Goal: Task Accomplishment & Management: Use online tool/utility

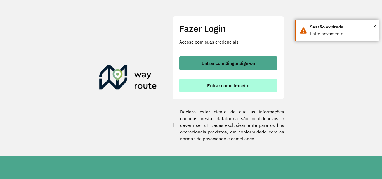
click at [182, 87] on button "Entrar como terceiro" at bounding box center [228, 85] width 98 height 13
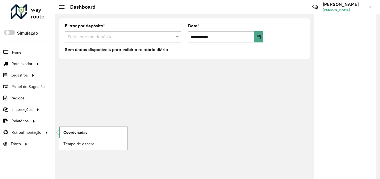
click at [67, 131] on span "Coordenadas" at bounding box center [75, 133] width 24 height 6
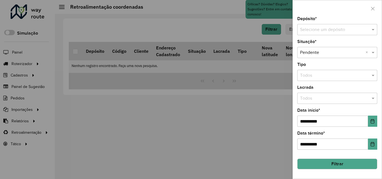
click at [346, 29] on input "text" at bounding box center [331, 30] width 63 height 7
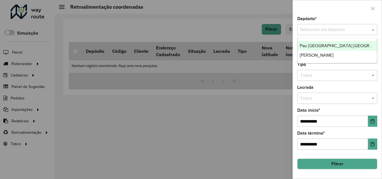
click at [331, 55] on span "[PERSON_NAME]" at bounding box center [317, 55] width 34 height 5
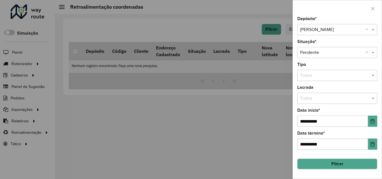
click at [330, 160] on button "Filtrar" at bounding box center [337, 164] width 80 height 11
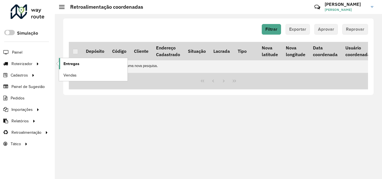
click at [63, 60] on link "Entregas" at bounding box center [93, 63] width 69 height 11
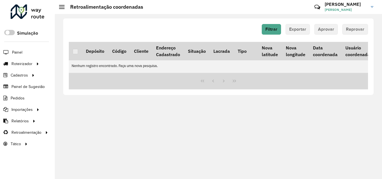
click at [193, 118] on div "Filtrar Exportar Aprovar Reprovar Depósito Código Cliente Endereço Cadastrado S…" at bounding box center [218, 96] width 327 height 165
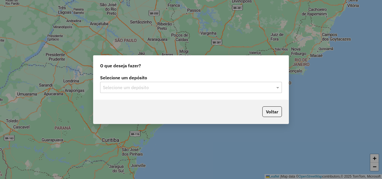
drag, startPoint x: 158, startPoint y: 94, endPoint x: 156, endPoint y: 96, distance: 3.3
click at [158, 94] on div "Selecione um depósito Selecione um depósito" at bounding box center [190, 87] width 195 height 26
click at [149, 91] on div "Selecione um depósito" at bounding box center [191, 87] width 182 height 11
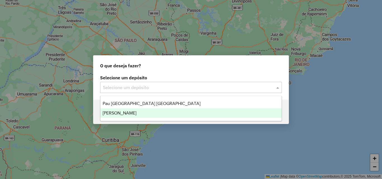
click at [143, 111] on div "[PERSON_NAME]" at bounding box center [190, 114] width 181 height 10
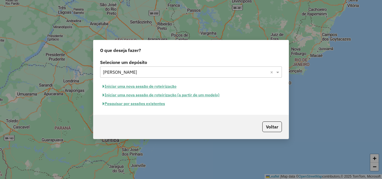
click at [143, 87] on button "Iniciar uma nova sessão de roteirização" at bounding box center [139, 86] width 79 height 9
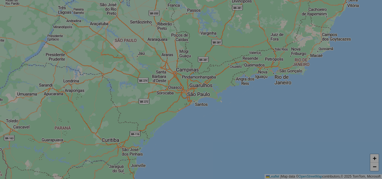
select select "*"
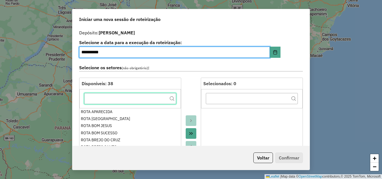
click at [130, 103] on input "text" at bounding box center [130, 98] width 92 height 11
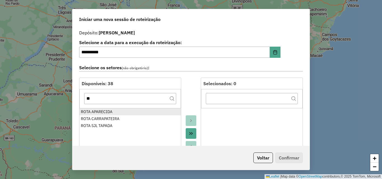
drag, startPoint x: 123, startPoint y: 110, endPoint x: 121, endPoint y: 102, distance: 8.0
click at [123, 110] on div "ROTA APARECIDA" at bounding box center [130, 112] width 99 height 6
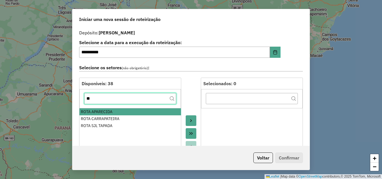
click at [121, 100] on input "**" at bounding box center [130, 98] width 92 height 11
click at [121, 99] on input "**" at bounding box center [130, 98] width 92 height 11
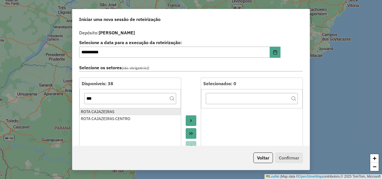
click at [121, 109] on ul "ROTA CAJAZEIRAS ROTA CAJAZEIRAS CENTRO" at bounding box center [130, 153] width 102 height 90
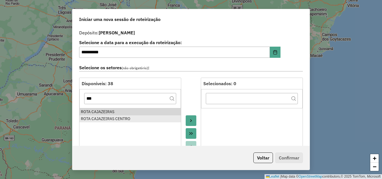
drag, startPoint x: 119, startPoint y: 113, endPoint x: 118, endPoint y: 117, distance: 3.6
click at [118, 113] on div "ROTA CAJAZEIRAS" at bounding box center [130, 112] width 99 height 6
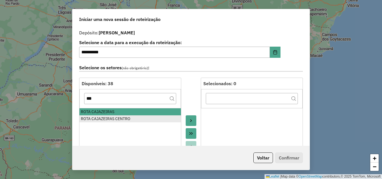
click at [118, 117] on div "ROTA CAJAZEIRAS CENTRO" at bounding box center [130, 119] width 99 height 6
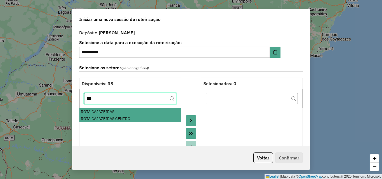
click at [112, 100] on input "***" at bounding box center [130, 98] width 92 height 11
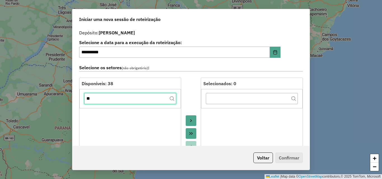
click at [114, 99] on input "**" at bounding box center [130, 98] width 92 height 11
click at [114, 100] on input "**" at bounding box center [130, 98] width 92 height 11
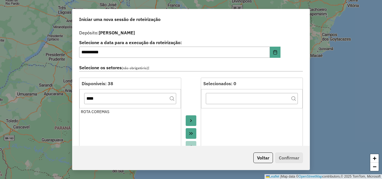
drag, startPoint x: 114, startPoint y: 113, endPoint x: 114, endPoint y: 106, distance: 7.0
click at [113, 113] on div "ROTA COREMAS" at bounding box center [130, 112] width 99 height 6
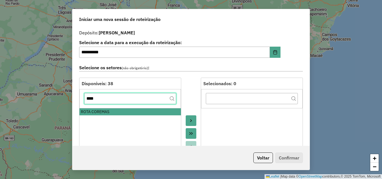
click at [116, 102] on input "****" at bounding box center [130, 98] width 92 height 11
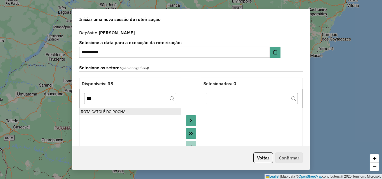
click at [116, 112] on div "ROTA CATOLÉ DO ROCHA" at bounding box center [130, 112] width 99 height 6
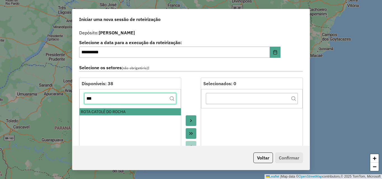
click at [110, 100] on input "***" at bounding box center [130, 98] width 92 height 11
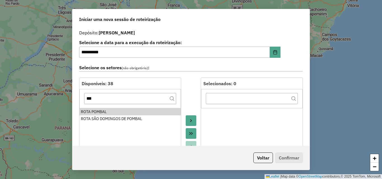
drag, startPoint x: 105, startPoint y: 112, endPoint x: 106, endPoint y: 107, distance: 5.7
click at [105, 112] on div "ROTA POMBAL" at bounding box center [130, 112] width 99 height 6
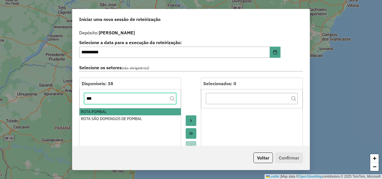
click at [108, 102] on input "***" at bounding box center [130, 98] width 92 height 11
click at [108, 102] on input "*" at bounding box center [130, 98] width 92 height 11
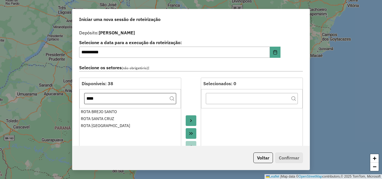
drag, startPoint x: 116, startPoint y: 124, endPoint x: 111, endPoint y: 100, distance: 24.0
click at [116, 124] on div "ROTA [GEOGRAPHIC_DATA]" at bounding box center [130, 126] width 99 height 6
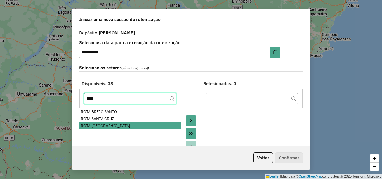
click at [110, 99] on input "****" at bounding box center [130, 98] width 92 height 11
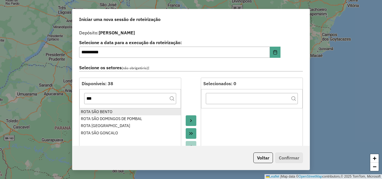
click at [115, 110] on div "ROTA SÃO BENTO" at bounding box center [130, 112] width 99 height 6
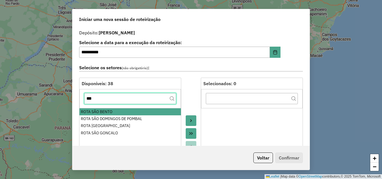
click at [113, 101] on input "***" at bounding box center [130, 98] width 92 height 11
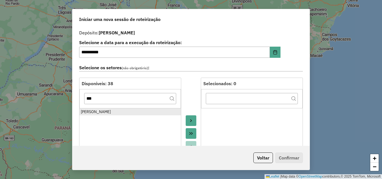
click at [118, 111] on div "ROTA SOUSA" at bounding box center [130, 112] width 99 height 6
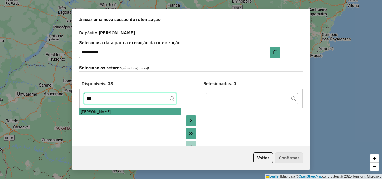
click at [109, 100] on input "***" at bounding box center [130, 98] width 92 height 11
click at [109, 101] on input "***" at bounding box center [130, 98] width 92 height 11
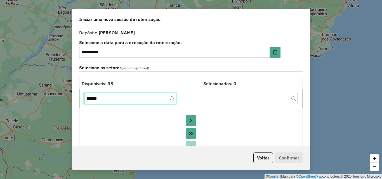
click at [111, 100] on input "******" at bounding box center [130, 98] width 92 height 11
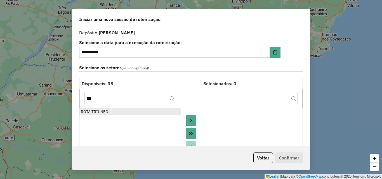
click at [113, 112] on div "ROTA TRIUNFO" at bounding box center [130, 112] width 99 height 6
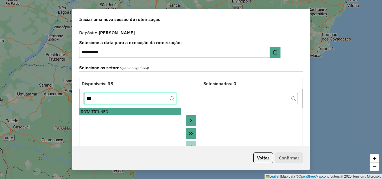
click at [116, 96] on input "***" at bounding box center [130, 98] width 92 height 11
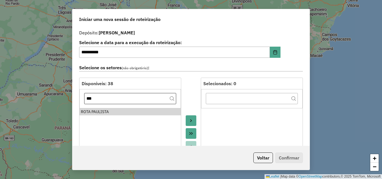
drag, startPoint x: 119, startPoint y: 109, endPoint x: 116, endPoint y: 98, distance: 11.0
click at [119, 109] on div "ROTA PAULISTA" at bounding box center [130, 112] width 99 height 6
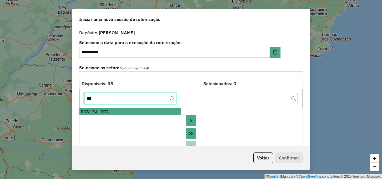
click at [114, 100] on input "***" at bounding box center [130, 98] width 92 height 11
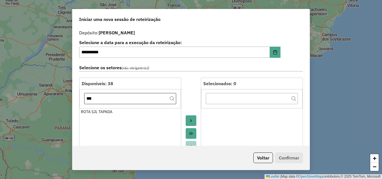
drag, startPoint x: 116, startPoint y: 110, endPoint x: 115, endPoint y: 102, distance: 7.9
click at [116, 110] on div "ROTA SJL TAPADA" at bounding box center [130, 112] width 99 height 6
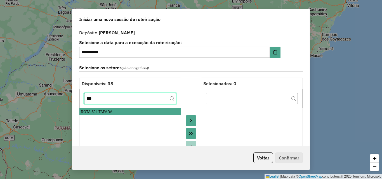
click at [115, 101] on input "***" at bounding box center [130, 98] width 92 height 11
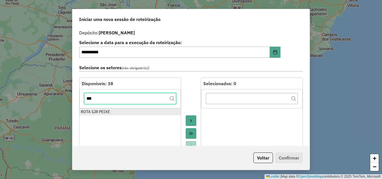
type input "***"
click at [115, 110] on div "ROTA SJR PEIXE" at bounding box center [130, 112] width 99 height 6
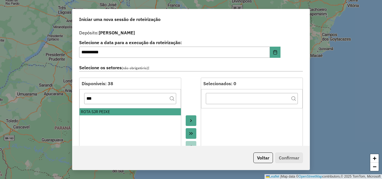
click at [189, 118] on button "Move to Target" at bounding box center [191, 121] width 11 height 11
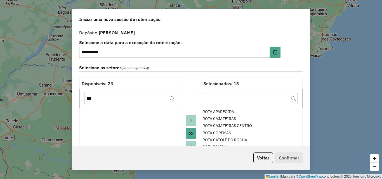
scroll to position [140, 0]
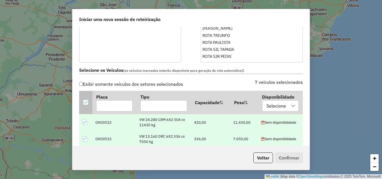
click at [87, 100] on div at bounding box center [85, 102] width 5 height 5
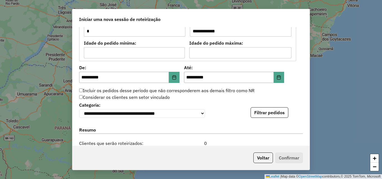
scroll to position [503, 0]
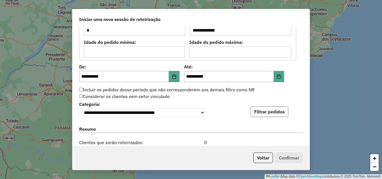
click at [252, 114] on button "Filtrar pedidos" at bounding box center [270, 112] width 38 height 11
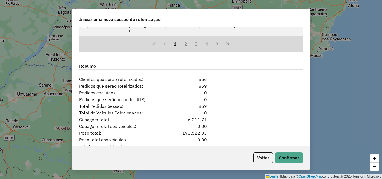
scroll to position [706, 0]
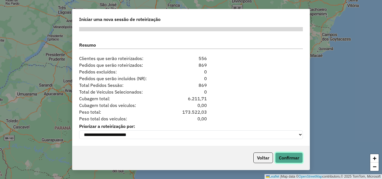
click at [282, 158] on button "Confirmar" at bounding box center [289, 158] width 28 height 11
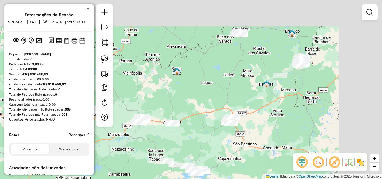
drag, startPoint x: 236, startPoint y: 77, endPoint x: 191, endPoint y: 103, distance: 51.1
click at [191, 103] on div "Janela de atendimento Grade de atendimento Capacidade Transportadoras Veículos …" at bounding box center [191, 89] width 382 height 179
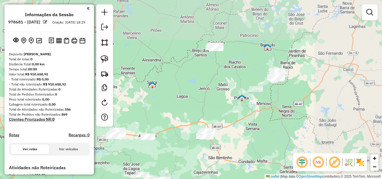
click at [192, 95] on div "Janela de atendimento Grade de atendimento Capacidade Transportadoras Veículos …" at bounding box center [191, 89] width 382 height 179
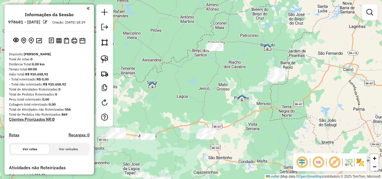
drag, startPoint x: 104, startPoint y: 57, endPoint x: 156, endPoint y: 51, distance: 52.7
click at [104, 58] on img at bounding box center [105, 59] width 8 height 8
drag, startPoint x: 190, startPoint y: 53, endPoint x: 250, endPoint y: 23, distance: 66.7
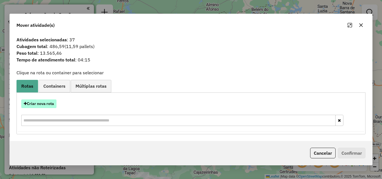
click at [44, 105] on button "Criar nova rota" at bounding box center [38, 104] width 35 height 9
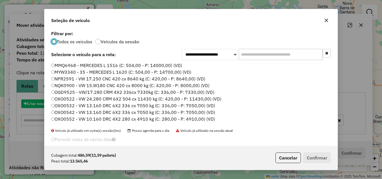
scroll to position [3, 2]
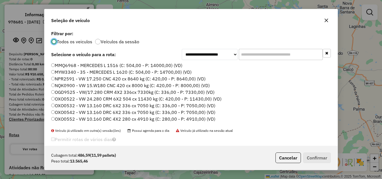
click at [108, 64] on label "MMQ6968 - MERCEDES L 1516 (C: 504,00 - P: 14000,00) (VD)" at bounding box center [116, 65] width 131 height 7
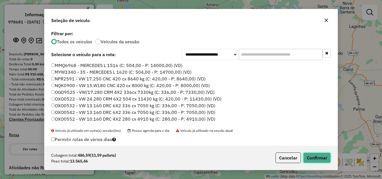
click at [314, 161] on button "Confirmar" at bounding box center [317, 158] width 28 height 11
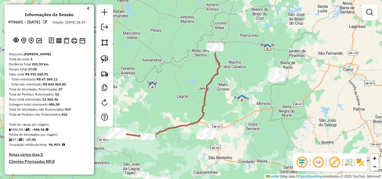
click at [109, 57] on link at bounding box center [104, 59] width 12 height 12
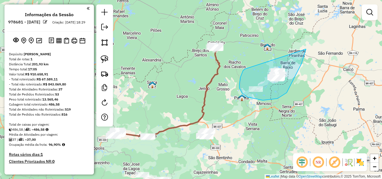
drag, startPoint x: 241, startPoint y: 77, endPoint x: 305, endPoint y: 46, distance: 71.1
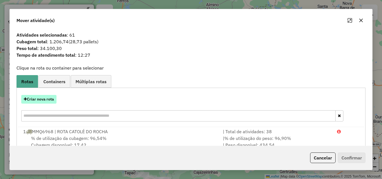
click at [43, 102] on button "Criar nova rota" at bounding box center [38, 99] width 35 height 9
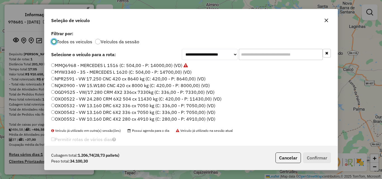
drag, startPoint x: 93, startPoint y: 65, endPoint x: 98, endPoint y: 68, distance: 6.4
click at [93, 65] on label "MMQ6968 - MERCEDES L 1516 (C: 504,00 - P: 14000,00) (VD)" at bounding box center [119, 65] width 137 height 7
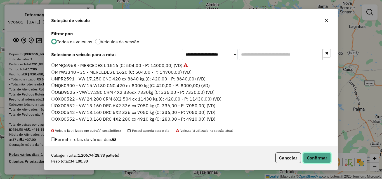
click at [321, 157] on button "Confirmar" at bounding box center [317, 158] width 28 height 11
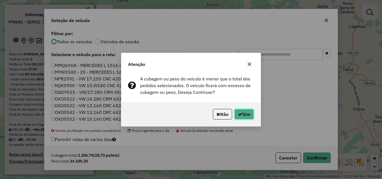
click at [243, 115] on button "Sim" at bounding box center [244, 114] width 20 height 11
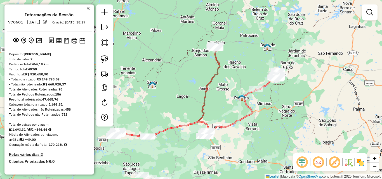
click at [177, 77] on div "Janela de atendimento Grade de atendimento Capacidade Transportadoras Veículos …" at bounding box center [191, 89] width 382 height 179
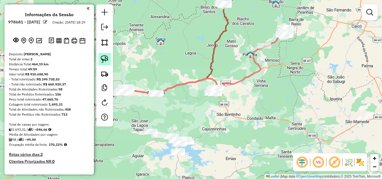
drag, startPoint x: 105, startPoint y: 58, endPoint x: 125, endPoint y: 69, distance: 22.8
click at [105, 58] on img at bounding box center [105, 59] width 8 height 8
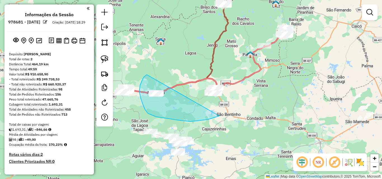
drag, startPoint x: 143, startPoint y: 79, endPoint x: 244, endPoint y: 84, distance: 100.8
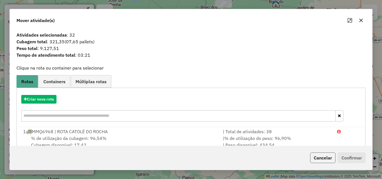
click at [321, 159] on button "Cancelar" at bounding box center [322, 158] width 25 height 11
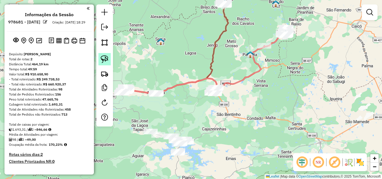
drag, startPoint x: 102, startPoint y: 59, endPoint x: 200, endPoint y: 72, distance: 99.6
click at [102, 60] on img at bounding box center [105, 59] width 8 height 8
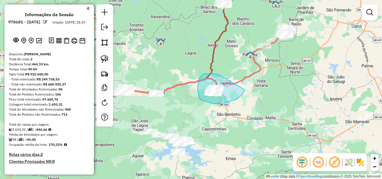
drag, startPoint x: 199, startPoint y: 80, endPoint x: 247, endPoint y: 84, distance: 48.0
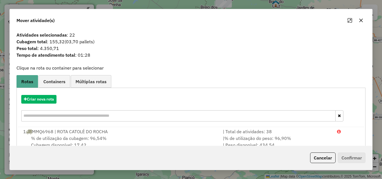
click at [320, 159] on button "Cancelar" at bounding box center [322, 158] width 25 height 11
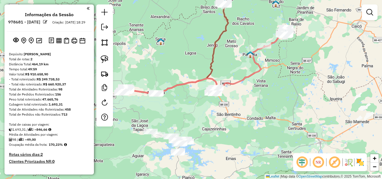
click at [213, 52] on icon at bounding box center [176, 48] width 105 height 89
select select "**********"
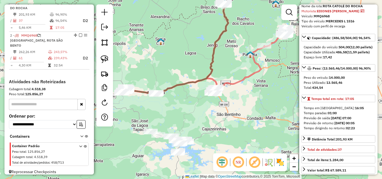
scroll to position [28, 0]
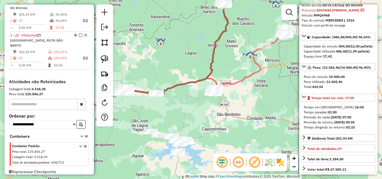
click at [108, 60] on img at bounding box center [105, 59] width 8 height 8
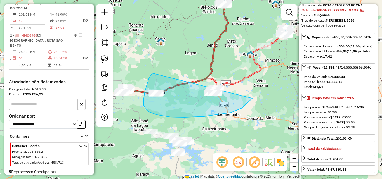
drag, startPoint x: 149, startPoint y: 79, endPoint x: 257, endPoint y: 77, distance: 108.3
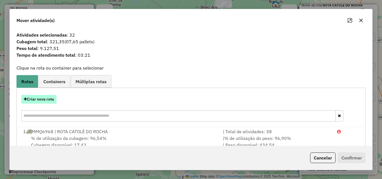
click at [48, 101] on button "Criar nova rota" at bounding box center [38, 99] width 35 height 9
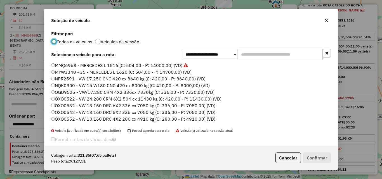
scroll to position [3, 2]
click at [109, 66] on label "MMQ6968 - MERCEDES L 1516 (C: 504,00 - P: 14000,00) (VD)" at bounding box center [119, 65] width 137 height 7
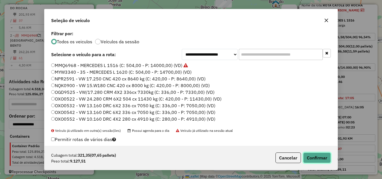
click at [317, 157] on button "Confirmar" at bounding box center [317, 158] width 28 height 11
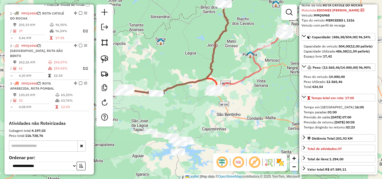
scroll to position [210, 0]
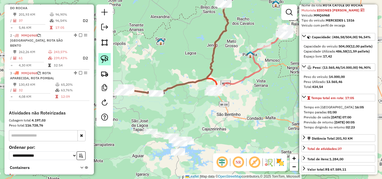
click at [109, 55] on link at bounding box center [104, 59] width 12 height 12
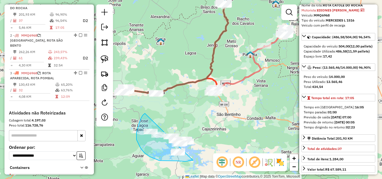
drag, startPoint x: 138, startPoint y: 128, endPoint x: 215, endPoint y: 137, distance: 77.9
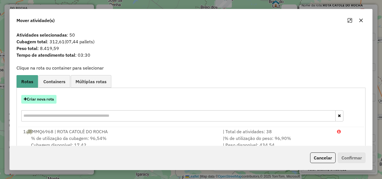
click at [42, 99] on button "Criar nova rota" at bounding box center [38, 99] width 35 height 9
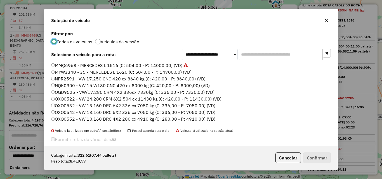
scroll to position [3, 2]
drag, startPoint x: 95, startPoint y: 67, endPoint x: 99, endPoint y: 68, distance: 3.7
click at [95, 67] on label "MMQ6968 - MERCEDES L 1516 (C: 504,00 - P: 14000,00) (VD)" at bounding box center [119, 65] width 137 height 7
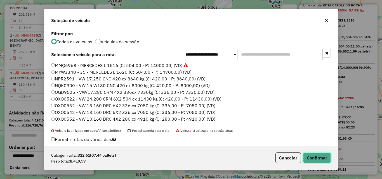
click at [312, 156] on button "Confirmar" at bounding box center [317, 158] width 28 height 11
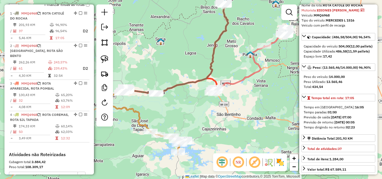
scroll to position [210, 0]
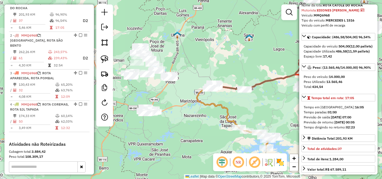
drag, startPoint x: 132, startPoint y: 156, endPoint x: 219, endPoint y: 159, distance: 87.6
click at [239, 156] on hb-router-mapa "Informações da Sessão 978681 - 13/08/2025 Criação: 12/08/2025 18:29 Depósito: P…" at bounding box center [191, 89] width 382 height 179
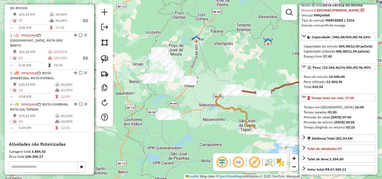
click at [193, 152] on div "Janela de atendimento Grade de atendimento Capacidade Transportadoras Veículos …" at bounding box center [191, 89] width 382 height 179
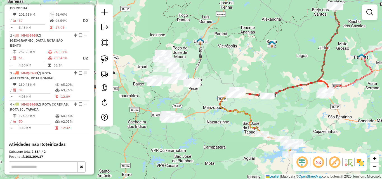
drag, startPoint x: 194, startPoint y: 152, endPoint x: 183, endPoint y: 127, distance: 26.7
click at [199, 155] on div "Janela de atendimento Grade de atendimento Capacidade Transportadoras Veículos …" at bounding box center [191, 89] width 382 height 179
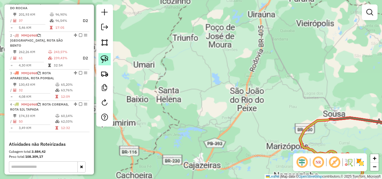
click at [101, 59] on img at bounding box center [105, 59] width 8 height 8
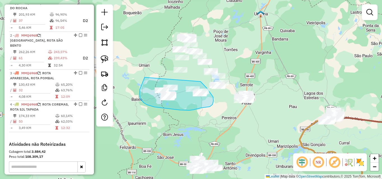
drag, startPoint x: 145, startPoint y: 77, endPoint x: 201, endPoint y: 82, distance: 56.1
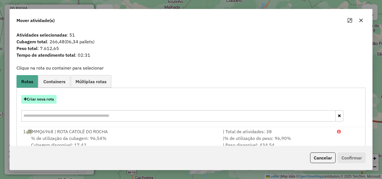
click at [47, 98] on button "Criar nova rota" at bounding box center [38, 99] width 35 height 9
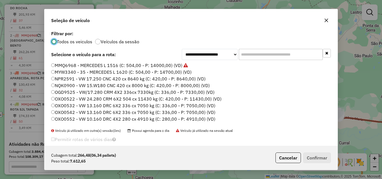
scroll to position [3, 2]
click at [125, 62] on div "**********" at bounding box center [190, 87] width 293 height 117
click at [291, 157] on button "Cancelar" at bounding box center [288, 158] width 25 height 11
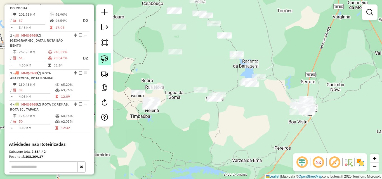
click at [104, 61] on img at bounding box center [105, 59] width 8 height 8
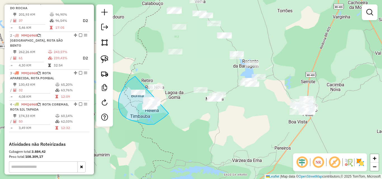
drag, startPoint x: 135, startPoint y: 76, endPoint x: 174, endPoint y: 77, distance: 38.9
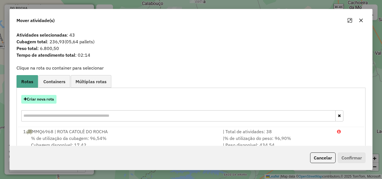
click at [40, 95] on button "Criar nova rota" at bounding box center [38, 99] width 35 height 9
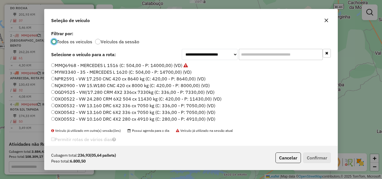
click at [117, 69] on label "MYW3340 - 35 - MERCEDES L 1620 (C: 504,00 - P: 14700,00) (VD)" at bounding box center [121, 72] width 140 height 7
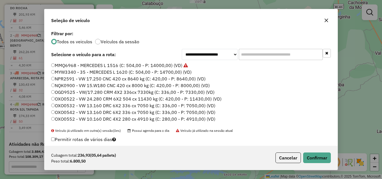
click at [118, 68] on label "MMQ6968 - MERCEDES L 1516 (C: 504,00 - P: 14000,00) (VD)" at bounding box center [119, 65] width 137 height 7
drag, startPoint x: 309, startPoint y: 157, endPoint x: 302, endPoint y: 154, distance: 7.8
click at [308, 159] on button "Confirmar" at bounding box center [317, 158] width 28 height 11
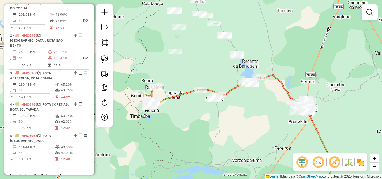
scroll to position [82, 0]
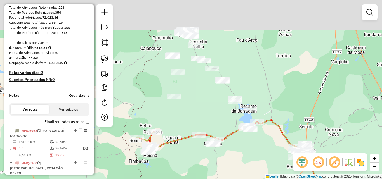
drag, startPoint x: 256, startPoint y: 84, endPoint x: 265, endPoint y: 78, distance: 11.1
click at [255, 90] on div "Janela de atendimento Grade de atendimento Capacidade Transportadoras Veículos …" at bounding box center [191, 89] width 382 height 179
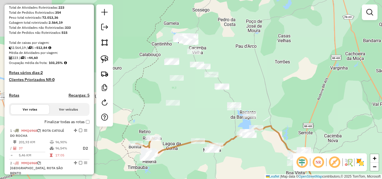
click at [268, 74] on div "Janela de atendimento Grade de atendimento Capacidade Transportadoras Veículos …" at bounding box center [191, 89] width 382 height 179
drag, startPoint x: 105, startPoint y: 62, endPoint x: 143, endPoint y: 48, distance: 40.9
click at [105, 62] on img at bounding box center [105, 59] width 8 height 8
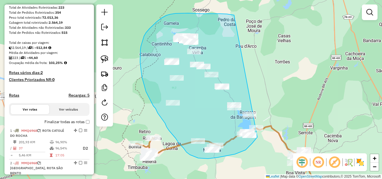
drag, startPoint x: 233, startPoint y: 15, endPoint x: 269, endPoint y: 123, distance: 113.6
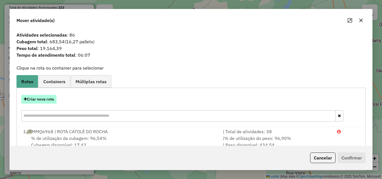
click at [47, 100] on button "Criar nova rota" at bounding box center [38, 99] width 35 height 9
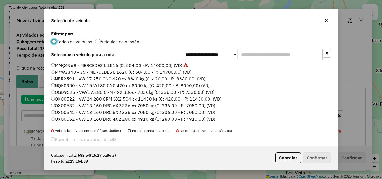
scroll to position [3, 2]
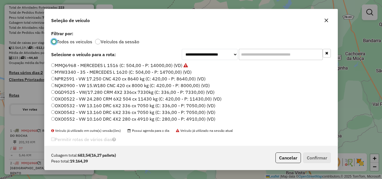
click at [112, 62] on label "MMQ6968 - MERCEDES L 1516 (C: 504,00 - P: 14000,00) (VD)" at bounding box center [119, 65] width 137 height 7
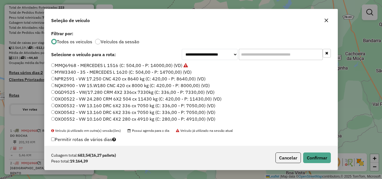
click at [318, 165] on div "Cubagem total: 683,54 (16,27 pallets) Peso total: 19.164,39 Cancelar Confirmar" at bounding box center [190, 158] width 293 height 24
click at [313, 160] on button "Confirmar" at bounding box center [317, 158] width 28 height 11
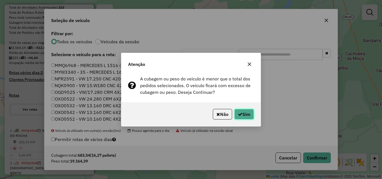
drag, startPoint x: 244, startPoint y: 114, endPoint x: 251, endPoint y: 117, distance: 7.3
click at [251, 116] on button "Sim" at bounding box center [244, 114] width 20 height 11
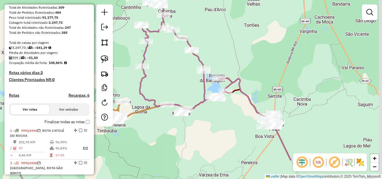
drag, startPoint x: 330, startPoint y: 96, endPoint x: 286, endPoint y: 53, distance: 61.3
click at [271, 33] on div "Janela de atendimento Grade de atendimento Capacidade Transportadoras Veículos …" at bounding box center [191, 89] width 382 height 179
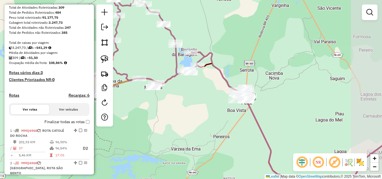
drag, startPoint x: 286, startPoint y: 53, endPoint x: 223, endPoint y: 69, distance: 65.3
click at [286, 53] on div "Janela de atendimento Grade de atendimento Capacidade Transportadoras Veículos …" at bounding box center [191, 89] width 382 height 179
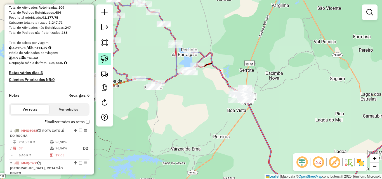
click at [101, 59] on img at bounding box center [105, 59] width 8 height 8
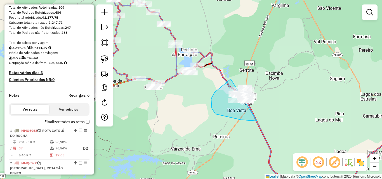
drag, startPoint x: 215, startPoint y: 114, endPoint x: 295, endPoint y: 80, distance: 86.9
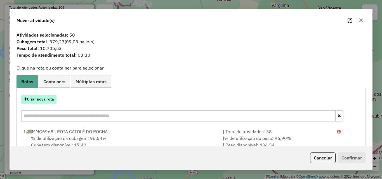
click at [42, 98] on button "Criar nova rota" at bounding box center [38, 99] width 35 height 9
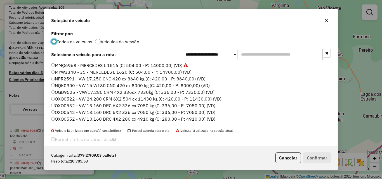
click at [107, 66] on label "MMQ6968 - MERCEDES L 1516 (C: 504,00 - P: 14000,00) (VD)" at bounding box center [119, 65] width 137 height 7
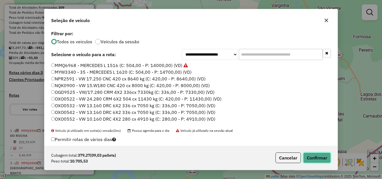
click at [315, 162] on button "Confirmar" at bounding box center [317, 158] width 28 height 11
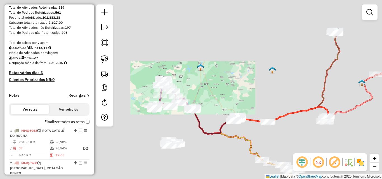
click at [170, 99] on div "Janela de atendimento Grade de atendimento Capacidade Transportadoras Veículos …" at bounding box center [191, 89] width 382 height 179
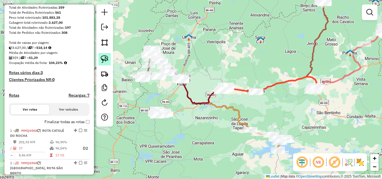
drag, startPoint x: 104, startPoint y: 60, endPoint x: 125, endPoint y: 78, distance: 28.0
click at [104, 60] on img at bounding box center [105, 59] width 8 height 8
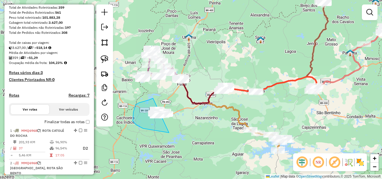
drag, startPoint x: 149, startPoint y: 100, endPoint x: 189, endPoint y: 117, distance: 43.6
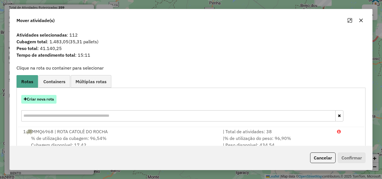
click at [47, 101] on button "Criar nova rota" at bounding box center [38, 99] width 35 height 9
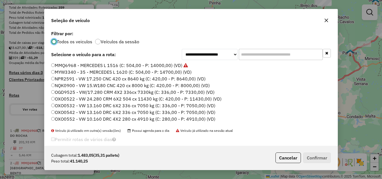
click at [98, 65] on label "MMQ6968 - MERCEDES L 1516 (C: 504,00 - P: 14000,00) (VD)" at bounding box center [119, 65] width 137 height 7
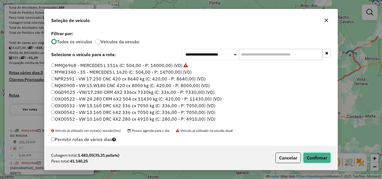
click at [320, 162] on button "Confirmar" at bounding box center [317, 158] width 28 height 11
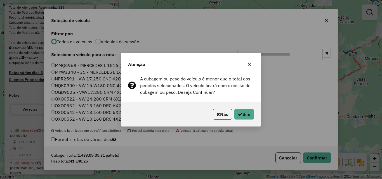
click at [247, 123] on div "Não Sim" at bounding box center [190, 114] width 139 height 24
drag, startPoint x: 246, startPoint y: 118, endPoint x: 256, endPoint y: 120, distance: 11.1
click at [247, 118] on button "Sim" at bounding box center [244, 114] width 20 height 11
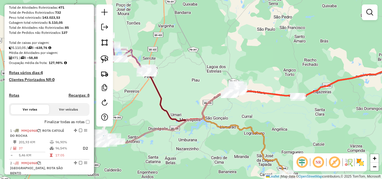
drag, startPoint x: 106, startPoint y: 61, endPoint x: 121, endPoint y: 65, distance: 15.5
click at [105, 62] on img at bounding box center [105, 59] width 8 height 8
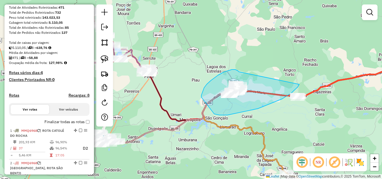
drag, startPoint x: 232, startPoint y: 70, endPoint x: 299, endPoint y: 82, distance: 67.9
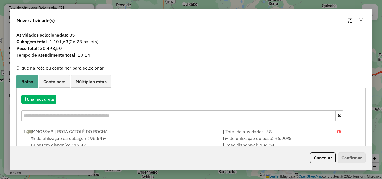
drag, startPoint x: 328, startPoint y: 155, endPoint x: 325, endPoint y: 157, distance: 4.0
click at [328, 155] on button "Cancelar" at bounding box center [322, 158] width 25 height 11
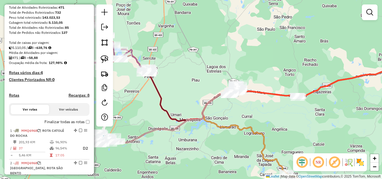
drag, startPoint x: 100, startPoint y: 63, endPoint x: 135, endPoint y: 65, distance: 35.6
click at [100, 63] on link at bounding box center [104, 59] width 12 height 12
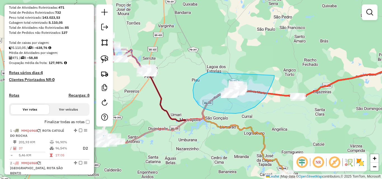
drag, startPoint x: 208, startPoint y: 72, endPoint x: 273, endPoint y: 75, distance: 64.4
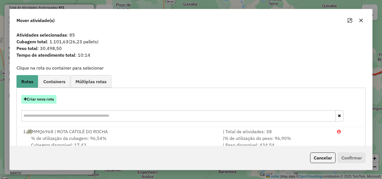
click at [50, 98] on button "Criar nova rota" at bounding box center [38, 99] width 35 height 9
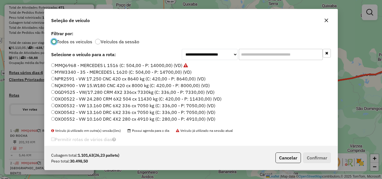
click at [119, 62] on div "**********" at bounding box center [190, 87] width 293 height 117
click at [167, 67] on label "MMQ6968 - MERCEDES L 1516 (C: 504,00 - P: 14000,00) (VD)" at bounding box center [119, 65] width 137 height 7
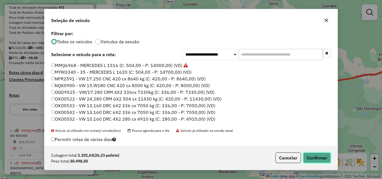
click at [321, 158] on button "Confirmar" at bounding box center [317, 158] width 28 height 11
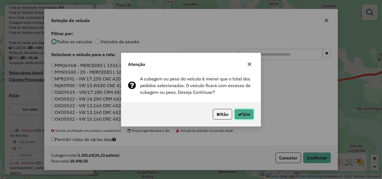
click at [249, 115] on button "Sim" at bounding box center [244, 114] width 20 height 11
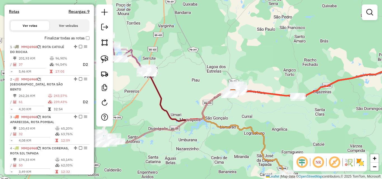
scroll to position [130, 0]
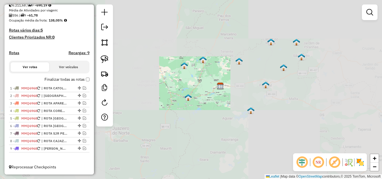
drag, startPoint x: 272, startPoint y: 101, endPoint x: 198, endPoint y: 100, distance: 74.7
click at [250, 102] on div "Janela de atendimento Grade de atendimento Capacidade Transportadoras Veículos …" at bounding box center [191, 89] width 382 height 179
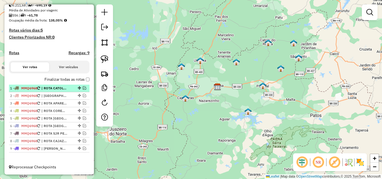
drag, startPoint x: 84, startPoint y: 88, endPoint x: 59, endPoint y: 93, distance: 25.0
click at [84, 88] on em at bounding box center [84, 87] width 3 height 3
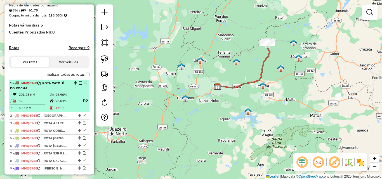
click at [52, 91] on div "1 - MMQ6968 | ROTA CATOLÉ DO ROCHA" at bounding box center [39, 86] width 59 height 10
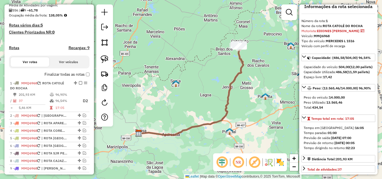
scroll to position [28, 0]
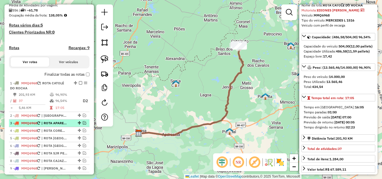
click at [83, 125] on em at bounding box center [84, 122] width 3 height 3
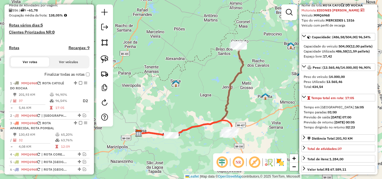
click at [189, 126] on icon at bounding box center [201, 129] width 61 height 16
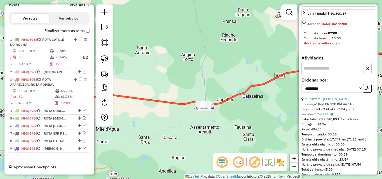
scroll to position [224, 0]
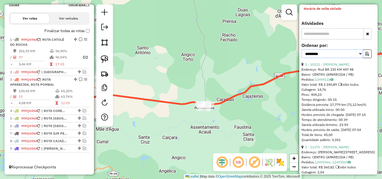
click at [331, 58] on select "**********" at bounding box center [333, 54] width 62 height 9
select select "*********"
click at [302, 58] on select "**********" at bounding box center [333, 54] width 62 height 9
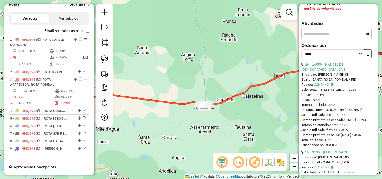
click at [363, 58] on button "button" at bounding box center [367, 54] width 9 height 9
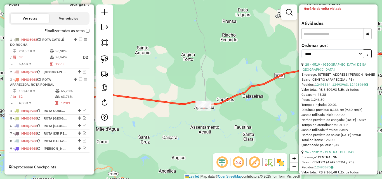
click at [340, 72] on link "28 - 4519 - SAMARA DE SA RAMALHO" at bounding box center [334, 66] width 65 height 9
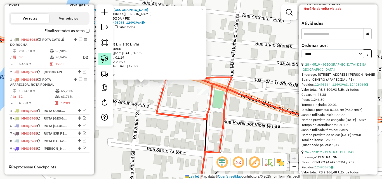
click at [105, 61] on img at bounding box center [105, 59] width 8 height 8
drag, startPoint x: 152, startPoint y: 88, endPoint x: 127, endPoint y: 88, distance: 24.9
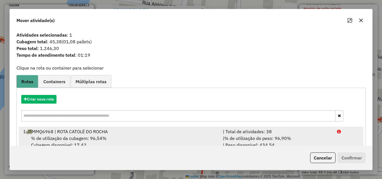
drag, startPoint x: 328, startPoint y: 136, endPoint x: 335, endPoint y: 142, distance: 9.6
click at [328, 136] on div "| % de utilização do peso: 96,90% | Peso disponível: 434,54" at bounding box center [277, 141] width 114 height 13
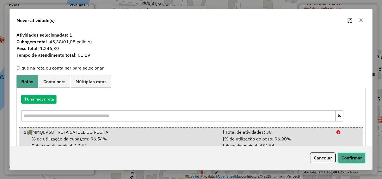
click at [348, 155] on button "Confirmar" at bounding box center [352, 158] width 28 height 11
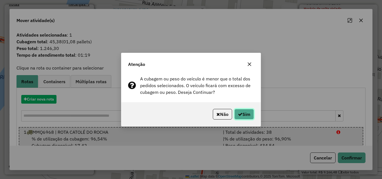
click at [246, 112] on button "Sim" at bounding box center [244, 114] width 20 height 11
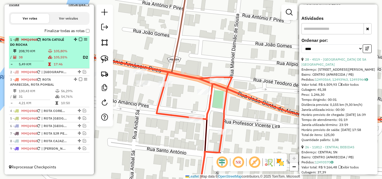
click at [31, 58] on td "38" at bounding box center [32, 57] width 29 height 7
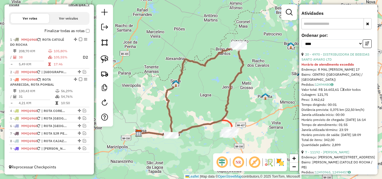
scroll to position [61, 0]
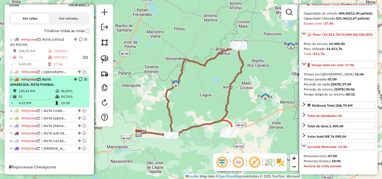
click at [56, 92] on icon at bounding box center [57, 91] width 4 height 3
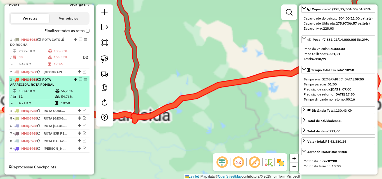
scroll to position [66, 0]
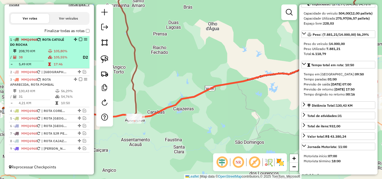
click at [72, 49] on td "105,80%" at bounding box center [65, 51] width 25 height 6
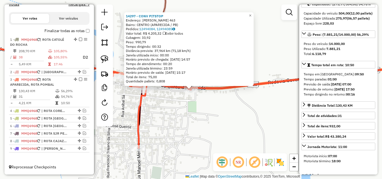
click at [172, 123] on div "14297 - CONV PITSTOP Endereço: OLINTO JOSE DE ALMEIDA 463 Bairro: CENTRO (APARE…" at bounding box center [191, 89] width 382 height 179
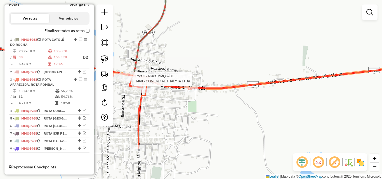
select select "*********"
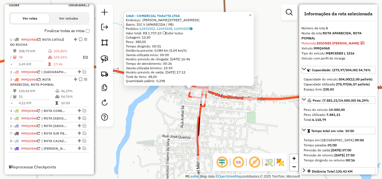
drag, startPoint x: 153, startPoint y: 109, endPoint x: 156, endPoint y: 108, distance: 3.0
click at [153, 109] on div "1468 - COMERCIAL THALYTA LTDA Endereço: R RAIMUNDO FRANCISCO PIRES 5 Bairro: DI…" at bounding box center [191, 89] width 382 height 179
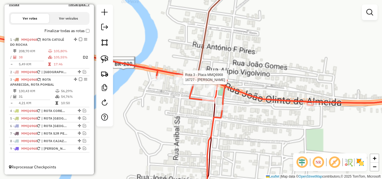
select select "*********"
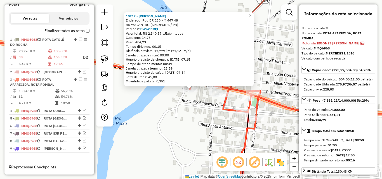
click at [185, 110] on div "10212 - GAUDENCIO MENDES DE ARAUJO Endereço: Rod BR 230 KM 447 48 Bairro: CENTR…" at bounding box center [191, 89] width 382 height 179
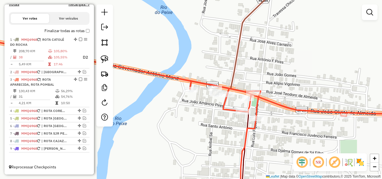
click at [255, 90] on icon at bounding box center [305, 139] width 230 height 116
select select "*********"
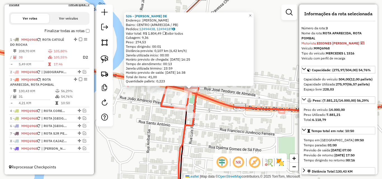
click at [217, 111] on div "526 - GIRBENIA ANDRADE DE Endereço: OLINTO JOSE ALMEIDA SN Bairro: CENTRO (APAR…" at bounding box center [191, 89] width 382 height 179
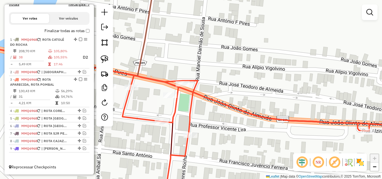
click at [171, 84] on icon at bounding box center [238, 129] width 364 height 136
select select "*********"
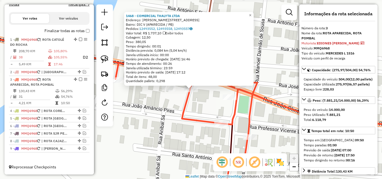
click at [144, 140] on div "1468 - COMERCIAL THALYTA LTDA Endereço: R RAIMUNDO FRANCISCO PIRES 5 Bairro: DI…" at bounding box center [191, 89] width 382 height 179
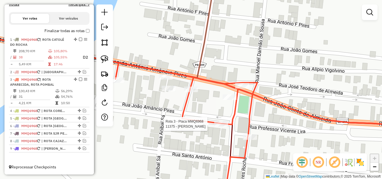
select select "*********"
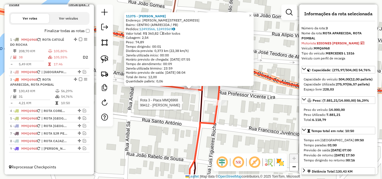
click at [214, 106] on div at bounding box center [220, 103] width 14 height 6
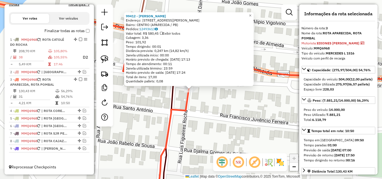
drag, startPoint x: 142, startPoint y: 116, endPoint x: 139, endPoint y: 114, distance: 3.4
click at [142, 116] on div "99412 - MARIA DO SOCORRO QUEIROGA LEITE Endereço: R LUIZ FIGUEREDO 2 Bairro: CE…" at bounding box center [191, 89] width 382 height 179
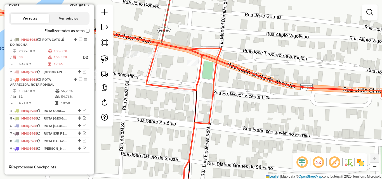
drag, startPoint x: 137, startPoint y: 110, endPoint x: 140, endPoint y: 98, distance: 11.5
click at [164, 125] on div "Janela de atendimento Grade de atendimento Capacidade Transportadoras Veículos …" at bounding box center [191, 89] width 382 height 179
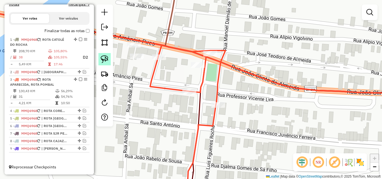
click at [106, 62] on img at bounding box center [105, 59] width 8 height 8
drag, startPoint x: 151, startPoint y: 48, endPoint x: 173, endPoint y: 57, distance: 23.4
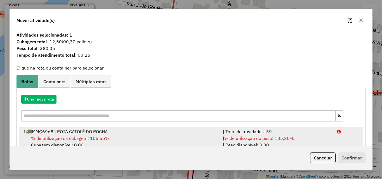
click at [317, 134] on div "| Total de atividades: 39" at bounding box center [277, 131] width 114 height 7
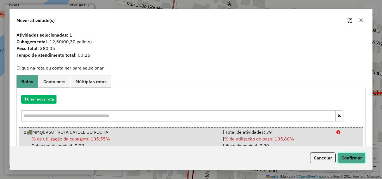
click at [357, 159] on button "Confirmar" at bounding box center [352, 158] width 28 height 11
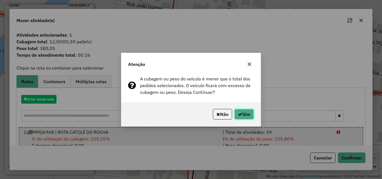
click at [244, 110] on button "Sim" at bounding box center [244, 114] width 20 height 11
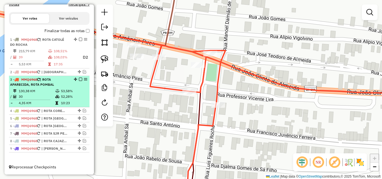
click at [64, 89] on td "53,58%" at bounding box center [74, 91] width 27 height 6
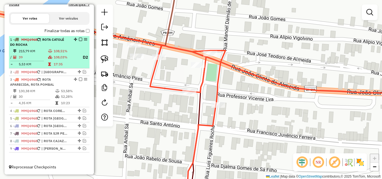
select select "*********"
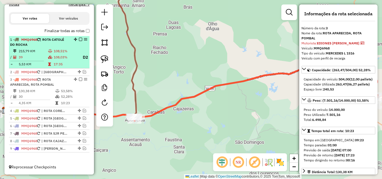
click at [61, 55] on td "108,03%" at bounding box center [65, 57] width 25 height 7
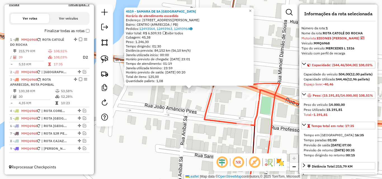
click at [161, 104] on div "4519 - SAMARA DE SA RAMALHO Horário de atendimento excedido Endereço: R ANTONIO…" at bounding box center [191, 89] width 382 height 179
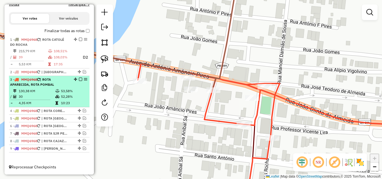
click at [51, 88] on li "3 - MMQ6968 | ROTA APARECIDA, ROTA POMBAL 130,38 KM 53,58% / 30 52,28% = 4,35 K…" at bounding box center [49, 91] width 81 height 31
select select "*********"
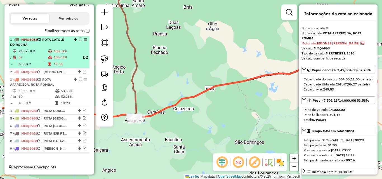
click at [60, 57] on td "108,03%" at bounding box center [65, 57] width 25 height 7
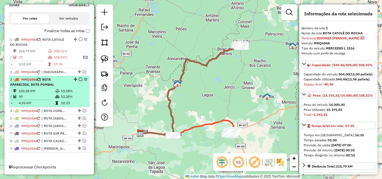
click at [53, 90] on td "130,38 KM" at bounding box center [36, 91] width 37 height 6
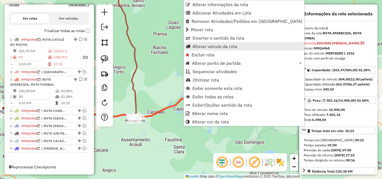
click at [222, 47] on span "Alterar veículo da rota" at bounding box center [214, 46] width 45 height 4
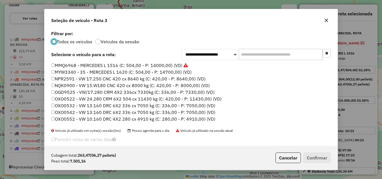
scroll to position [3, 2]
click at [284, 57] on input "text" at bounding box center [281, 54] width 84 height 11
click at [288, 55] on input "text" at bounding box center [281, 54] width 84 height 11
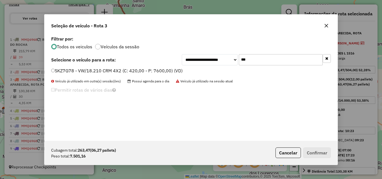
type input "***"
click at [130, 71] on label "SKZ7G78 - VW/18.210 CRM 4X2 (C: 420,00 - P: 7600,00) (VD)" at bounding box center [116, 70] width 131 height 7
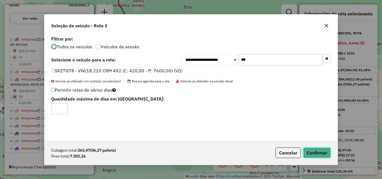
click at [317, 152] on button "Confirmar" at bounding box center [317, 153] width 28 height 11
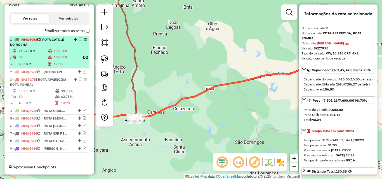
click at [79, 79] on em at bounding box center [80, 79] width 3 height 3
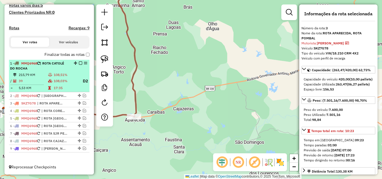
click at [71, 74] on td "108,51%" at bounding box center [65, 75] width 25 height 6
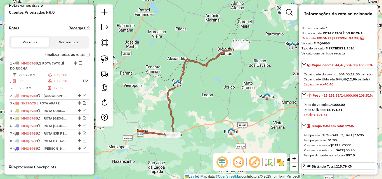
drag, startPoint x: 103, startPoint y: 61, endPoint x: 114, endPoint y: 71, distance: 15.0
click at [103, 61] on img at bounding box center [105, 59] width 8 height 8
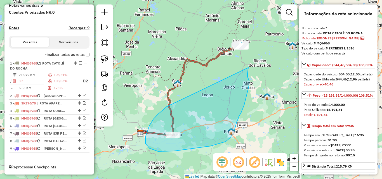
drag, startPoint x: 150, startPoint y: 149, endPoint x: 248, endPoint y: 67, distance: 127.8
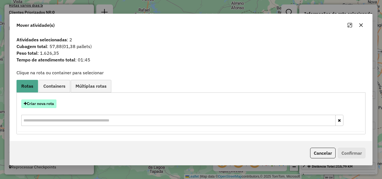
click at [48, 105] on button "Criar nova rota" at bounding box center [38, 104] width 35 height 9
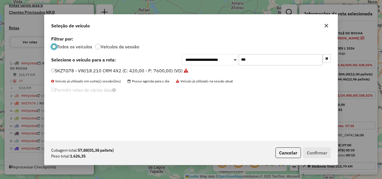
scroll to position [3, 2]
click at [262, 58] on input "***" at bounding box center [281, 59] width 84 height 11
drag, startPoint x: 262, startPoint y: 58, endPoint x: 269, endPoint y: 62, distance: 7.3
click at [267, 60] on input "***" at bounding box center [281, 59] width 84 height 11
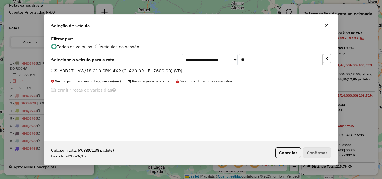
type input "*"
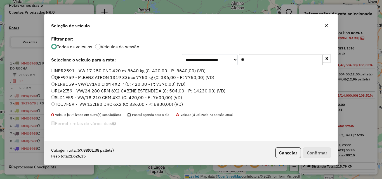
click at [250, 57] on input "**" at bounding box center [281, 59] width 84 height 11
type input "*"
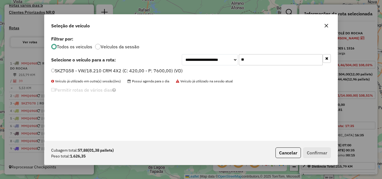
type input "**"
click at [104, 71] on label "SKZ7G58 - VW/18.210 CRM 4X2 (C: 420,00 - P: 7600,00) (VD)" at bounding box center [116, 70] width 131 height 7
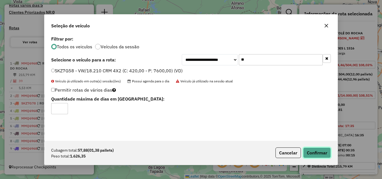
drag, startPoint x: 313, startPoint y: 156, endPoint x: 317, endPoint y: 152, distance: 4.9
click at [313, 156] on button "Confirmar" at bounding box center [317, 153] width 28 height 11
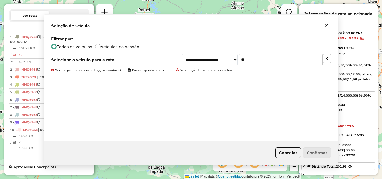
scroll to position [193, 0]
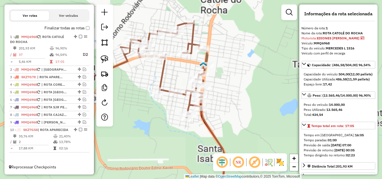
click at [108, 61] on img at bounding box center [105, 59] width 8 height 8
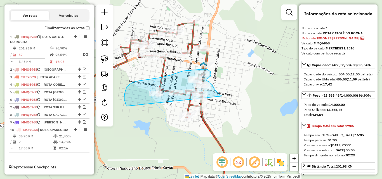
drag, startPoint x: 220, startPoint y: 95, endPoint x: 235, endPoint y: 132, distance: 40.2
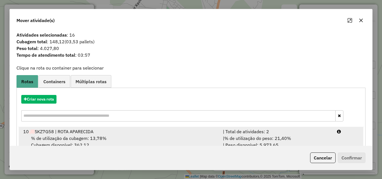
drag, startPoint x: 292, startPoint y: 140, endPoint x: 310, endPoint y: 145, distance: 18.9
click at [296, 141] on div "| % de utilização do peso: 21,40% | Peso disponível: 5.973,65" at bounding box center [277, 141] width 114 height 13
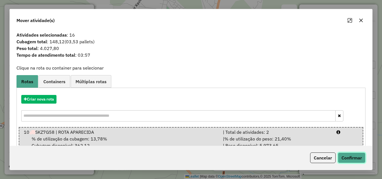
click at [341, 154] on button "Confirmar" at bounding box center [352, 158] width 28 height 11
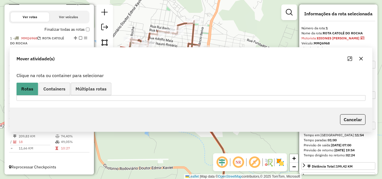
scroll to position [185, 0]
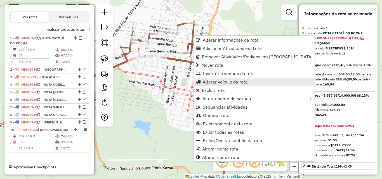
click at [207, 80] on span "Alterar veículo da rota" at bounding box center [225, 82] width 45 height 4
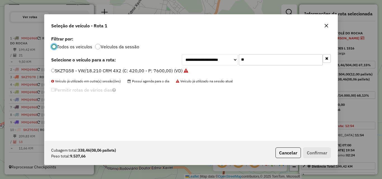
scroll to position [3, 2]
click at [253, 62] on input "**" at bounding box center [281, 59] width 84 height 11
drag, startPoint x: 253, startPoint y: 62, endPoint x: 256, endPoint y: 64, distance: 3.6
click at [255, 63] on input "**" at bounding box center [281, 59] width 84 height 11
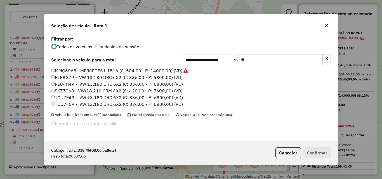
type input "**"
click at [73, 91] on label "SKZ7G68 - VW/18.210 CRM 4X2 (C: 420,00 - P: 7600,00) (VD)" at bounding box center [116, 91] width 131 height 7
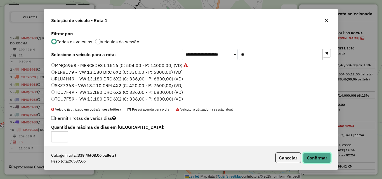
click at [316, 156] on button "Confirmar" at bounding box center [317, 158] width 28 height 11
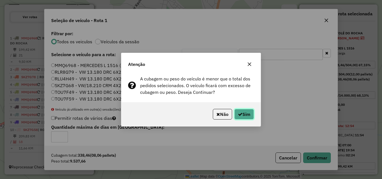
click at [243, 118] on button "Sim" at bounding box center [244, 114] width 20 height 11
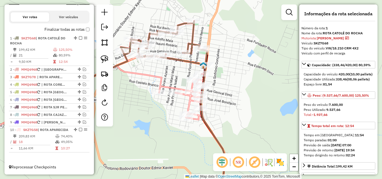
click at [155, 76] on icon at bounding box center [84, 100] width 244 height 88
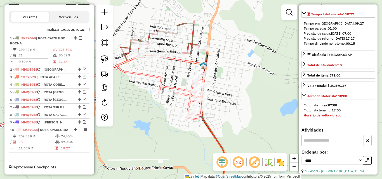
click at [190, 33] on icon at bounding box center [146, 51] width 124 height 60
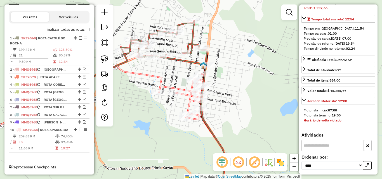
click at [158, 84] on icon at bounding box center [84, 100] width 244 height 88
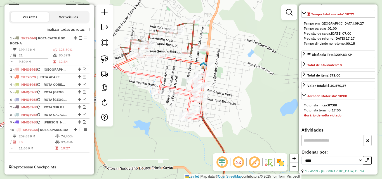
click at [194, 36] on icon at bounding box center [146, 51] width 124 height 60
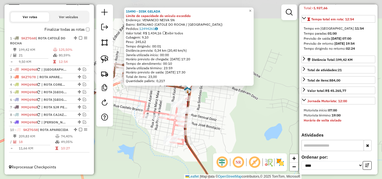
click at [227, 119] on div "15490 - DISK GELADA Limite de capacidade do veículo excedido Endereço: VENANCIO…" at bounding box center [191, 89] width 382 height 179
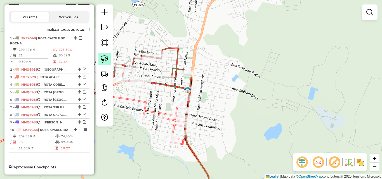
click at [107, 61] on img at bounding box center [105, 59] width 8 height 8
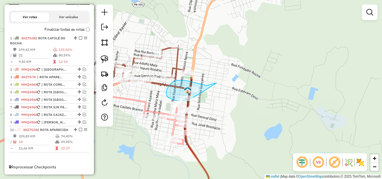
drag, startPoint x: 169, startPoint y: 86, endPoint x: 216, endPoint y: 83, distance: 47.6
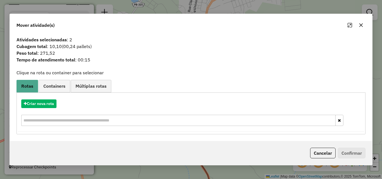
click at [322, 157] on button "Cancelar" at bounding box center [322, 153] width 25 height 11
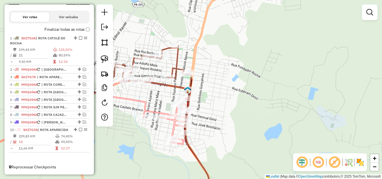
drag, startPoint x: 104, startPoint y: 56, endPoint x: 141, endPoint y: 72, distance: 40.6
click at [104, 56] on img at bounding box center [105, 59] width 8 height 8
drag, startPoint x: 193, startPoint y: 83, endPoint x: 206, endPoint y: 85, distance: 13.3
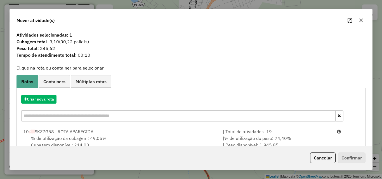
drag, startPoint x: 321, startPoint y: 141, endPoint x: 348, endPoint y: 159, distance: 32.4
click at [321, 142] on div "| % de utilização do peso: 74,40% | Peso disponível: 1.945,85" at bounding box center [277, 141] width 114 height 13
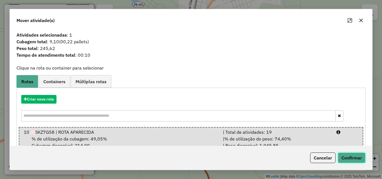
click at [349, 160] on button "Confirmar" at bounding box center [352, 158] width 28 height 11
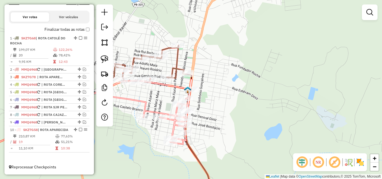
click at [178, 64] on icon at bounding box center [127, 76] width 119 height 60
select select "*********"
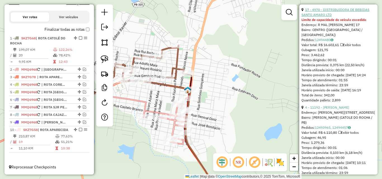
scroll to position [280, 0]
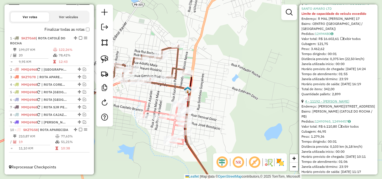
click at [319, 103] on link "4 - 11192 - FABIO ALVES DA SILVA" at bounding box center [327, 101] width 44 height 4
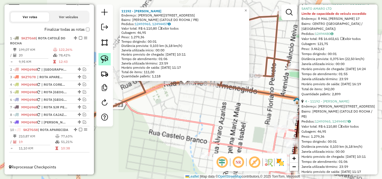
click at [105, 60] on img at bounding box center [105, 59] width 8 height 8
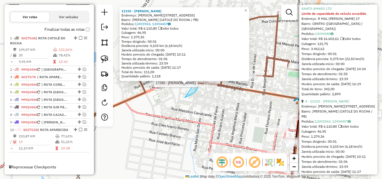
drag, startPoint x: 197, startPoint y: 89, endPoint x: 176, endPoint y: 88, distance: 21.0
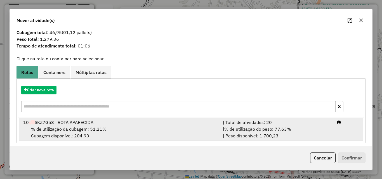
scroll to position [13, 0]
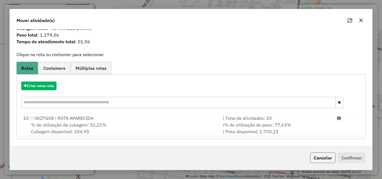
click at [325, 159] on button "Cancelar" at bounding box center [322, 158] width 25 height 11
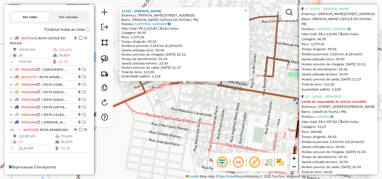
scroll to position [364, 0]
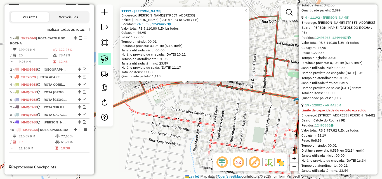
drag, startPoint x: 104, startPoint y: 58, endPoint x: 111, endPoint y: 62, distance: 8.3
click at [104, 58] on img at bounding box center [105, 59] width 8 height 8
drag, startPoint x: 189, startPoint y: 89, endPoint x: 174, endPoint y: 86, distance: 16.1
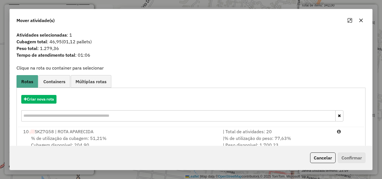
drag, startPoint x: 309, startPoint y: 136, endPoint x: 312, endPoint y: 125, distance: 11.7
click at [310, 135] on div "| % de utilização do peso: 77,63% | Peso disponível: 1.700,23" at bounding box center [277, 141] width 114 height 13
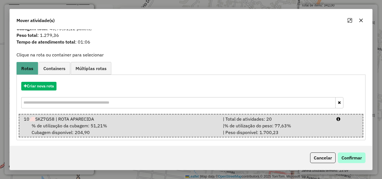
scroll to position [14, 0]
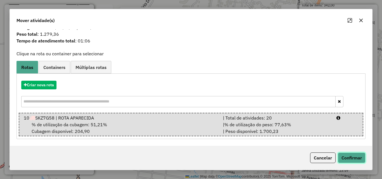
click at [344, 154] on button "Confirmar" at bounding box center [352, 158] width 28 height 11
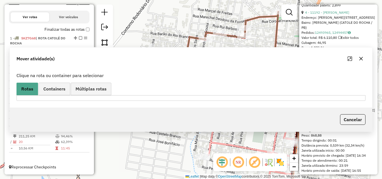
scroll to position [359, 0]
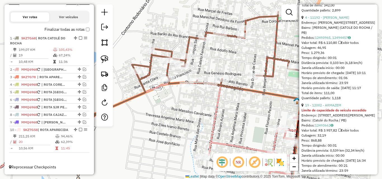
drag, startPoint x: 240, startPoint y: 89, endPoint x: 256, endPoint y: 92, distance: 16.9
click at [240, 89] on icon at bounding box center [262, 138] width 82 height 118
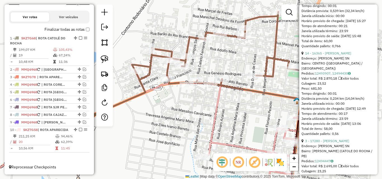
scroll to position [415, 0]
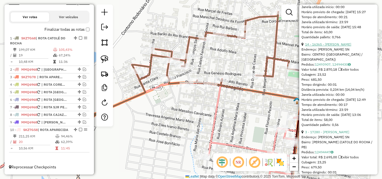
click at [339, 46] on link "14 - 16365 - BAR BALDUINO" at bounding box center [328, 44] width 46 height 4
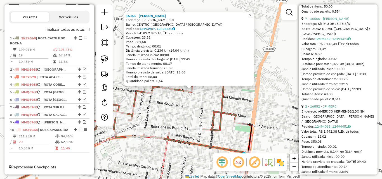
scroll to position [666, 0]
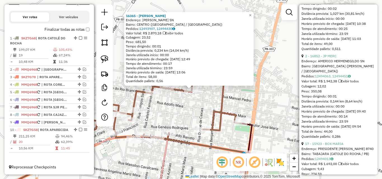
drag, startPoint x: 327, startPoint y: 74, endPoint x: 325, endPoint y: 78, distance: 4.0
click at [327, 58] on link "2 - 16852 - JP MERC" at bounding box center [320, 56] width 31 height 4
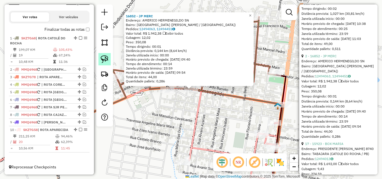
click at [109, 59] on link at bounding box center [104, 59] width 12 height 12
drag, startPoint x: 199, startPoint y: 93, endPoint x: 183, endPoint y: 90, distance: 16.6
click at [23, 37] on div "Rota 1 - Placa SKZ7G68 16852 - JP MERC Rota 1 - Placa SKZ7G68 17280 - JOSE UELI…" at bounding box center [23, 37] width 0 height 0
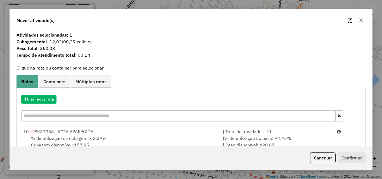
click at [320, 157] on button "Cancelar" at bounding box center [322, 158] width 25 height 11
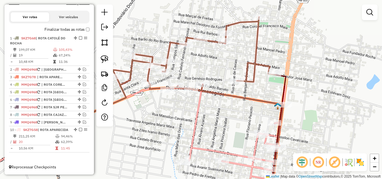
click at [255, 77] on icon at bounding box center [157, 77] width 237 height 121
select select "*********"
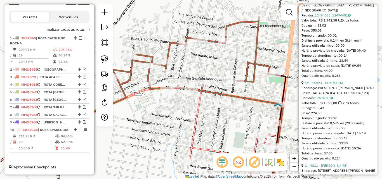
scroll to position [671, 0]
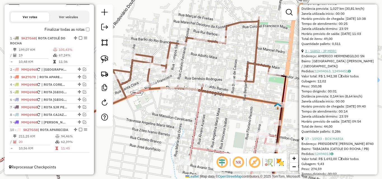
click at [324, 53] on link "2 - 16852 - JP MERC" at bounding box center [320, 51] width 31 height 4
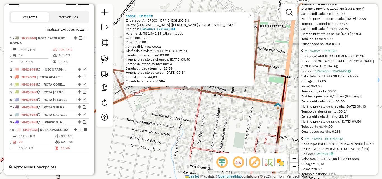
drag, startPoint x: 96, startPoint y: 54, endPoint x: 105, endPoint y: 60, distance: 9.9
click at [96, 55] on div at bounding box center [104, 65] width 17 height 122
drag, startPoint x: 105, startPoint y: 60, endPoint x: 176, endPoint y: 95, distance: 79.3
click at [105, 60] on img at bounding box center [105, 59] width 8 height 8
drag, startPoint x: 193, startPoint y: 97, endPoint x: 182, endPoint y: 91, distance: 13.0
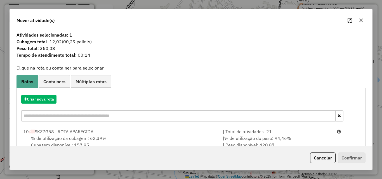
drag, startPoint x: 334, startPoint y: 141, endPoint x: 342, endPoint y: 152, distance: 13.2
click at [334, 142] on li "10 SKZ7G58 | ROTA APARECIDA | Total de atividades: 21 % de utilização da cubage…" at bounding box center [191, 138] width 345 height 23
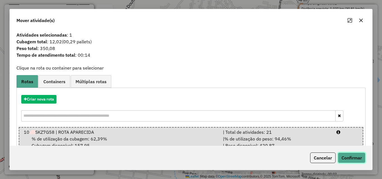
drag, startPoint x: 345, startPoint y: 156, endPoint x: 354, endPoint y: 175, distance: 20.7
click at [345, 156] on button "Confirmar" at bounding box center [352, 158] width 28 height 11
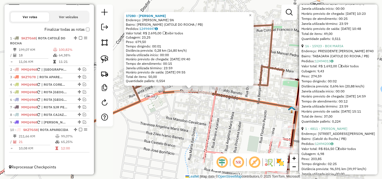
click at [178, 117] on div "17280 - JOSE UELIO Endereço: CARLIXTO FERNANDES SOUSA SN Bairro: LUZIA MAIA (CA…" at bounding box center [191, 89] width 382 height 179
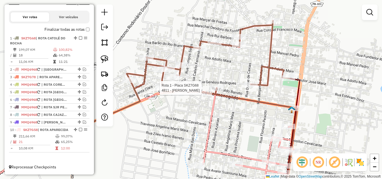
select select "*********"
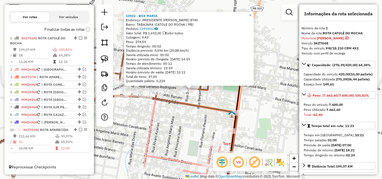
click at [170, 124] on div "15923 - BOX MARIA Endereço: PRESIDENTE JOAO PESSOA 8740 Bairro: TABAJARA (CATOL…" at bounding box center [191, 89] width 382 height 179
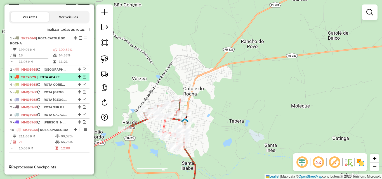
drag, startPoint x: 83, startPoint y: 72, endPoint x: 81, endPoint y: 76, distance: 5.3
click at [83, 75] on em at bounding box center [84, 76] width 3 height 3
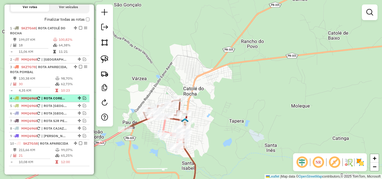
scroll to position [186, 0]
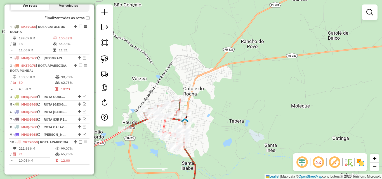
click at [55, 86] on td at bounding box center [58, 83] width 6 height 6
select select "*********"
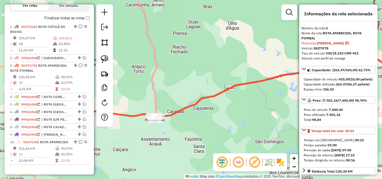
drag, startPoint x: 147, startPoint y: 132, endPoint x: 187, endPoint y: 134, distance: 40.1
click at [189, 134] on div "Janela de atendimento Grade de atendimento Capacidade Transportadoras Veículos …" at bounding box center [191, 89] width 382 height 179
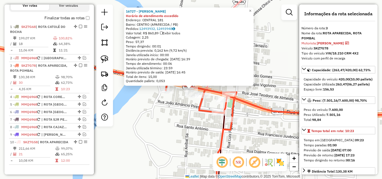
scroll to position [208, 0]
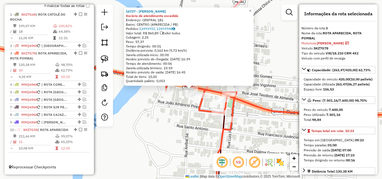
click at [170, 116] on div "16727 - FELIPE LUIZ DE ALMEI Horário de atendimento excedido Endereço: CENTRAL …" at bounding box center [191, 89] width 382 height 179
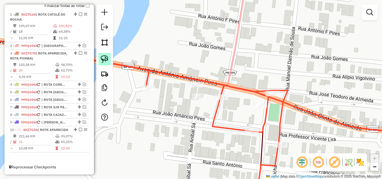
click at [99, 61] on link at bounding box center [104, 59] width 12 height 12
drag, startPoint x: 191, startPoint y: 74, endPoint x: 214, endPoint y: 79, distance: 23.3
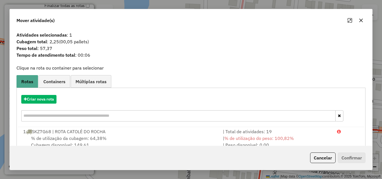
scroll to position [36, 0]
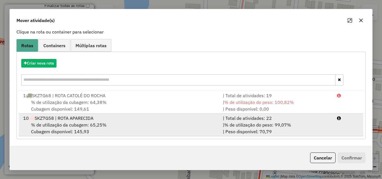
click at [309, 132] on div "| % de utilização do peso: 99,07% | Peso disponível: 70,79" at bounding box center [277, 128] width 114 height 13
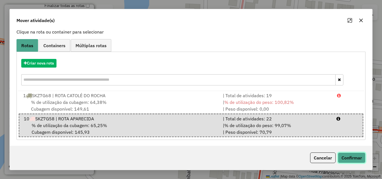
drag, startPoint x: 353, startPoint y: 156, endPoint x: 357, endPoint y: 157, distance: 4.6
click at [354, 156] on button "Confirmar" at bounding box center [352, 158] width 28 height 11
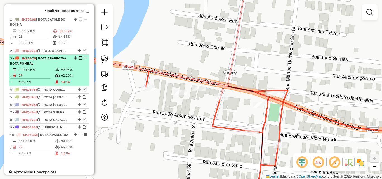
scroll to position [180, 0]
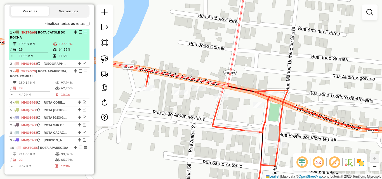
click at [65, 52] on td "64,38%" at bounding box center [72, 50] width 29 height 6
select select "*********"
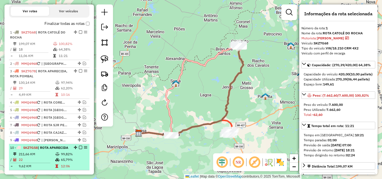
click at [58, 157] on td at bounding box center [58, 155] width 6 height 6
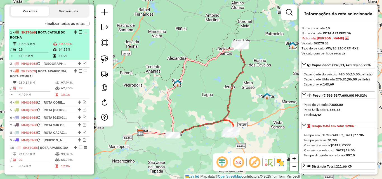
click at [51, 52] on td "18" at bounding box center [35, 50] width 34 height 6
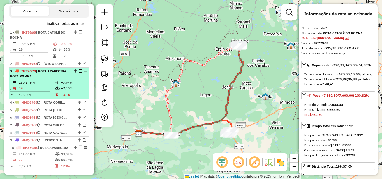
click at [73, 90] on td "62,20%" at bounding box center [74, 89] width 27 height 6
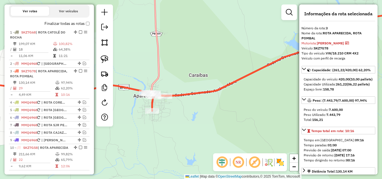
drag, startPoint x: 133, startPoint y: 121, endPoint x: 152, endPoint y: 121, distance: 19.3
click at [154, 125] on div "Janela de atendimento Grade de atendimento Capacidade Transportadoras Veículos …" at bounding box center [191, 89] width 382 height 179
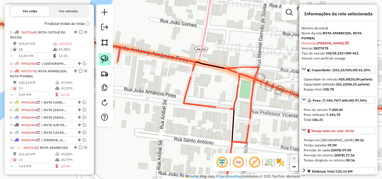
drag, startPoint x: 100, startPoint y: 62, endPoint x: 103, endPoint y: 63, distance: 3.2
click at [100, 62] on link at bounding box center [104, 59] width 12 height 12
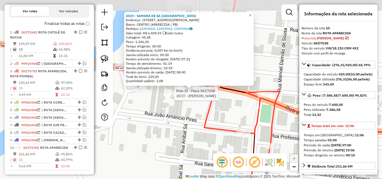
scroll to position [208, 0]
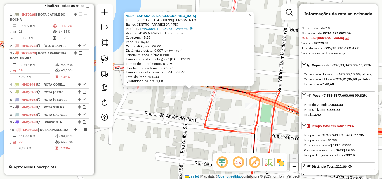
click at [161, 133] on div "Rota 10 - Placa SKZ7G58 16727 - FELIPE LUIZ DE ALMEI 4519 - SAMARA DE SA RAMALH…" at bounding box center [191, 89] width 382 height 179
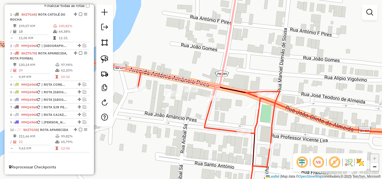
select select "*********"
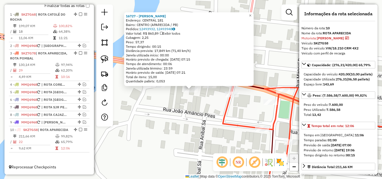
drag, startPoint x: 165, startPoint y: 116, endPoint x: 145, endPoint y: 100, distance: 25.6
click at [164, 116] on div "Rota 10 - Placa SKZ7G58 16727 - FELIPE LUIZ DE ALMEI 16727 - FELIPE LUIZ DE ALM…" at bounding box center [191, 89] width 382 height 179
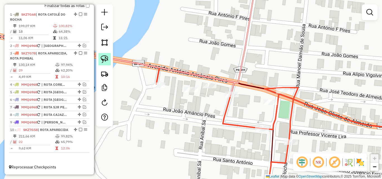
drag, startPoint x: 104, startPoint y: 62, endPoint x: 177, endPoint y: 82, distance: 76.4
click at [104, 62] on img at bounding box center [105, 59] width 8 height 8
drag, startPoint x: 183, startPoint y: 80, endPoint x: 198, endPoint y: 94, distance: 21.2
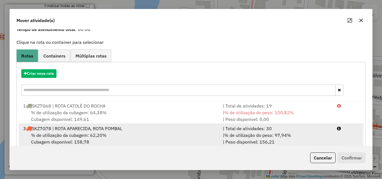
scroll to position [36, 0]
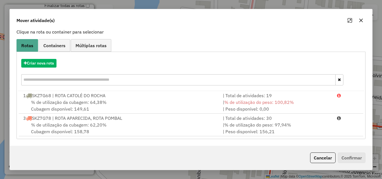
drag, startPoint x: 288, startPoint y: 126, endPoint x: 321, endPoint y: 139, distance: 34.4
click at [288, 127] on span "% de utilização do peso: 97,94%" at bounding box center [257, 125] width 67 height 6
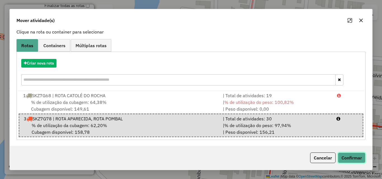
click at [360, 161] on button "Confirmar" at bounding box center [352, 158] width 28 height 11
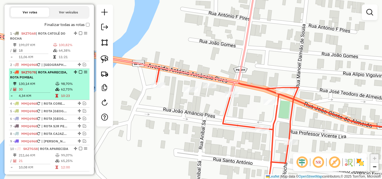
scroll to position [152, 0]
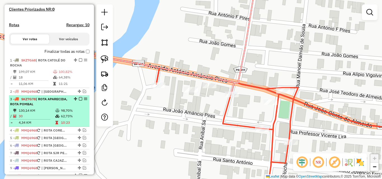
click at [80, 101] on em at bounding box center [80, 98] width 3 height 3
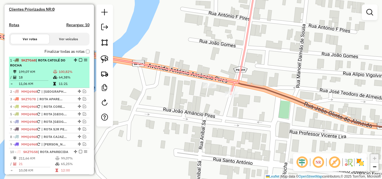
drag, startPoint x: 58, startPoint y: 81, endPoint x: 82, endPoint y: 85, distance: 24.1
click at [58, 80] on td "64,38%" at bounding box center [72, 78] width 29 height 6
select select "*********"
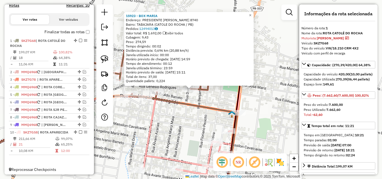
scroll to position [185, 0]
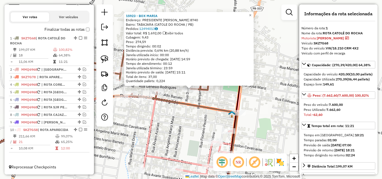
click at [228, 92] on div "15923 - BOX MARIA Endereço: PRESIDENTE JOAO PESSOA 8740 Bairro: TABAJARA (CATOL…" at bounding box center [191, 89] width 382 height 179
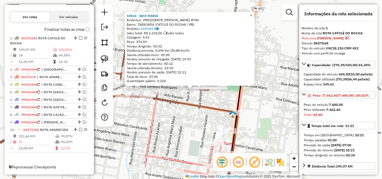
click at [226, 85] on div "15923 - BOX MARIA Endereço: PRESIDENTE JOAO PESSOA 8740 Bairro: TABAJARA (CATOL…" at bounding box center [190, 49] width 130 height 74
click at [227, 90] on div "15923 - BOX MARIA Endereço: PRESIDENTE JOAO PESSOA 8740 Bairro: TABAJARA (CATOL…" at bounding box center [191, 89] width 382 height 179
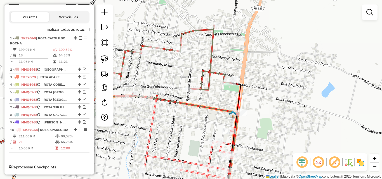
click at [224, 87] on div "Rota 1 - Placa SKZ7G68 12002 - ARMAZEM Janela de atendimento Grade de atendimen…" at bounding box center [191, 89] width 382 height 179
drag, startPoint x: 225, startPoint y: 86, endPoint x: 220, endPoint y: 92, distance: 7.2
click at [225, 86] on div at bounding box center [229, 83] width 14 height 6
select select "*********"
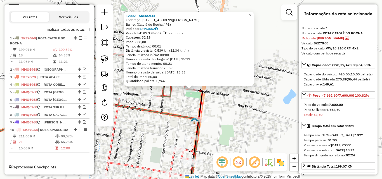
click at [174, 100] on div "12002 - ARMAZEM Endereço: Rua Doutor José Mariz, 33 Bairro: (Catolé do Rocha / …" at bounding box center [191, 89] width 382 height 179
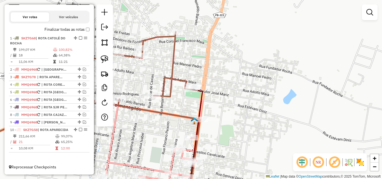
click at [195, 83] on div "Rota 1 - Placa SKZ7G68 4596 - JAMILLY SUASSUNA DINIZ Janela de atendimento Grad…" at bounding box center [191, 89] width 382 height 179
select select "*********"
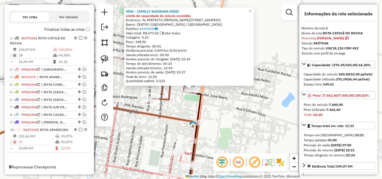
click at [170, 107] on div "4596 - JAMILLY SUASSUNA DINIZ Limite de capacidade do veículo excedido Endereço…" at bounding box center [191, 89] width 382 height 179
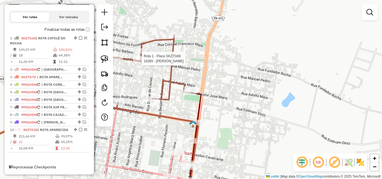
select select "*********"
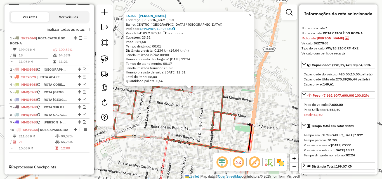
click at [167, 90] on div at bounding box center [167, 88] width 14 height 6
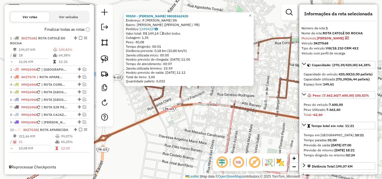
click at [180, 105] on icon at bounding box center [189, 93] width 237 height 121
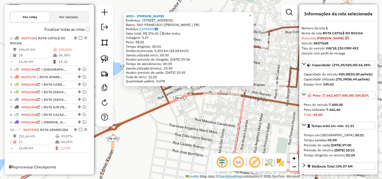
click at [191, 123] on div "4093 - FRANCISCO DE ASSIS SILVESTRE Endereço: R SANTA CLARA 68 Bairro: SAO FRAN…" at bounding box center [191, 89] width 382 height 179
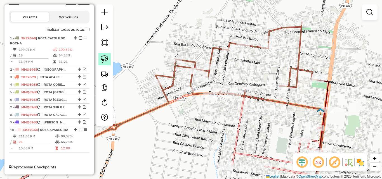
click at [107, 57] on img at bounding box center [105, 59] width 8 height 8
click at [196, 88] on div "Rota 1 - Placa SKZ7G68 4093 - FRANCISCO DE ASSIS SILVESTRE Janela de atendiment…" at bounding box center [191, 89] width 382 height 179
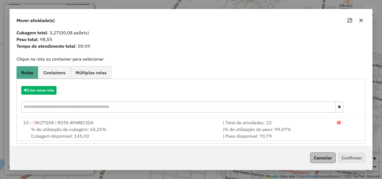
scroll to position [13, 0]
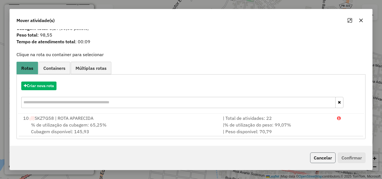
click at [328, 161] on button "Cancelar" at bounding box center [322, 158] width 25 height 11
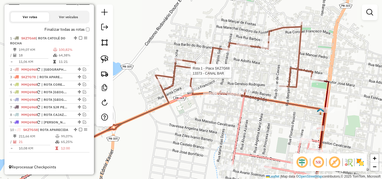
select select "*********"
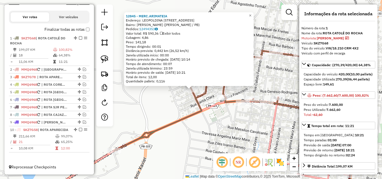
click at [156, 109] on div "12845 - MERC.ARIMATEIA Endereço: LEOPOLDINA ALVES DA ROCHA 155 Bairro: JOAO PIN…" at bounding box center [191, 89] width 382 height 179
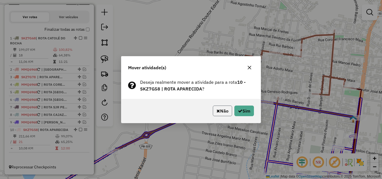
click at [223, 114] on button "Não" at bounding box center [222, 111] width 19 height 11
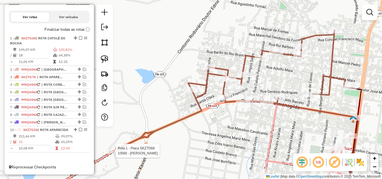
select select "*********"
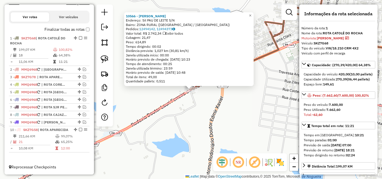
click at [187, 122] on div "10566 - FRANSUALDO DA SILVA OLIVEIRA Endereço: Sit PAU DE LEITE S/N Bairro: ZON…" at bounding box center [191, 89] width 382 height 179
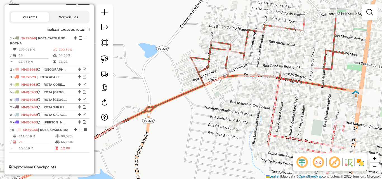
drag, startPoint x: 207, startPoint y: 123, endPoint x: 180, endPoint y: 135, distance: 29.7
click at [180, 135] on div "Janela de atendimento Grade de atendimento Capacidade Transportadoras Veículos …" at bounding box center [191, 89] width 382 height 179
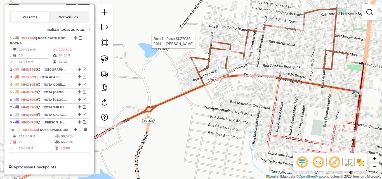
click at [209, 44] on div at bounding box center [211, 42] width 14 height 6
select select "*********"
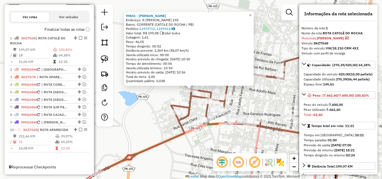
click at [225, 136] on div "Rota 10 - Placa SKZ7G58 11192 - FABIO ALVES DA SILVA 99841 - FRANCISCO EDSON DE…" at bounding box center [191, 89] width 382 height 179
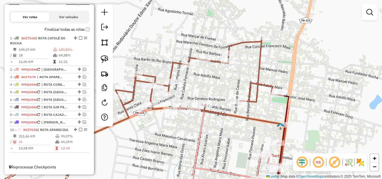
drag, startPoint x: 233, startPoint y: 146, endPoint x: 184, endPoint y: 119, distance: 55.3
click at [173, 129] on div "Janela de atendimento Grade de atendimento Capacidade Transportadoras Veículos …" at bounding box center [191, 89] width 382 height 179
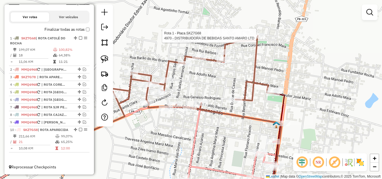
click at [257, 39] on div at bounding box center [258, 36] width 14 height 6
select select "*********"
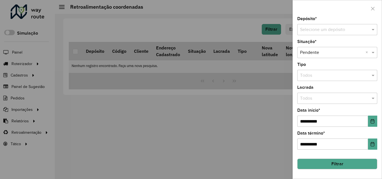
click at [331, 32] on input "text" at bounding box center [331, 30] width 63 height 7
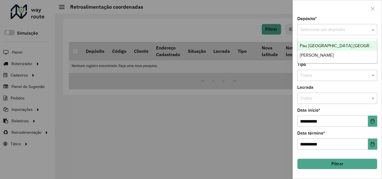
drag, startPoint x: 327, startPoint y: 44, endPoint x: 333, endPoint y: 52, distance: 9.7
click at [327, 45] on span "Pau [GEOGRAPHIC_DATA] [GEOGRAPHIC_DATA]" at bounding box center [349, 45] width 98 height 5
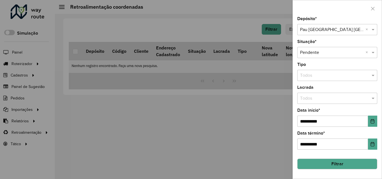
click at [328, 161] on button "Filtrar" at bounding box center [337, 164] width 80 height 11
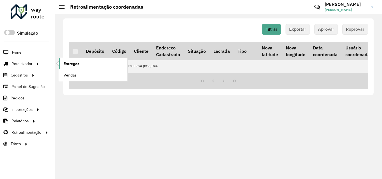
click at [72, 67] on link "Entregas" at bounding box center [93, 63] width 69 height 11
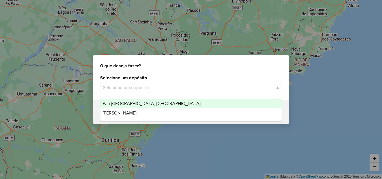
click at [135, 90] on input "text" at bounding box center [185, 87] width 165 height 7
click at [134, 102] on span "Pau [GEOGRAPHIC_DATA] [GEOGRAPHIC_DATA]" at bounding box center [152, 103] width 98 height 5
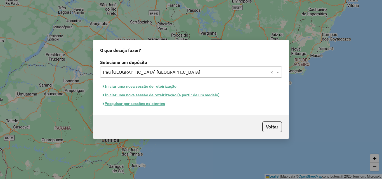
click at [146, 85] on button "Iniciar uma nova sessão de roteirização" at bounding box center [139, 86] width 79 height 9
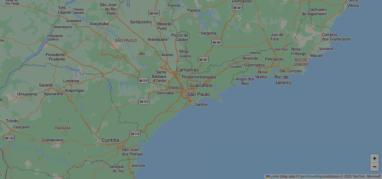
select select "*"
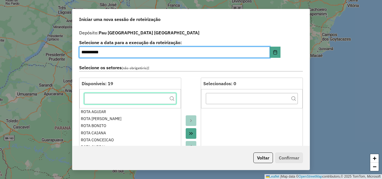
click at [133, 100] on input "text" at bounding box center [130, 98] width 92 height 11
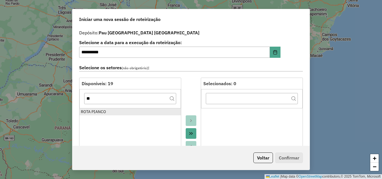
click at [126, 110] on div "ROTA PIANCO" at bounding box center [130, 112] width 99 height 6
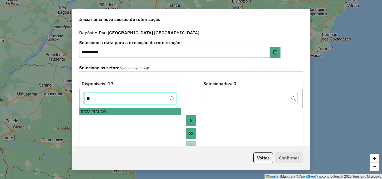
click at [117, 98] on input "**" at bounding box center [130, 98] width 92 height 11
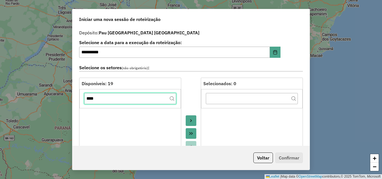
click at [112, 100] on input "****" at bounding box center [130, 98] width 92 height 11
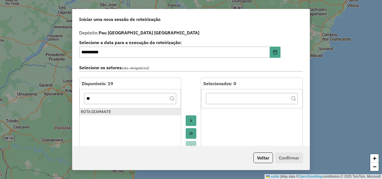
click at [104, 109] on div "ROTA DIAMANTE" at bounding box center [130, 112] width 99 height 6
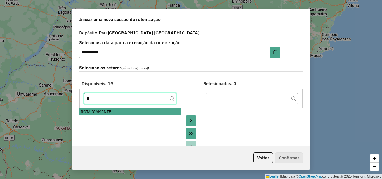
click at [107, 100] on input "**" at bounding box center [130, 98] width 92 height 11
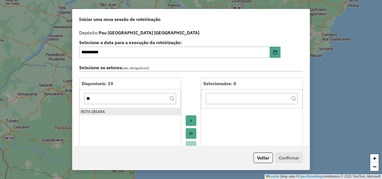
click at [103, 111] on div "ROTA IBIARA" at bounding box center [130, 112] width 99 height 6
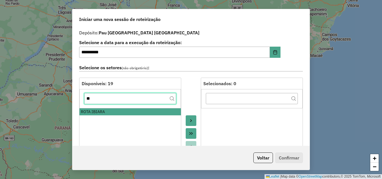
click at [104, 99] on input "**" at bounding box center [130, 98] width 92 height 11
click at [104, 100] on input "**" at bounding box center [130, 98] width 92 height 11
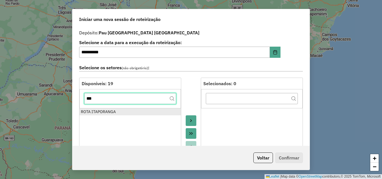
type input "***"
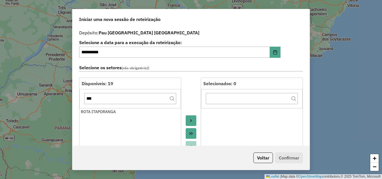
drag, startPoint x: 101, startPoint y: 109, endPoint x: 168, endPoint y: 122, distance: 68.1
click at [101, 109] on div "ROTA ITAPORANGA" at bounding box center [130, 112] width 99 height 6
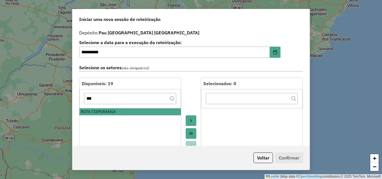
click at [188, 125] on button "Move to Target" at bounding box center [191, 121] width 11 height 11
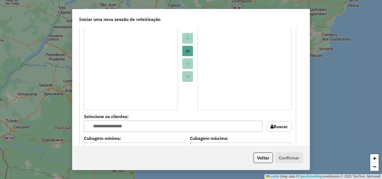
scroll to position [476, 0]
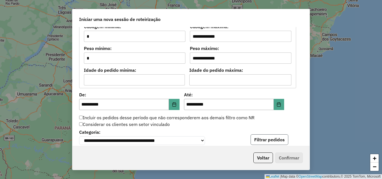
click at [258, 140] on button "Filtrar pedidos" at bounding box center [270, 140] width 38 height 11
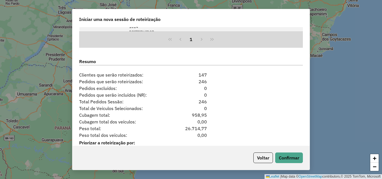
scroll to position [699, 0]
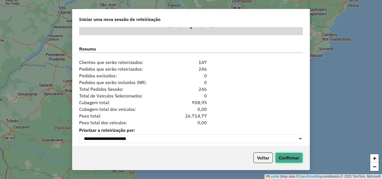
click at [288, 159] on button "Confirmar" at bounding box center [289, 158] width 28 height 11
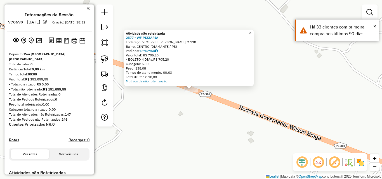
click at [212, 112] on div "Atividade não roteirizada 2577 - WF PIZZARIA Endereço: VICE PREF FRANCISCO DE A…" at bounding box center [191, 89] width 382 height 179
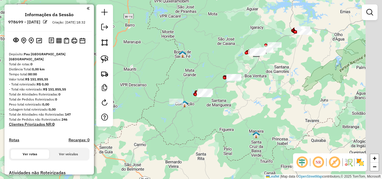
drag, startPoint x: 262, startPoint y: 123, endPoint x: 148, endPoint y: 98, distance: 116.4
click at [241, 128] on div "Janela de atendimento Grade de atendimento Capacidade Transportadoras Veículos …" at bounding box center [191, 89] width 382 height 179
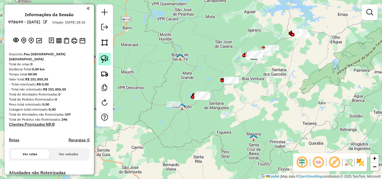
click at [106, 60] on img at bounding box center [105, 59] width 8 height 8
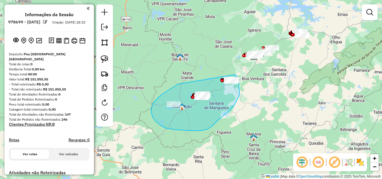
drag, startPoint x: 162, startPoint y: 94, endPoint x: 235, endPoint y: 75, distance: 75.3
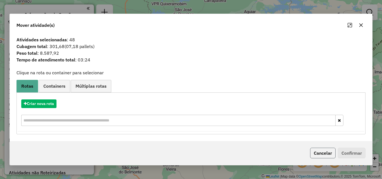
drag, startPoint x: 327, startPoint y: 150, endPoint x: 310, endPoint y: 145, distance: 18.1
click at [326, 150] on button "Cancelar" at bounding box center [322, 153] width 25 height 11
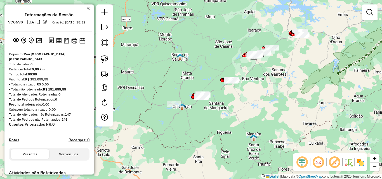
drag, startPoint x: 103, startPoint y: 57, endPoint x: 118, endPoint y: 64, distance: 16.2
click at [103, 57] on img at bounding box center [105, 59] width 8 height 8
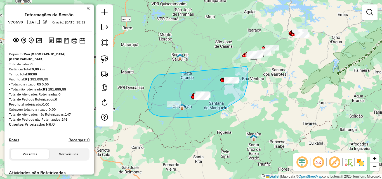
drag, startPoint x: 159, startPoint y: 75, endPoint x: 245, endPoint y: 67, distance: 86.5
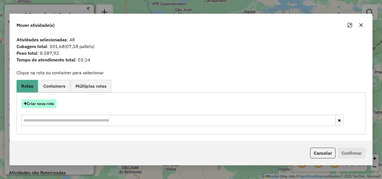
click at [41, 102] on button "Criar nova rota" at bounding box center [38, 104] width 35 height 9
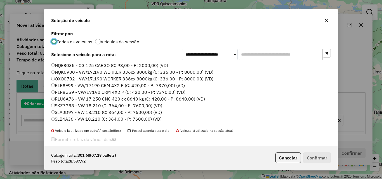
scroll to position [3, 2]
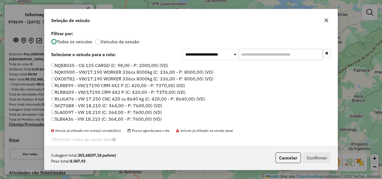
drag, startPoint x: 157, startPoint y: 64, endPoint x: 227, endPoint y: 100, distance: 79.2
click at [157, 64] on label "NQE8035 - CG 125 CARGO (C: 98,00 - P: 2000,00) (VD)" at bounding box center [109, 65] width 117 height 7
click at [319, 159] on button "Confirmar" at bounding box center [317, 158] width 28 height 11
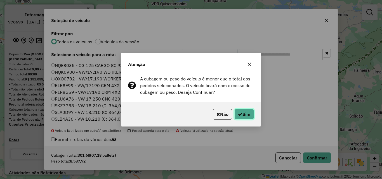
click at [246, 117] on button "Sim" at bounding box center [244, 114] width 20 height 11
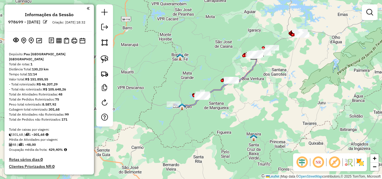
click at [187, 93] on div "Janela de atendimento Grade de atendimento Capacidade Transportadoras Veículos …" at bounding box center [191, 89] width 382 height 179
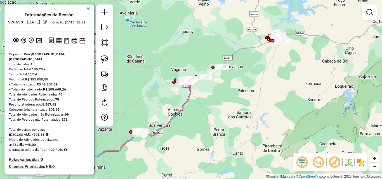
drag, startPoint x: 139, startPoint y: 50, endPoint x: 122, endPoint y: 61, distance: 20.1
click at [124, 61] on div "Janela de atendimento Grade de atendimento Capacidade Transportadoras Veículos …" at bounding box center [191, 89] width 382 height 179
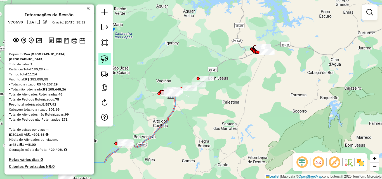
click at [109, 57] on link at bounding box center [104, 59] width 12 height 12
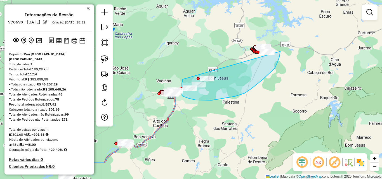
drag, startPoint x: 183, startPoint y: 79, endPoint x: 263, endPoint y: 30, distance: 94.8
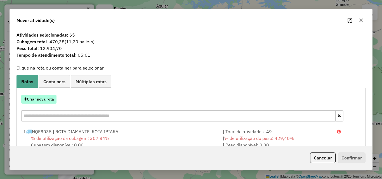
drag, startPoint x: 49, startPoint y: 104, endPoint x: 52, endPoint y: 97, distance: 7.1
click at [49, 104] on div "Criar nova rota" at bounding box center [191, 109] width 346 height 36
click at [35, 97] on button "Criar nova rota" at bounding box center [38, 99] width 35 height 9
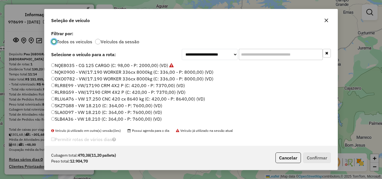
click at [94, 66] on label "NQE8035 - CG 125 CARGO (C: 98,00 - P: 2000,00) (VD)" at bounding box center [112, 65] width 123 height 7
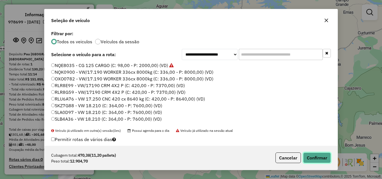
click at [319, 159] on button "Confirmar" at bounding box center [317, 158] width 28 height 11
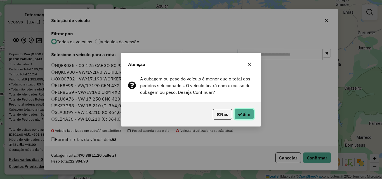
click at [248, 115] on button "Sim" at bounding box center [244, 114] width 20 height 11
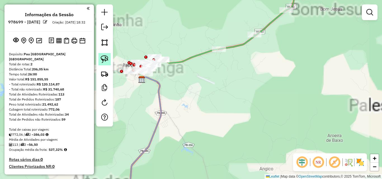
click at [103, 58] on img at bounding box center [105, 59] width 8 height 8
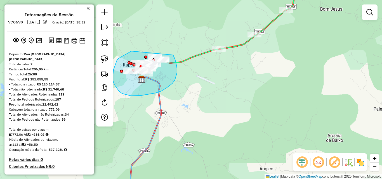
drag, startPoint x: 131, startPoint y: 51, endPoint x: 170, endPoint y: 51, distance: 38.9
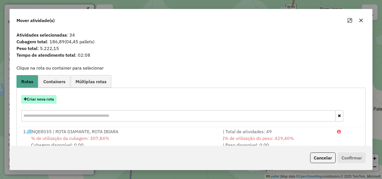
click at [42, 100] on button "Criar nova rota" at bounding box center [38, 99] width 35 height 9
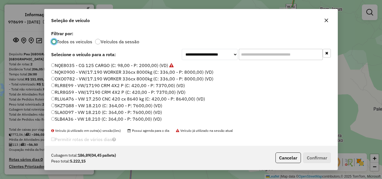
click at [254, 51] on input "text" at bounding box center [281, 54] width 84 height 11
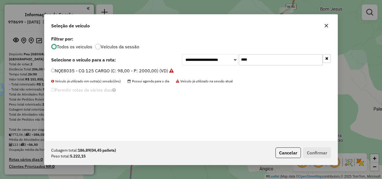
type input "****"
click at [145, 71] on label "NQE8035 - CG 125 CARGO (C: 98,00 - P: 2000,00) (VD)" at bounding box center [112, 70] width 123 height 7
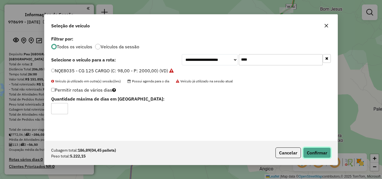
click at [323, 156] on button "Confirmar" at bounding box center [317, 153] width 28 height 11
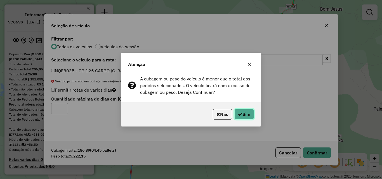
click at [246, 115] on button "Sim" at bounding box center [244, 114] width 20 height 11
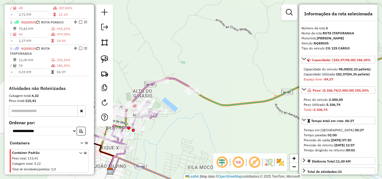
scroll to position [238, 0]
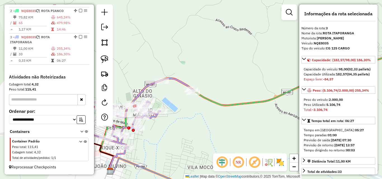
click at [146, 90] on icon at bounding box center [128, 112] width 129 height 69
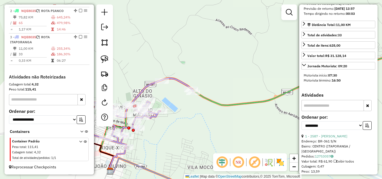
scroll to position [168, 0]
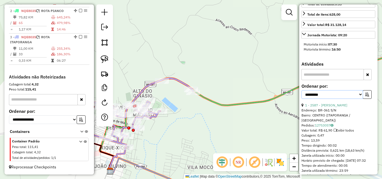
drag, startPoint x: 330, startPoint y: 104, endPoint x: 328, endPoint y: 108, distance: 4.3
click at [330, 99] on select "**********" at bounding box center [333, 94] width 62 height 9
select select "*********"
click at [302, 99] on select "**********" at bounding box center [333, 94] width 62 height 9
click at [369, 99] on button "button" at bounding box center [367, 94] width 9 height 9
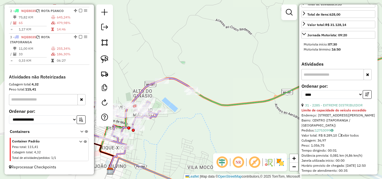
drag, startPoint x: 355, startPoint y: 116, endPoint x: 353, endPoint y: 118, distance: 3.0
click at [355, 107] on link "31 - 2285 - EXTREME DISTRIBUIDOR" at bounding box center [334, 105] width 58 height 4
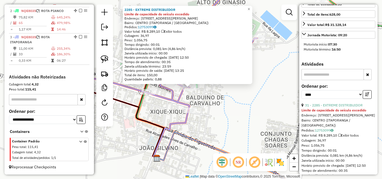
drag, startPoint x: 105, startPoint y: 62, endPoint x: 154, endPoint y: 73, distance: 49.4
click at [105, 62] on img at bounding box center [105, 59] width 8 height 8
click at [203, 91] on div "2285 - EXTREME DISTRIBUIDOR Limite de capacidade do veículo excedido Endereço: …" at bounding box center [191, 89] width 382 height 179
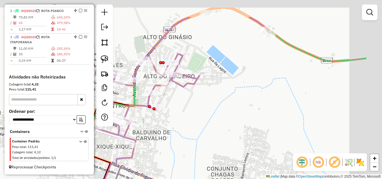
drag, startPoint x: 227, startPoint y: 112, endPoint x: 187, endPoint y: 136, distance: 46.6
click at [186, 139] on div "Janela de atendimento Grade de atendimento Capacidade Transportadoras Veículos …" at bounding box center [191, 89] width 382 height 179
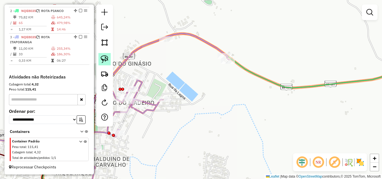
click at [103, 62] on img at bounding box center [105, 59] width 8 height 8
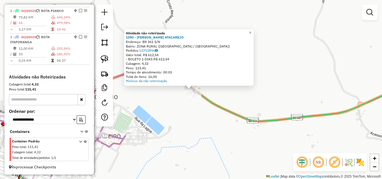
click at [191, 114] on div "Atividade não roteirizada 1590 - GIL ATACAREJO Endereço: BR 361 S/N Bairro: ZON…" at bounding box center [191, 89] width 382 height 179
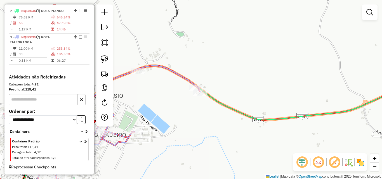
drag, startPoint x: 186, startPoint y: 133, endPoint x: 321, endPoint y: 55, distance: 155.9
click at [321, 55] on div "Janela de atendimento Grade de atendimento Capacidade Transportadoras Veículos …" at bounding box center [191, 89] width 382 height 179
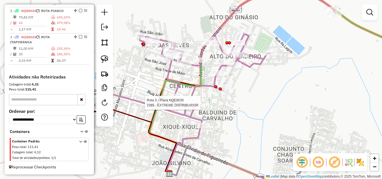
select select "*********"
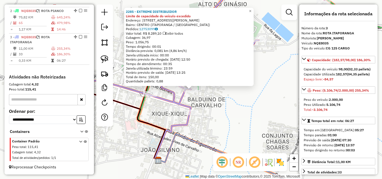
click at [248, 116] on div "2285 - EXTREME DISTRIBUIDOR Limite de capacidade do veículo excedido Endereço: …" at bounding box center [191, 89] width 382 height 179
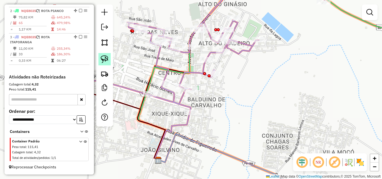
click at [107, 60] on img at bounding box center [105, 59] width 8 height 8
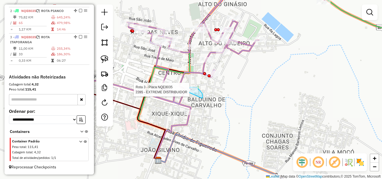
drag, startPoint x: 202, startPoint y: 98, endPoint x: 193, endPoint y: 99, distance: 9.0
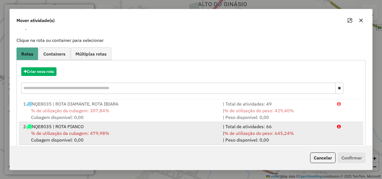
scroll to position [36, 0]
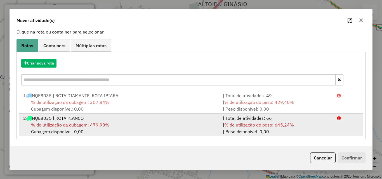
click at [295, 133] on div "| % de utilização do peso: 645,24% | Peso disponível: 0,00" at bounding box center [277, 128] width 114 height 13
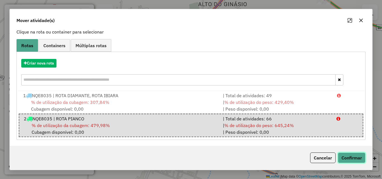
click at [343, 159] on button "Confirmar" at bounding box center [352, 158] width 28 height 11
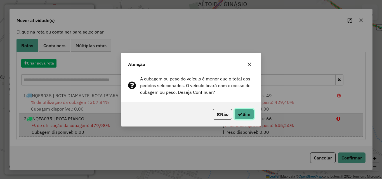
click at [247, 113] on button "Sim" at bounding box center [244, 114] width 20 height 11
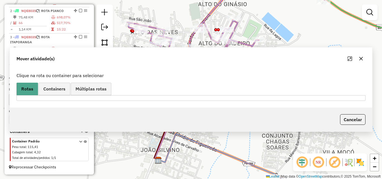
scroll to position [0, 0]
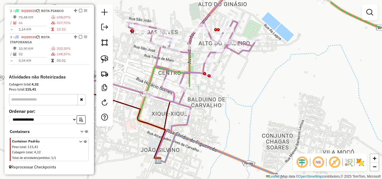
click at [196, 73] on icon at bounding box center [196, 47] width 258 height 130
select select "*********"
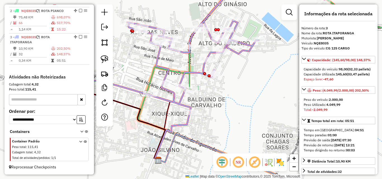
click at [191, 83] on icon at bounding box center [304, 35] width 231 height 107
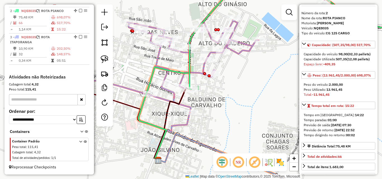
scroll to position [28, 0]
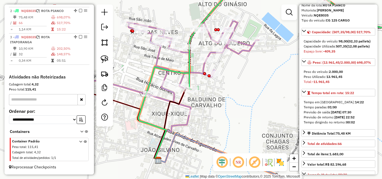
click at [196, 75] on icon at bounding box center [196, 47] width 258 height 130
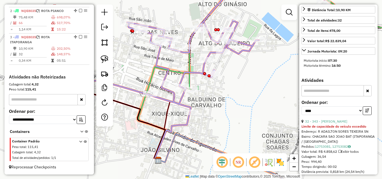
scroll to position [168, 0]
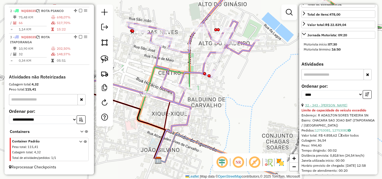
click at [331, 107] on link "32 - 343 - JOSE ROMUALDO DA SILVA" at bounding box center [326, 105] width 42 height 4
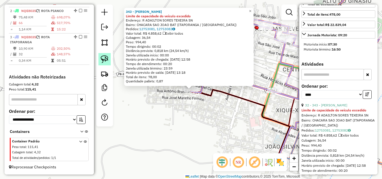
click at [107, 61] on img at bounding box center [105, 59] width 8 height 8
drag, startPoint x: 194, startPoint y: 106, endPoint x: 172, endPoint y: 97, distance: 24.1
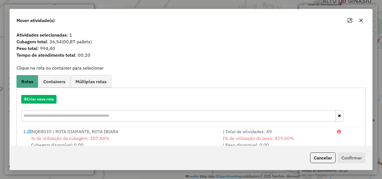
scroll to position [36, 0]
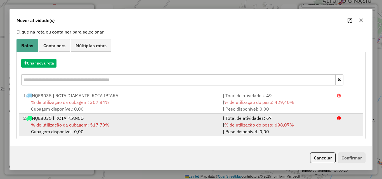
click at [313, 129] on div "| % de utilização do peso: 698,07% | Peso disponível: 0,00" at bounding box center [277, 128] width 114 height 13
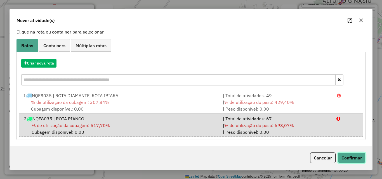
click at [353, 157] on button "Confirmar" at bounding box center [352, 158] width 28 height 11
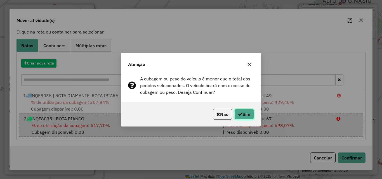
click at [248, 111] on button "Sim" at bounding box center [244, 114] width 20 height 11
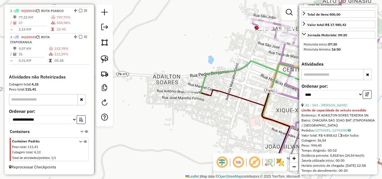
click at [261, 66] on icon at bounding box center [278, 37] width 175 height 111
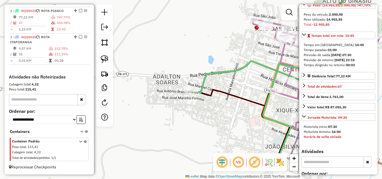
scroll to position [84, 0]
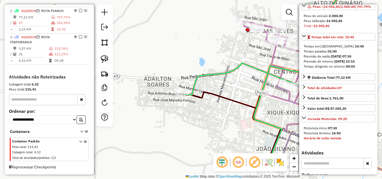
drag, startPoint x: 193, startPoint y: 124, endPoint x: 170, endPoint y: 107, distance: 28.5
click at [147, 127] on div "Janela de atendimento Grade de atendimento Capacidade Transportadoras Veículos …" at bounding box center [191, 89] width 382 height 179
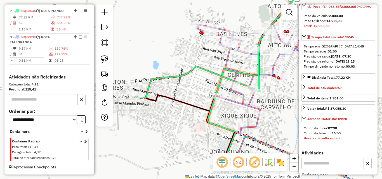
click at [228, 59] on icon at bounding box center [295, 48] width 197 height 132
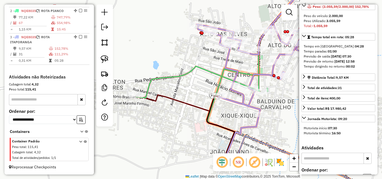
click at [189, 74] on icon at bounding box center [278, 40] width 284 height 116
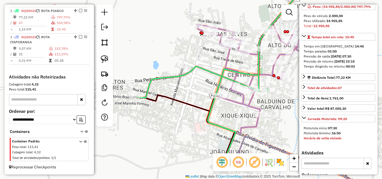
click at [230, 57] on icon at bounding box center [295, 48] width 197 height 132
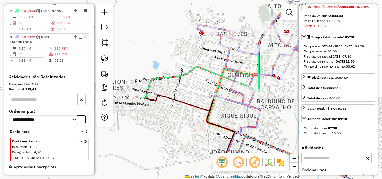
click at [252, 100] on icon at bounding box center [295, 48] width 197 height 132
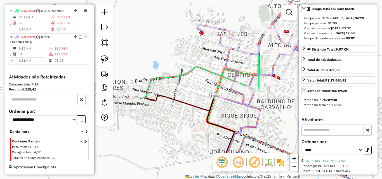
scroll to position [224, 0]
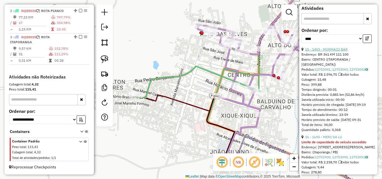
click at [332, 51] on link "15 - 1403 - MORMACO BAR" at bounding box center [326, 49] width 43 height 4
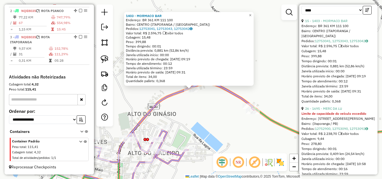
scroll to position [280, 0]
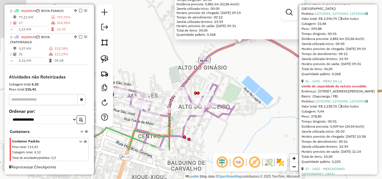
drag, startPoint x: 233, startPoint y: 105, endPoint x: 258, endPoint y: 86, distance: 31.2
click at [257, 87] on div "1403 - MORMACO BAR Endereço: BR 361 KM 111 100 Bairro: CENTRO (ITAPORANGA / PB)…" at bounding box center [191, 89] width 382 height 179
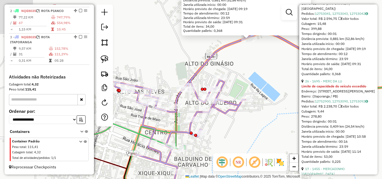
click at [241, 113] on div "Rota 3 - Placa NQE8035 2157 - MERCAD MEE NATUREZA 1403 - MORMACO BAR Endereço: …" at bounding box center [191, 89] width 382 height 179
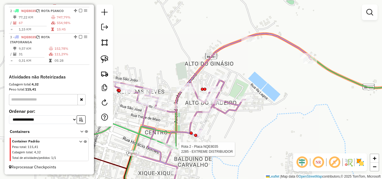
select select "*********"
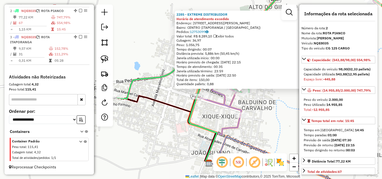
drag, startPoint x: 138, startPoint y: 140, endPoint x: 175, endPoint y: 134, distance: 37.9
click at [187, 142] on div "2285 - EXTREME DISTRIBUIDOR Horário de atendimento excedido Endereço: AVENIDA G…" at bounding box center [191, 89] width 382 height 179
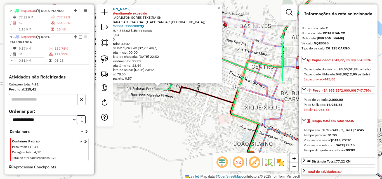
drag, startPoint x: 247, startPoint y: 117, endPoint x: 196, endPoint y: 115, distance: 51.2
click at [190, 113] on div "Rota 2 - Placa NQE8035 343 - JOSE ROMUALDO DA SILVA 343 - JOSE ROMUALDO DA SILV…" at bounding box center [191, 89] width 382 height 179
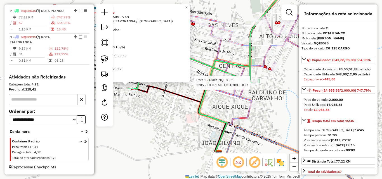
click at [250, 86] on div at bounding box center [252, 83] width 14 height 6
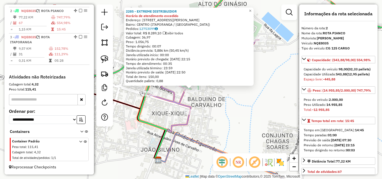
click at [243, 116] on div "Rota 2 - Placa NQE8035 2285 - EXTREME DISTRIBUIDOR 2285 - EXTREME DISTRIBUIDOR …" at bounding box center [191, 89] width 382 height 179
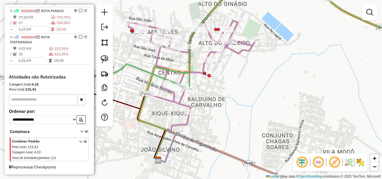
click at [181, 100] on icon at bounding box center [225, 47] width 197 height 130
select select "*********"
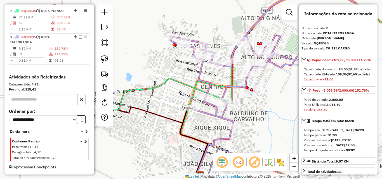
drag, startPoint x: 205, startPoint y: 114, endPoint x: 251, endPoint y: 130, distance: 48.7
click at [251, 130] on div "Janela de atendimento Grade de atendimento Capacidade Transportadoras Veículos …" at bounding box center [191, 89] width 382 height 179
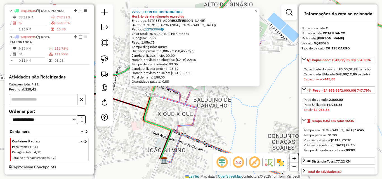
drag, startPoint x: 139, startPoint y: 120, endPoint x: 211, endPoint y: 126, distance: 71.8
click at [215, 126] on icon at bounding box center [285, 71] width 282 height 178
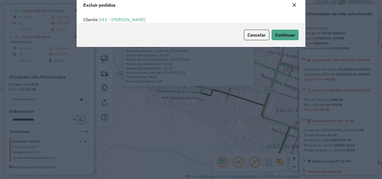
scroll to position [0, 0]
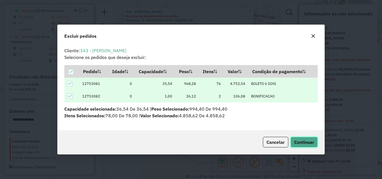
click at [306, 138] on button "Continuar" at bounding box center [304, 142] width 27 height 11
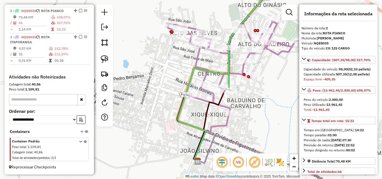
drag, startPoint x: 237, startPoint y: 123, endPoint x: 159, endPoint y: 122, distance: 77.8
click at [155, 127] on div "Janela de atendimento Grade de atendimento Capacidade Transportadoras Veículos …" at bounding box center [191, 89] width 382 height 179
click at [239, 75] on icon at bounding box center [265, 47] width 197 height 131
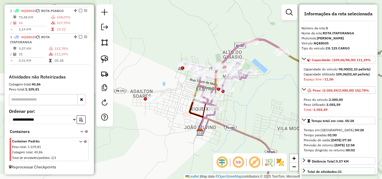
drag, startPoint x: 270, startPoint y: 103, endPoint x: 213, endPoint y: 117, distance: 59.6
click at [213, 119] on div "Janela de atendimento Grade de atendimento Capacidade Transportadoras Veículos …" at bounding box center [191, 89] width 382 height 179
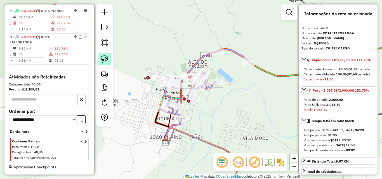
click at [104, 55] on img at bounding box center [105, 59] width 8 height 8
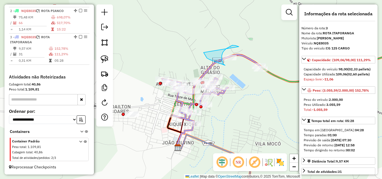
drag, startPoint x: 226, startPoint y: 49, endPoint x: 204, endPoint y: 54, distance: 22.4
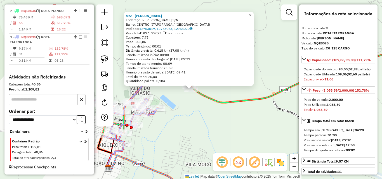
click at [219, 112] on div "492 - OLIVIO GOMES DE CARVALHO Endereço: R BALDUINO CARVALHO S/N Bairro: CENTRO…" at bounding box center [191, 89] width 382 height 179
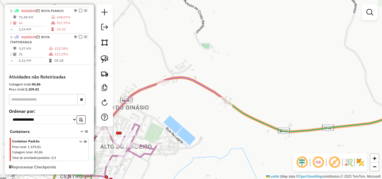
drag, startPoint x: 224, startPoint y: 74, endPoint x: 213, endPoint y: 82, distance: 13.2
click at [224, 74] on div "Janela de atendimento Grade de atendimento Capacidade Transportadoras Veículos …" at bounding box center [191, 89] width 382 height 179
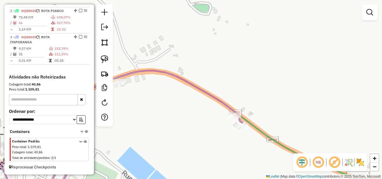
drag, startPoint x: 178, startPoint y: 67, endPoint x: 167, endPoint y: 67, distance: 11.2
click at [176, 67] on div "Janela de atendimento Grade de atendimento Capacidade Transportadoras Veículos …" at bounding box center [191, 89] width 382 height 179
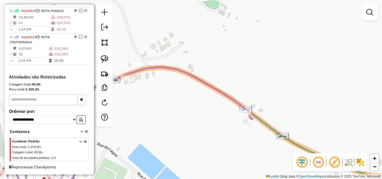
drag, startPoint x: 148, startPoint y: 53, endPoint x: 156, endPoint y: 53, distance: 8.4
click at [160, 50] on div "Janela de atendimento Grade de atendimento Capacidade Transportadoras Veículos …" at bounding box center [191, 89] width 382 height 179
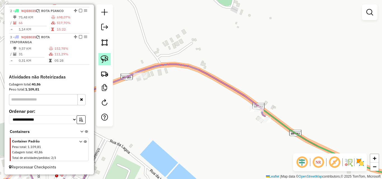
click at [104, 59] on img at bounding box center [105, 59] width 8 height 8
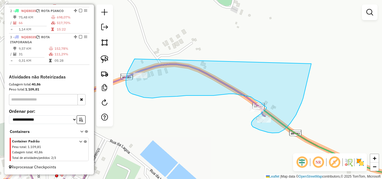
drag, startPoint x: 135, startPoint y: 59, endPoint x: 311, endPoint y: 46, distance: 177.0
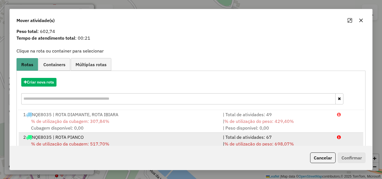
scroll to position [36, 0]
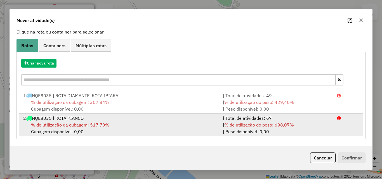
click at [297, 125] on div "| % de utilização do peso: 698,07% | Peso disponível: 0,00" at bounding box center [277, 128] width 114 height 13
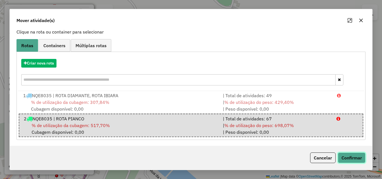
click at [356, 157] on button "Confirmar" at bounding box center [352, 158] width 28 height 11
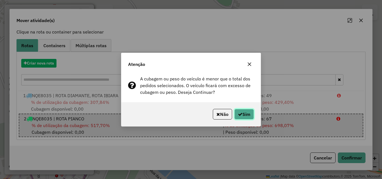
click at [242, 118] on button "Sim" at bounding box center [244, 114] width 20 height 11
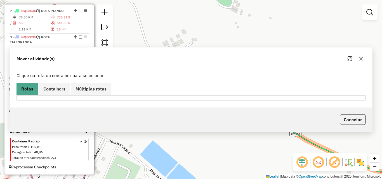
scroll to position [0, 0]
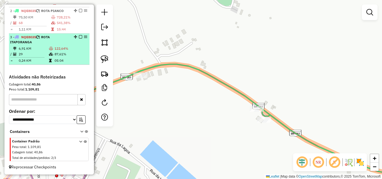
click at [76, 55] on td "87,61%" at bounding box center [70, 54] width 33 height 6
select select "*********"
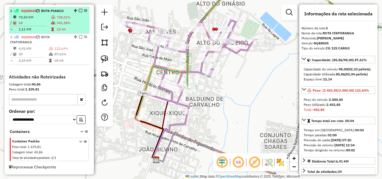
click at [53, 23] on icon at bounding box center [53, 22] width 4 height 3
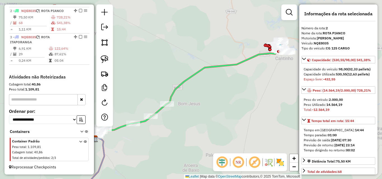
click at [53, 39] on div "3 - NQE8035 | ROTA ITAPORANGA" at bounding box center [39, 40] width 59 height 10
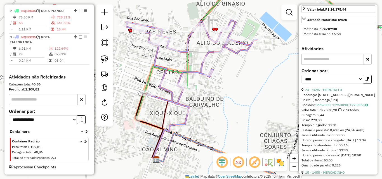
scroll to position [224, 0]
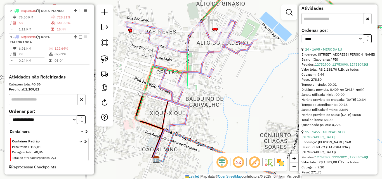
click at [336, 51] on link "24 - 1695 - MERC DA LU" at bounding box center [323, 49] width 37 height 4
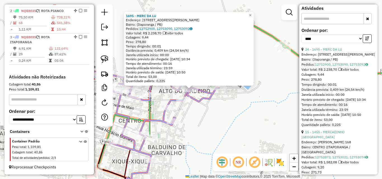
drag, startPoint x: 228, startPoint y: 117, endPoint x: 218, endPoint y: 109, distance: 12.4
click at [228, 117] on div "1695 - MERC DA LU Endereço: Avenida Padre Lourenço, 404 Bairro: (Itaporanga / P…" at bounding box center [191, 89] width 382 height 179
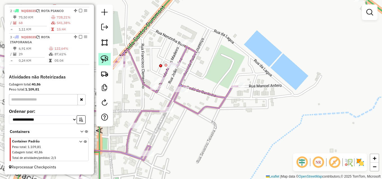
click at [103, 57] on img at bounding box center [105, 59] width 8 height 8
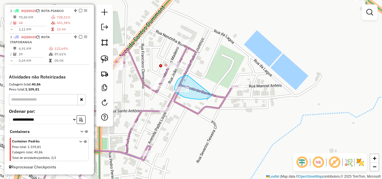
drag, startPoint x: 188, startPoint y: 76, endPoint x: 212, endPoint y: 89, distance: 27.7
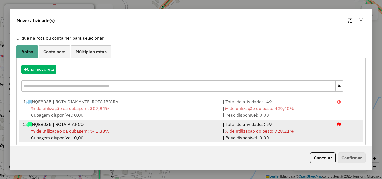
scroll to position [36, 0]
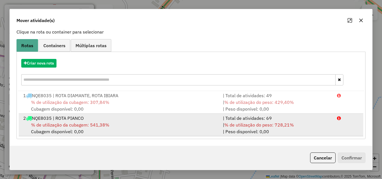
click at [316, 132] on div "| % de utilização do peso: 728,21% | Peso disponível: 0,00" at bounding box center [277, 128] width 114 height 13
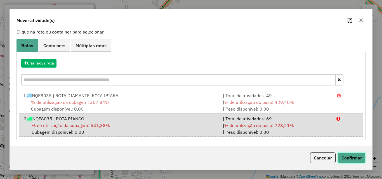
click at [350, 156] on button "Confirmar" at bounding box center [352, 158] width 28 height 11
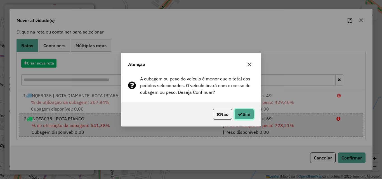
drag, startPoint x: 246, startPoint y: 114, endPoint x: 243, endPoint y: 118, distance: 5.0
click at [245, 115] on button "Sim" at bounding box center [244, 114] width 20 height 11
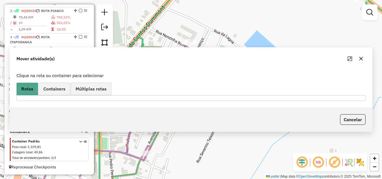
scroll to position [0, 0]
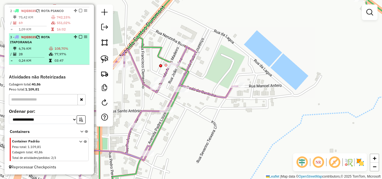
click at [49, 42] on div "3 - NQE8035 | ROTA ITAPORANGA" at bounding box center [39, 40] width 59 height 10
select select "*********"
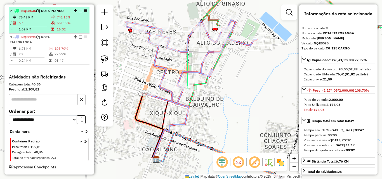
scroll to position [210, 0]
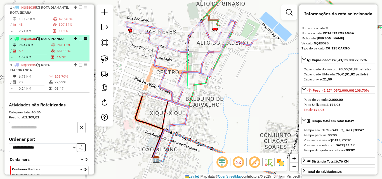
click at [51, 45] on icon at bounding box center [53, 45] width 4 height 3
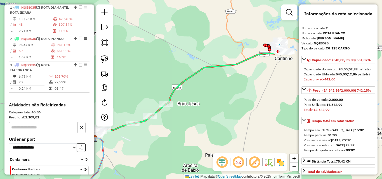
drag, startPoint x: 46, startPoint y: 76, endPoint x: 144, endPoint y: 88, distance: 98.9
click at [46, 76] on td "6,76 KM" at bounding box center [33, 77] width 30 height 6
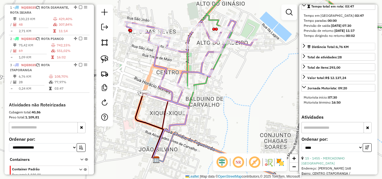
scroll to position [140, 0]
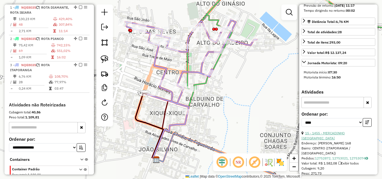
click at [328, 139] on link "15 - 1455 - MERCADINHO SANTO ANT" at bounding box center [323, 135] width 43 height 9
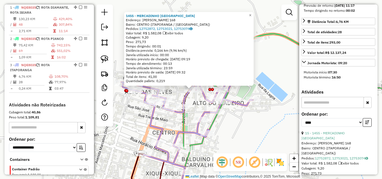
click at [246, 130] on div "1455 - MERCADINHO SANTO ANT Endereço: DANDAO SEVERINO 168 Bairro: CENTRO (ITAPO…" at bounding box center [191, 89] width 382 height 179
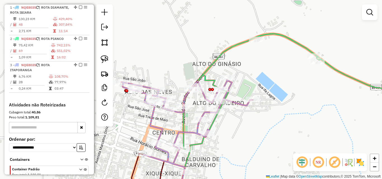
click at [233, 86] on icon at bounding box center [186, 126] width 131 height 92
select select "*********"
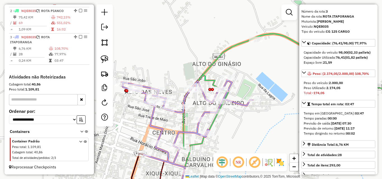
scroll to position [28, 0]
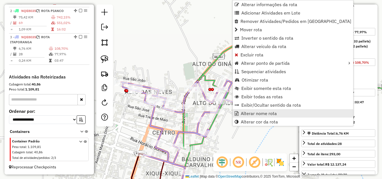
click at [257, 114] on span "Alterar nome rota" at bounding box center [259, 113] width 36 height 4
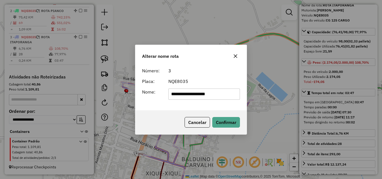
type input "**********"
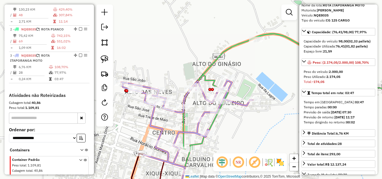
scroll to position [210, 0]
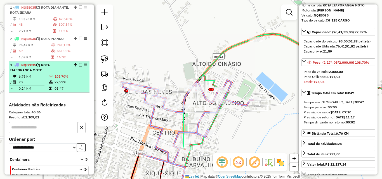
drag, startPoint x: 79, startPoint y: 66, endPoint x: 72, endPoint y: 68, distance: 7.6
click at [79, 66] on em at bounding box center [80, 64] width 3 height 3
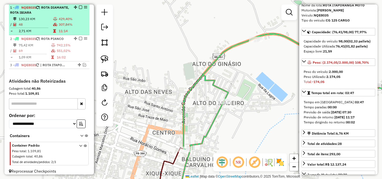
click at [48, 48] on td "75,42 KM" at bounding box center [34, 46] width 32 height 6
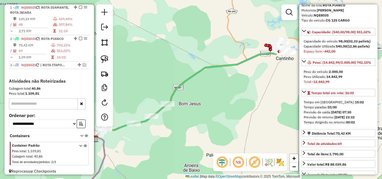
drag, startPoint x: 209, startPoint y: 93, endPoint x: 251, endPoint y: 81, distance: 43.9
click at [252, 80] on div "Janela de atendimento Grade de atendimento Capacidade Transportadoras Veículos …" at bounding box center [191, 89] width 382 height 179
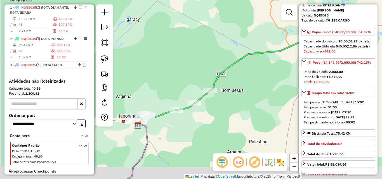
drag, startPoint x: 251, startPoint y: 82, endPoint x: 240, endPoint y: 90, distance: 13.3
click at [251, 83] on div "Janela de atendimento Grade de atendimento Capacidade Transportadoras Veículos …" at bounding box center [191, 89] width 382 height 179
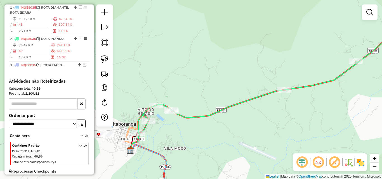
click at [168, 143] on div "Janela de atendimento Grade de atendimento Capacidade Transportadoras Veículos …" at bounding box center [191, 89] width 382 height 179
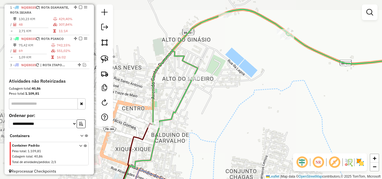
drag, startPoint x: 183, startPoint y: 119, endPoint x: 233, endPoint y: 130, distance: 51.7
click at [233, 130] on div "Janela de atendimento Grade de atendimento Capacidade Transportadoras Veículos …" at bounding box center [191, 89] width 382 height 179
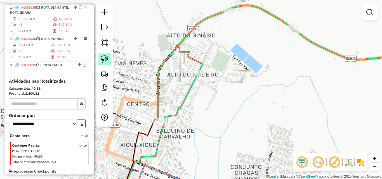
click at [106, 61] on img at bounding box center [105, 59] width 8 height 8
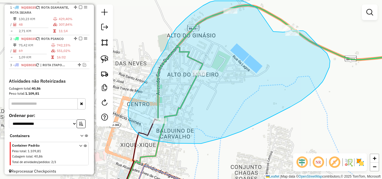
drag, startPoint x: 256, startPoint y: 8, endPoint x: 271, endPoint y: 32, distance: 28.6
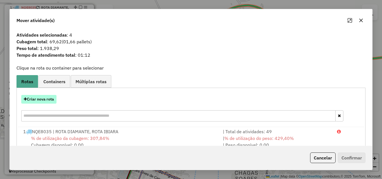
click at [41, 100] on button "Criar nova rota" at bounding box center [38, 99] width 35 height 9
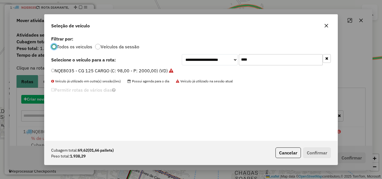
scroll to position [3, 2]
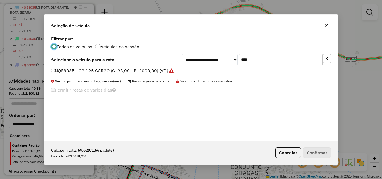
click at [257, 62] on input "****" at bounding box center [281, 59] width 84 height 11
drag, startPoint x: 257, startPoint y: 62, endPoint x: 263, endPoint y: 66, distance: 6.4
click at [263, 66] on div "**********" at bounding box center [190, 88] width 293 height 106
type input "***"
click at [144, 70] on label "SLB4A46 - VW 18.210 (C: 364,00 - P: 7600,00) (VD)" at bounding box center [106, 70] width 110 height 7
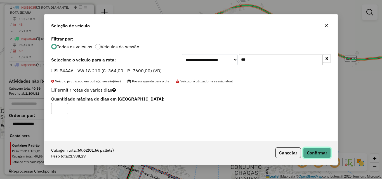
click at [309, 153] on button "Confirmar" at bounding box center [317, 153] width 28 height 11
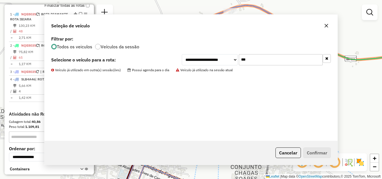
scroll to position [217, 0]
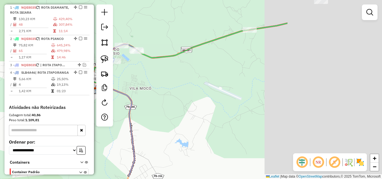
drag, startPoint x: 254, startPoint y: 104, endPoint x: 161, endPoint y: 88, distance: 94.4
click at [162, 88] on div "Janela de atendimento Grade de atendimento Capacidade Transportadoras Veículos …" at bounding box center [191, 89] width 382 height 179
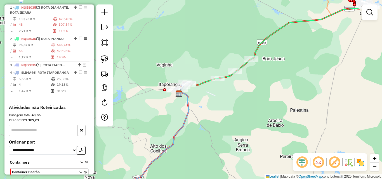
drag, startPoint x: 281, startPoint y: 82, endPoint x: 271, endPoint y: 54, distance: 29.7
click at [256, 90] on div "Janela de atendimento Grade de atendimento Capacidade Transportadoras Veículos …" at bounding box center [191, 89] width 382 height 179
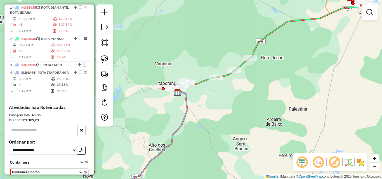
drag, startPoint x: 105, startPoint y: 54, endPoint x: 148, endPoint y: 62, distance: 44.4
click at [105, 55] on link at bounding box center [104, 59] width 12 height 12
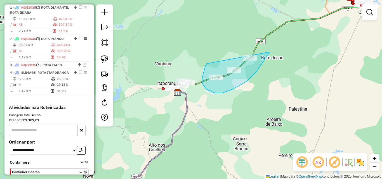
drag, startPoint x: 207, startPoint y: 64, endPoint x: 274, endPoint y: 43, distance: 70.5
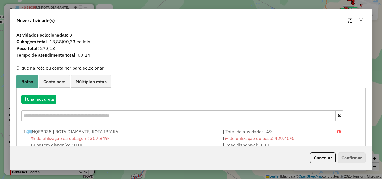
drag, startPoint x: 312, startPoint y: 135, endPoint x: 335, endPoint y: 152, distance: 29.4
click at [312, 136] on div "| % de utilização do peso: 429,40% | Peso disponível: 0,00" at bounding box center [277, 141] width 114 height 13
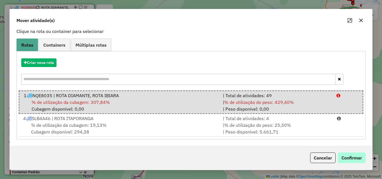
scroll to position [37, 0]
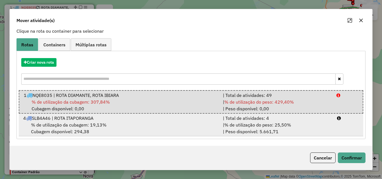
click at [317, 132] on div "| % de utilização do peso: 25,50% | Peso disponível: 5.661,71" at bounding box center [277, 128] width 114 height 13
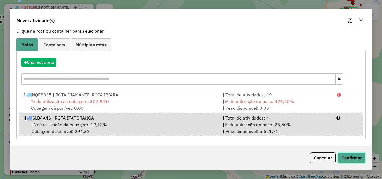
click at [350, 159] on button "Confirmar" at bounding box center [352, 158] width 28 height 11
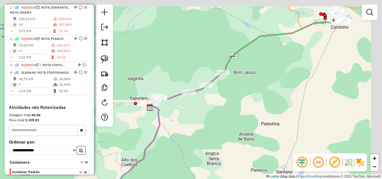
drag, startPoint x: 300, startPoint y: 68, endPoint x: 246, endPoint y: 81, distance: 55.4
click at [226, 92] on div "Janela de atendimento Grade de atendimento Capacidade Transportadoras Veículos …" at bounding box center [191, 89] width 382 height 179
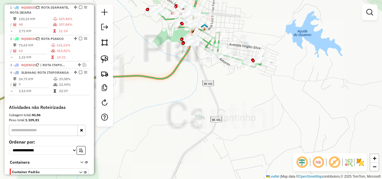
click at [267, 27] on div "Janela de atendimento Grade de atendimento Capacidade Transportadoras Veículos …" at bounding box center [191, 89] width 382 height 179
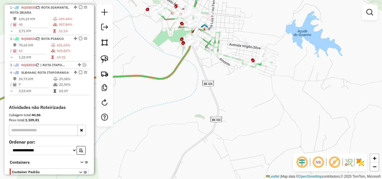
drag, startPoint x: 102, startPoint y: 57, endPoint x: 177, endPoint y: 35, distance: 78.6
click at [102, 57] on img at bounding box center [105, 59] width 8 height 8
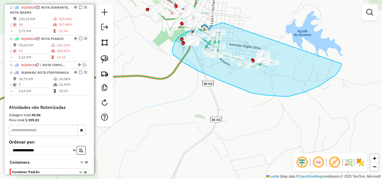
drag, startPoint x: 223, startPoint y: 23, endPoint x: 342, endPoint y: 57, distance: 123.6
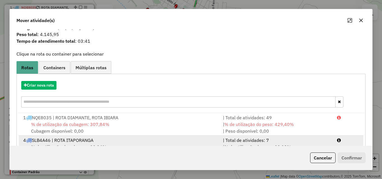
scroll to position [36, 0]
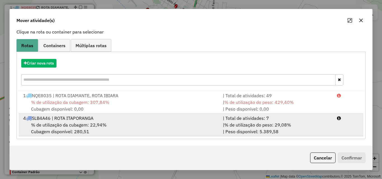
click at [306, 129] on div "| % de utilização do peso: 29,08% | Peso disponível: 5.389,58" at bounding box center [277, 128] width 114 height 13
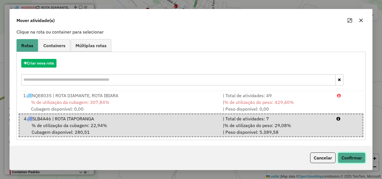
click at [346, 162] on button "Confirmar" at bounding box center [352, 158] width 28 height 11
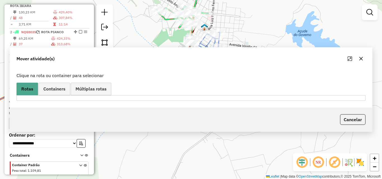
scroll to position [210, 0]
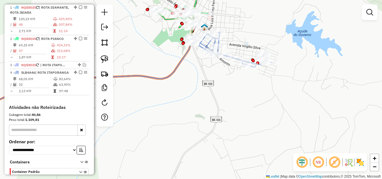
click at [183, 60] on icon at bounding box center [117, 74] width 310 height 85
select select "*********"
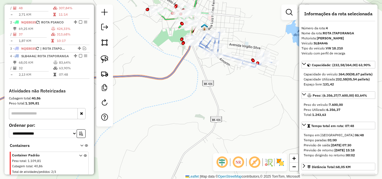
scroll to position [246, 0]
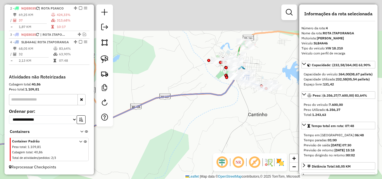
drag, startPoint x: 232, startPoint y: 101, endPoint x: 227, endPoint y: 111, distance: 10.8
click at [223, 118] on div "Janela de atendimento Grade de atendimento Capacidade Transportadoras Veículos …" at bounding box center [191, 89] width 382 height 179
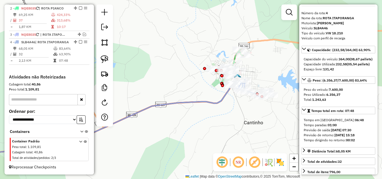
scroll to position [28, 0]
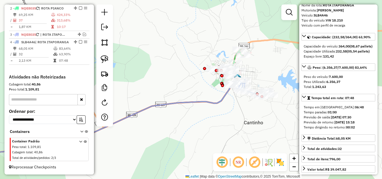
click at [234, 58] on icon at bounding box center [228, 64] width 30 height 28
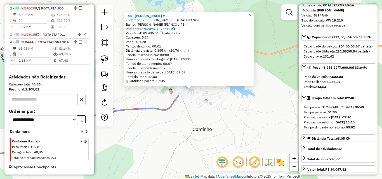
scroll to position [246, 0]
click at [215, 118] on div "148 - JOSE CARLOS ALBUQUERQUE ME Endereço: R PEDRO INACIO LIBERALINO S/N Bairro…" at bounding box center [191, 89] width 382 height 179
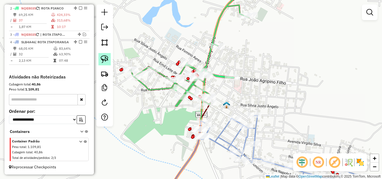
click at [107, 58] on img at bounding box center [105, 59] width 8 height 8
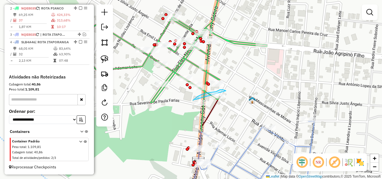
drag, startPoint x: 225, startPoint y: 91, endPoint x: 236, endPoint y: 109, distance: 20.7
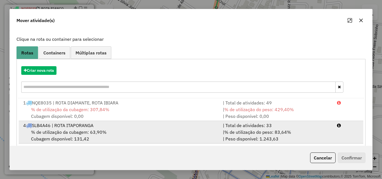
scroll to position [36, 0]
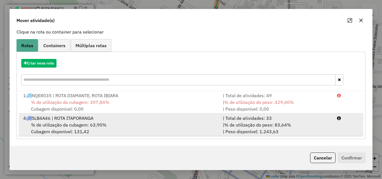
click at [322, 125] on div "| % de utilização do peso: 83,64% | Peso disponível: 1.243,63" at bounding box center [277, 128] width 114 height 13
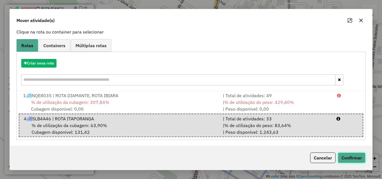
click at [354, 156] on button "Confirmar" at bounding box center [352, 158] width 28 height 11
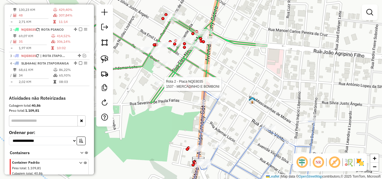
select select "*********"
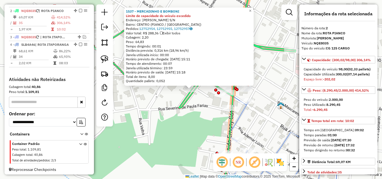
scroll to position [241, 0]
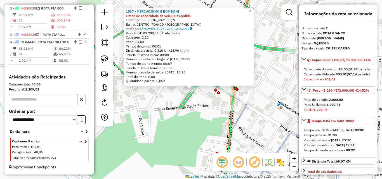
click at [163, 119] on div "1537 - MERCADINHO E BOMBONI Limite de capacidade do veículo excedido Endereço: …" at bounding box center [191, 89] width 382 height 179
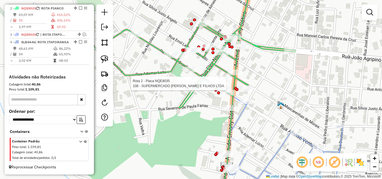
select select "*********"
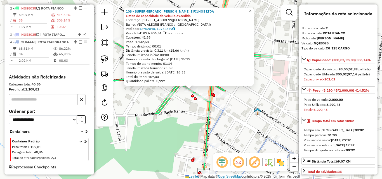
click at [166, 116] on div "108 - SUPERMERCADO SOARES E FILHOS LTDA Limite de capacidade do veículo excedid…" at bounding box center [191, 89] width 382 height 179
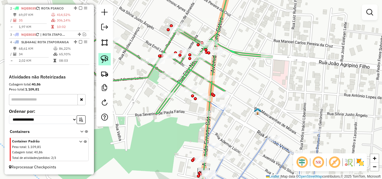
click at [101, 61] on img at bounding box center [105, 59] width 8 height 8
drag, startPoint x: 191, startPoint y: 77, endPoint x: 198, endPoint y: 90, distance: 13.9
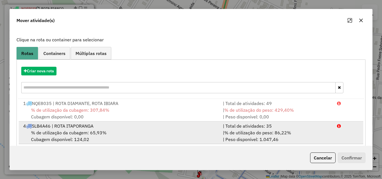
scroll to position [36, 0]
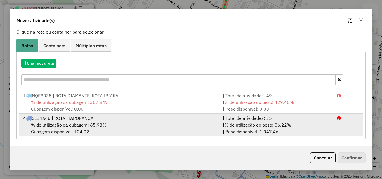
click at [318, 128] on div "| % de utilização do peso: 86,22% | Peso disponível: 1.047,46" at bounding box center [277, 128] width 114 height 13
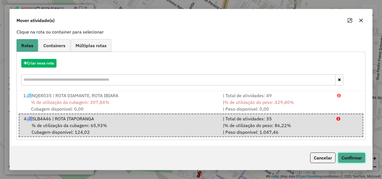
click at [356, 159] on button "Confirmar" at bounding box center [352, 158] width 28 height 11
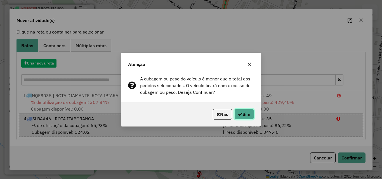
click at [250, 115] on button "Sim" at bounding box center [244, 114] width 20 height 11
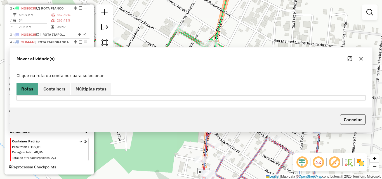
scroll to position [215, 0]
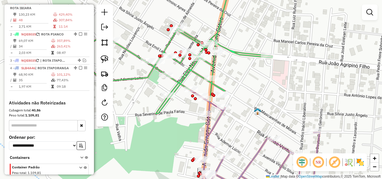
click at [214, 67] on icon at bounding box center [168, 48] width 208 height 132
select select "*********"
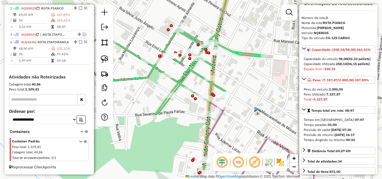
scroll to position [28, 0]
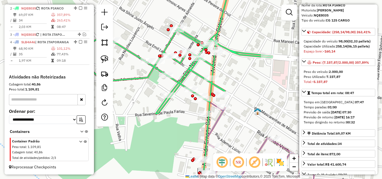
click at [218, 118] on icon at bounding box center [255, 144] width 129 height 107
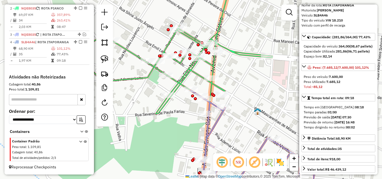
scroll to position [246, 0]
click at [211, 66] on icon at bounding box center [168, 48] width 208 height 132
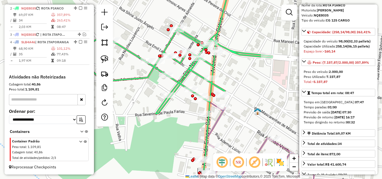
scroll to position [241, 0]
click at [208, 110] on icon at bounding box center [206, 125] width 18 height 145
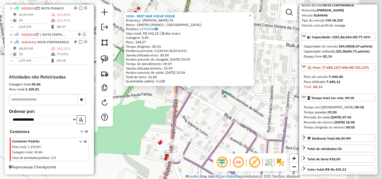
scroll to position [246, 0]
click at [215, 99] on div "1334 - REST BAR XIQUE XIQUE Endereço: AFONSO VENTURA 45 Bairro: CENTRO (PIANCO …" at bounding box center [191, 89] width 382 height 179
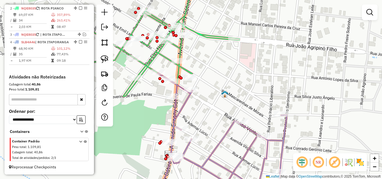
drag, startPoint x: 104, startPoint y: 58, endPoint x: 162, endPoint y: 81, distance: 62.9
click at [104, 58] on img at bounding box center [105, 59] width 8 height 8
drag, startPoint x: 106, startPoint y: 62, endPoint x: 122, endPoint y: 67, distance: 17.0
click at [106, 62] on img at bounding box center [105, 59] width 8 height 8
drag, startPoint x: 199, startPoint y: 89, endPoint x: 211, endPoint y: 96, distance: 13.2
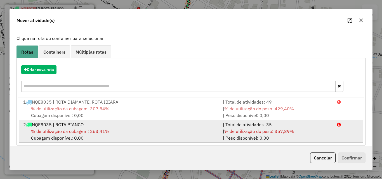
scroll to position [36, 0]
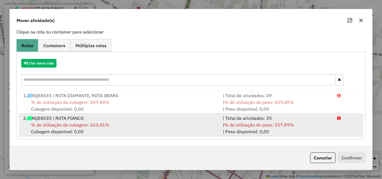
drag, startPoint x: 300, startPoint y: 130, endPoint x: 314, endPoint y: 135, distance: 14.8
click at [300, 130] on div "| % de utilização do peso: 357,89% | Peso disponível: 0,00" at bounding box center [277, 128] width 114 height 13
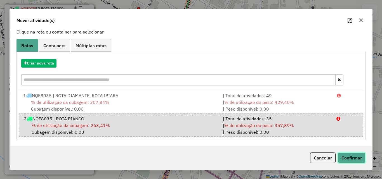
click at [356, 159] on button "Confirmar" at bounding box center [352, 158] width 28 height 11
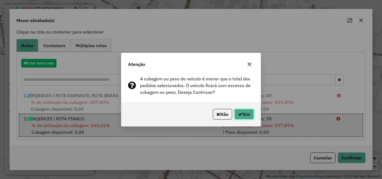
click at [245, 115] on button "Sim" at bounding box center [244, 114] width 20 height 11
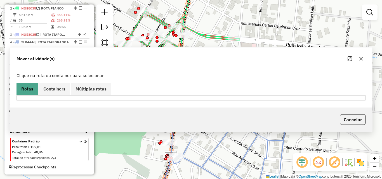
scroll to position [220, 0]
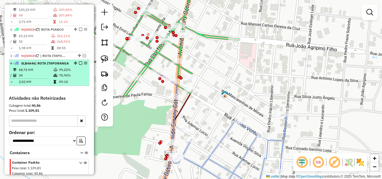
click at [59, 73] on td "99,22%" at bounding box center [73, 70] width 28 height 6
select select "*********"
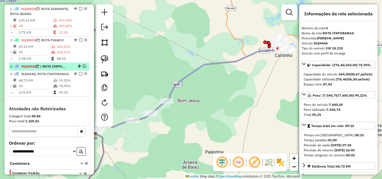
scroll to position [192, 0]
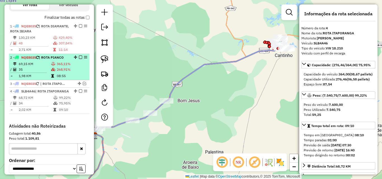
click at [57, 70] on td "268,91%" at bounding box center [72, 70] width 31 height 6
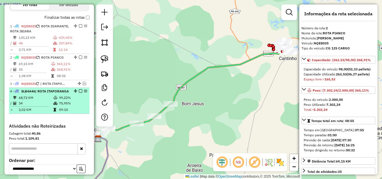
click at [61, 94] on div "4 - SLB4A46 | ROTA ITAPORANGA" at bounding box center [39, 91] width 59 height 5
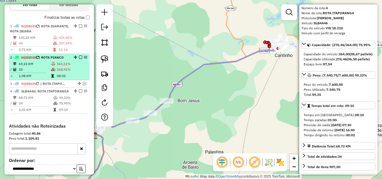
scroll to position [28, 0]
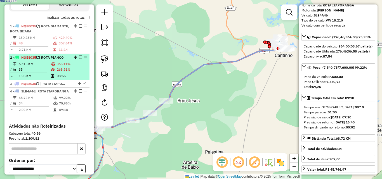
click at [60, 69] on td "268,91%" at bounding box center [72, 70] width 31 height 6
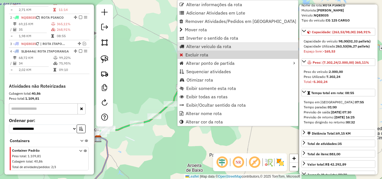
scroll to position [241, 0]
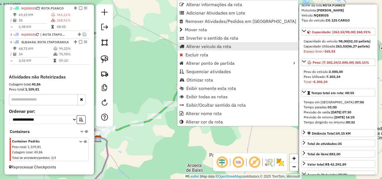
click at [203, 48] on span "Alterar veículo da rota" at bounding box center [208, 46] width 45 height 4
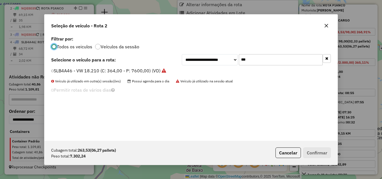
scroll to position [3, 2]
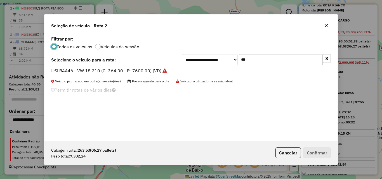
click at [260, 62] on input "***" at bounding box center [281, 59] width 84 height 11
drag, startPoint x: 260, startPoint y: 62, endPoint x: 269, endPoint y: 67, distance: 10.9
click at [261, 63] on input "***" at bounding box center [281, 59] width 84 height 11
type input "***"
click at [327, 26] on icon "button" at bounding box center [326, 25] width 4 height 4
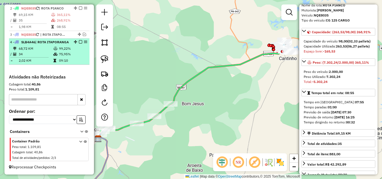
click at [63, 51] on td "99,22%" at bounding box center [73, 49] width 28 height 6
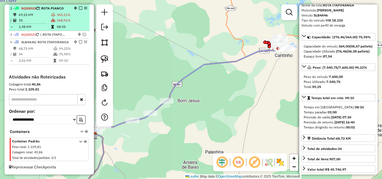
click at [67, 23] on table "69,15 KM 365,11% / 35 268,91% = 1,98 KM 08:55" at bounding box center [49, 21] width 78 height 18
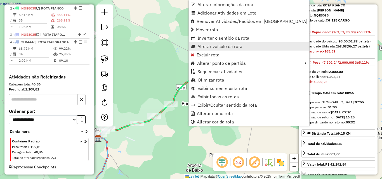
click at [223, 44] on span "Alterar veículo da rota" at bounding box center [219, 46] width 45 height 4
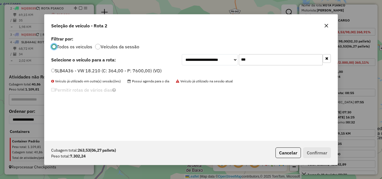
click at [269, 55] on input "***" at bounding box center [281, 59] width 84 height 11
drag, startPoint x: 269, startPoint y: 55, endPoint x: 277, endPoint y: 61, distance: 9.8
click at [270, 56] on input "***" at bounding box center [281, 59] width 84 height 11
type input "***"
click at [174, 69] on label "RLR8E99 - VW/17190 CRM 4X2 P (C: 420,00 - P: 7370,00) (VD)" at bounding box center [118, 70] width 134 height 7
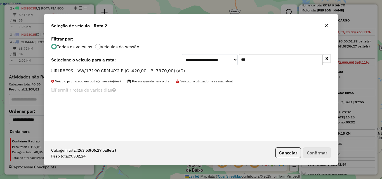
click at [174, 69] on label "RLR8E99 - VW/17190 CRM 4X2 P (C: 420,00 - P: 7370,00) (VD)" at bounding box center [118, 70] width 134 height 7
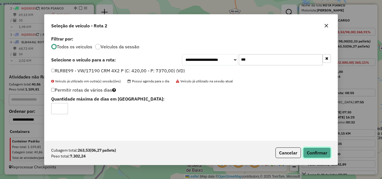
click at [319, 154] on button "Confirmar" at bounding box center [317, 153] width 28 height 11
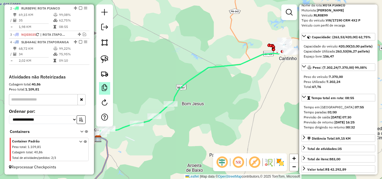
click at [53, 56] on icon at bounding box center [55, 54] width 4 height 3
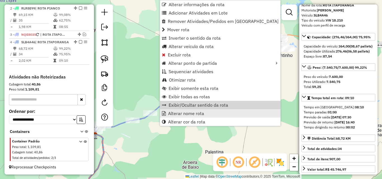
scroll to position [246, 0]
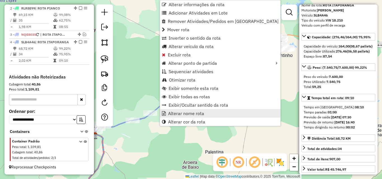
click at [178, 116] on span "Alterar nome rota" at bounding box center [186, 113] width 36 height 4
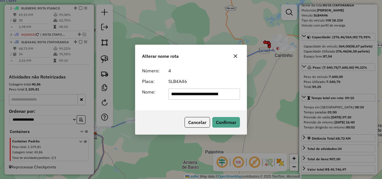
scroll to position [0, 4]
type input "**********"
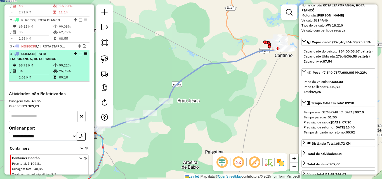
scroll to position [218, 0]
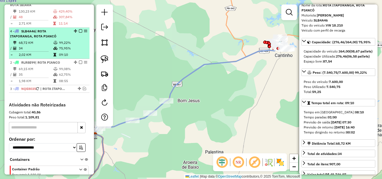
drag, startPoint x: 73, startPoint y: 65, endPoint x: 71, endPoint y: 36, distance: 29.4
drag, startPoint x: 79, startPoint y: 30, endPoint x: 78, endPoint y: 34, distance: 4.2
click at [79, 31] on em at bounding box center [80, 30] width 3 height 3
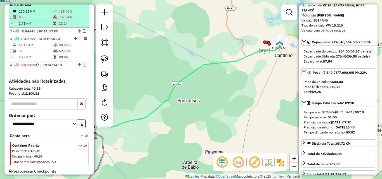
click at [79, 39] on em at bounding box center [80, 38] width 3 height 3
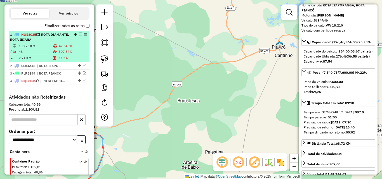
scroll to position [175, 0]
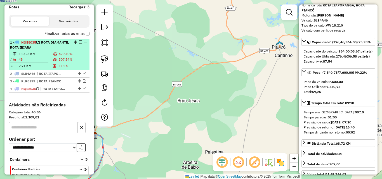
click at [61, 54] on td "429,40%" at bounding box center [72, 54] width 29 height 6
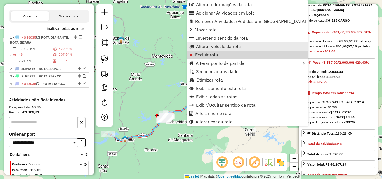
scroll to position [203, 0]
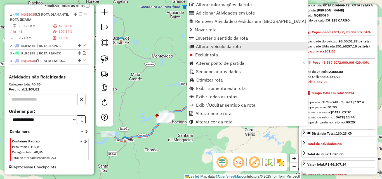
click at [209, 48] on span "Alterar veículo da rota" at bounding box center [218, 46] width 45 height 4
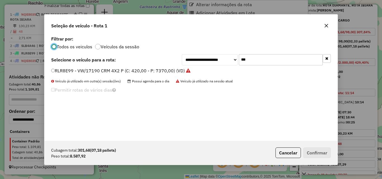
scroll to position [3, 2]
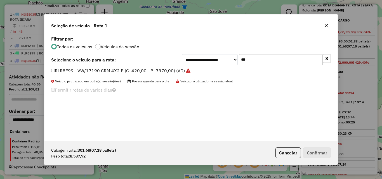
drag, startPoint x: 251, startPoint y: 60, endPoint x: 256, endPoint y: 63, distance: 6.6
click at [251, 60] on input "***" at bounding box center [281, 59] width 84 height 11
click at [256, 63] on input "***" at bounding box center [281, 59] width 84 height 11
type input "***"
drag, startPoint x: 110, startPoint y: 69, endPoint x: 169, endPoint y: 89, distance: 62.3
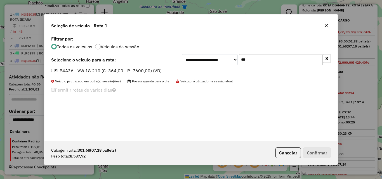
click at [110, 69] on label "SLB4A36 - VW 18.210 (C: 364,00 - P: 7600,00) (VD)" at bounding box center [106, 70] width 110 height 7
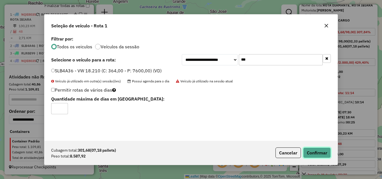
click at [312, 155] on button "Confirmar" at bounding box center [317, 153] width 28 height 11
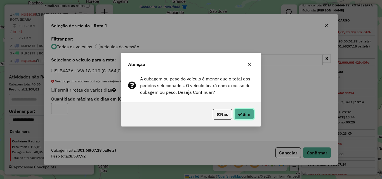
click at [247, 112] on button "Sim" at bounding box center [244, 114] width 20 height 11
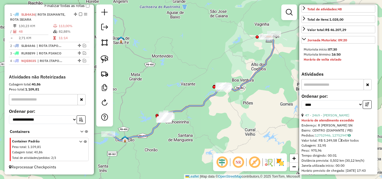
scroll to position [224, 0]
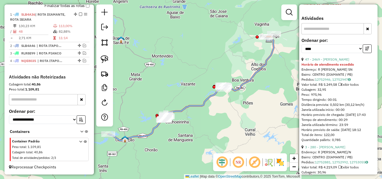
click at [328, 57] on div "**********" at bounding box center [339, 47] width 74 height 19
drag, startPoint x: 328, startPoint y: 69, endPoint x: 320, endPoint y: 80, distance: 13.4
click at [328, 62] on link "47 - 2469 - MARIA EDUARDA FRANCO" at bounding box center [327, 59] width 44 height 4
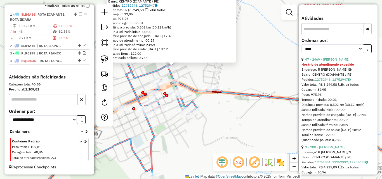
click at [226, 70] on div "2469 - MARIA EDUARDA FRANCO Horário de atendimento excedido Endereço: R CELESTI…" at bounding box center [191, 89] width 382 height 179
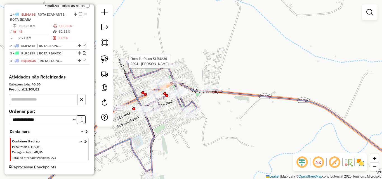
select select "*********"
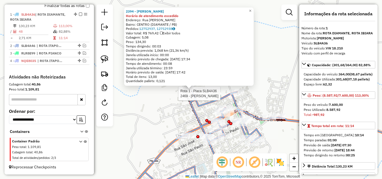
click at [238, 95] on div at bounding box center [237, 92] width 14 height 6
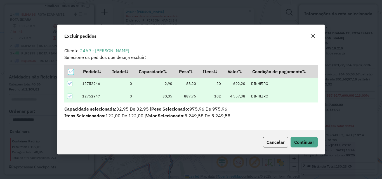
scroll to position [0, 0]
click at [307, 143] on span "Continuar" at bounding box center [304, 143] width 20 height 6
click at [299, 141] on span "Continuar" at bounding box center [304, 143] width 20 height 6
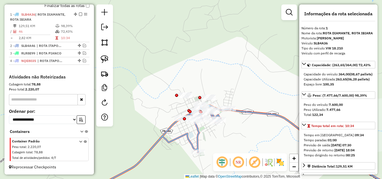
click at [168, 134] on icon at bounding box center [161, 151] width 136 height 93
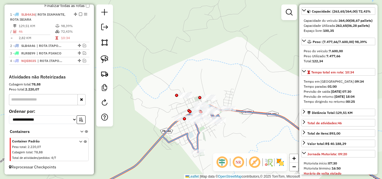
scroll to position [56, 0]
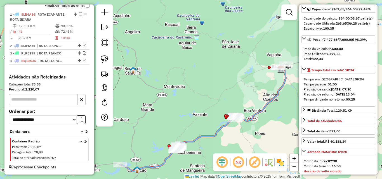
drag, startPoint x: 261, startPoint y: 135, endPoint x: 229, endPoint y: 117, distance: 37.1
click at [229, 112] on div "Janela de atendimento Grade de atendimento Capacidade Transportadoras Veículos …" at bounding box center [191, 89] width 382 height 179
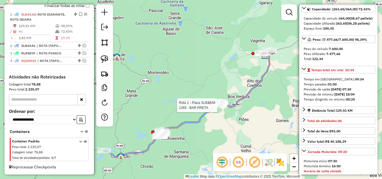
click at [232, 126] on div "Rota 1 - Placa SLB4A36 1265 - BAR PRETA Janela de atendimento Grade de atendime…" at bounding box center [191, 89] width 382 height 179
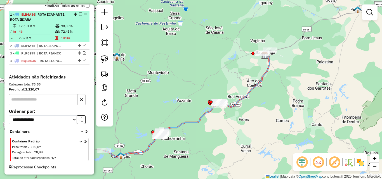
click at [79, 14] on em at bounding box center [80, 14] width 3 height 3
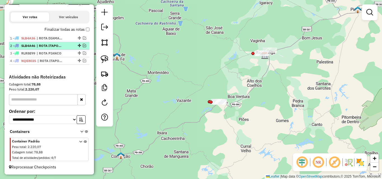
scroll to position [180, 0]
drag, startPoint x: 62, startPoint y: 54, endPoint x: 59, endPoint y: 49, distance: 6.4
click at [62, 54] on span "| ROTA PIANCO" at bounding box center [50, 53] width 26 height 5
select select "*********"
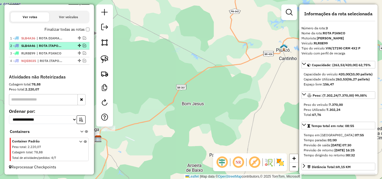
click at [58, 46] on span "| ROTA ITAPORANGA, ROTA PIANCÓ" at bounding box center [50, 45] width 26 height 5
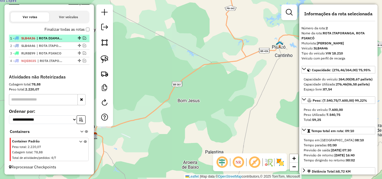
click at [59, 37] on span "| ROTA DIAMANTE, ROTA IBIARA" at bounding box center [50, 38] width 26 height 5
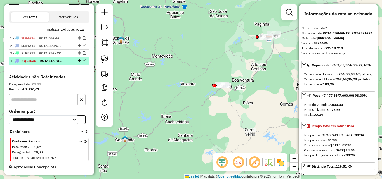
click at [57, 60] on span "| ROTA ITAPORANGA MOTO" at bounding box center [50, 60] width 26 height 5
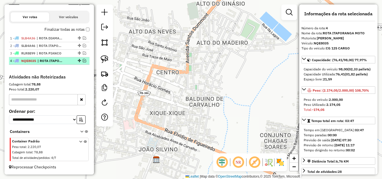
click at [83, 61] on em at bounding box center [84, 60] width 3 height 3
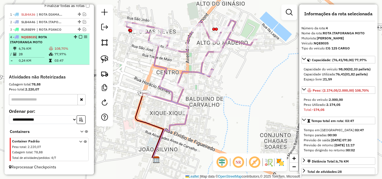
click at [79, 37] on em at bounding box center [80, 36] width 3 height 3
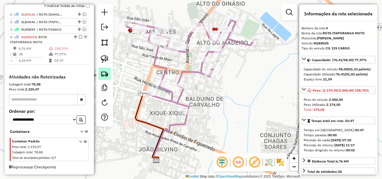
scroll to position [180, 0]
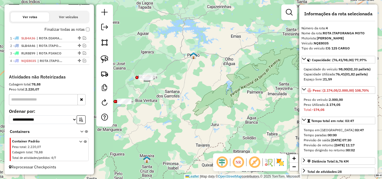
drag, startPoint x: 171, startPoint y: 102, endPoint x: 192, endPoint y: 109, distance: 21.6
click at [191, 109] on div "Janela de atendimento Grade de atendimento Capacidade Transportadoras Veículos …" at bounding box center [191, 89] width 382 height 179
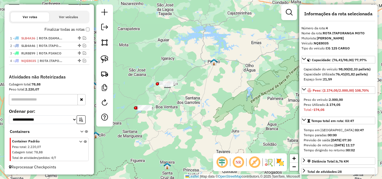
drag, startPoint x: 106, startPoint y: 57, endPoint x: 118, endPoint y: 69, distance: 17.2
click at [106, 57] on img at bounding box center [105, 59] width 8 height 8
drag, startPoint x: 139, startPoint y: 99, endPoint x: 205, endPoint y: 105, distance: 66.2
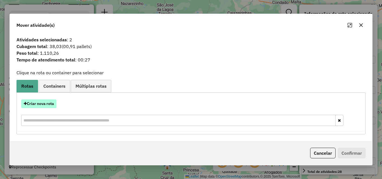
click at [37, 104] on button "Criar nova rota" at bounding box center [38, 104] width 35 height 9
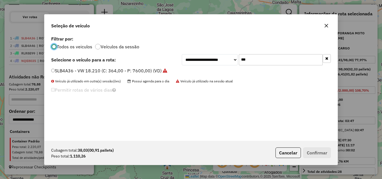
scroll to position [3, 2]
click at [331, 59] on div "**********" at bounding box center [190, 88] width 293 height 106
drag, startPoint x: 329, startPoint y: 59, endPoint x: 321, endPoint y: 62, distance: 7.7
click at [325, 61] on button "button" at bounding box center [327, 58] width 8 height 9
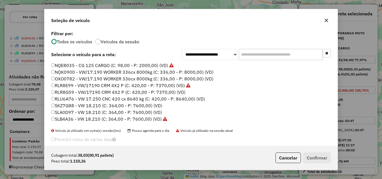
click at [128, 66] on label "NQE8035 - CG 125 CARGO (C: 98,00 - P: 2000,00) (VD)" at bounding box center [112, 65] width 123 height 7
drag, startPoint x: 330, startPoint y: 160, endPoint x: 326, endPoint y: 158, distance: 3.6
click at [329, 159] on button "Confirmar" at bounding box center [317, 158] width 28 height 11
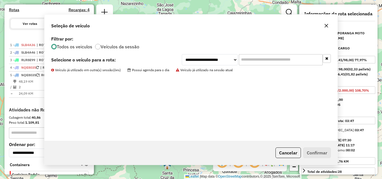
scroll to position [218, 0]
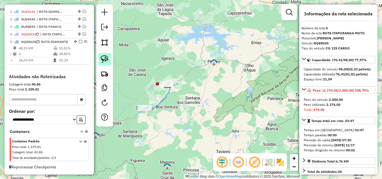
click at [102, 58] on img at bounding box center [105, 59] width 8 height 8
drag, startPoint x: 152, startPoint y: 79, endPoint x: 195, endPoint y: 84, distance: 42.7
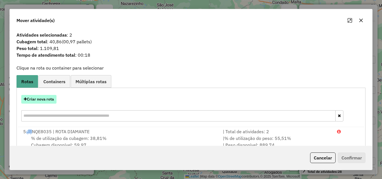
click at [53, 100] on button "Criar nova rota" at bounding box center [38, 99] width 35 height 9
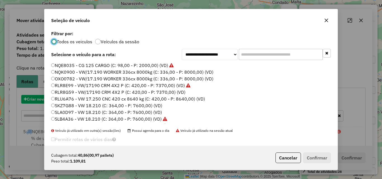
scroll to position [3, 2]
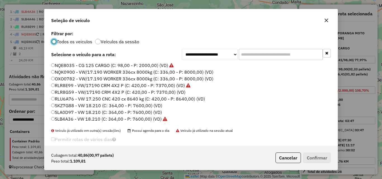
click at [90, 67] on label "NQE8035 - CG 125 CARGO (C: 98,00 - P: 2000,00) (VD)" at bounding box center [112, 65] width 123 height 7
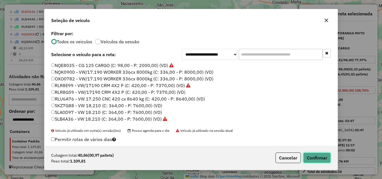
click at [314, 154] on button "Confirmar" at bounding box center [317, 158] width 28 height 11
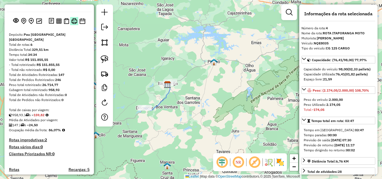
scroll to position [0, 0]
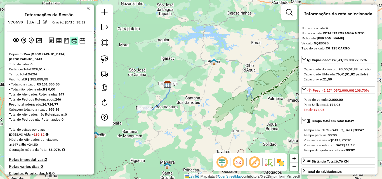
click at [72, 44] on img at bounding box center [74, 41] width 6 height 6
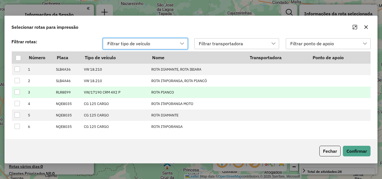
scroll to position [4, 25]
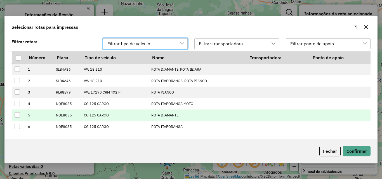
click at [18, 116] on div at bounding box center [17, 114] width 5 height 5
click at [368, 153] on button "Confirmar" at bounding box center [357, 151] width 28 height 11
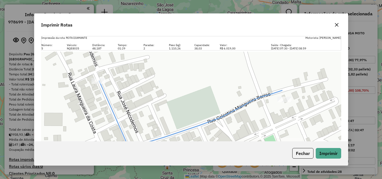
scroll to position [57, 0]
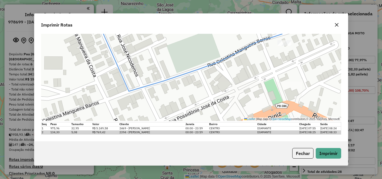
drag, startPoint x: 336, startPoint y: 25, endPoint x: 243, endPoint y: 31, distance: 93.3
click at [336, 26] on icon "button" at bounding box center [337, 25] width 4 height 4
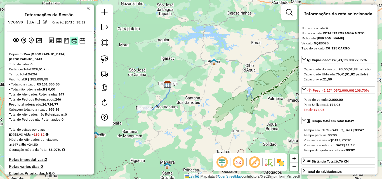
click at [72, 44] on img at bounding box center [74, 41] width 6 height 6
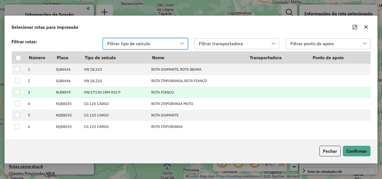
scroll to position [4, 25]
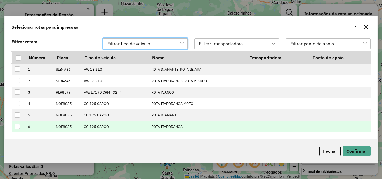
click at [17, 127] on div at bounding box center [17, 126] width 5 height 5
click at [360, 154] on button "Confirmar" at bounding box center [357, 151] width 28 height 11
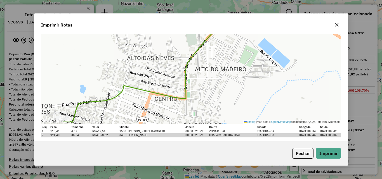
scroll to position [57, 0]
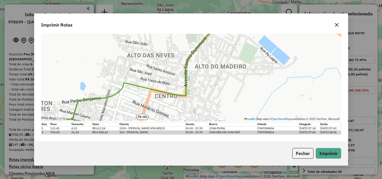
drag, startPoint x: 335, startPoint y: 26, endPoint x: 288, endPoint y: 50, distance: 52.6
click at [335, 26] on icon "button" at bounding box center [337, 25] width 4 height 4
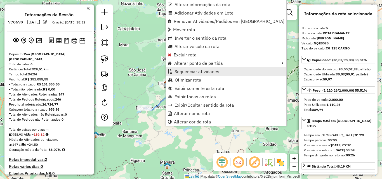
scroll to position [161, 0]
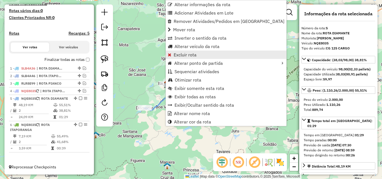
click at [190, 54] on span "Excluir rota" at bounding box center [185, 55] width 23 height 4
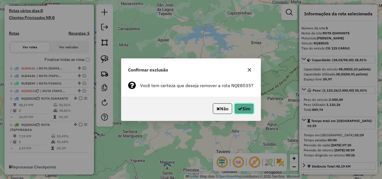
click at [244, 109] on button "Sim" at bounding box center [244, 108] width 20 height 11
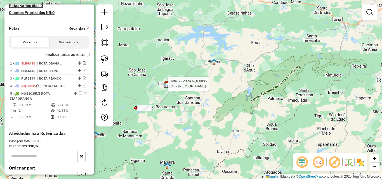
select select "*********"
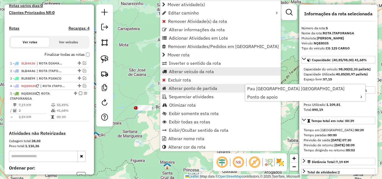
scroll to position [218, 0]
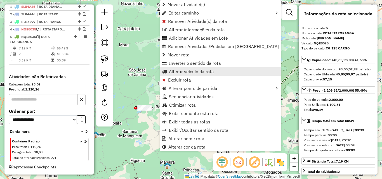
click at [180, 76] on link "Alterar veículo da rota" at bounding box center [220, 71] width 121 height 8
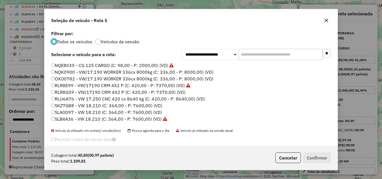
scroll to position [3, 2]
click at [289, 163] on button "Cancelar" at bounding box center [288, 158] width 25 height 11
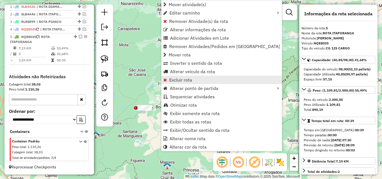
click at [179, 79] on span "Excluir rota" at bounding box center [180, 80] width 23 height 4
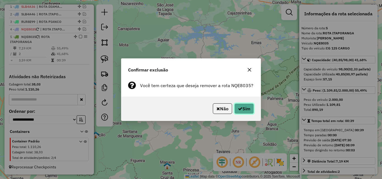
click at [245, 109] on button "Sim" at bounding box center [244, 108] width 20 height 11
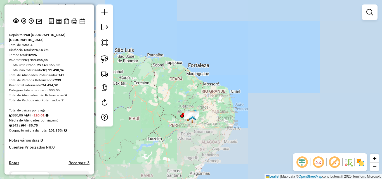
scroll to position [0, 0]
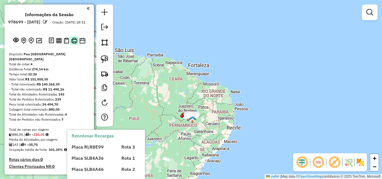
click at [72, 44] on img at bounding box center [74, 41] width 6 height 6
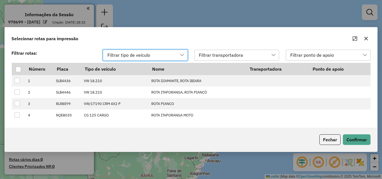
scroll to position [4, 25]
drag, startPoint x: 330, startPoint y: 139, endPoint x: 218, endPoint y: 111, distance: 115.6
click at [329, 139] on button "Fechar" at bounding box center [329, 140] width 21 height 11
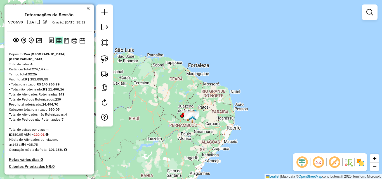
click at [58, 43] on img at bounding box center [58, 40] width 5 height 5
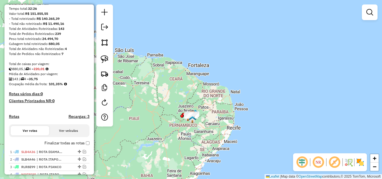
scroll to position [140, 0]
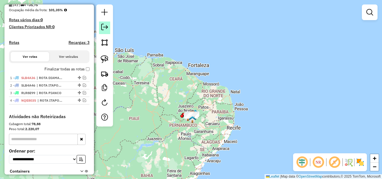
click at [103, 25] on em at bounding box center [104, 27] width 7 height 7
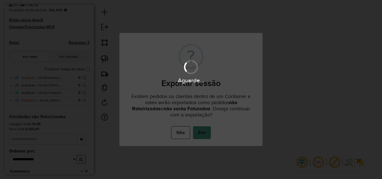
click at [201, 134] on button "Sim" at bounding box center [202, 132] width 18 height 13
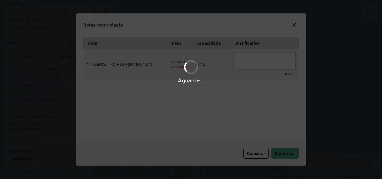
scroll to position [10, 0]
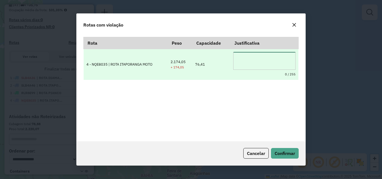
click at [271, 57] on textarea at bounding box center [264, 61] width 62 height 18
type textarea "**********"
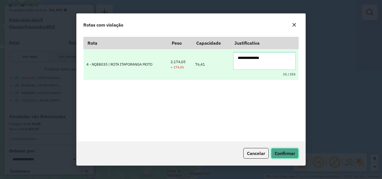
click at [271, 148] on button "Confirmar" at bounding box center [285, 153] width 28 height 11
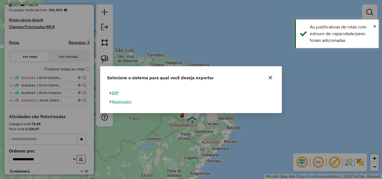
click at [116, 91] on button "ERP" at bounding box center [114, 93] width 14 height 9
select select "**"
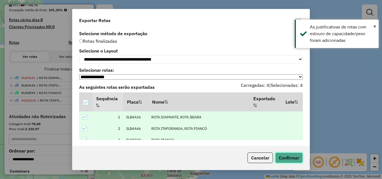
click at [292, 155] on button "Confirmar" at bounding box center [289, 158] width 28 height 11
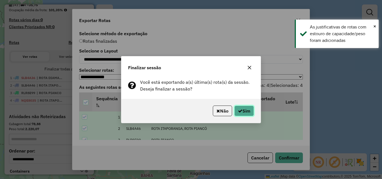
click at [243, 114] on button "Sim" at bounding box center [244, 111] width 20 height 11
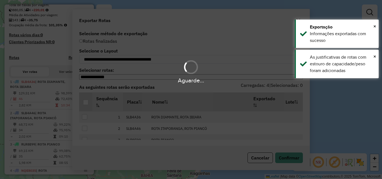
scroll to position [155, 0]
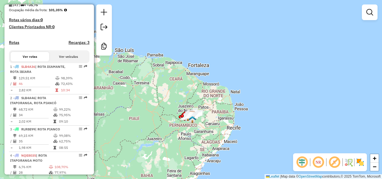
click at [258, 39] on div "Janela de atendimento Grade de atendimento Capacidade Transportadoras Veículos …" at bounding box center [191, 89] width 382 height 179
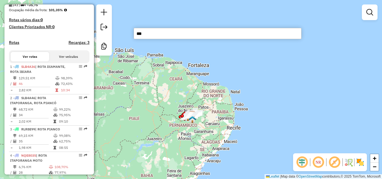
type input "****"
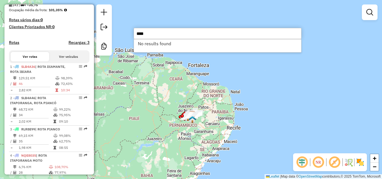
click at [252, 36] on input "****" at bounding box center [218, 33] width 168 height 11
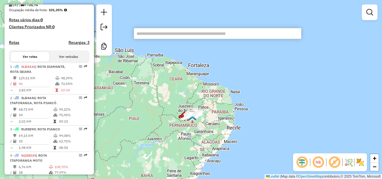
click at [219, 34] on input "text" at bounding box center [218, 33] width 168 height 11
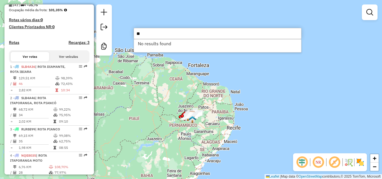
type input "*"
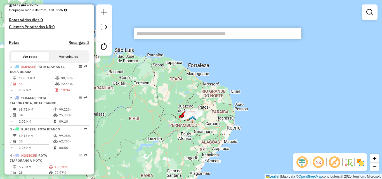
click at [257, 50] on div "Janela de atendimento Grade de atendimento Capacidade Transportadoras Veículos …" at bounding box center [191, 89] width 382 height 179
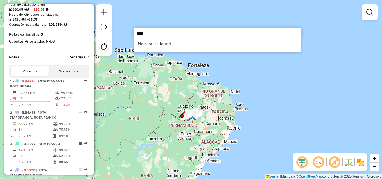
scroll to position [93, 0]
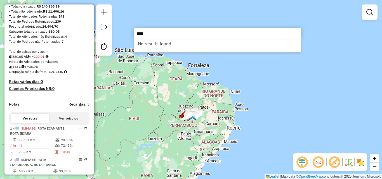
type input "****"
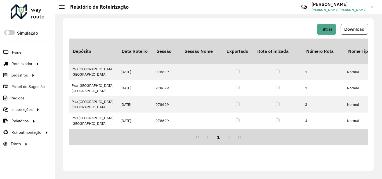
click at [355, 29] on span "Download" at bounding box center [354, 29] width 20 height 5
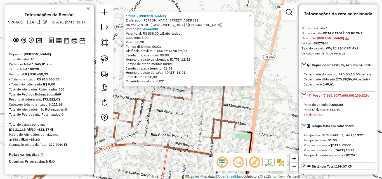
select select "*********"
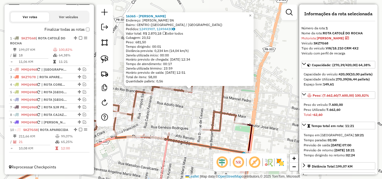
click at [189, 110] on div "16365 - BAR [PERSON_NAME]: [PERSON_NAME] SN Bairro: CENTRO (CATOLE DO ROCHA / […" at bounding box center [191, 89] width 382 height 179
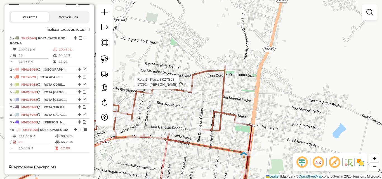
select select "*********"
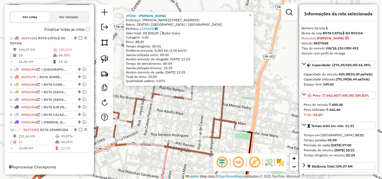
drag, startPoint x: 236, startPoint y: 101, endPoint x: 239, endPoint y: 100, distance: 4.2
click at [239, 100] on div "17392 - ERONIDES ALVES DIAS Endereço: R RUI BARBOSA 93 Bairro: CENTRO (CATOLE D…" at bounding box center [191, 89] width 382 height 179
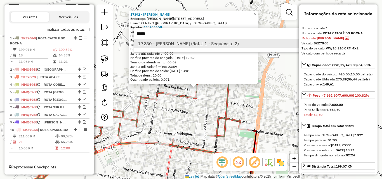
type input "*****"
click at [199, 41] on li "17280 - JOSE UELIO (Rota: 1 - Sequência: 2)" at bounding box center [217, 43] width 167 height 8
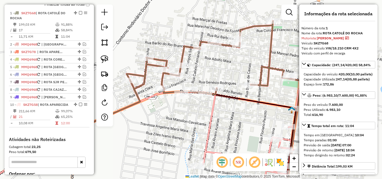
scroll to position [210, 0]
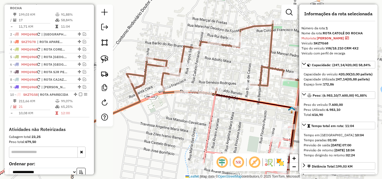
click at [258, 77] on icon at bounding box center [171, 81] width 237 height 121
click at [210, 119] on icon at bounding box center [131, 144] width 338 height 108
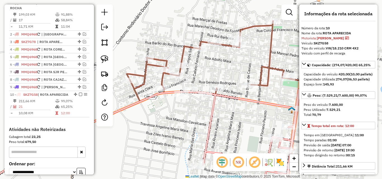
scroll to position [272, 0]
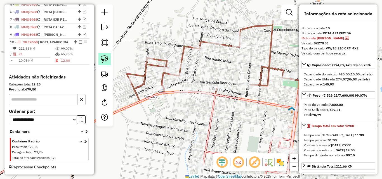
click at [104, 57] on img at bounding box center [105, 59] width 8 height 8
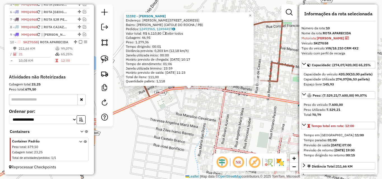
drag, startPoint x: 184, startPoint y: 124, endPoint x: 151, endPoint y: 113, distance: 35.1
click at [184, 124] on div "11192 - FABIO ALVES DA SILVA Endereço: R CAMPOS SALES 74 Bairro: LUZIA MAIA (CA…" at bounding box center [191, 89] width 382 height 179
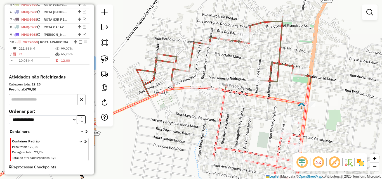
drag, startPoint x: 103, startPoint y: 60, endPoint x: 113, endPoint y: 62, distance: 10.4
click at [103, 60] on img at bounding box center [105, 59] width 8 height 8
drag, startPoint x: 211, startPoint y: 81, endPoint x: 225, endPoint y: 94, distance: 19.4
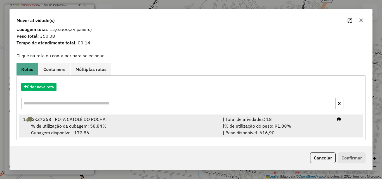
scroll to position [13, 0]
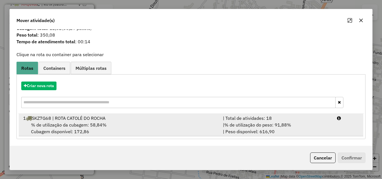
click at [316, 129] on div "| % de utilização do peso: 91,88% | Peso disponível: 616,90" at bounding box center [277, 128] width 114 height 13
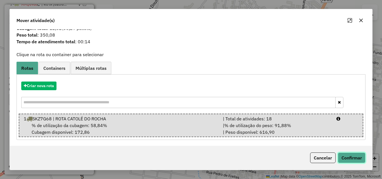
click at [350, 159] on button "Confirmar" at bounding box center [352, 158] width 28 height 11
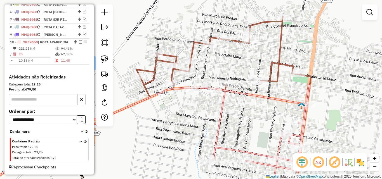
drag, startPoint x: 223, startPoint y: 112, endPoint x: 228, endPoint y: 107, distance: 7.1
click at [223, 112] on icon at bounding box center [136, 141] width 348 height 112
select select "*********"
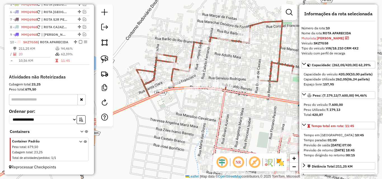
click at [274, 64] on icon at bounding box center [180, 77] width 237 height 121
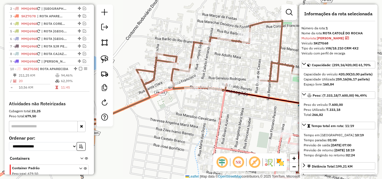
scroll to position [210, 0]
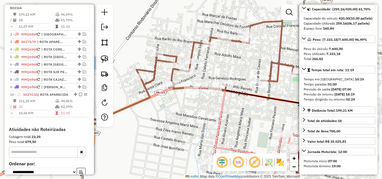
click at [219, 114] on icon at bounding box center [136, 141] width 348 height 112
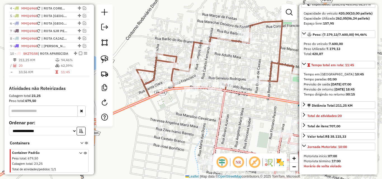
scroll to position [272, 0]
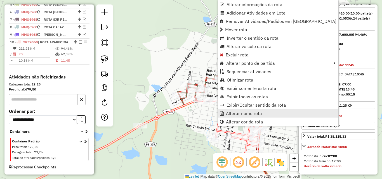
drag, startPoint x: 228, startPoint y: 119, endPoint x: 230, endPoint y: 114, distance: 6.0
click at [230, 115] on ul "Alterar informações da rota Adicionar Atividades em Lote Remover Atividades/Ped…" at bounding box center [278, 63] width 121 height 126
click at [231, 114] on span "Alterar nome rota" at bounding box center [244, 113] width 36 height 4
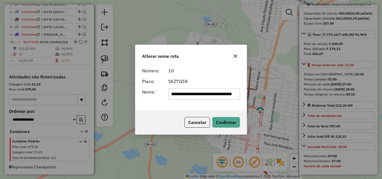
scroll to position [0, 23]
type input "**********"
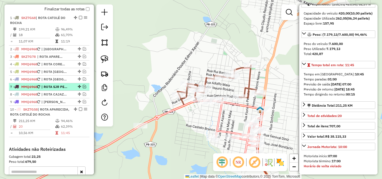
scroll to position [189, 0]
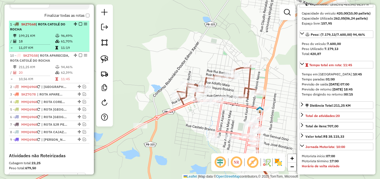
drag, startPoint x: 73, startPoint y: 108, endPoint x: 69, endPoint y: 55, distance: 52.7
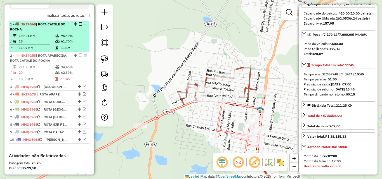
click at [79, 26] on em at bounding box center [80, 23] width 3 height 3
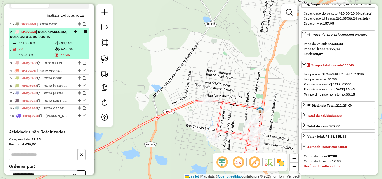
click at [79, 33] on em at bounding box center [80, 31] width 3 height 3
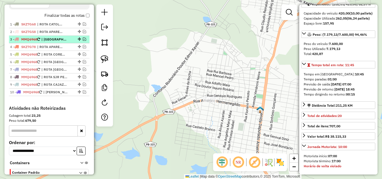
drag, startPoint x: 83, startPoint y: 44, endPoint x: 78, endPoint y: 47, distance: 5.1
click at [83, 41] on em at bounding box center [84, 38] width 3 height 3
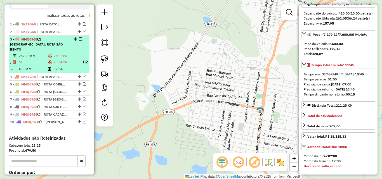
click at [51, 48] on span "| ROTA PAULISTA, ROTA SÃO BENTO" at bounding box center [36, 44] width 53 height 14
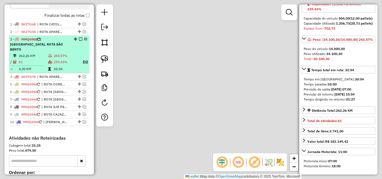
scroll to position [61, 0]
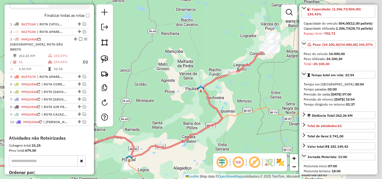
drag, startPoint x: 230, startPoint y: 119, endPoint x: 227, endPoint y: 111, distance: 8.4
click at [184, 130] on div "Janela de atendimento Grade de atendimento Capacidade Transportadoras Veículos …" at bounding box center [191, 89] width 382 height 179
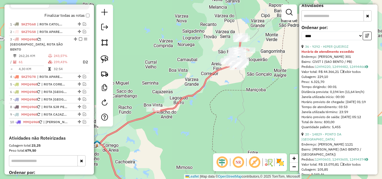
scroll to position [257, 0]
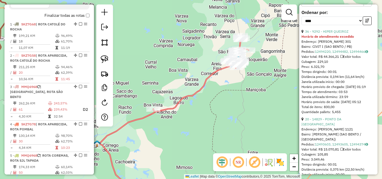
click at [232, 131] on div "Janela de atendimento Grade de atendimento Capacidade Transportadoras Veículos …" at bounding box center [191, 89] width 382 height 179
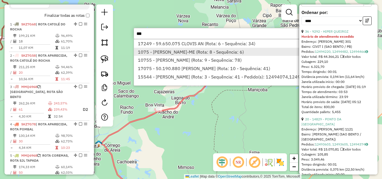
type input "***"
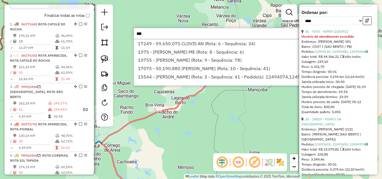
drag, startPoint x: 162, startPoint y: 53, endPoint x: 203, endPoint y: 91, distance: 55.8
click at [162, 53] on li "1075 - ENEAS GONCALVES DANTAS NETO-ME (Rota: 8 - Sequência: 6)" at bounding box center [225, 52] width 183 height 8
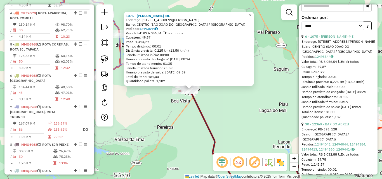
scroll to position [437, 0]
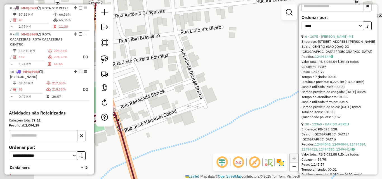
drag, startPoint x: 162, startPoint y: 79, endPoint x: 300, endPoint y: 119, distance: 144.3
click at [312, 120] on hb-router-mapa "Informações da Sessão 978681 - 13/08/2025 Criação: 12/08/2025 18:29 Depósito: P…" at bounding box center [191, 89] width 382 height 179
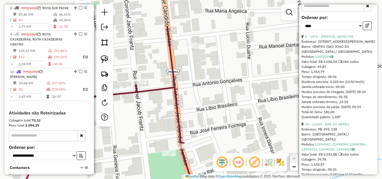
drag, startPoint x: 198, startPoint y: 59, endPoint x: 172, endPoint y: 94, distance: 43.7
click at [187, 104] on div "Janela de atendimento Grade de atendimento Capacidade Transportadoras Veículos …" at bounding box center [191, 89] width 382 height 179
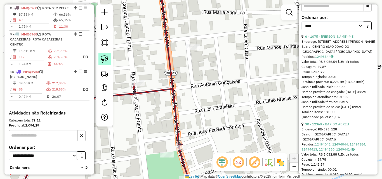
click at [109, 56] on link at bounding box center [104, 59] width 12 height 12
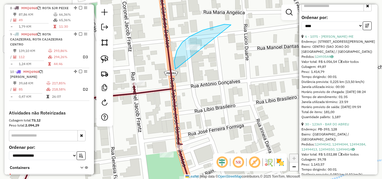
drag, startPoint x: 177, startPoint y: 50, endPoint x: 254, endPoint y: 53, distance: 76.7
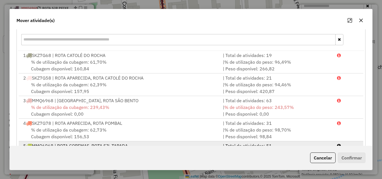
scroll to position [103, 0]
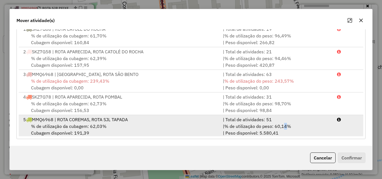
drag, startPoint x: 284, startPoint y: 128, endPoint x: 287, endPoint y: 131, distance: 4.6
click at [284, 128] on span "% de utilização do peso: 60,14%" at bounding box center [257, 127] width 67 height 6
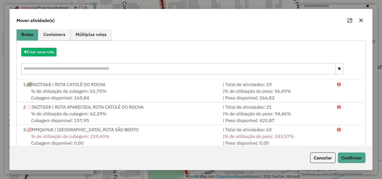
scroll to position [47, 0]
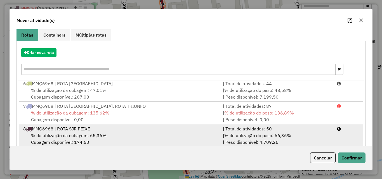
click at [235, 139] on div "| % de utilização do peso: 66,36% | Peso disponível: 4.709,26" at bounding box center [277, 138] width 114 height 13
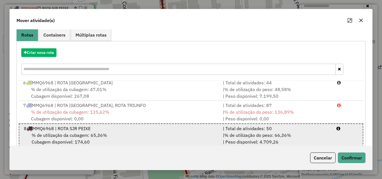
scroll to position [115, 0]
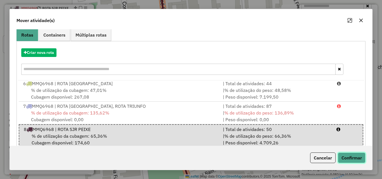
click at [340, 154] on button "Confirmar" at bounding box center [352, 158] width 28 height 11
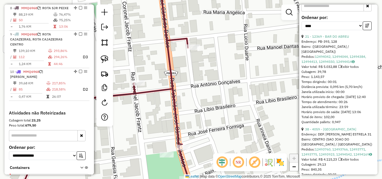
drag, startPoint x: 184, startPoint y: 72, endPoint x: 191, endPoint y: 71, distance: 7.6
click at [191, 71] on div "Janela de atendimento Grade de atendimento Capacidade Transportadoras Veículos …" at bounding box center [191, 89] width 382 height 179
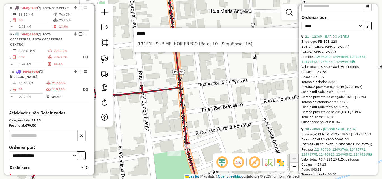
type input "*****"
click at [226, 50] on div "13137 - SUP MELHOR PRECO (Rota: 10 - Sequência: 15)" at bounding box center [218, 45] width 168 height 13
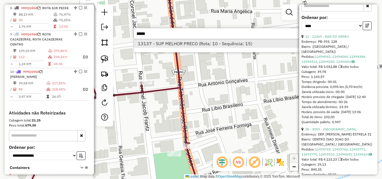
click at [226, 45] on li "13137 - SUP MELHOR PRECO (Rota: 10 - Sequência: 15)" at bounding box center [217, 43] width 167 height 8
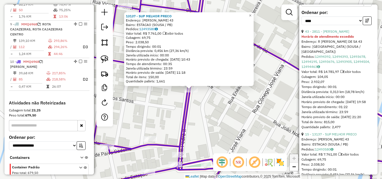
scroll to position [473, 0]
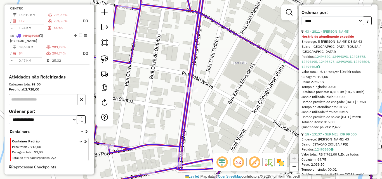
click at [38, 51] on td "84" at bounding box center [32, 53] width 28 height 7
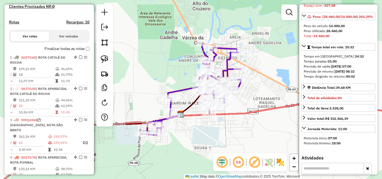
scroll to position [137, 0]
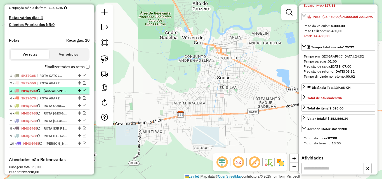
click at [83, 92] on em at bounding box center [84, 90] width 3 height 3
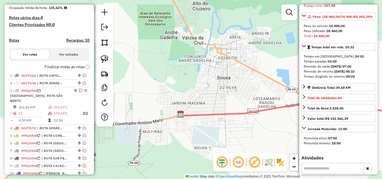
click at [57, 105] on td "243,57%" at bounding box center [65, 108] width 25 height 6
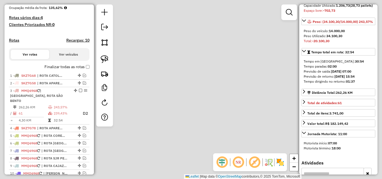
scroll to position [89, 0]
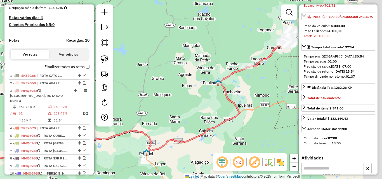
drag, startPoint x: 225, startPoint y: 85, endPoint x: 180, endPoint y: 79, distance: 44.9
click at [160, 87] on div "Janela de atendimento Grade de atendimento Capacidade Transportadoras Veículos …" at bounding box center [191, 89] width 382 height 179
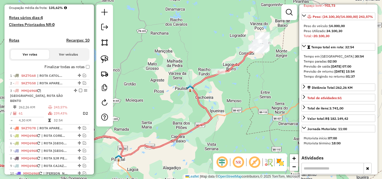
drag, startPoint x: 240, startPoint y: 84, endPoint x: 235, endPoint y: 87, distance: 5.6
click at [235, 87] on div "Janela de atendimento Grade de atendimento Capacidade Transportadoras Veículos …" at bounding box center [191, 89] width 382 height 179
click at [236, 67] on icon at bounding box center [242, 54] width 48 height 38
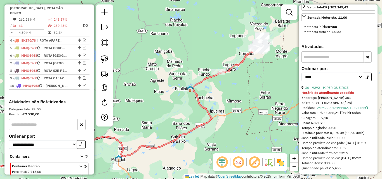
scroll to position [229, 0]
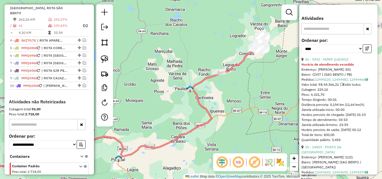
click at [291, 10] on em at bounding box center [289, 12] width 7 height 7
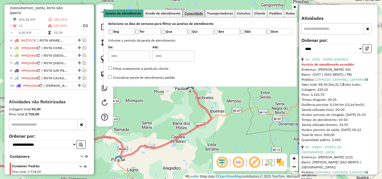
drag, startPoint x: 196, startPoint y: 13, endPoint x: 194, endPoint y: 16, distance: 3.2
click at [196, 14] on span "Capacidade" at bounding box center [194, 13] width 18 height 3
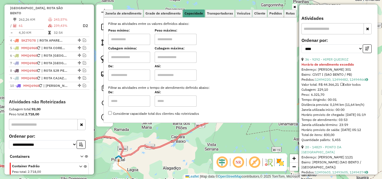
click at [140, 43] on input "text" at bounding box center [129, 39] width 42 height 11
type input "*******"
click at [173, 38] on input "text" at bounding box center [176, 39] width 42 height 11
type input "**********"
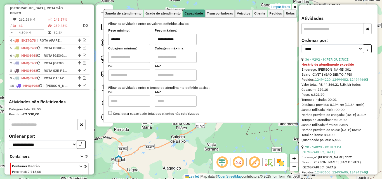
click at [297, 4] on div "**********" at bounding box center [191, 89] width 382 height 179
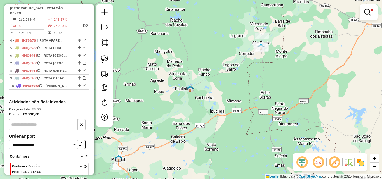
click at [269, 75] on div "**********" at bounding box center [191, 89] width 382 height 179
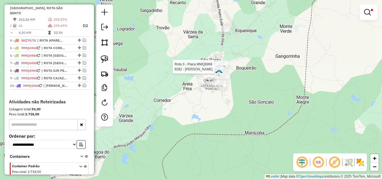
select select "*********"
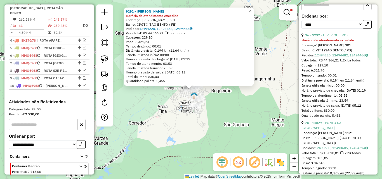
scroll to position [280, 0]
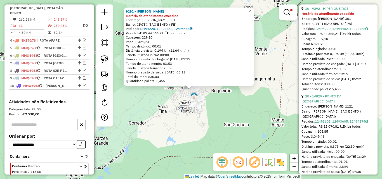
click at [334, 103] on link "20 - 14829 - PONTO DA SINUCA" at bounding box center [322, 98] width 40 height 9
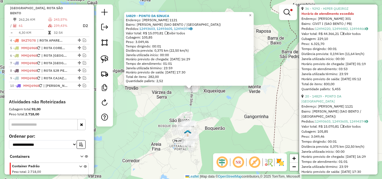
click at [209, 136] on div "14829 - PONTO DA SINUCA Endereço: PEDRO OLIMPO 1121 Bairro: SAO BENTINHO (SAO B…" at bounding box center [191, 89] width 382 height 179
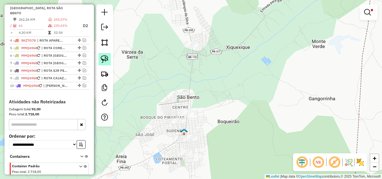
drag, startPoint x: 102, startPoint y: 57, endPoint x: 139, endPoint y: 76, distance: 41.0
click at [102, 58] on img at bounding box center [105, 59] width 8 height 8
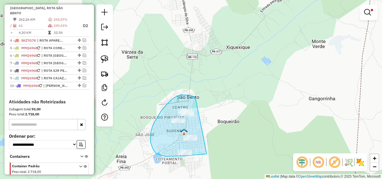
drag, startPoint x: 190, startPoint y: 95, endPoint x: 262, endPoint y: 136, distance: 83.3
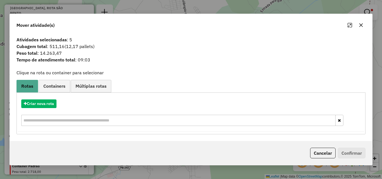
drag, startPoint x: 324, startPoint y: 152, endPoint x: 314, endPoint y: 150, distance: 11.0
click at [324, 152] on button "Cancelar" at bounding box center [322, 153] width 25 height 11
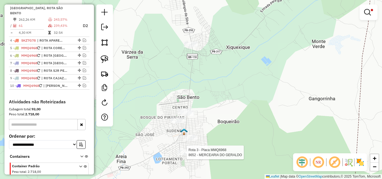
select select "*********"
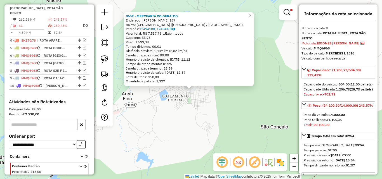
click at [182, 133] on div "8652 - MERCEARIA DO GERALDO Endereço: ELVIDIO DE ARAUJO 167 Bairro: JARDIM VELE…" at bounding box center [191, 89] width 382 height 179
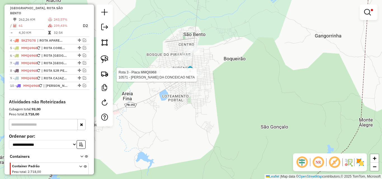
select select "*********"
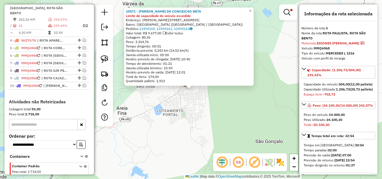
click at [204, 109] on div "10571 - AURORA MARIA DA CONCEICAO NETA Limite de capacidade do veículo excedido…" at bounding box center [191, 89] width 382 height 179
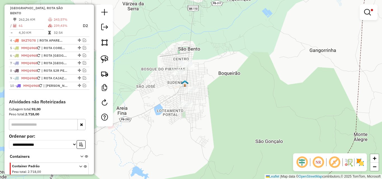
drag, startPoint x: 104, startPoint y: 58, endPoint x: 124, endPoint y: 55, distance: 20.1
click at [104, 58] on img at bounding box center [105, 59] width 8 height 8
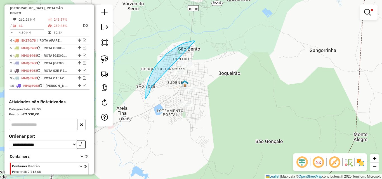
drag, startPoint x: 195, startPoint y: 41, endPoint x: 162, endPoint y: 70, distance: 44.2
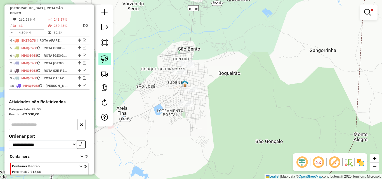
click at [103, 56] on img at bounding box center [105, 59] width 8 height 8
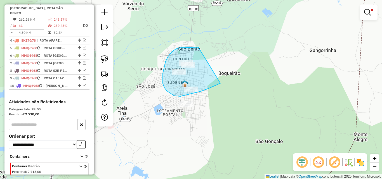
drag, startPoint x: 196, startPoint y: 47, endPoint x: 228, endPoint y: 78, distance: 44.5
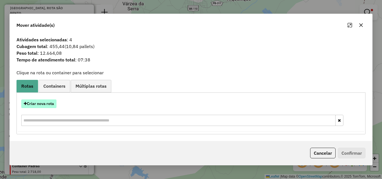
click at [47, 102] on button "Criar nova rota" at bounding box center [38, 104] width 35 height 9
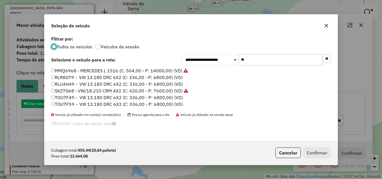
scroll to position [3, 2]
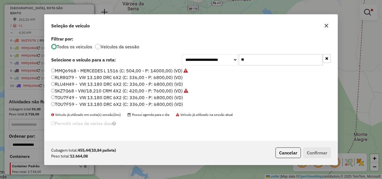
click at [263, 59] on input "**" at bounding box center [281, 59] width 84 height 11
drag, startPoint x: 264, startPoint y: 59, endPoint x: 269, endPoint y: 61, distance: 5.1
click at [269, 61] on input "**" at bounding box center [281, 59] width 84 height 11
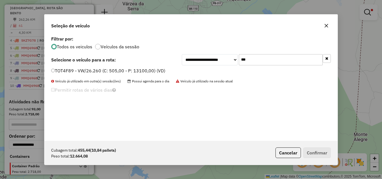
type input "***"
click at [103, 69] on label "TOT4F89 - VW/26.260 (C: 505,00 - P: 13100,00) (VD)" at bounding box center [108, 70] width 114 height 7
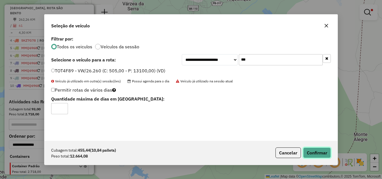
click at [303, 149] on button "Confirmar" at bounding box center [317, 153] width 28 height 11
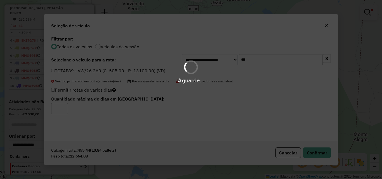
click at [305, 150] on div "Aguarde..." at bounding box center [191, 89] width 382 height 179
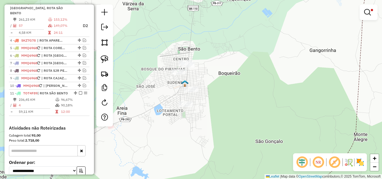
scroll to position [192, 0]
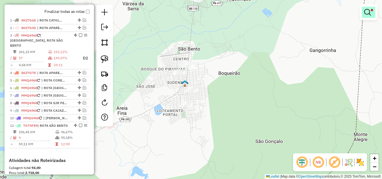
click at [369, 9] on em at bounding box center [367, 12] width 7 height 7
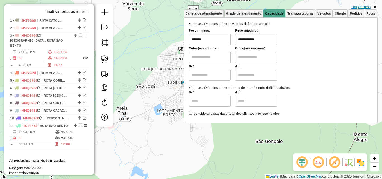
click at [364, 5] on link "Limpar filtros" at bounding box center [361, 7] width 22 height 6
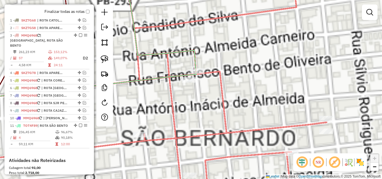
drag, startPoint x: 105, startPoint y: 60, endPoint x: 129, endPoint y: 72, distance: 26.4
click at [105, 60] on img at bounding box center [105, 59] width 8 height 8
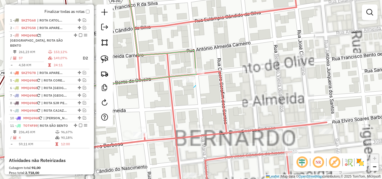
drag, startPoint x: 196, startPoint y: 86, endPoint x: 175, endPoint y: 85, distance: 20.7
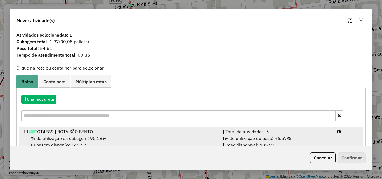
click at [294, 133] on div "| Total de atividades: 5" at bounding box center [277, 131] width 114 height 7
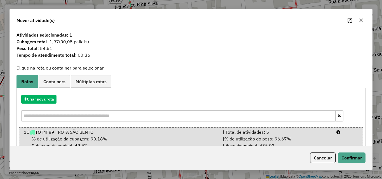
click at [335, 154] on button "Cancelar" at bounding box center [322, 158] width 25 height 11
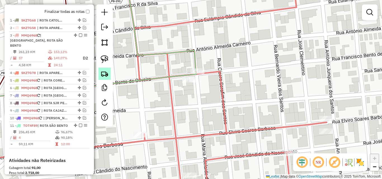
click at [103, 68] on link at bounding box center [104, 74] width 12 height 12
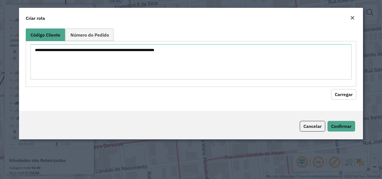
drag, startPoint x: 322, startPoint y: 123, endPoint x: 204, endPoint y: 102, distance: 119.1
click at [321, 123] on button "Cancelar" at bounding box center [312, 126] width 25 height 11
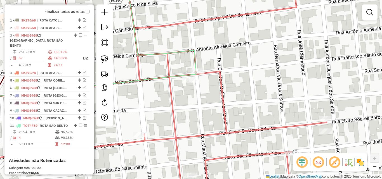
click at [101, 59] on img at bounding box center [105, 59] width 8 height 8
drag, startPoint x: 203, startPoint y: 87, endPoint x: 175, endPoint y: 79, distance: 28.5
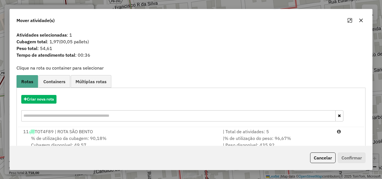
drag, startPoint x: 289, startPoint y: 135, endPoint x: 285, endPoint y: 110, distance: 24.9
click at [289, 134] on li "11 TOT4F89 | ROTA SÃO BENTO | Total de atividades: 5 % de utilização da cubagem…" at bounding box center [191, 138] width 345 height 23
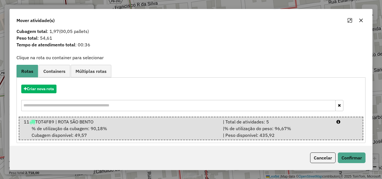
scroll to position [14, 0]
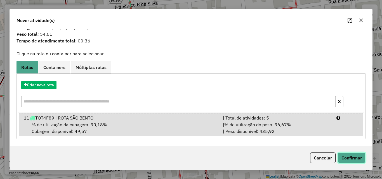
drag, startPoint x: 349, startPoint y: 157, endPoint x: 382, endPoint y: 162, distance: 32.6
click at [349, 157] on button "Confirmar" at bounding box center [352, 158] width 28 height 11
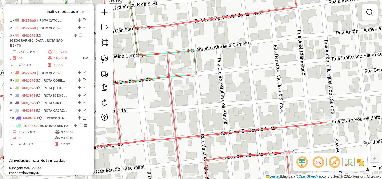
scroll to position [0, 0]
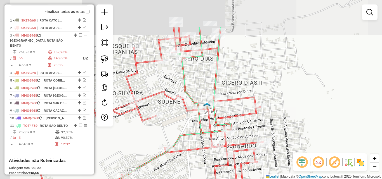
drag, startPoint x: 192, startPoint y: 81, endPoint x: 260, endPoint y: 121, distance: 79.5
click at [260, 126] on div "Janela de atendimento Grade de atendimento Capacidade Transportadoras Veículos …" at bounding box center [191, 89] width 382 height 179
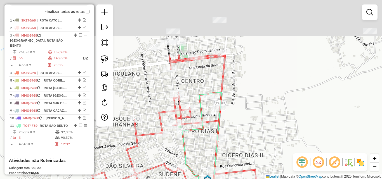
drag, startPoint x: 263, startPoint y: 72, endPoint x: 261, endPoint y: 156, distance: 84.2
click at [261, 156] on div "Janela de atendimento Grade de atendimento Capacidade Transportadoras Veículos …" at bounding box center [191, 89] width 382 height 179
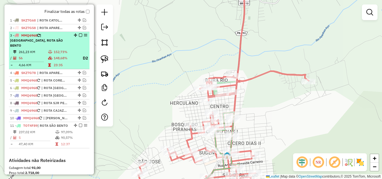
click at [55, 57] on td "148,68%" at bounding box center [65, 58] width 25 height 7
select select "*********"
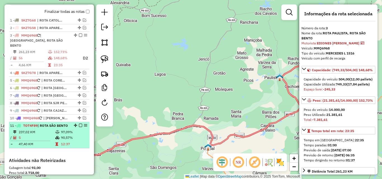
scroll to position [28, 0]
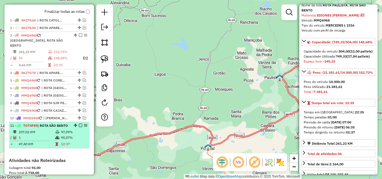
click at [48, 135] on td "237,02 KM" at bounding box center [36, 133] width 37 height 6
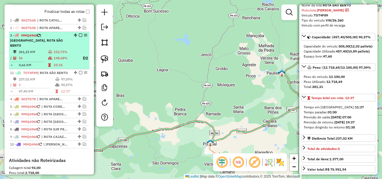
drag, startPoint x: 73, startPoint y: 125, endPoint x: 72, endPoint y: 69, distance: 56.2
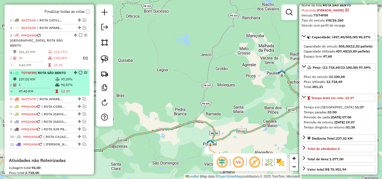
drag, startPoint x: 80, startPoint y: 73, endPoint x: 74, endPoint y: 70, distance: 6.5
click at [80, 73] on em at bounding box center [80, 72] width 3 height 3
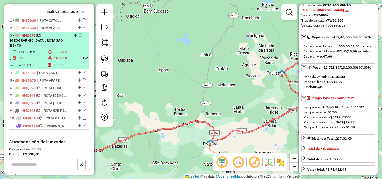
click at [63, 62] on table "261,23 KM 152,73% / 56 148,68% D2 = 4,66 KM 23:35" at bounding box center [49, 58] width 78 height 19
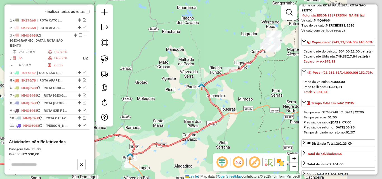
drag, startPoint x: 209, startPoint y: 102, endPoint x: 203, endPoint y: 100, distance: 6.5
click at [143, 114] on div "Janela de atendimento Grade de atendimento Capacidade Transportadoras Veículos …" at bounding box center [191, 89] width 382 height 179
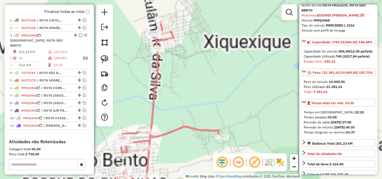
click at [253, 46] on div "Janela de atendimento Grade de atendimento Capacidade Transportadoras Veículos …" at bounding box center [191, 89] width 382 height 179
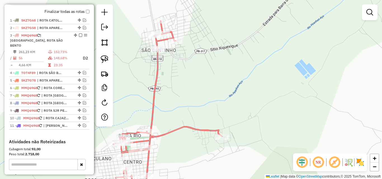
drag, startPoint x: 99, startPoint y: 60, endPoint x: 147, endPoint y: 39, distance: 53.2
click at [99, 61] on link at bounding box center [104, 59] width 12 height 12
drag, startPoint x: 175, startPoint y: 17, endPoint x: 231, endPoint y: 28, distance: 57.0
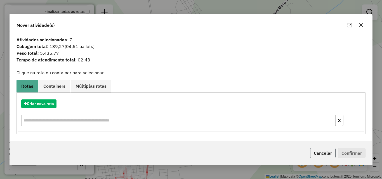
click at [322, 152] on button "Cancelar" at bounding box center [322, 153] width 25 height 11
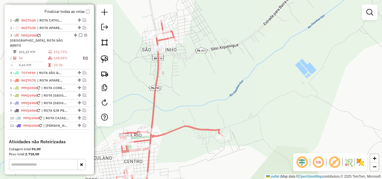
drag, startPoint x: 228, startPoint y: 132, endPoint x: 236, endPoint y: 124, distance: 11.7
click at [236, 124] on div "Rota 3 - Placa MMQ6968 12185 - MC DISTRIBUIDORA Janela de atendimento Grade de …" at bounding box center [191, 89] width 382 height 179
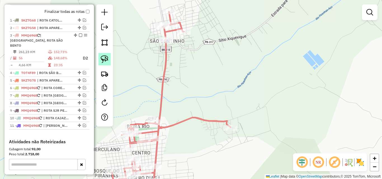
drag, startPoint x: 96, startPoint y: 61, endPoint x: 101, endPoint y: 65, distance: 6.0
click at [96, 61] on div "Janela de atendimento Grade de atendimento Capacidade Transportadoras Veículos …" at bounding box center [191, 89] width 382 height 179
drag, startPoint x: 106, startPoint y: 61, endPoint x: 151, endPoint y: 30, distance: 54.3
click at [106, 61] on img at bounding box center [105, 59] width 8 height 8
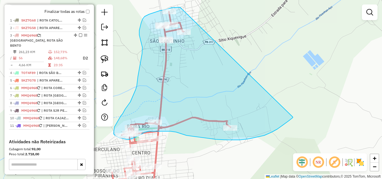
drag, startPoint x: 181, startPoint y: 8, endPoint x: 293, endPoint y: 117, distance: 156.9
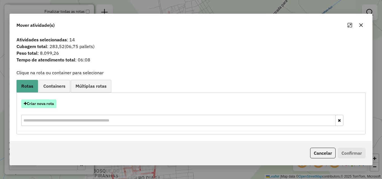
click at [33, 103] on button "Criar nova rota" at bounding box center [38, 104] width 35 height 9
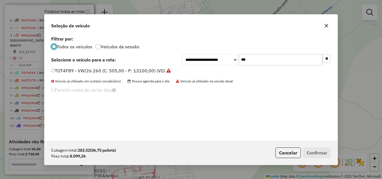
scroll to position [3, 2]
click at [277, 61] on input "***" at bounding box center [281, 59] width 84 height 11
type input "*"
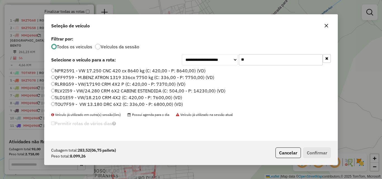
type input "**"
click at [76, 98] on label "SLD1E59 - VW/18.210 CRM 4X2 (C: 420,00 - P: 7600,00) (VD)" at bounding box center [116, 97] width 131 height 7
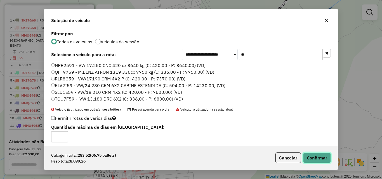
click at [310, 157] on button "Confirmar" at bounding box center [317, 158] width 28 height 11
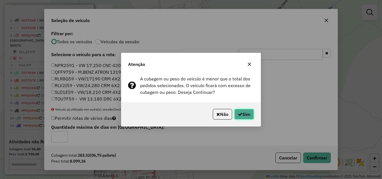
drag, startPoint x: 244, startPoint y: 115, endPoint x: 378, endPoint y: 102, distance: 135.2
click at [244, 115] on button "Sim" at bounding box center [244, 114] width 20 height 11
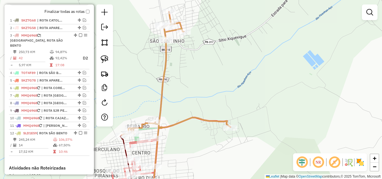
click at [166, 127] on icon at bounding box center [176, 74] width 109 height 124
select select "*********"
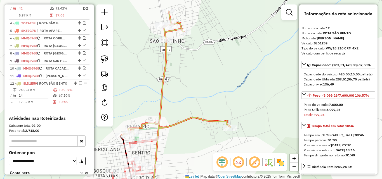
scroll to position [289, 0]
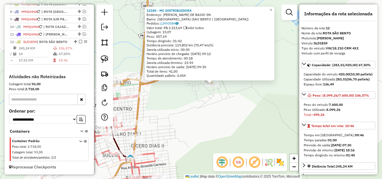
drag, startPoint x: 202, startPoint y: 121, endPoint x: 233, endPoint y: 118, distance: 30.6
click at [233, 118] on div "12185 - MC DISTRIBUIDORA Endereço: SAO BENTO DE BAIXO SN Bairro: SAO BENTO DE B…" at bounding box center [191, 89] width 382 height 179
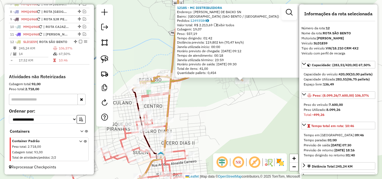
click at [229, 118] on div "12185 - MC DISTRIBUIDORA Endereço: SAO BENTO DE BAIXO SN Bairro: SAO BENTO DE B…" at bounding box center [191, 89] width 382 height 179
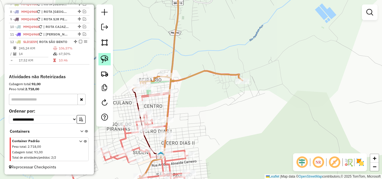
drag, startPoint x: 102, startPoint y: 60, endPoint x: 261, endPoint y: 72, distance: 159.1
click at [102, 60] on img at bounding box center [105, 59] width 8 height 8
drag, startPoint x: 257, startPoint y: 69, endPoint x: 266, endPoint y: 77, distance: 11.9
click at [107, 62] on img at bounding box center [105, 59] width 8 height 8
drag, startPoint x: 256, startPoint y: 71, endPoint x: 265, endPoint y: 90, distance: 21.0
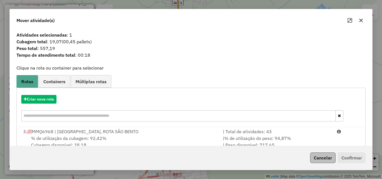
drag, startPoint x: 316, startPoint y: 136, endPoint x: 333, endPoint y: 156, distance: 25.7
click at [319, 141] on div "| % de utilização do peso: 94,87% | Peso disponível: 717,65" at bounding box center [277, 141] width 114 height 13
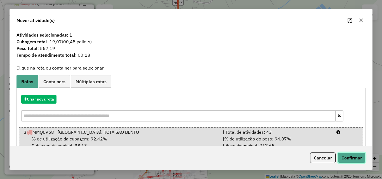
click at [350, 161] on button "Confirmar" at bounding box center [352, 158] width 28 height 11
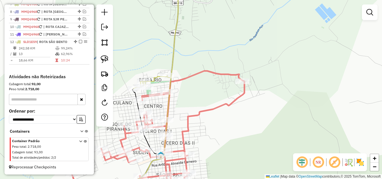
click at [175, 51] on icon at bounding box center [165, 35] width 62 height 107
select select "*********"
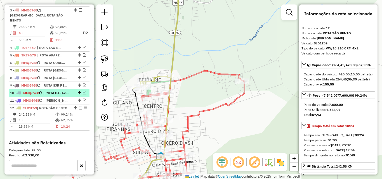
scroll to position [205, 0]
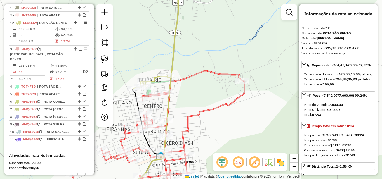
drag, startPoint x: 73, startPoint y: 120, endPoint x: 70, endPoint y: 33, distance: 87.0
click at [79, 24] on em at bounding box center [80, 22] width 3 height 3
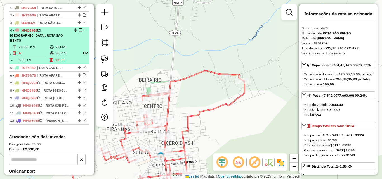
click at [57, 50] on td "96,21%" at bounding box center [66, 53] width 22 height 7
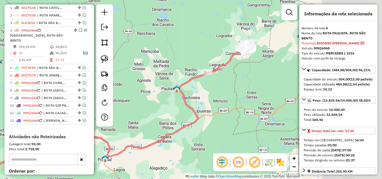
drag, startPoint x: 206, startPoint y: 94, endPoint x: 151, endPoint y: 77, distance: 57.6
click at [102, 113] on hb-router-mapa "Informações da Sessão 978681 - 13/08/2025 Criação: 12/08/2025 18:29 Depósito: P…" at bounding box center [191, 89] width 382 height 179
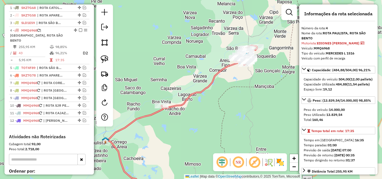
click at [234, 112] on div "Janela de atendimento Grade de atendimento Capacidade Transportadoras Veículos …" at bounding box center [191, 89] width 382 height 179
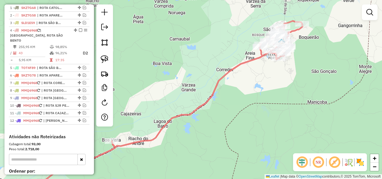
click at [191, 74] on div "Janela de atendimento Grade de atendimento Capacidade Transportadoras Veículos …" at bounding box center [191, 89] width 382 height 179
click at [107, 60] on img at bounding box center [105, 59] width 8 height 8
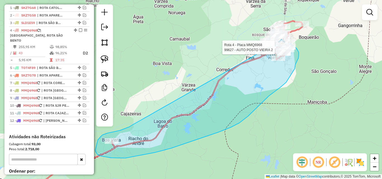
click at [265, 48] on div "Rota 4 - Placa MMQ6968 5314 - LANC. SORV. TEXEIRA Rota 4 - Placa MMQ6968 99627 …" at bounding box center [191, 89] width 382 height 179
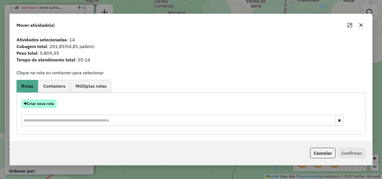
click at [39, 106] on button "Criar nova rota" at bounding box center [38, 104] width 35 height 9
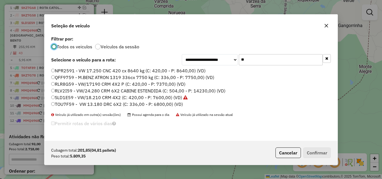
scroll to position [3, 2]
click at [267, 60] on input "**" at bounding box center [281, 59] width 84 height 11
drag, startPoint x: 267, startPoint y: 60, endPoint x: 284, endPoint y: 66, distance: 18.2
click at [269, 62] on input "**" at bounding box center [281, 59] width 84 height 11
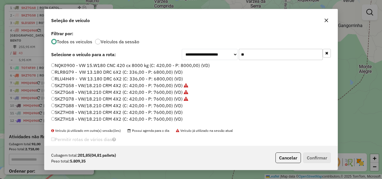
click at [262, 52] on input "**" at bounding box center [281, 54] width 84 height 11
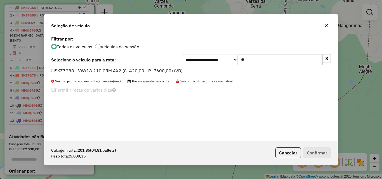
type input "**"
click at [155, 70] on label "SKZ7G88 - VW/18.210 CRM 4X2 (C: 420,00 - P: 7600,00) (VD)" at bounding box center [116, 70] width 131 height 7
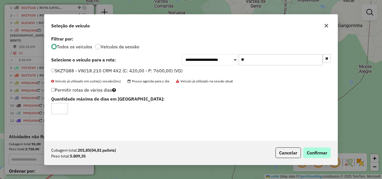
drag, startPoint x: 318, startPoint y: 145, endPoint x: 317, endPoint y: 149, distance: 3.6
click at [318, 145] on div "Cubagem total: 201,85 (04,81 pallets) Peso total: 5.809,35 Cancelar Confirmar" at bounding box center [190, 153] width 293 height 24
drag, startPoint x: 317, startPoint y: 149, endPoint x: 380, endPoint y: 139, distance: 63.6
click at [317, 149] on button "Confirmar" at bounding box center [317, 153] width 28 height 11
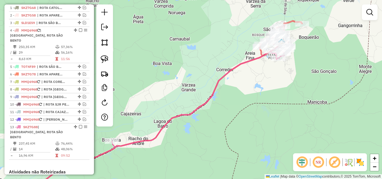
click at [263, 60] on icon at bounding box center [200, 97] width 177 height 101
select select "*********"
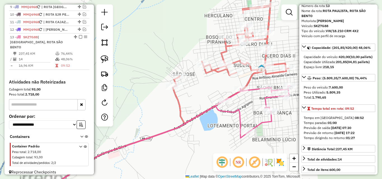
scroll to position [56, 0]
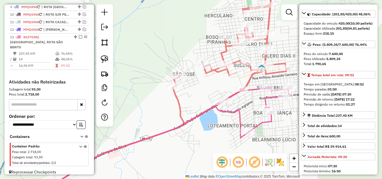
click at [252, 77] on icon at bounding box center [258, 54] width 171 height 140
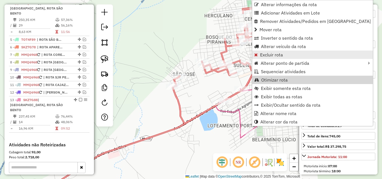
scroll to position [232, 0]
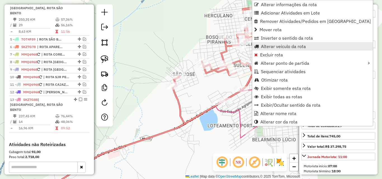
click at [272, 46] on span "Alterar veículo da rota" at bounding box center [283, 46] width 45 height 4
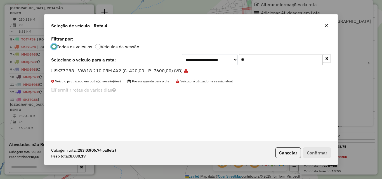
scroll to position [3, 2]
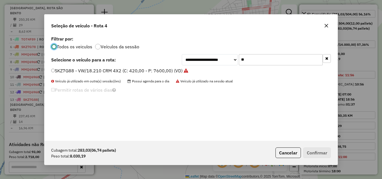
click at [279, 58] on input "**" at bounding box center [281, 59] width 84 height 11
drag, startPoint x: 279, startPoint y: 58, endPoint x: 284, endPoint y: 60, distance: 4.7
click at [279, 58] on input "**" at bounding box center [281, 59] width 84 height 11
type input "***"
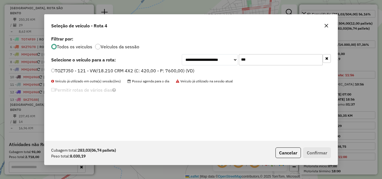
click at [147, 74] on label "TOZ7J50 - 121 - VW/18.210 CRM 4X2 (C: 420,00 - P: 7600,00) (VD)" at bounding box center [122, 70] width 143 height 7
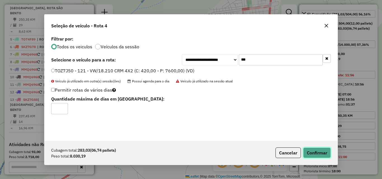
click at [308, 152] on button "Confirmar" at bounding box center [317, 153] width 28 height 11
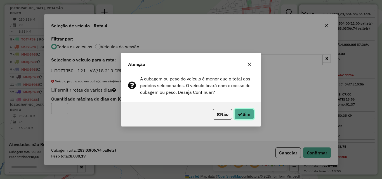
drag, startPoint x: 244, startPoint y: 112, endPoint x: 360, endPoint y: 84, distance: 119.7
click at [245, 113] on button "Sim" at bounding box center [244, 114] width 20 height 11
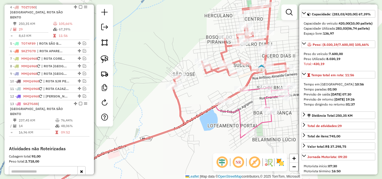
scroll to position [232, 0]
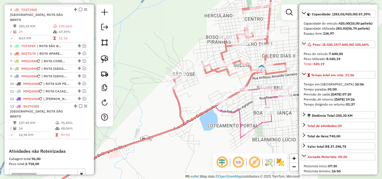
click at [252, 90] on icon at bounding box center [165, 141] width 250 height 111
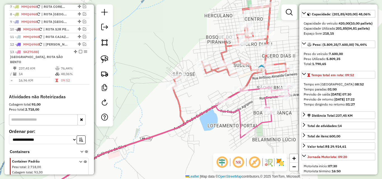
scroll to position [302, 0]
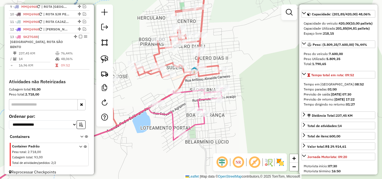
drag, startPoint x: 243, startPoint y: 101, endPoint x: 178, endPoint y: 104, distance: 65.2
click at [178, 104] on div "Janela de atendimento Grade de atendimento Capacidade Transportadoras Veículos …" at bounding box center [191, 89] width 382 height 179
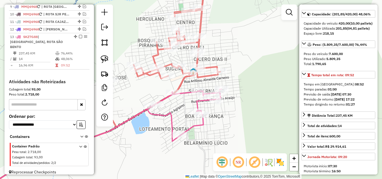
click at [199, 103] on icon at bounding box center [98, 143] width 246 height 108
click at [201, 41] on icon at bounding box center [189, 57] width 171 height 140
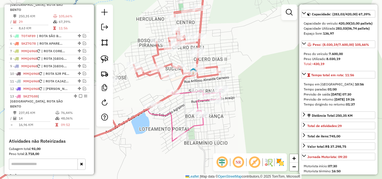
scroll to position [239, 0]
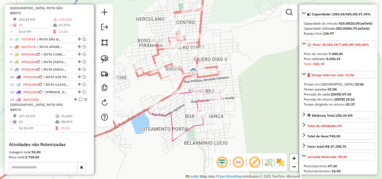
click at [184, 93] on icon at bounding box center [98, 143] width 246 height 108
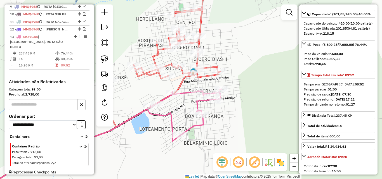
drag, startPoint x: 104, startPoint y: 55, endPoint x: 179, endPoint y: 60, distance: 75.6
click at [104, 56] on img at bounding box center [105, 59] width 8 height 8
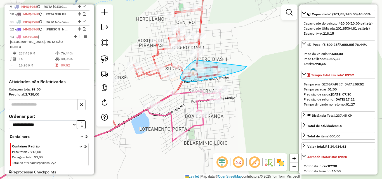
drag, startPoint x: 196, startPoint y: 60, endPoint x: 245, endPoint y: 66, distance: 49.5
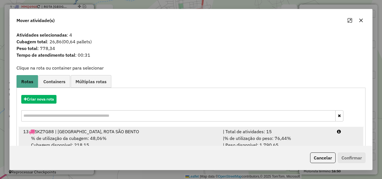
drag, startPoint x: 317, startPoint y: 131, endPoint x: 330, endPoint y: 139, distance: 15.7
click at [317, 131] on div "| Total de atividades: 15" at bounding box center [277, 131] width 114 height 7
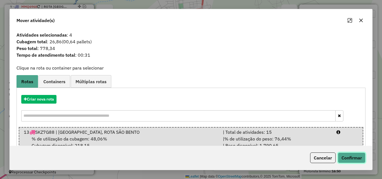
click at [348, 157] on button "Confirmar" at bounding box center [352, 158] width 28 height 11
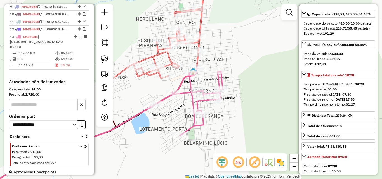
click at [159, 51] on icon at bounding box center [190, 38] width 170 height 103
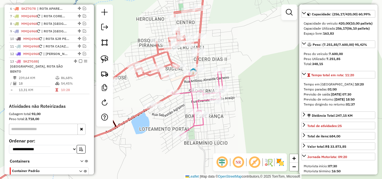
scroll to position [239, 0]
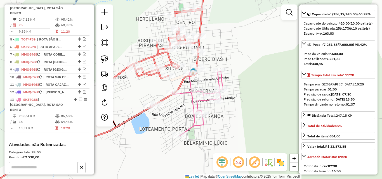
click at [193, 100] on icon at bounding box center [98, 132] width 247 height 130
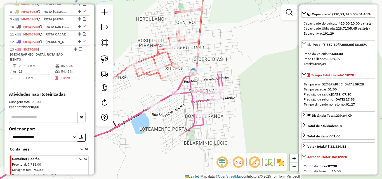
scroll to position [302, 0]
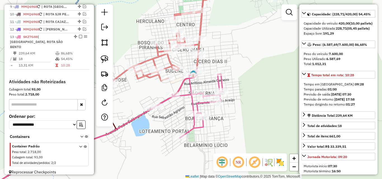
drag, startPoint x: 218, startPoint y: 50, endPoint x: 199, endPoint y: 70, distance: 27.9
click at [217, 63] on div "Janela de atendimento Grade de atendimento Capacidade Transportadoras Veículos …" at bounding box center [191, 89] width 382 height 179
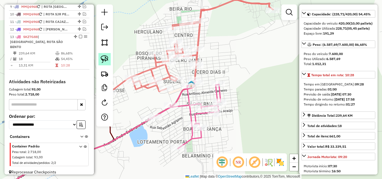
click at [107, 57] on img at bounding box center [105, 59] width 8 height 8
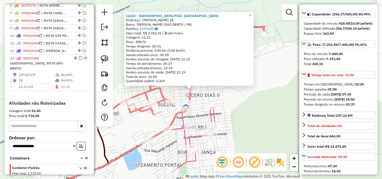
scroll to position [239, 0]
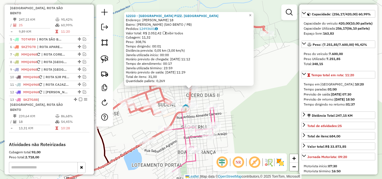
drag, startPoint x: 224, startPoint y: 92, endPoint x: 208, endPoint y: 96, distance: 16.7
click at [224, 92] on div "12233 - NAPOLIS PIZZ. CHUR Endereço: LAUDEMIRO ENEAS DOS SANTOS 18 Bairro: CICE…" at bounding box center [191, 89] width 382 height 179
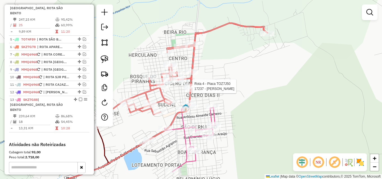
select select "*********"
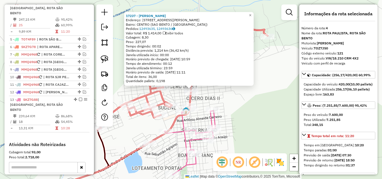
click at [239, 97] on div "17237 - DYEGO CARDOSO Endereço: R PEDRO EULAMPIO DA SILVA 792 Bairro: CENTRO (S…" at bounding box center [191, 89] width 382 height 179
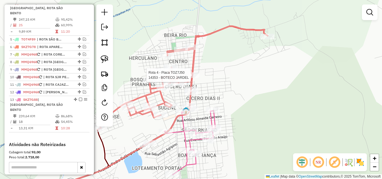
select select "*********"
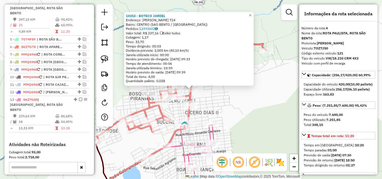
click at [230, 95] on div "14353 - BOTECO JARDEL Endereço: PEDRO EULAMPIO DA SILVA 714 Bairro: CENTRO (SAO…" at bounding box center [191, 89] width 382 height 179
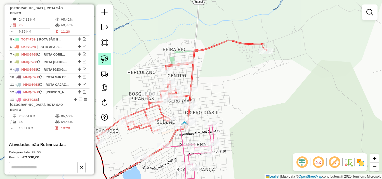
click at [104, 58] on img at bounding box center [105, 59] width 8 height 8
drag, startPoint x: 199, startPoint y: 97, endPoint x: 207, endPoint y: 112, distance: 16.9
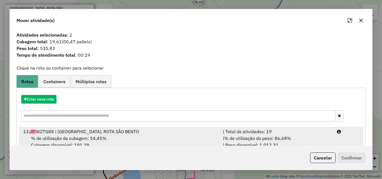
click at [314, 138] on div "| % de utilização do peso: 86,68% | Peso disponível: 1.012,31" at bounding box center [277, 141] width 114 height 13
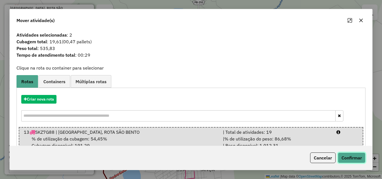
click at [350, 154] on button "Confirmar" at bounding box center [352, 158] width 28 height 11
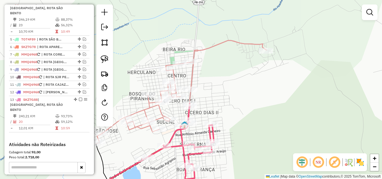
click at [174, 76] on icon at bounding box center [181, 92] width 170 height 103
select select "*********"
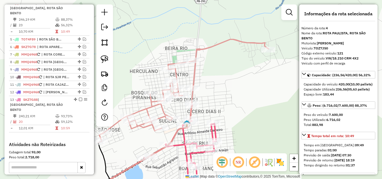
drag, startPoint x: 219, startPoint y: 93, endPoint x: 232, endPoint y: 70, distance: 25.8
click at [232, 70] on div "Janela de atendimento Grade de atendimento Capacidade Transportadoras Veículos …" at bounding box center [191, 89] width 382 height 179
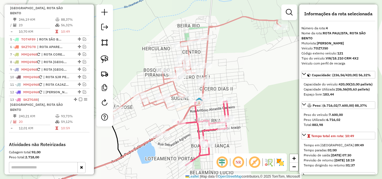
click at [197, 116] on icon at bounding box center [125, 138] width 205 height 117
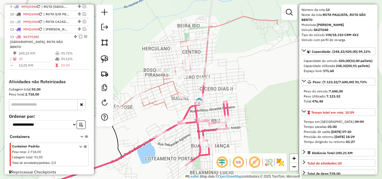
scroll to position [28, 0]
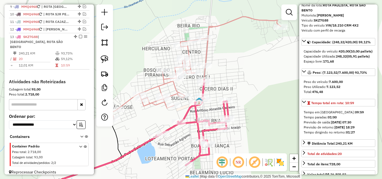
click at [155, 85] on icon at bounding box center [195, 68] width 170 height 103
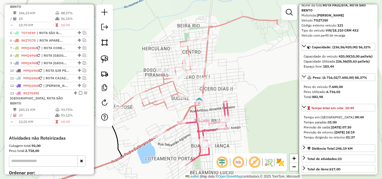
scroll to position [239, 0]
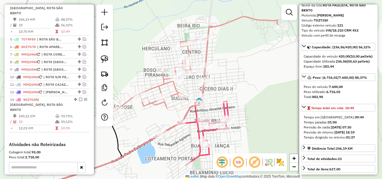
click at [194, 112] on icon at bounding box center [125, 138] width 205 height 117
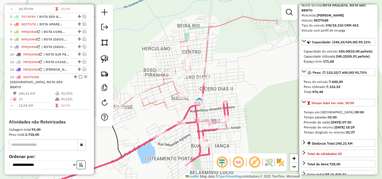
scroll to position [302, 0]
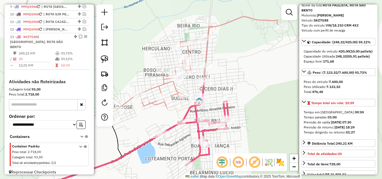
click at [158, 86] on icon at bounding box center [195, 68] width 170 height 103
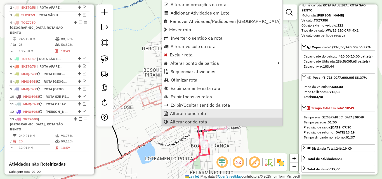
scroll to position [239, 0]
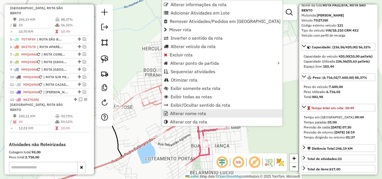
click at [197, 112] on span "Alterar nome rota" at bounding box center [188, 113] width 36 height 4
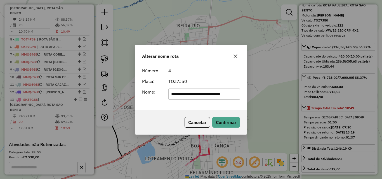
scroll to position [0, 0]
drag, startPoint x: 200, startPoint y: 96, endPoint x: 136, endPoint y: 100, distance: 64.7
click at [119, 95] on div "**********" at bounding box center [191, 89] width 382 height 179
type input "**********"
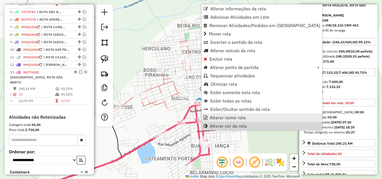
scroll to position [297, 0]
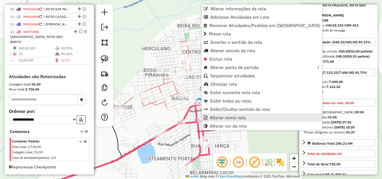
click at [219, 116] on span "Alterar nome rota" at bounding box center [228, 118] width 36 height 4
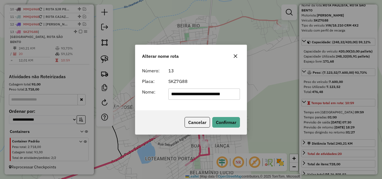
scroll to position [0, 0]
drag, startPoint x: 201, startPoint y: 96, endPoint x: 62, endPoint y: 91, distance: 139.1
click at [55, 90] on div "**********" at bounding box center [191, 89] width 382 height 179
type input "**********"
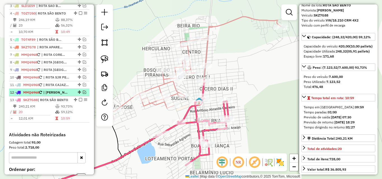
scroll to position [213, 0]
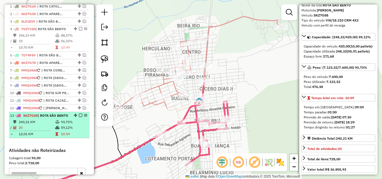
click at [74, 118] on div "13 - SKZ7G88 | ROTA SÃO BENTO" at bounding box center [49, 115] width 78 height 5
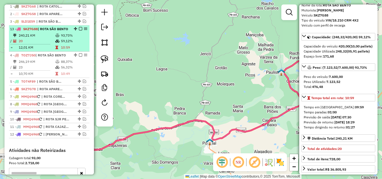
drag, startPoint x: 74, startPoint y: 119, endPoint x: 66, endPoint y: 31, distance: 88.5
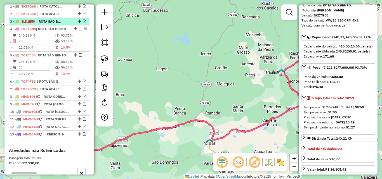
click at [83, 23] on em at bounding box center [84, 21] width 3 height 3
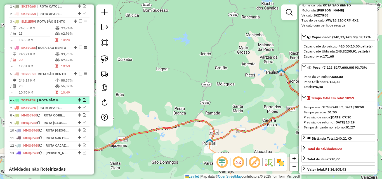
click at [83, 102] on em at bounding box center [84, 99] width 3 height 3
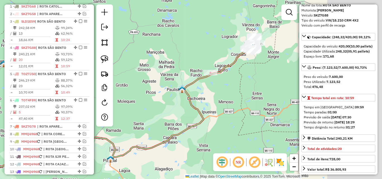
drag, startPoint x: 230, startPoint y: 74, endPoint x: 170, endPoint y: 70, distance: 60.8
click at [118, 92] on div "Janela de atendimento Grade de atendimento Capacidade Transportadoras Veículos …" at bounding box center [191, 89] width 382 height 179
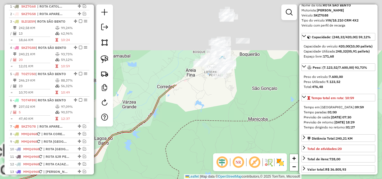
drag, startPoint x: 227, startPoint y: 45, endPoint x: 257, endPoint y: 136, distance: 96.0
click at [257, 145] on div "Janela de atendimento Grade de atendimento Capacidade Transportadoras Veículos …" at bounding box center [191, 89] width 382 height 179
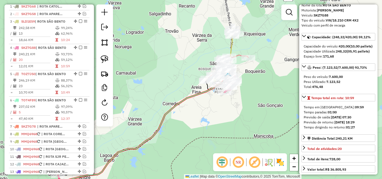
drag, startPoint x: 245, startPoint y: 107, endPoint x: 238, endPoint y: 109, distance: 7.2
click at [239, 119] on div "Janela de atendimento Grade de atendimento Capacidade Transportadoras Veículos …" at bounding box center [191, 89] width 382 height 179
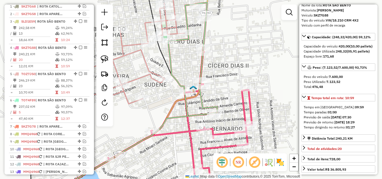
drag, startPoint x: 237, startPoint y: 67, endPoint x: 235, endPoint y: 77, distance: 9.7
click at [235, 77] on div "Janela de atendimento Grade de atendimento Capacidade Transportadoras Veículos …" at bounding box center [191, 89] width 382 height 179
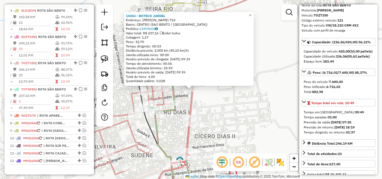
scroll to position [284, 0]
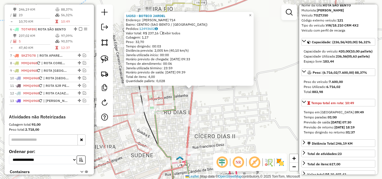
click at [230, 134] on div "14353 - BOTECO JARDEL Endereço: PEDRO EULAMPIO DA SILVA 714 Bairro: CENTRO (SAO…" at bounding box center [191, 89] width 382 height 179
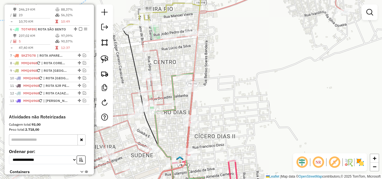
drag, startPoint x: 104, startPoint y: 55, endPoint x: 128, endPoint y: 67, distance: 27.6
click at [104, 55] on link at bounding box center [104, 59] width 12 height 12
drag, startPoint x: 198, startPoint y: 95, endPoint x: 183, endPoint y: 89, distance: 16.1
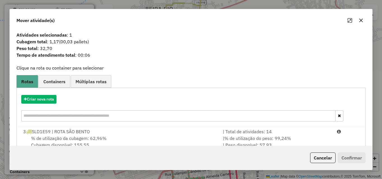
scroll to position [59, 0]
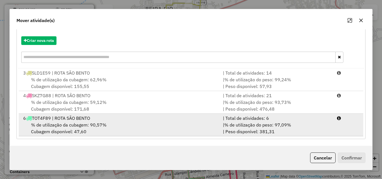
click at [296, 127] on div "| % de utilização do peso: 97,09% | Peso disponível: 381,31" at bounding box center [277, 128] width 114 height 13
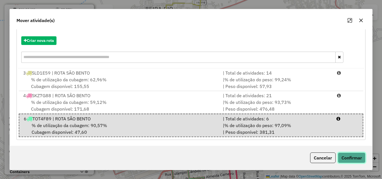
click at [360, 163] on button "Confirmar" at bounding box center [352, 158] width 28 height 11
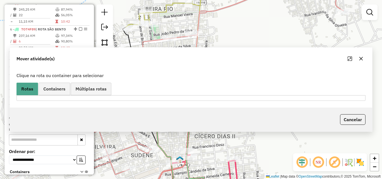
scroll to position [111, 0]
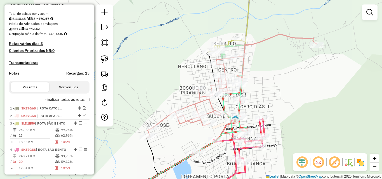
drag, startPoint x: 303, startPoint y: 106, endPoint x: 295, endPoint y: 95, distance: 13.4
click at [295, 95] on div "Janela de atendimento Grade de atendimento Capacidade Transportadoras Veículos …" at bounding box center [191, 89] width 382 height 179
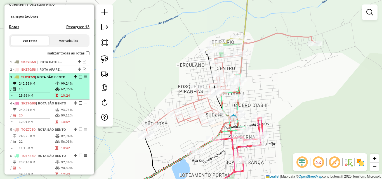
scroll to position [195, 0]
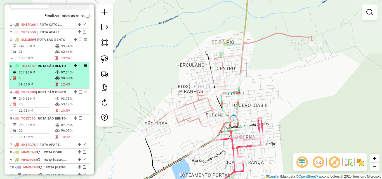
drag, startPoint x: 74, startPoint y: 124, endPoint x: 70, endPoint y: 70, distance: 53.5
click at [67, 55] on td "62,96%" at bounding box center [74, 52] width 27 height 6
select select "*********"
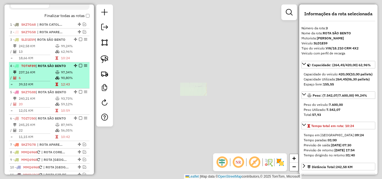
click at [63, 81] on td "90,80%" at bounding box center [74, 78] width 27 height 6
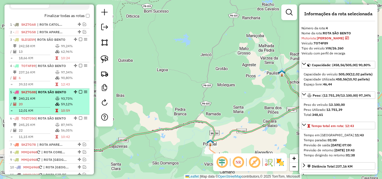
click at [52, 114] on td "12,01 KM" at bounding box center [36, 111] width 37 height 6
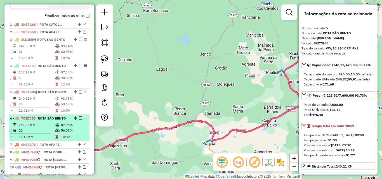
click at [54, 121] on div "6 - TOZ7J50 | ROTA SÃO BENTO" at bounding box center [39, 118] width 59 height 5
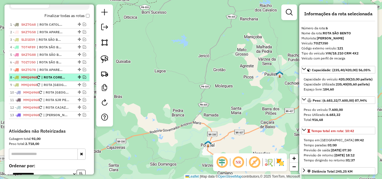
click at [83, 79] on em at bounding box center [84, 77] width 3 height 3
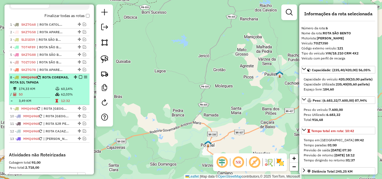
click at [61, 85] on div "8 - MMQ6968 | ROTA COREMAS, ROTA SJL TAPADA" at bounding box center [39, 80] width 59 height 10
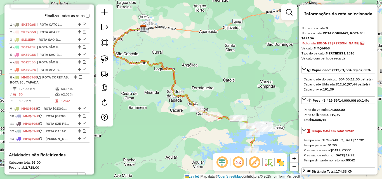
drag, startPoint x: 178, startPoint y: 126, endPoint x: 179, endPoint y: 106, distance: 20.2
click at [175, 109] on div "Rota 8 - Placa MMQ6968 16617 - BAR DO REGIS Janela de atendimento Grade de aten…" at bounding box center [191, 89] width 382 height 179
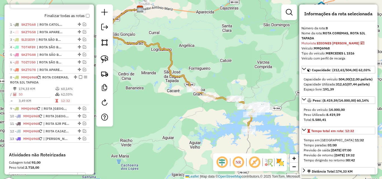
scroll to position [28, 0]
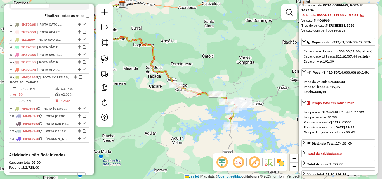
drag, startPoint x: 228, startPoint y: 139, endPoint x: 176, endPoint y: 128, distance: 52.7
click at [176, 127] on div "Janela de atendimento Grade de atendimento Capacidade Transportadoras Veículos …" at bounding box center [191, 89] width 382 height 179
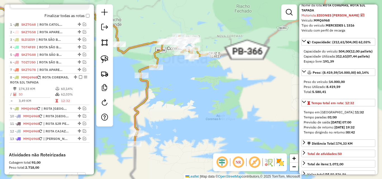
drag, startPoint x: 182, startPoint y: 121, endPoint x: 212, endPoint y: 120, distance: 29.7
click at [212, 120] on div "Janela de atendimento Grade de atendimento Capacidade Transportadoras Veículos …" at bounding box center [191, 89] width 382 height 179
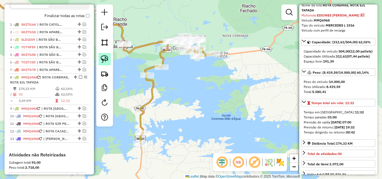
click at [104, 58] on img at bounding box center [105, 59] width 8 height 8
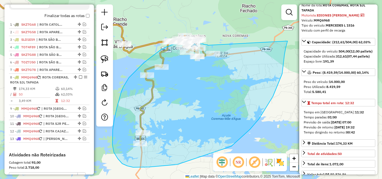
drag, startPoint x: 208, startPoint y: 45, endPoint x: 289, endPoint y: 34, distance: 82.4
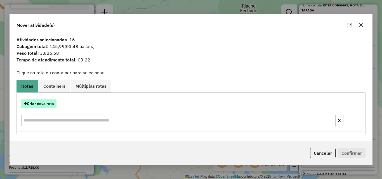
click at [43, 104] on button "Criar nova rota" at bounding box center [38, 104] width 35 height 9
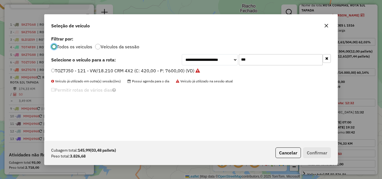
scroll to position [3, 2]
click at [277, 59] on input "***" at bounding box center [281, 59] width 84 height 11
drag, startPoint x: 277, startPoint y: 59, endPoint x: 279, endPoint y: 62, distance: 3.4
click at [277, 60] on input "***" at bounding box center [281, 59] width 84 height 11
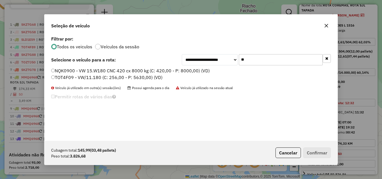
type input "**"
click at [142, 78] on label "TOT4F09 - VW/11.180 (C: 256,00 - P: 5630,00) (VD)" at bounding box center [106, 77] width 111 height 7
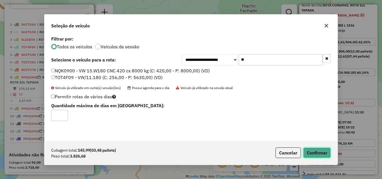
click at [327, 153] on button "Confirmar" at bounding box center [317, 153] width 28 height 11
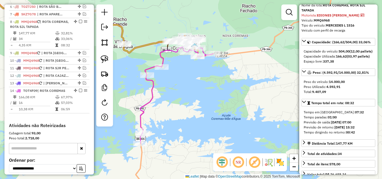
scroll to position [269, 0]
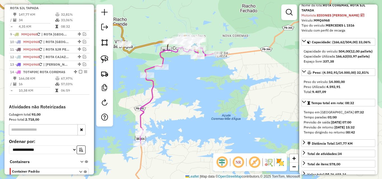
click at [163, 58] on icon at bounding box center [176, 93] width 73 height 101
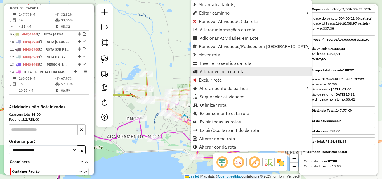
click at [223, 73] on span "Alterar veículo da rota" at bounding box center [222, 71] width 45 height 4
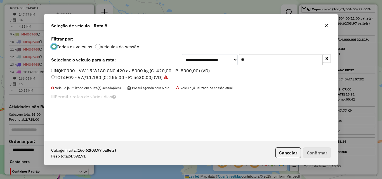
scroll to position [3, 2]
click at [288, 63] on input "**" at bounding box center [281, 59] width 84 height 11
drag, startPoint x: 288, startPoint y: 63, endPoint x: 294, endPoint y: 67, distance: 7.8
click at [287, 63] on input "**" at bounding box center [281, 59] width 84 height 11
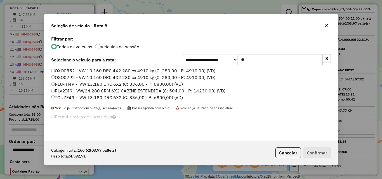
type input "**"
click at [62, 96] on label "TOU7F49 - VW 13.180 DRC 6X2 (C: 336,00 - P: 6800,00) (VD)" at bounding box center [117, 97] width 132 height 7
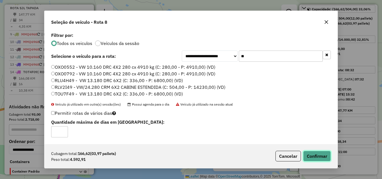
click at [321, 159] on button "Confirmar" at bounding box center [317, 156] width 28 height 11
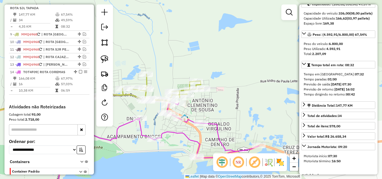
click at [216, 136] on icon at bounding box center [144, 149] width 230 height 96
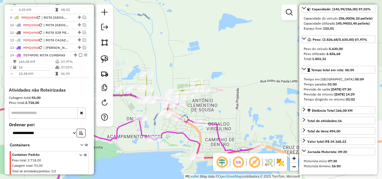
scroll to position [305, 0]
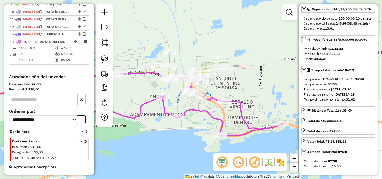
drag, startPoint x: 229, startPoint y: 120, endPoint x: 252, endPoint y: 98, distance: 32.1
click at [252, 98] on div "Janela de atendimento Grade de atendimento Capacidade Transportadoras Veículos …" at bounding box center [191, 89] width 382 height 179
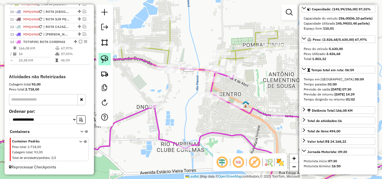
click at [105, 56] on img at bounding box center [105, 59] width 8 height 8
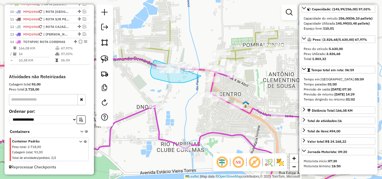
drag, startPoint x: 155, startPoint y: 60, endPoint x: 203, endPoint y: 57, distance: 48.2
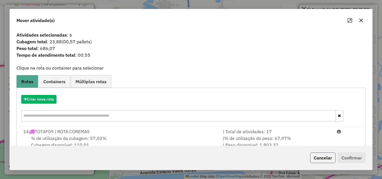
click at [327, 157] on button "Cancelar" at bounding box center [322, 158] width 25 height 11
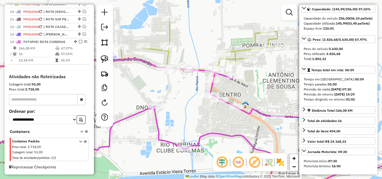
drag, startPoint x: 275, startPoint y: 67, endPoint x: 233, endPoint y: 83, distance: 45.0
click at [236, 83] on div "Janela de atendimento Grade de atendimento Capacidade Transportadoras Veículos …" at bounding box center [191, 89] width 382 height 179
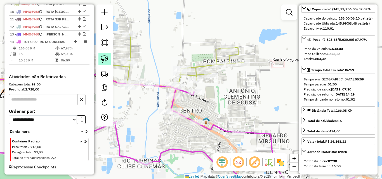
click at [107, 63] on img at bounding box center [105, 59] width 8 height 8
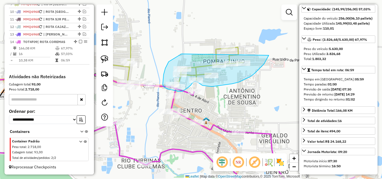
drag, startPoint x: 169, startPoint y: 62, endPoint x: 256, endPoint y: 24, distance: 94.9
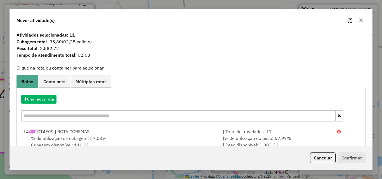
click at [316, 157] on button "Cancelar" at bounding box center [322, 158] width 25 height 11
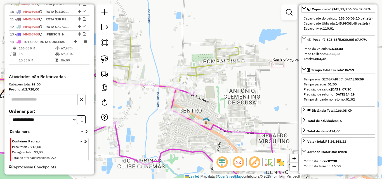
click at [210, 68] on icon at bounding box center [103, 61] width 282 height 55
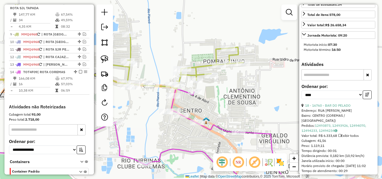
scroll to position [178, 0]
click at [336, 107] on link "18 - 16760 - BAR DO PELADO" at bounding box center [328, 105] width 46 height 4
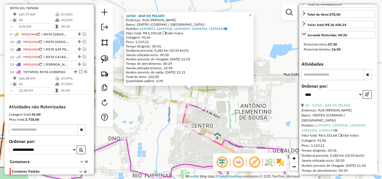
click at [237, 115] on div "16760 - BAR DO PELADO Endereço: RUA VITARIANO SILVA SN Bairro: CENTRO (COREMAS …" at bounding box center [191, 89] width 382 height 179
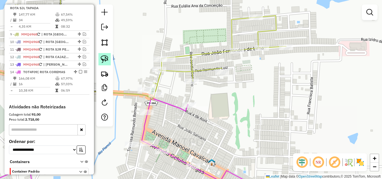
click at [105, 63] on link at bounding box center [104, 59] width 12 height 12
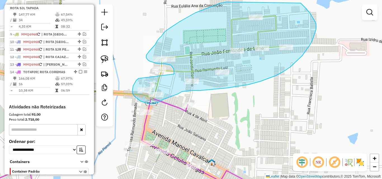
drag, startPoint x: 134, startPoint y: 84, endPoint x: 174, endPoint y: 78, distance: 40.2
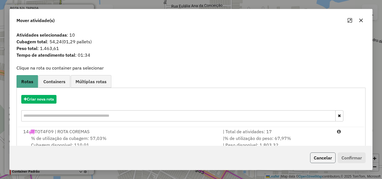
click at [323, 157] on button "Cancelar" at bounding box center [322, 158] width 25 height 11
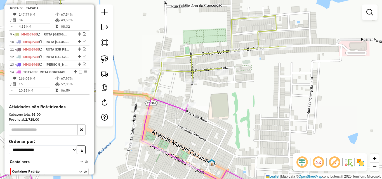
click at [192, 69] on icon at bounding box center [124, 44] width 324 height 110
select select "*********"
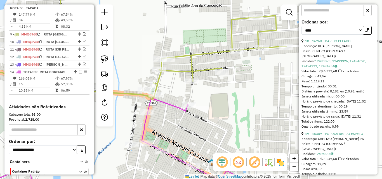
scroll to position [308, 0]
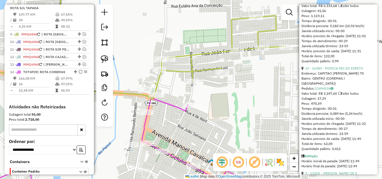
click at [325, 70] on link "19 - 16389 - POPOCA REI DO ESPETO" at bounding box center [334, 68] width 58 height 4
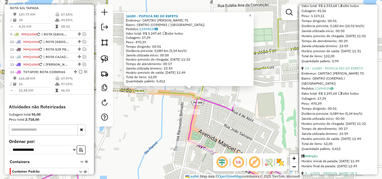
click at [269, 121] on div "16389 - POPOCA REI DO ESPETO Endereço: CAPITAO ANTONIO LEITE 75 Bairro: CENTRO …" at bounding box center [191, 89] width 382 height 179
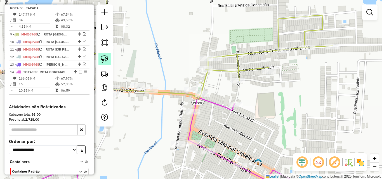
click at [106, 61] on img at bounding box center [105, 59] width 8 height 8
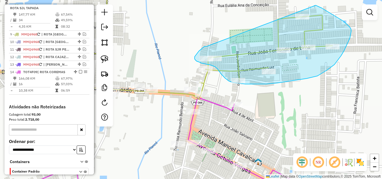
drag, startPoint x: 201, startPoint y: 49, endPoint x: 307, endPoint y: 3, distance: 114.9
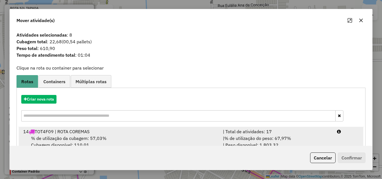
click at [328, 141] on div "| % de utilização do peso: 67,97% | Peso disponível: 1.803,32" at bounding box center [277, 141] width 114 height 13
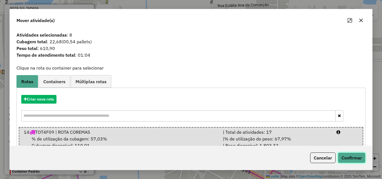
drag, startPoint x: 353, startPoint y: 154, endPoint x: 370, endPoint y: 156, distance: 16.7
click at [353, 154] on button "Confirmar" at bounding box center [352, 158] width 28 height 11
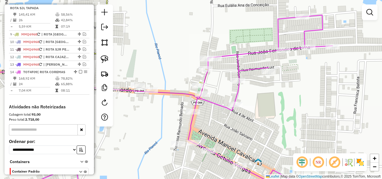
select select "*********"
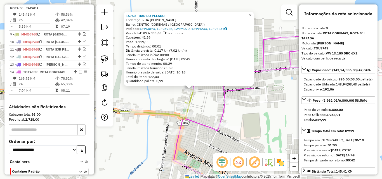
click at [221, 111] on icon at bounding box center [176, 117] width 284 height 162
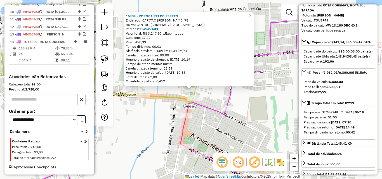
scroll to position [269, 0]
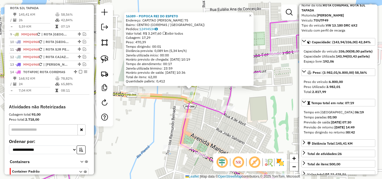
click at [232, 96] on icon at bounding box center [190, 108] width 379 height 178
click at [229, 98] on icon at bounding box center [191, 109] width 378 height 178
click at [229, 99] on icon at bounding box center [190, 108] width 379 height 178
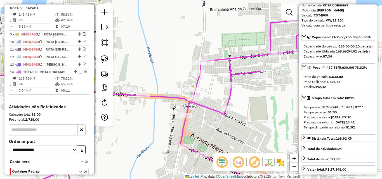
scroll to position [305, 0]
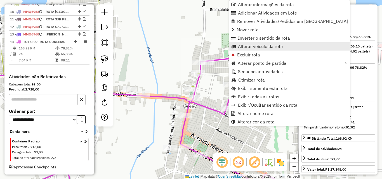
click at [264, 46] on span "Alterar veículo da rota" at bounding box center [260, 46] width 45 height 4
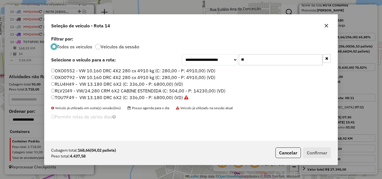
scroll to position [3, 2]
click at [72, 97] on label "TOU7F49 - VW 13.180 DRC 6X2 (C: 336,00 - P: 6800,00) (VD)" at bounding box center [119, 97] width 137 height 7
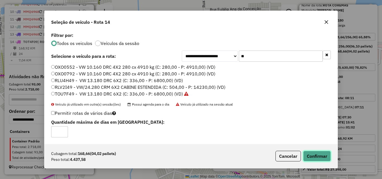
click at [308, 154] on button "Confirmar" at bounding box center [317, 156] width 28 height 11
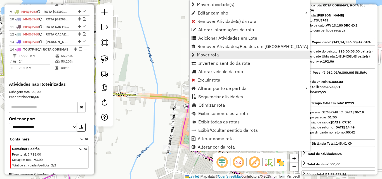
scroll to position [269, 0]
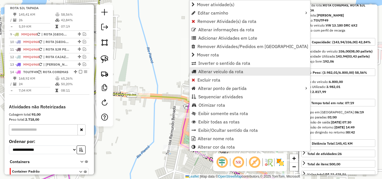
click at [212, 72] on span "Alterar veículo da rota" at bounding box center [220, 71] width 45 height 4
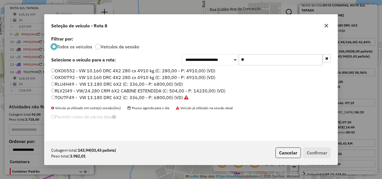
scroll to position [3, 2]
click at [257, 55] on input "**" at bounding box center [281, 59] width 84 height 11
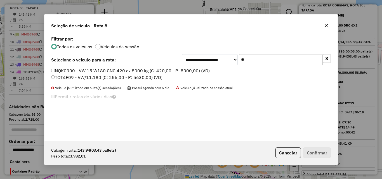
type input "**"
click at [138, 77] on label "TOT4F09 - VW/11.180 (C: 256,00 - P: 5630,00) (VD)" at bounding box center [106, 77] width 111 height 7
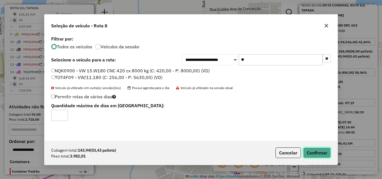
click at [323, 157] on button "Confirmar" at bounding box center [317, 153] width 28 height 11
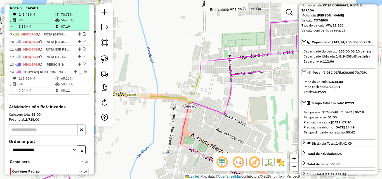
drag, startPoint x: 63, startPoint y: 24, endPoint x: 151, endPoint y: 44, distance: 89.8
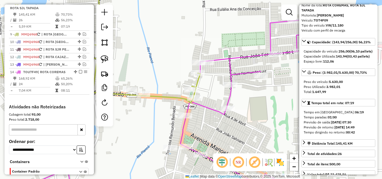
click at [63, 23] on td "56,23%" at bounding box center [74, 20] width 27 height 6
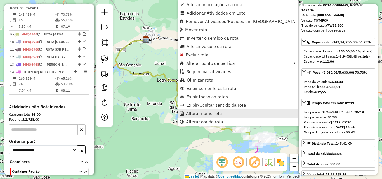
click at [192, 115] on span "Alterar nome rota" at bounding box center [204, 113] width 36 height 4
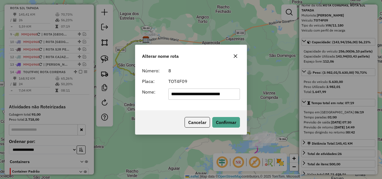
scroll to position [0, 5]
drag, startPoint x: 199, startPoint y: 99, endPoint x: 356, endPoint y: 110, distance: 158.2
click at [347, 110] on div "**********" at bounding box center [191, 89] width 382 height 179
type input "**********"
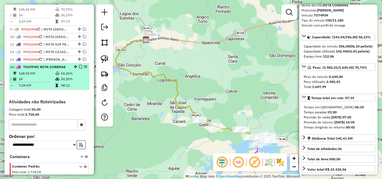
scroll to position [241, 0]
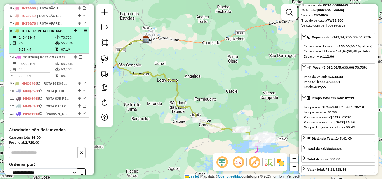
drag, startPoint x: 74, startPoint y: 100, endPoint x: 67, endPoint y: 58, distance: 42.4
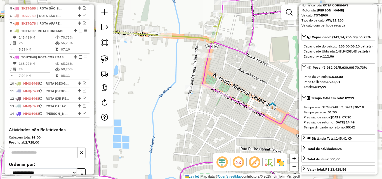
click at [234, 49] on icon at bounding box center [187, 89] width 450 height 215
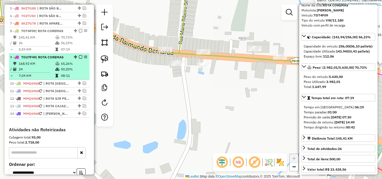
drag, startPoint x: 77, startPoint y: 36, endPoint x: 80, endPoint y: 42, distance: 6.8
click at [79, 32] on em at bounding box center [80, 30] width 3 height 3
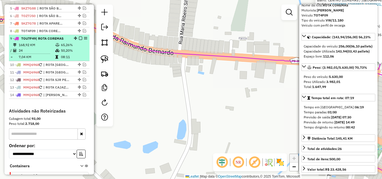
click at [80, 40] on em at bounding box center [80, 38] width 3 height 3
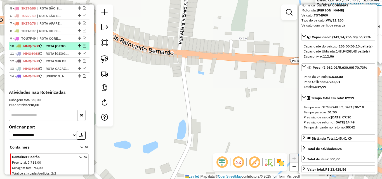
click at [83, 48] on em at bounding box center [84, 45] width 3 height 3
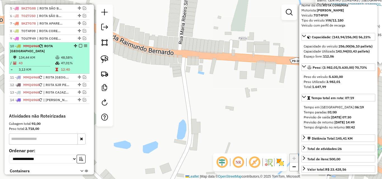
click at [57, 59] on li "10 - MMQ6968 | ROTA SANTA HELENA 134,44 KM 48,58% / 43 47,01% = 3,13 KM 12:40" at bounding box center [49, 58] width 81 height 31
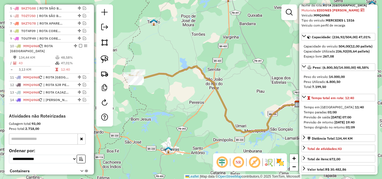
drag, startPoint x: 186, startPoint y: 102, endPoint x: 208, endPoint y: 103, distance: 21.9
click at [208, 103] on div "Janela de atendimento Grade de atendimento Capacidade Transportadoras Veículos …" at bounding box center [191, 89] width 382 height 179
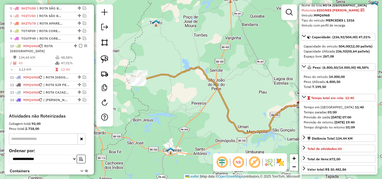
click at [207, 103] on div "Janela de atendimento Grade de atendimento Capacidade Transportadoras Veículos …" at bounding box center [191, 89] width 382 height 179
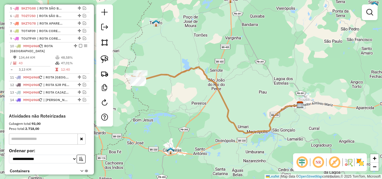
click at [72, 125] on div "**********" at bounding box center [49, 158] width 85 height 88
select select "*********"
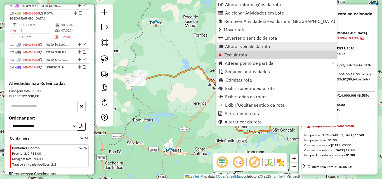
scroll to position [284, 0]
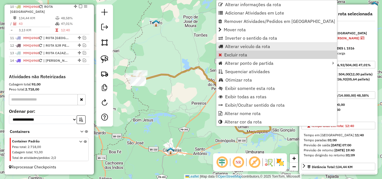
click at [246, 48] on span "Alterar veículo da rota" at bounding box center [247, 46] width 45 height 4
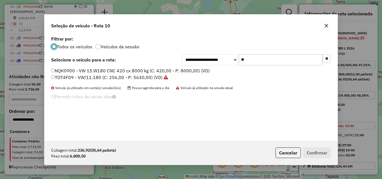
scroll to position [3, 2]
click at [251, 57] on input "**" at bounding box center [281, 59] width 84 height 11
drag, startPoint x: 251, startPoint y: 57, endPoint x: 260, endPoint y: 61, distance: 9.0
click at [258, 60] on input "**" at bounding box center [281, 59] width 84 height 11
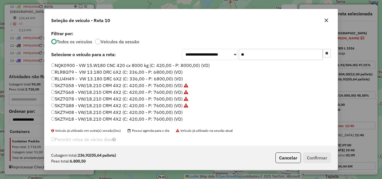
type input "**"
click at [115, 117] on label "SKZ7H18 - VW/18.210 CRM 4X2 (C: 420,00 - P: 7600,00) (VD)" at bounding box center [116, 119] width 131 height 7
click at [308, 157] on button "Confirmar" at bounding box center [317, 158] width 28 height 11
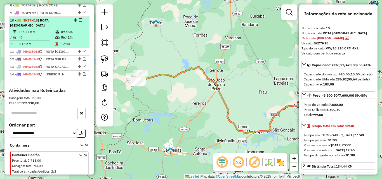
scroll to position [256, 0]
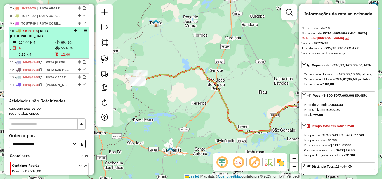
click at [79, 32] on em at bounding box center [80, 30] width 3 height 3
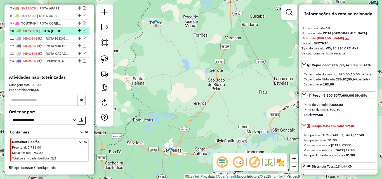
click at [83, 32] on em at bounding box center [84, 30] width 3 height 3
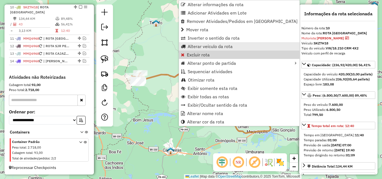
scroll to position [284, 0]
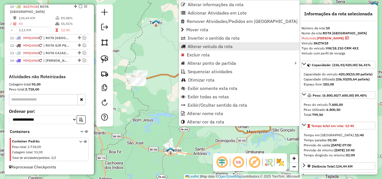
click at [203, 46] on span "Alterar veículo da rota" at bounding box center [210, 46] width 45 height 4
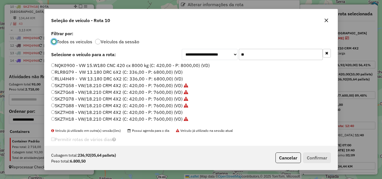
scroll to position [3, 2]
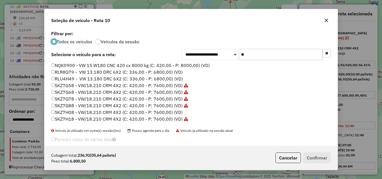
click at [262, 57] on input "**" at bounding box center [281, 54] width 84 height 11
drag, startPoint x: 262, startPoint y: 57, endPoint x: 267, endPoint y: 59, distance: 5.3
click at [265, 58] on input "**" at bounding box center [281, 54] width 84 height 11
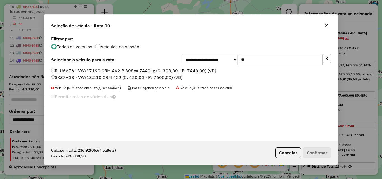
type input "**"
click at [131, 78] on label "SKZ7H08 - VW/18.210 CRM 4X2 (C: 420,00 - P: 7600,00) (VD)" at bounding box center [116, 77] width 131 height 7
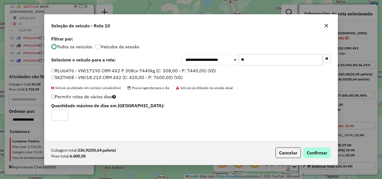
drag, startPoint x: 325, startPoint y: 165, endPoint x: 323, endPoint y: 154, distance: 11.4
click at [326, 161] on div "Cubagem total: 236,92 (05,64 pallets) Peso total: 6.800,50 Cancelar Confirmar" at bounding box center [190, 153] width 293 height 24
drag, startPoint x: 323, startPoint y: 154, endPoint x: 338, endPoint y: 143, distance: 18.4
click at [326, 150] on button "Confirmar" at bounding box center [317, 153] width 28 height 11
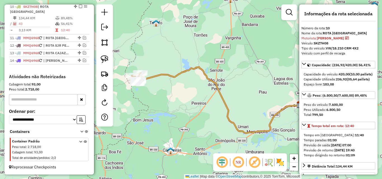
scroll to position [229, 0]
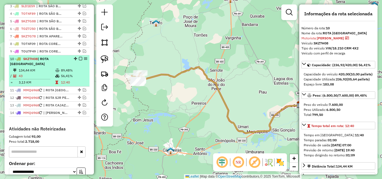
drag, startPoint x: 79, startPoint y: 62, endPoint x: 79, endPoint y: 65, distance: 3.5
click at [79, 62] on div "10 - SKZ7H08 | ROTA SANTA HELENA" at bounding box center [49, 62] width 78 height 10
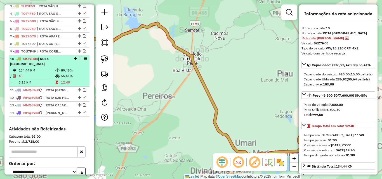
click at [80, 60] on em at bounding box center [80, 58] width 3 height 3
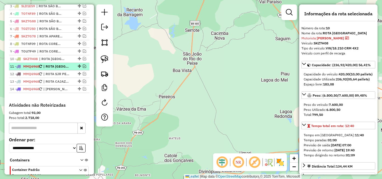
click at [83, 68] on em at bounding box center [84, 66] width 3 height 3
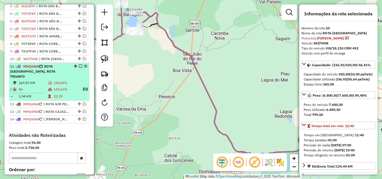
click at [55, 73] on span "| ROTA SANTA HELENA, ROTA TRIUNFO" at bounding box center [32, 71] width 45 height 14
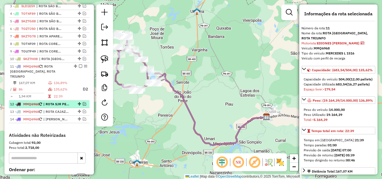
click at [83, 104] on em at bounding box center [84, 103] width 3 height 3
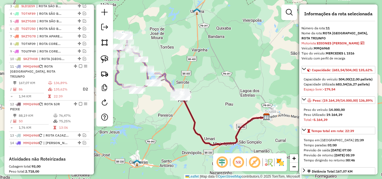
click at [189, 112] on icon at bounding box center [225, 122] width 84 height 48
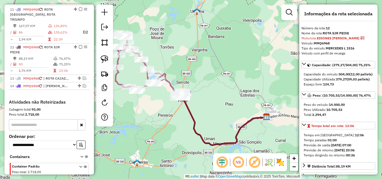
scroll to position [311, 0]
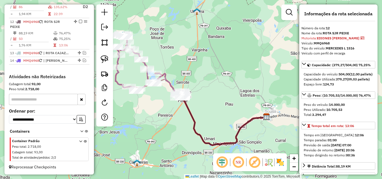
click at [117, 85] on icon at bounding box center [139, 62] width 46 height 57
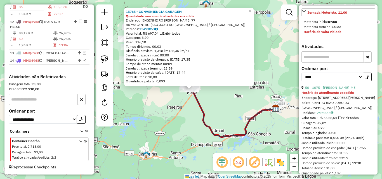
scroll to position [196, 0]
click at [320, 90] on link "50 - 1075 - ENEAS GONCALVES DANTAS NETO-ME" at bounding box center [330, 87] width 50 height 4
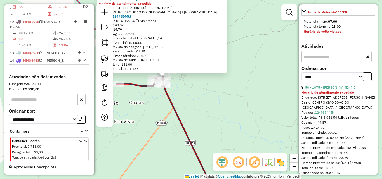
scroll to position [140, 0]
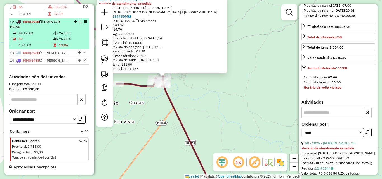
click at [60, 41] on td "75,25%" at bounding box center [73, 39] width 28 height 6
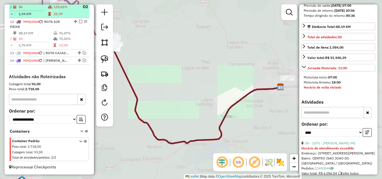
scroll to position [283, 0]
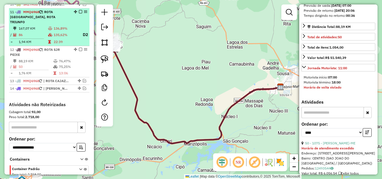
click at [57, 39] on td "22:39" at bounding box center [65, 42] width 25 height 6
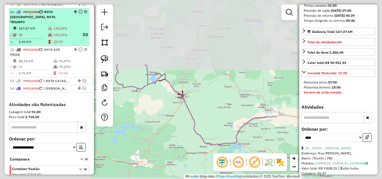
scroll to position [155, 0]
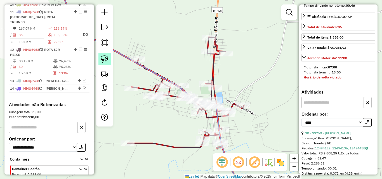
drag, startPoint x: 100, startPoint y: 61, endPoint x: 103, endPoint y: 63, distance: 3.1
click at [101, 61] on link at bounding box center [104, 59] width 12 height 12
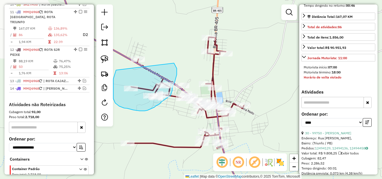
drag, startPoint x: 115, startPoint y: 75, endPoint x: 135, endPoint y: 41, distance: 39.4
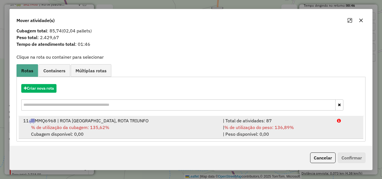
scroll to position [13, 0]
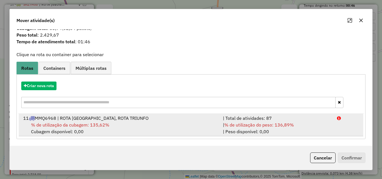
click at [303, 120] on div "| Total de atividades: 87" at bounding box center [277, 118] width 114 height 7
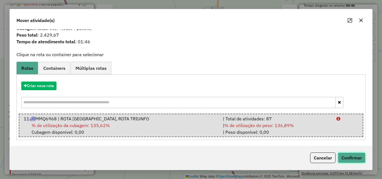
click at [341, 155] on button "Confirmar" at bounding box center [352, 158] width 28 height 11
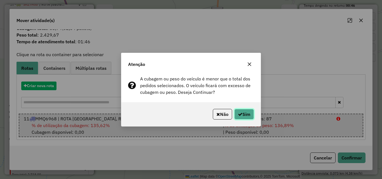
click at [239, 114] on icon "button" at bounding box center [240, 114] width 4 height 4
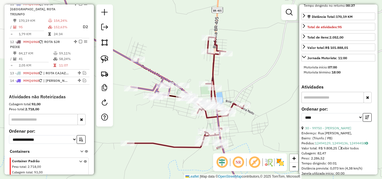
scroll to position [292, 0]
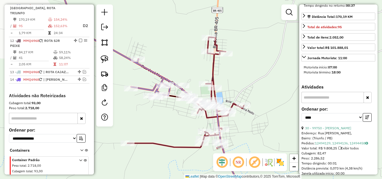
click at [155, 74] on icon at bounding box center [112, 39] width 116 height 115
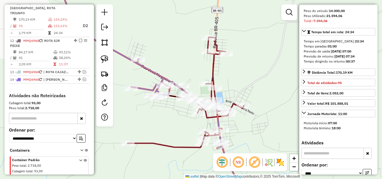
click at [211, 72] on icon at bounding box center [186, 92] width 116 height 111
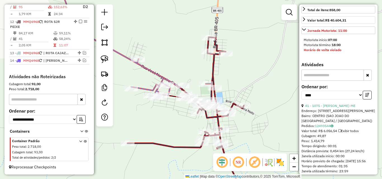
scroll to position [229, 0]
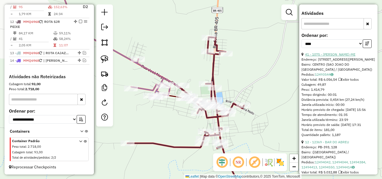
click at [338, 57] on link "41 - 1075 - ENEAS GONCALVES DANTAS NETO-ME" at bounding box center [330, 54] width 50 height 4
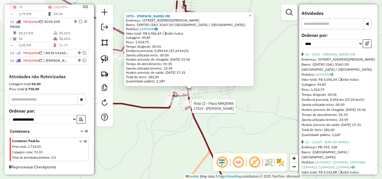
click at [223, 108] on div "Rota 12 - Placa MMQ6968 16003 - CENTRAL LANCHES Rota 12 - Placa MMQ6968 13306 -…" at bounding box center [191, 89] width 382 height 179
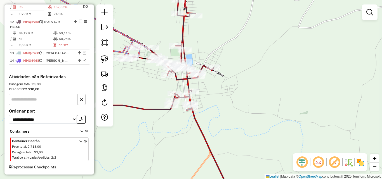
drag, startPoint x: 149, startPoint y: 130, endPoint x: 158, endPoint y: 146, distance: 18.4
click at [158, 146] on div "Janela de atendimento Grade de atendimento Capacidade Transportadoras Veículos …" at bounding box center [191, 89] width 382 height 179
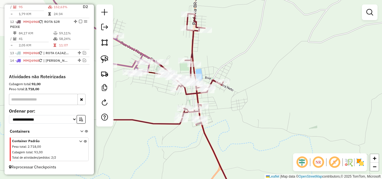
drag, startPoint x: 152, startPoint y: 95, endPoint x: 162, endPoint y: 102, distance: 11.6
click at [162, 102] on div "Janela de atendimento Grade de atendimento Capacidade Transportadoras Veículos …" at bounding box center [191, 89] width 382 height 179
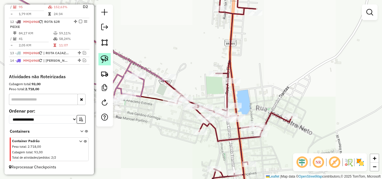
click at [101, 63] on img at bounding box center [105, 59] width 8 height 8
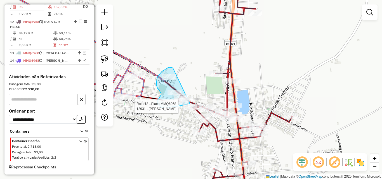
drag, startPoint x: 170, startPoint y: 67, endPoint x: 198, endPoint y: 96, distance: 40.2
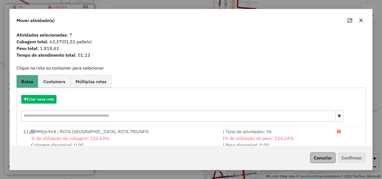
click at [328, 152] on div "Cancelar Confirmar" at bounding box center [191, 158] width 363 height 24
drag, startPoint x: 328, startPoint y: 153, endPoint x: 238, endPoint y: 133, distance: 92.1
click at [328, 154] on button "Cancelar" at bounding box center [322, 158] width 25 height 11
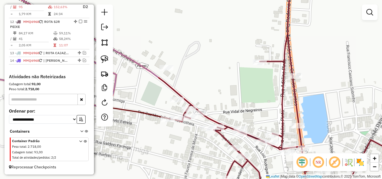
drag, startPoint x: 109, startPoint y: 62, endPoint x: 116, endPoint y: 64, distance: 7.4
click at [109, 62] on link at bounding box center [104, 59] width 12 height 12
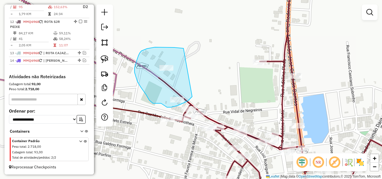
drag, startPoint x: 140, startPoint y: 53, endPoint x: 193, endPoint y: 95, distance: 67.5
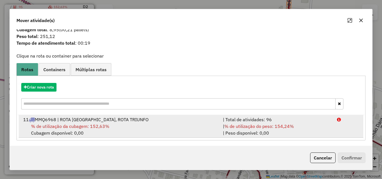
scroll to position [13, 0]
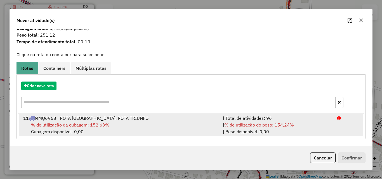
click at [290, 128] on div "| % de utilização do peso: 154,24% | Peso disponível: 0,00" at bounding box center [277, 128] width 114 height 13
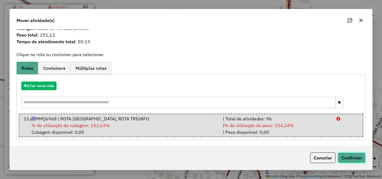
click at [347, 158] on button "Confirmar" at bounding box center [352, 158] width 28 height 11
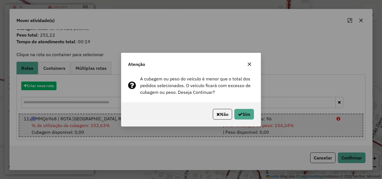
click at [250, 120] on div "Não Sim" at bounding box center [190, 114] width 139 height 24
click at [248, 116] on button "Sim" at bounding box center [244, 114] width 20 height 11
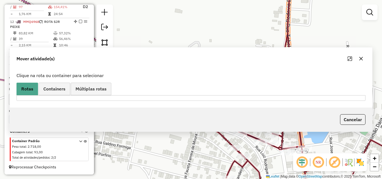
scroll to position [247, 0]
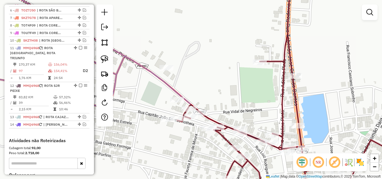
click at [174, 86] on icon at bounding box center [71, 47] width 219 height 130
select select "*********"
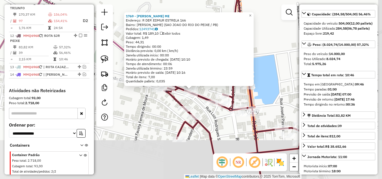
scroll to position [311, 0]
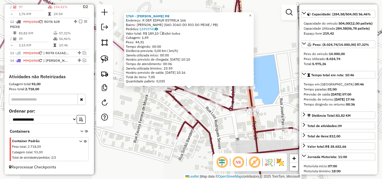
click at [149, 131] on div "1769 - RONALDO AMADOR DE SOUSA ME Endereço: R DEP. EDMUR ESTRELA 166 Bairro: PE…" at bounding box center [191, 89] width 382 height 179
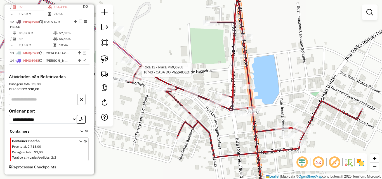
select select "*********"
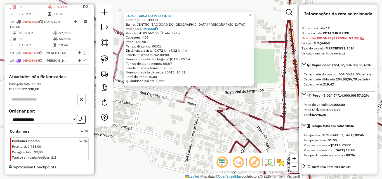
click at [145, 127] on div "16743 - CASA DO PIZZAIOLO Endereço: PB-393 61 Bairro: CENTRO (SAO JOAO DO RIO D…" at bounding box center [191, 89] width 382 height 179
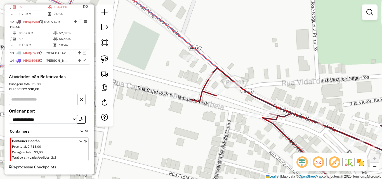
drag, startPoint x: 104, startPoint y: 60, endPoint x: 135, endPoint y: 67, distance: 31.9
click at [104, 60] on img at bounding box center [105, 59] width 8 height 8
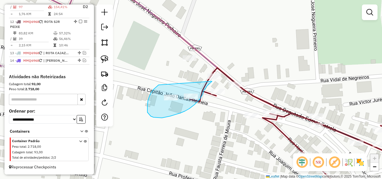
drag, startPoint x: 153, startPoint y: 90, endPoint x: 227, endPoint y: 67, distance: 77.5
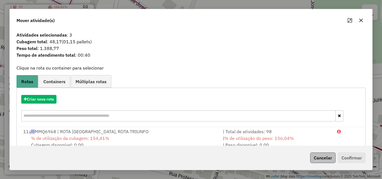
drag, startPoint x: 332, startPoint y: 165, endPoint x: 325, endPoint y: 160, distance: 7.8
click at [331, 165] on div "Cancelar Confirmar" at bounding box center [191, 158] width 363 height 24
drag, startPoint x: 325, startPoint y: 160, endPoint x: 204, endPoint y: 93, distance: 138.4
click at [325, 161] on button "Cancelar" at bounding box center [322, 158] width 25 height 11
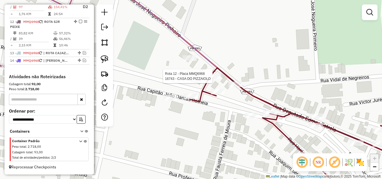
select select "*********"
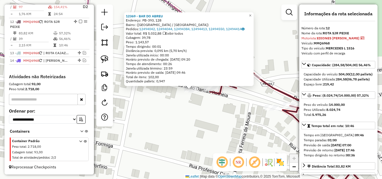
click at [181, 119] on div "12369 - BAR DO ABREU Endereço: PB-393, 128 Bairro: (São João do Rio do Peixe / …" at bounding box center [191, 89] width 382 height 179
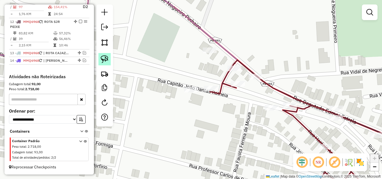
click at [102, 57] on img at bounding box center [105, 59] width 8 height 8
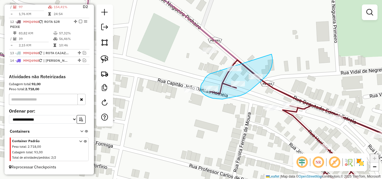
drag, startPoint x: 210, startPoint y: 74, endPoint x: 263, endPoint y: 47, distance: 59.7
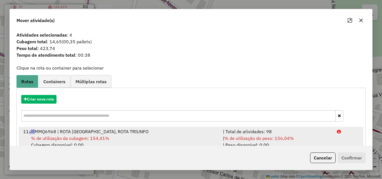
drag, startPoint x: 314, startPoint y: 136, endPoint x: 320, endPoint y: 141, distance: 7.7
click at [314, 135] on div "| % de utilização do peso: 156,04% | Peso disponível: 0,00" at bounding box center [277, 141] width 114 height 13
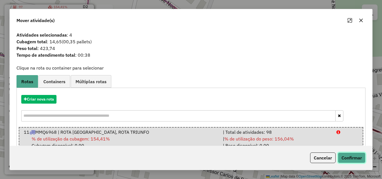
click at [349, 156] on button "Confirmar" at bounding box center [352, 158] width 28 height 11
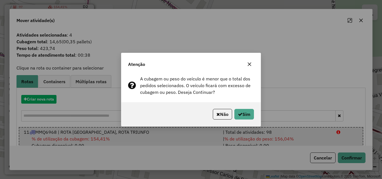
click at [251, 120] on div "Não Sim" at bounding box center [190, 114] width 139 height 24
click at [248, 119] on button "Sim" at bounding box center [244, 114] width 20 height 11
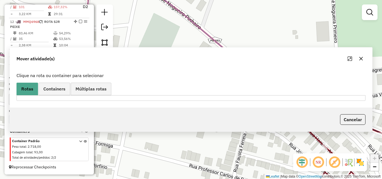
scroll to position [247, 0]
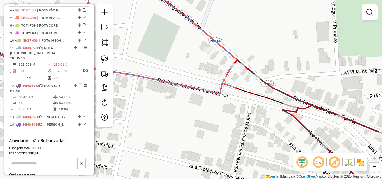
click at [235, 69] on div at bounding box center [238, 66] width 14 height 6
select select "*********"
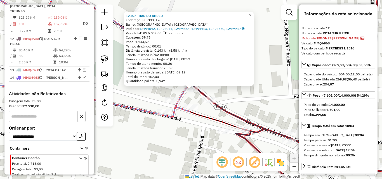
scroll to position [311, 0]
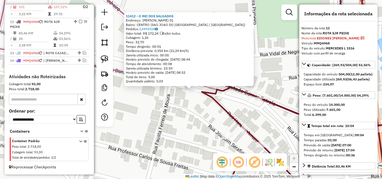
click at [191, 124] on div "Rota 12 - Placa MMQ6968 11412 - O REI DOS SALGADOS 11412 - O REI DOS SALGADOS E…" at bounding box center [191, 89] width 382 height 179
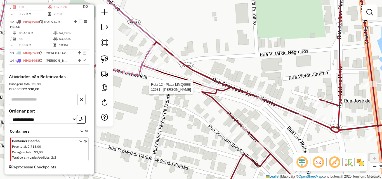
select select "*********"
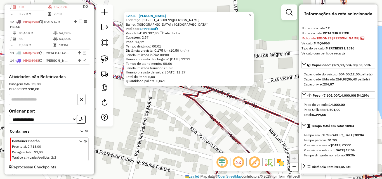
click at [144, 113] on div "12931 - RAIMUNDO NONATO TAVA Endereço: Rua Horácio Amaro, 184 Bairro: (São João…" at bounding box center [191, 89] width 382 height 179
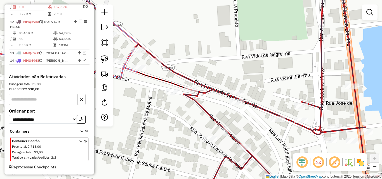
drag, startPoint x: 104, startPoint y: 57, endPoint x: 156, endPoint y: 71, distance: 53.9
click at [104, 58] on img at bounding box center [105, 59] width 8 height 8
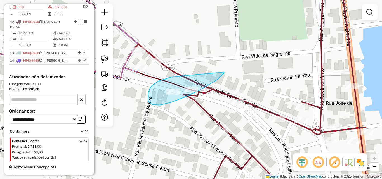
drag, startPoint x: 158, startPoint y: 81, endPoint x: 223, endPoint y: 69, distance: 65.8
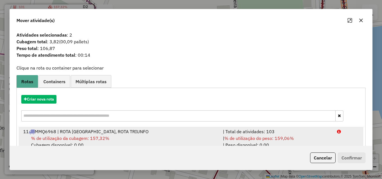
click at [312, 138] on div "| % de utilização do peso: 159,06% | Peso disponível: 0,00" at bounding box center [277, 141] width 114 height 13
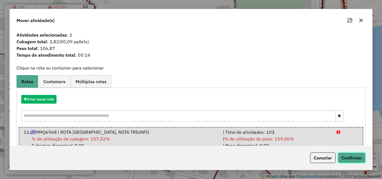
click at [346, 158] on button "Confirmar" at bounding box center [352, 158] width 28 height 11
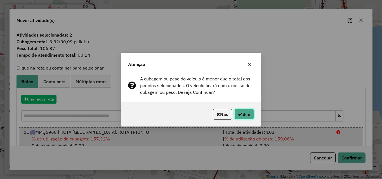
click at [248, 116] on button "Sim" at bounding box center [244, 114] width 20 height 11
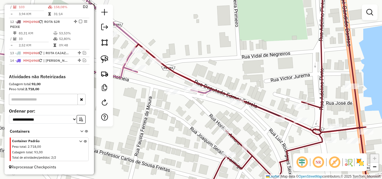
scroll to position [247, 0]
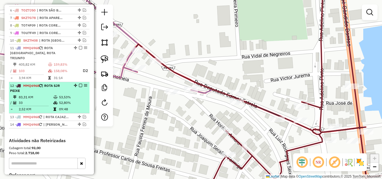
drag, startPoint x: 55, startPoint y: 110, endPoint x: 55, endPoint y: 85, distance: 25.2
click at [55, 111] on icon at bounding box center [54, 109] width 3 height 3
select select "*********"
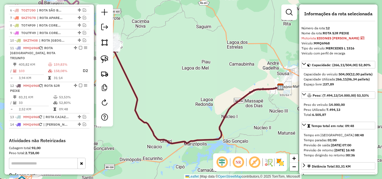
drag, startPoint x: 60, startPoint y: 69, endPoint x: 301, endPoint y: 102, distance: 242.8
click at [60, 70] on td "158,08%" at bounding box center [65, 70] width 25 height 7
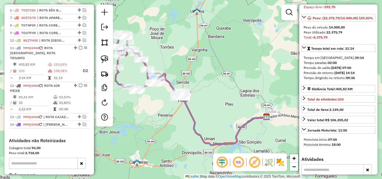
scroll to position [84, 0]
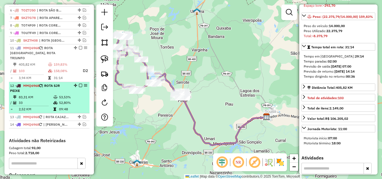
click at [43, 102] on td "33" at bounding box center [35, 103] width 35 height 6
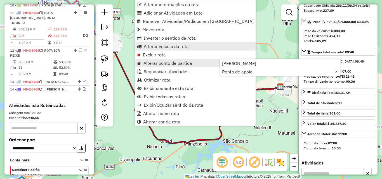
scroll to position [311, 0]
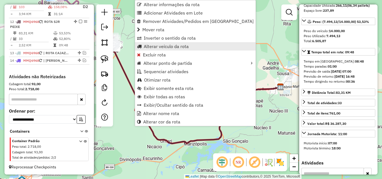
click at [173, 47] on span "Alterar veículo da rota" at bounding box center [166, 46] width 45 height 4
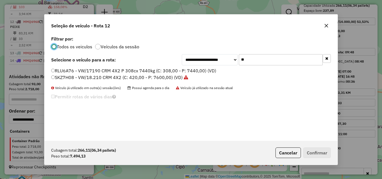
scroll to position [3, 2]
click at [257, 62] on input "**" at bounding box center [281, 59] width 84 height 11
click at [259, 63] on input "**" at bounding box center [281, 59] width 84 height 11
type input "**"
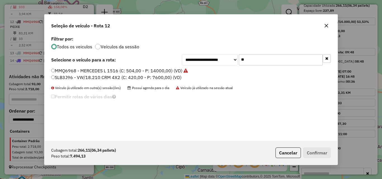
click at [154, 72] on label "MMQ6968 - MERCEDES L 1516 (C: 504,00 - P: 14000,00) (VD)" at bounding box center [119, 70] width 137 height 7
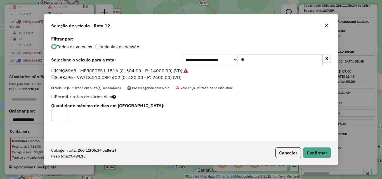
drag, startPoint x: 152, startPoint y: 77, endPoint x: 174, endPoint y: 84, distance: 22.4
click at [152, 77] on label "SLB3J96 - VW/18.210 CRM 4X2 (C: 420,00 - P: 7600,00) (VD)" at bounding box center [116, 77] width 130 height 7
click at [316, 150] on button "Confirmar" at bounding box center [317, 153] width 28 height 11
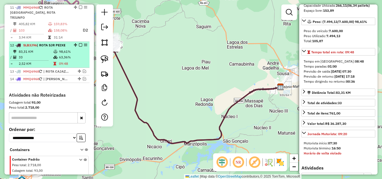
scroll to position [250, 0]
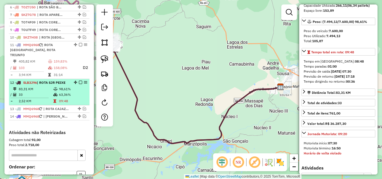
click at [79, 81] on em at bounding box center [80, 82] width 3 height 3
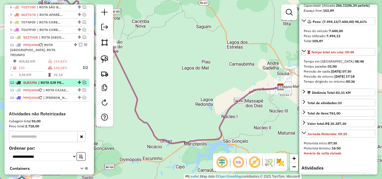
drag, startPoint x: 65, startPoint y: 74, endPoint x: 64, endPoint y: 82, distance: 8.1
click at [64, 74] on td "31:14" at bounding box center [65, 75] width 25 height 6
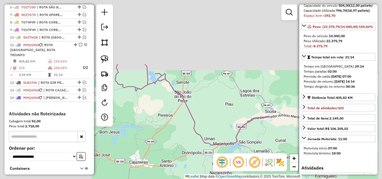
scroll to position [84, 0]
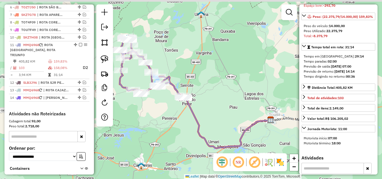
drag, startPoint x: 168, startPoint y: 140, endPoint x: 176, endPoint y: 145, distance: 9.3
click at [176, 145] on div "Janela de atendimento Grade de atendimento Capacidade Transportadoras Veículos …" at bounding box center [191, 89] width 382 height 179
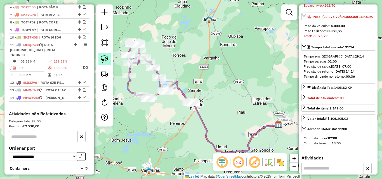
click at [105, 62] on img at bounding box center [105, 59] width 8 height 8
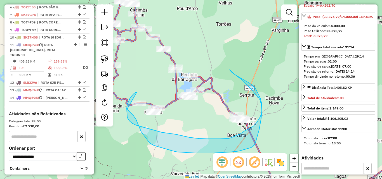
drag, startPoint x: 134, startPoint y: 94, endPoint x: 131, endPoint y: 105, distance: 12.1
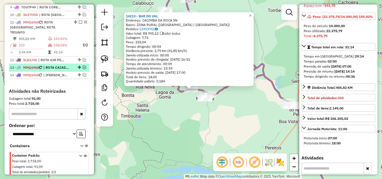
scroll to position [259, 0]
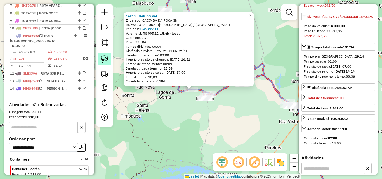
drag, startPoint x: 84, startPoint y: 32, endPoint x: 105, endPoint y: 62, distance: 36.5
click at [83, 30] on em at bounding box center [84, 27] width 3 height 3
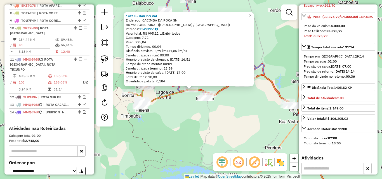
drag, startPoint x: 161, startPoint y: 109, endPoint x: 170, endPoint y: 103, distance: 10.9
click at [162, 109] on div "14213 - BAR DO VAL Endereço: CACIMBA DA ROCA SN Bairro: ZONA RURAL (SANTA HELEN…" at bounding box center [191, 89] width 382 height 179
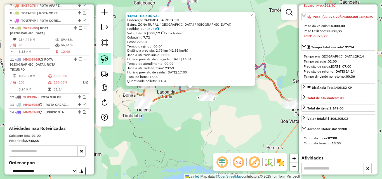
drag, startPoint x: 101, startPoint y: 60, endPoint x: 179, endPoint y: 94, distance: 84.7
click at [101, 60] on img at bounding box center [105, 59] width 8 height 8
click at [189, 87] on div "Rota 11 - Placa MMQ6968 14213 - BAR DO VAL 14213 - BAR DO VAL Endereço: CACIMBA…" at bounding box center [191, 89] width 382 height 179
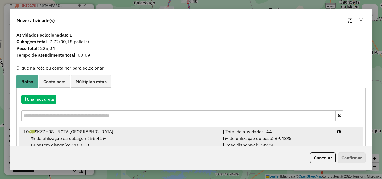
click at [308, 134] on div "| Total de atividades: 44" at bounding box center [277, 131] width 114 height 7
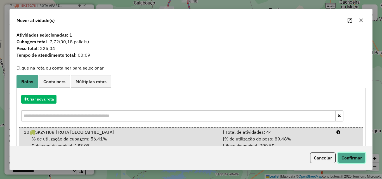
drag, startPoint x: 345, startPoint y: 154, endPoint x: 348, endPoint y: 158, distance: 5.4
click at [347, 156] on button "Confirmar" at bounding box center [352, 158] width 28 height 11
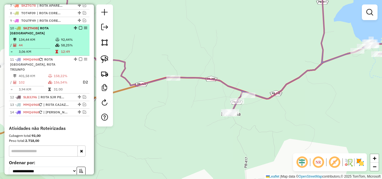
drag, startPoint x: 65, startPoint y: 44, endPoint x: 74, endPoint y: 36, distance: 12.9
click at [65, 43] on td "92,44%" at bounding box center [74, 40] width 27 height 6
select select "*********"
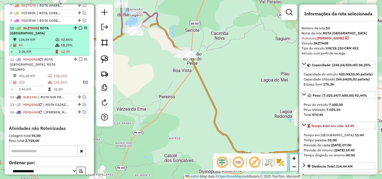
click at [79, 30] on em at bounding box center [80, 27] width 3 height 3
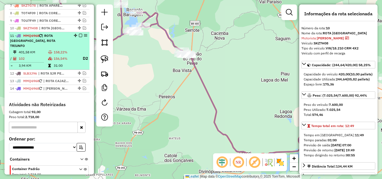
click at [64, 57] on td "156,54%" at bounding box center [65, 58] width 25 height 7
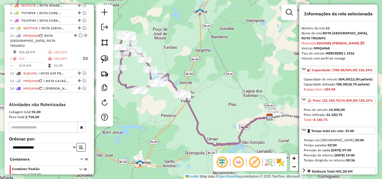
drag, startPoint x: 145, startPoint y: 131, endPoint x: 155, endPoint y: 134, distance: 10.9
click at [155, 136] on div "Janela de atendimento Grade de atendimento Capacidade Transportadoras Veículos …" at bounding box center [191, 89] width 382 height 179
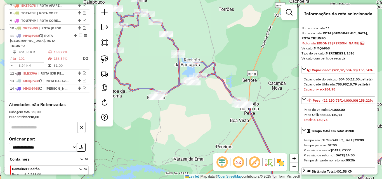
click at [159, 121] on div "Janela de atendimento Grade de atendimento Capacidade Transportadoras Veículos …" at bounding box center [191, 89] width 382 height 179
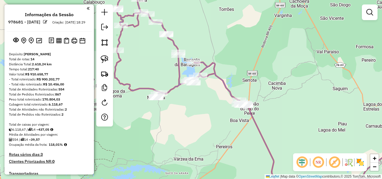
scroll to position [259, 0]
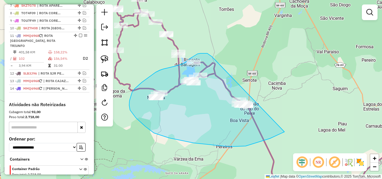
drag, startPoint x: 204, startPoint y: 53, endPoint x: 312, endPoint y: 107, distance: 120.6
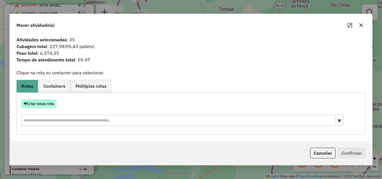
click at [37, 103] on button "Criar nova rota" at bounding box center [38, 104] width 35 height 9
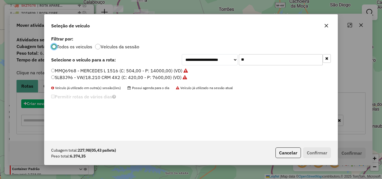
scroll to position [3, 2]
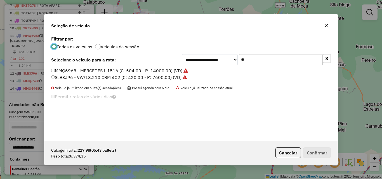
click at [268, 57] on input "**" at bounding box center [281, 59] width 84 height 11
drag, startPoint x: 268, startPoint y: 57, endPoint x: 272, endPoint y: 61, distance: 5.7
click at [268, 58] on input "**" at bounding box center [281, 59] width 84 height 11
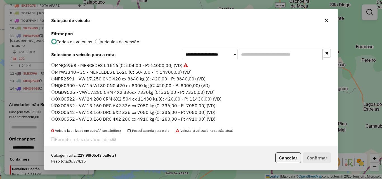
type input "*"
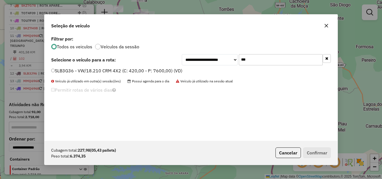
type input "***"
click at [127, 70] on label "SLB3G36 - VW/18.210 CRM 4X2 (C: 420,00 - P: 7600,00) (VD)" at bounding box center [116, 70] width 131 height 7
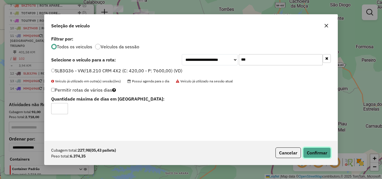
click at [323, 150] on button "Confirmar" at bounding box center [317, 153] width 28 height 11
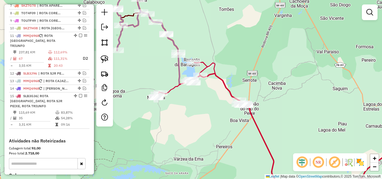
click at [171, 45] on icon at bounding box center [147, 19] width 63 height 72
select select "*********"
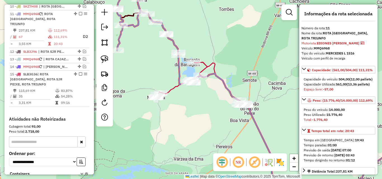
scroll to position [292, 0]
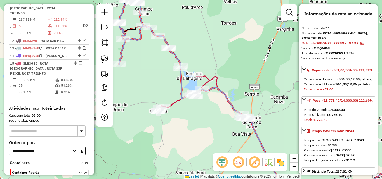
drag, startPoint x: 161, startPoint y: 69, endPoint x: 162, endPoint y: 75, distance: 6.2
click at [165, 76] on div "Janela de atendimento Grade de atendimento Capacidade Transportadoras Veículos …" at bounding box center [191, 89] width 382 height 179
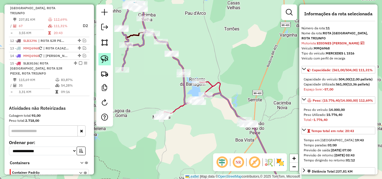
click at [104, 54] on div at bounding box center [104, 65] width 17 height 122
click at [104, 55] on link at bounding box center [104, 59] width 12 height 12
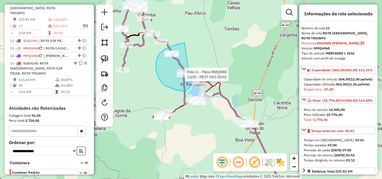
click at [189, 74] on div "Rota 15 - Placa SLB3G36 99864 - BAR DO BABA Rota 11 - Placa MMQ6968 5924 - [PER…" at bounding box center [191, 89] width 382 height 179
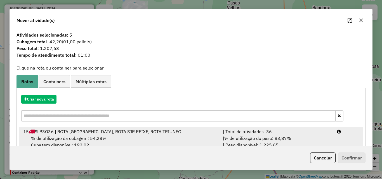
click at [319, 140] on div "| % de utilização do peso: 83,87% | Peso disponível: 1.225,65" at bounding box center [277, 141] width 114 height 13
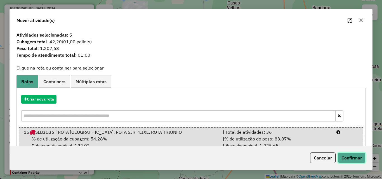
click at [359, 154] on button "Confirmar" at bounding box center [352, 158] width 28 height 11
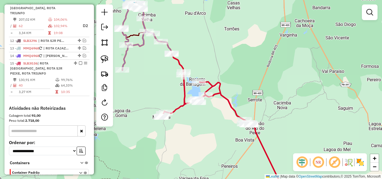
click at [183, 97] on icon at bounding box center [206, 89] width 91 height 72
select select "*********"
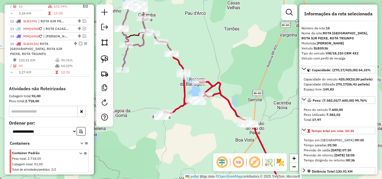
scroll to position [324, 0]
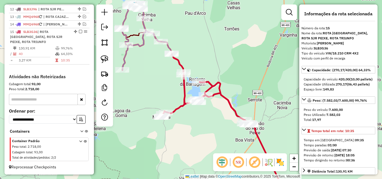
click at [140, 48] on icon at bounding box center [141, 36] width 40 height 67
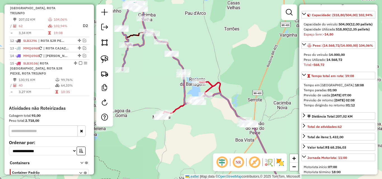
scroll to position [56, 0]
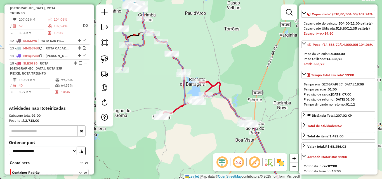
click at [211, 87] on icon at bounding box center [206, 89] width 91 height 72
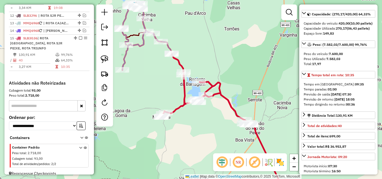
scroll to position [324, 0]
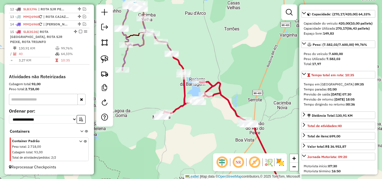
click at [123, 57] on icon at bounding box center [141, 36] width 40 height 67
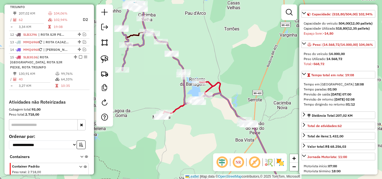
scroll to position [292, 0]
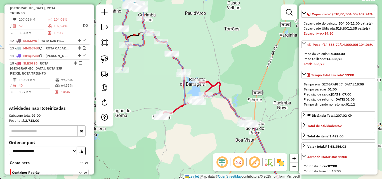
click at [214, 85] on icon at bounding box center [206, 89] width 91 height 72
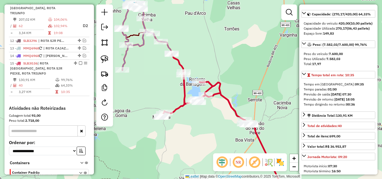
scroll to position [324, 0]
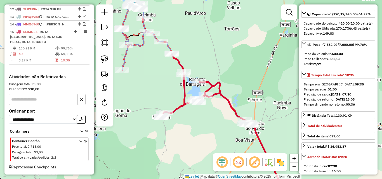
click at [123, 58] on icon at bounding box center [141, 36] width 40 height 67
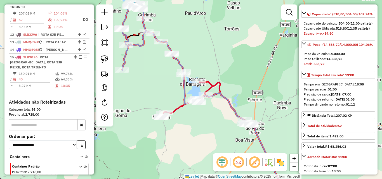
scroll to position [292, 0]
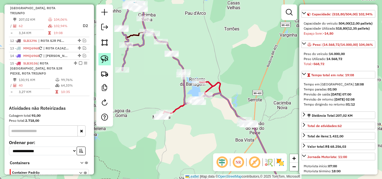
click at [101, 60] on img at bounding box center [105, 59] width 8 height 8
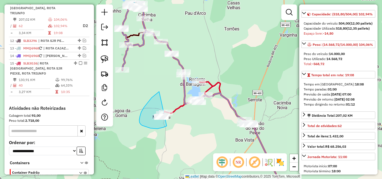
drag, startPoint x: 152, startPoint y: 98, endPoint x: 177, endPoint y: 107, distance: 27.2
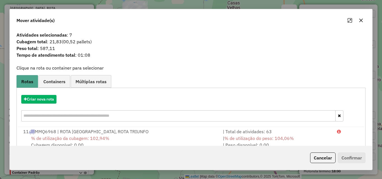
click at [312, 159] on button "Cancelar" at bounding box center [322, 158] width 25 height 11
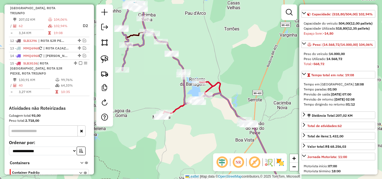
click at [123, 62] on icon at bounding box center [141, 36] width 40 height 67
click at [122, 61] on icon at bounding box center [141, 36] width 40 height 67
click at [99, 61] on link at bounding box center [104, 59] width 12 height 12
drag, startPoint x: 164, startPoint y: 48, endPoint x: 191, endPoint y: 54, distance: 27.3
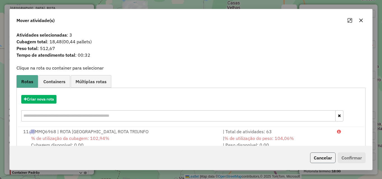
click at [319, 158] on button "Cancelar" at bounding box center [322, 158] width 25 height 11
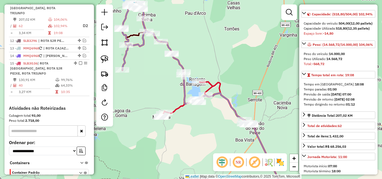
click at [123, 60] on icon at bounding box center [141, 36] width 40 height 67
click at [97, 61] on div at bounding box center [104, 65] width 17 height 122
click at [102, 58] on img at bounding box center [105, 59] width 8 height 8
drag, startPoint x: 176, startPoint y: 46, endPoint x: 188, endPoint y: 55, distance: 15.0
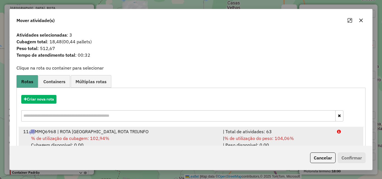
click at [312, 136] on div "| % de utilização do peso: 104,06% | Peso disponível: 0,00" at bounding box center [277, 141] width 114 height 13
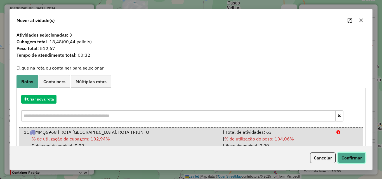
click at [353, 160] on button "Confirmar" at bounding box center [352, 158] width 28 height 11
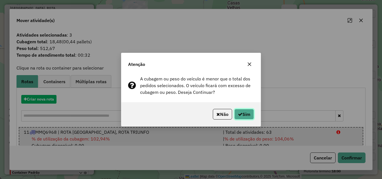
click at [244, 116] on button "Sim" at bounding box center [244, 114] width 20 height 11
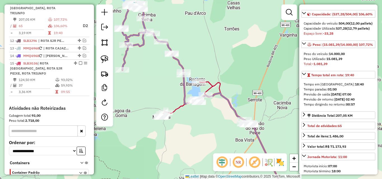
click at [211, 85] on icon at bounding box center [206, 98] width 91 height 53
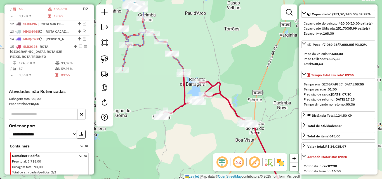
scroll to position [324, 0]
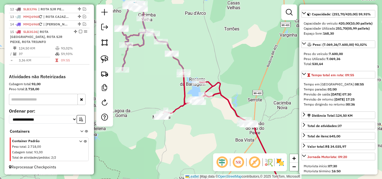
click at [123, 58] on icon at bounding box center [146, 36] width 51 height 67
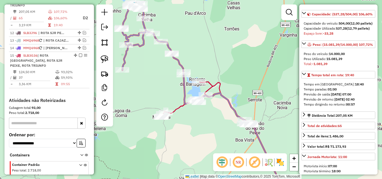
scroll to position [292, 0]
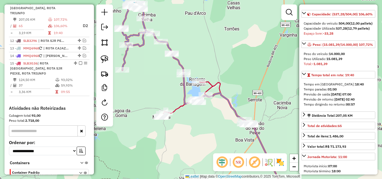
click at [210, 83] on icon at bounding box center [206, 98] width 91 height 53
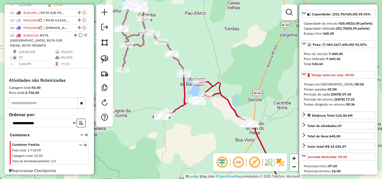
scroll to position [324, 0]
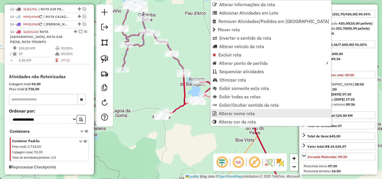
click at [228, 113] on span "Alterar nome rota" at bounding box center [237, 113] width 36 height 4
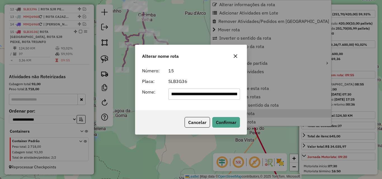
scroll to position [0, 46]
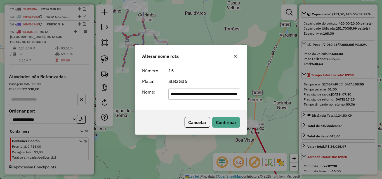
click at [236, 56] on icon "button" at bounding box center [236, 56] width 4 height 4
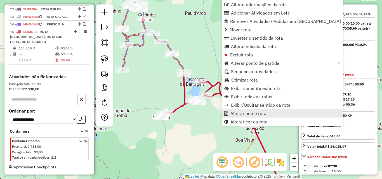
click at [237, 114] on span "Alterar nome rota" at bounding box center [248, 113] width 36 height 4
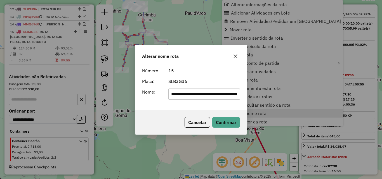
scroll to position [0, 46]
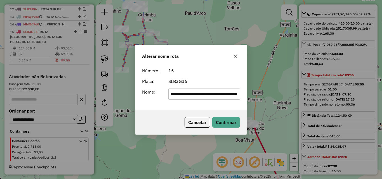
click at [216, 95] on input "**********" at bounding box center [204, 94] width 72 height 11
click at [217, 95] on input "**********" at bounding box center [204, 94] width 72 height 11
type input "*"
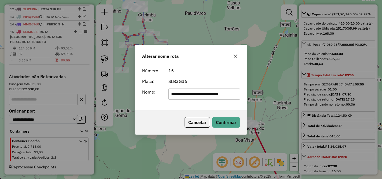
type input "**********"
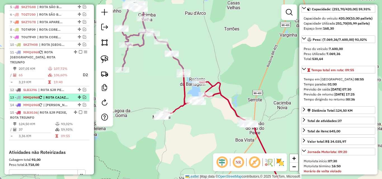
scroll to position [235, 0]
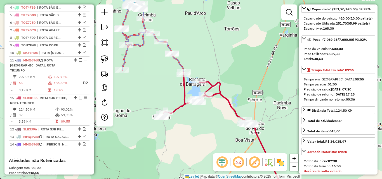
drag, startPoint x: 74, startPoint y: 120, endPoint x: 71, endPoint y: 95, distance: 24.8
drag, startPoint x: 83, startPoint y: 129, endPoint x: 85, endPoint y: 132, distance: 3.6
click at [83, 129] on em at bounding box center [84, 129] width 3 height 3
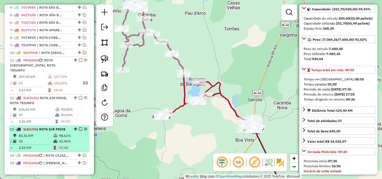
drag, startPoint x: 74, startPoint y: 128, endPoint x: 71, endPoint y: 103, distance: 25.6
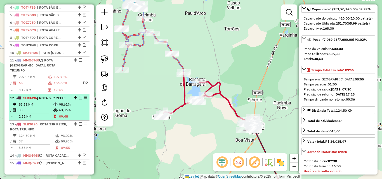
click at [73, 101] on li "12 - SLB3J96 | ROTA SJR PEIXE 83,31 KM 98,61% / 33 63,36% = 2,52 KM 09:48" at bounding box center [49, 108] width 81 height 26
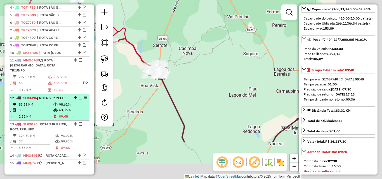
scroll to position [51, 0]
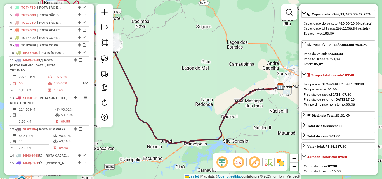
drag, startPoint x: 74, startPoint y: 98, endPoint x: 67, endPoint y: 136, distance: 38.0
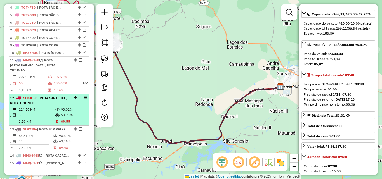
click at [79, 98] on em at bounding box center [80, 97] width 3 height 3
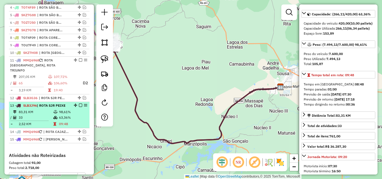
click at [79, 105] on em at bounding box center [80, 105] width 3 height 3
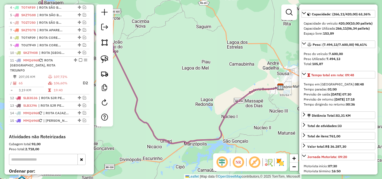
drag, startPoint x: 42, startPoint y: 83, endPoint x: 148, endPoint y: 151, distance: 125.6
click at [42, 84] on td "65" at bounding box center [32, 83] width 29 height 7
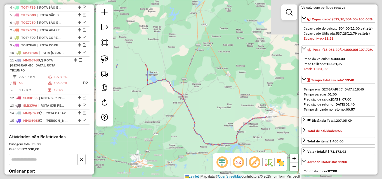
scroll to position [56, 0]
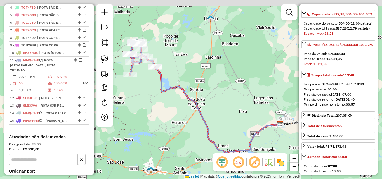
drag, startPoint x: 159, startPoint y: 123, endPoint x: 191, endPoint y: 139, distance: 36.5
click at [195, 140] on div "Janela de atendimento Grade de atendimento Capacidade Transportadoras Veículos …" at bounding box center [191, 89] width 382 height 179
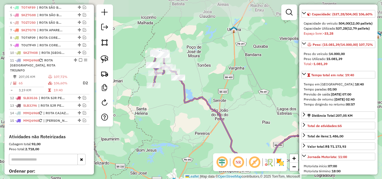
click at [186, 137] on div "Janela de atendimento Grade de atendimento Capacidade Transportadoras Veículos …" at bounding box center [191, 89] width 382 height 179
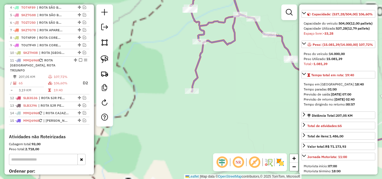
drag, startPoint x: 175, startPoint y: 126, endPoint x: 227, endPoint y: 99, distance: 59.2
click at [175, 127] on div "Janela de atendimento Grade de atendimento Capacidade Transportadoras Veículos …" at bounding box center [191, 89] width 382 height 179
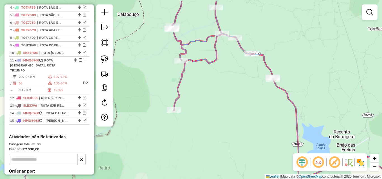
drag, startPoint x: 232, startPoint y: 99, endPoint x: 195, endPoint y: 145, distance: 59.5
click at [195, 145] on div "Janela de atendimento Grade de atendimento Capacidade Transportadoras Veículos …" at bounding box center [191, 89] width 382 height 179
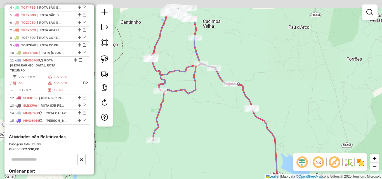
drag, startPoint x: 195, startPoint y: 145, endPoint x: 166, endPoint y: 112, distance: 43.8
click at [195, 145] on div "Janela de atendimento Grade de atendimento Capacidade Transportadoras Veículos …" at bounding box center [191, 89] width 382 height 179
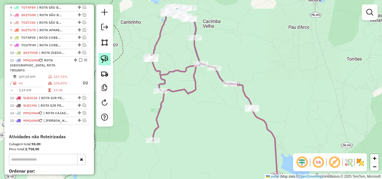
click at [106, 62] on img at bounding box center [105, 59] width 8 height 8
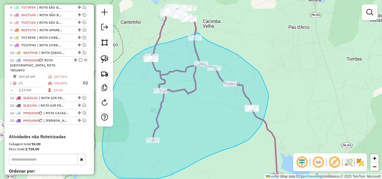
drag, startPoint x: 154, startPoint y: 46, endPoint x: 196, endPoint y: 32, distance: 43.4
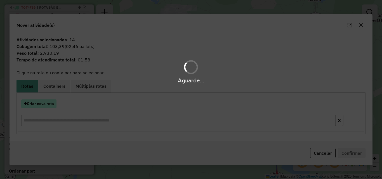
click at [47, 103] on button "Criar nova rota" at bounding box center [38, 104] width 35 height 9
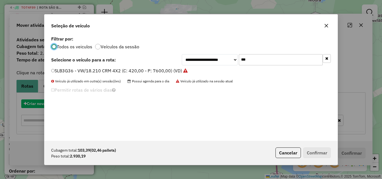
scroll to position [3, 2]
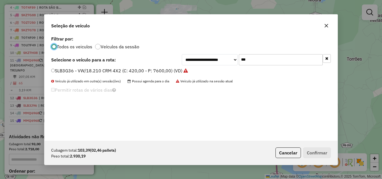
click at [271, 59] on input "***" at bounding box center [281, 59] width 84 height 11
drag, startPoint x: 271, startPoint y: 59, endPoint x: 280, endPoint y: 63, distance: 9.9
click at [279, 62] on input "***" at bounding box center [281, 59] width 84 height 11
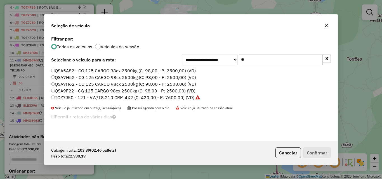
type input "*"
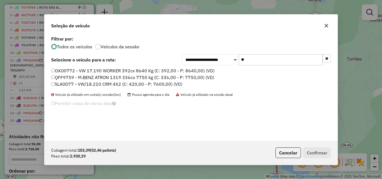
type input "**"
click at [151, 88] on li "SLA0D77 - VW/18.210 CRM 4X2 (C: 420,00 - P: 7600,00) (VD)" at bounding box center [191, 84] width 280 height 7
click at [171, 81] on label "SLA0D77 - VW/18.210 CRM 4X2 (C: 420,00 - P: 7600,00) (VD)" at bounding box center [116, 84] width 131 height 7
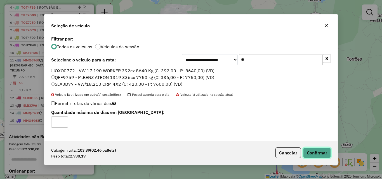
click at [318, 156] on button "Confirmar" at bounding box center [317, 153] width 28 height 11
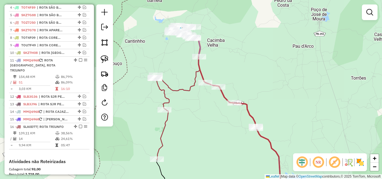
drag, startPoint x: 226, startPoint y: 74, endPoint x: 221, endPoint y: 90, distance: 17.0
click at [227, 102] on div "Janela de atendimento Grade de atendimento Capacidade Transportadoras Veículos …" at bounding box center [191, 89] width 382 height 179
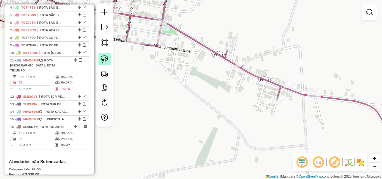
drag, startPoint x: 162, startPoint y: 68, endPoint x: 109, endPoint y: 63, distance: 53.1
click at [161, 69] on div "Janela de atendimento Grade de atendimento Capacidade Transportadoras Veículos …" at bounding box center [191, 89] width 382 height 179
click at [101, 59] on img at bounding box center [105, 59] width 8 height 8
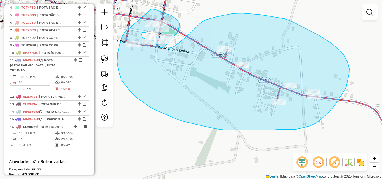
drag, startPoint x: 126, startPoint y: 31, endPoint x: 151, endPoint y: 10, distance: 33.5
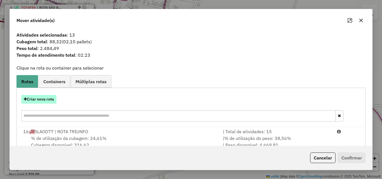
click at [44, 97] on button "Criar nova rota" at bounding box center [38, 99] width 35 height 9
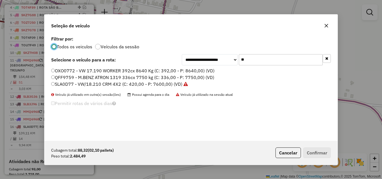
click at [326, 25] on icon "button" at bounding box center [326, 25] width 4 height 4
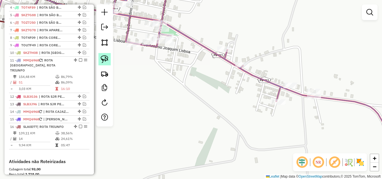
drag, startPoint x: 104, startPoint y: 57, endPoint x: 138, endPoint y: 38, distance: 38.4
click at [105, 57] on img at bounding box center [105, 59] width 8 height 8
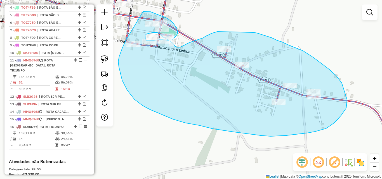
drag, startPoint x: 126, startPoint y: 39, endPoint x: 143, endPoint y: 11, distance: 32.5
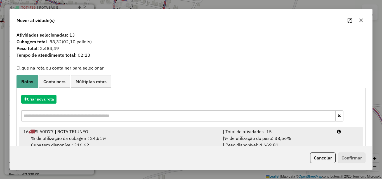
click at [295, 135] on div "| % de utilização do peso: 38,56% | Peso disponível: 4.669,81" at bounding box center [277, 141] width 114 height 13
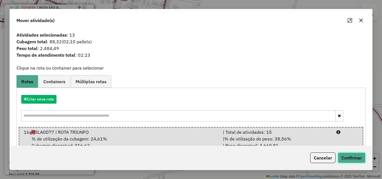
drag, startPoint x: 352, startPoint y: 156, endPoint x: 381, endPoint y: 161, distance: 28.9
click at [352, 156] on button "Confirmar" at bounding box center [352, 158] width 28 height 11
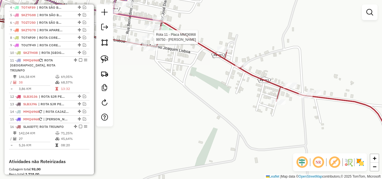
select select "*********"
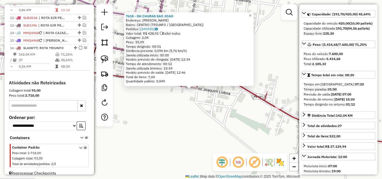
scroll to position [320, 0]
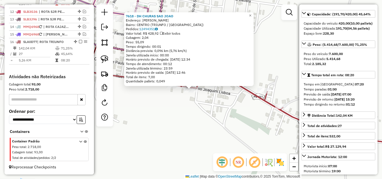
click at [182, 132] on div "7618 - DH CHURAS SAO [PERSON_NAME]: [PERSON_NAME] DE [PERSON_NAME]: CENTRO (TRI…" at bounding box center [191, 89] width 382 height 179
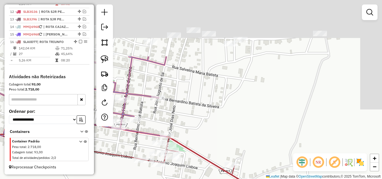
drag, startPoint x: 243, startPoint y: 54, endPoint x: 213, endPoint y: 110, distance: 63.1
click at [209, 128] on div "Janela de atendimento Grade de atendimento Capacidade Transportadoras Veículos …" at bounding box center [191, 89] width 382 height 179
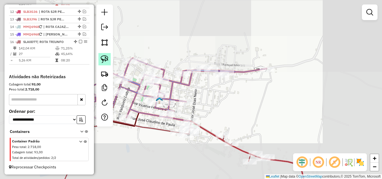
click at [107, 63] on img at bounding box center [105, 59] width 8 height 8
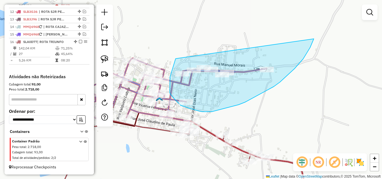
drag, startPoint x: 176, startPoint y: 59, endPoint x: 314, endPoint y: 33, distance: 141.1
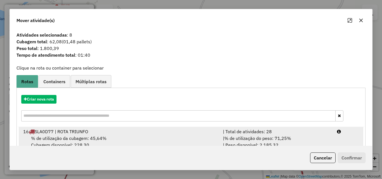
click at [332, 141] on li "16 SLA0D77 | ROTA TRIUNFO | Total de atividades: 28 % de utilização da cubagem:…" at bounding box center [191, 138] width 345 height 23
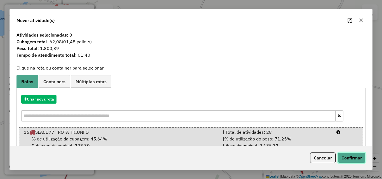
click at [341, 160] on button "Confirmar" at bounding box center [352, 158] width 28 height 11
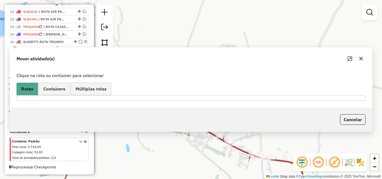
scroll to position [288, 0]
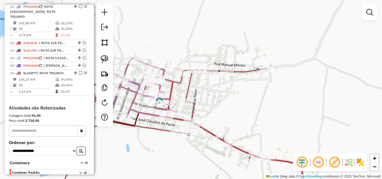
drag, startPoint x: 186, startPoint y: 94, endPoint x: 206, endPoint y: 96, distance: 20.5
click at [186, 94] on icon at bounding box center [183, 133] width 248 height 128
select select "*********"
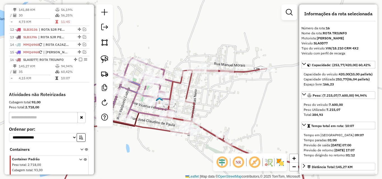
scroll to position [320, 0]
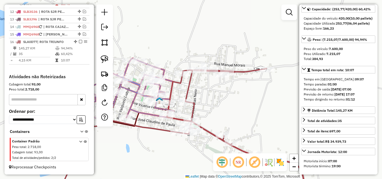
click at [150, 116] on icon at bounding box center [139, 90] width 112 height 65
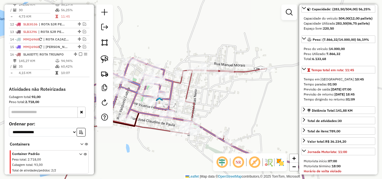
scroll to position [292, 0]
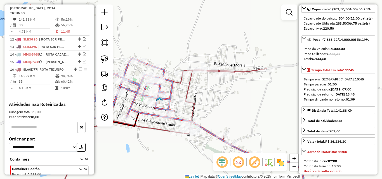
click at [188, 87] on icon at bounding box center [183, 133] width 248 height 128
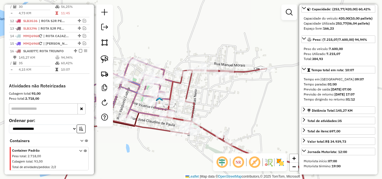
scroll to position [320, 0]
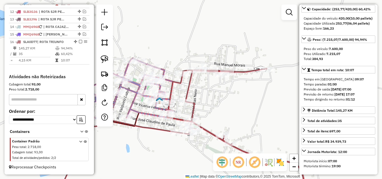
click at [150, 115] on icon at bounding box center [139, 90] width 112 height 65
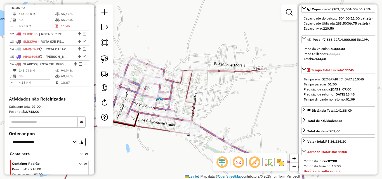
scroll to position [292, 0]
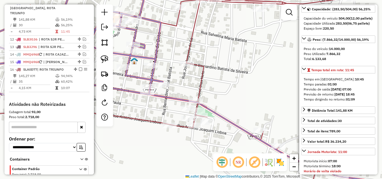
click at [190, 69] on div "Janela de atendimento Grade de atendimento Capacidade Transportadoras Veículos …" at bounding box center [191, 89] width 382 height 179
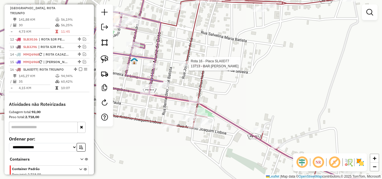
select select "*********"
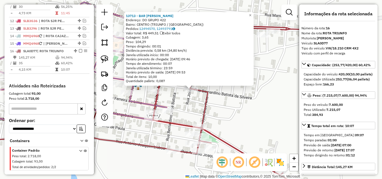
scroll to position [320, 0]
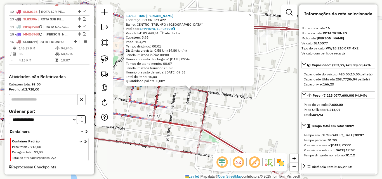
drag, startPoint x: 247, startPoint y: 124, endPoint x: 211, endPoint y: 97, distance: 44.7
click at [247, 125] on div "13713 - BAR [PERSON_NAME] Endereço: DO GRUPO 422 Bairro: CENTRO (TRIUNFO / [GEO…" at bounding box center [191, 89] width 382 height 179
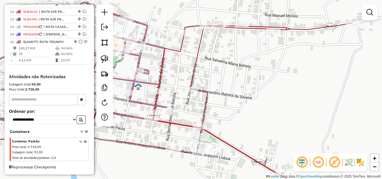
select select "*********"
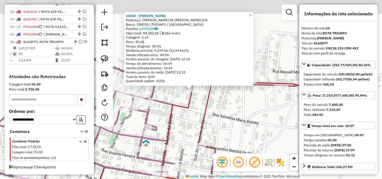
click at [243, 129] on div "10340 - [PERSON_NAME]: R [PERSON_NAME] DE [PERSON_NAME] S/N Bairro: [GEOGRAPHIC…" at bounding box center [191, 89] width 382 height 179
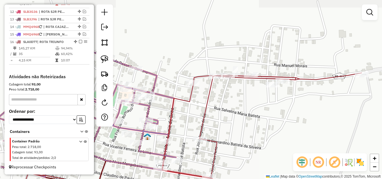
drag, startPoint x: 238, startPoint y: 140, endPoint x: 229, endPoint y: 75, distance: 65.9
click at [229, 75] on div "Janela de atendimento Grade de atendimento Capacidade Transportadoras Veículos …" at bounding box center [191, 89] width 382 height 179
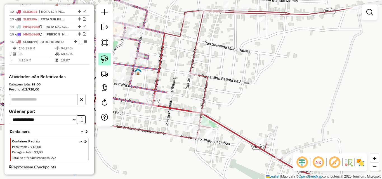
click at [100, 62] on link at bounding box center [104, 59] width 12 height 12
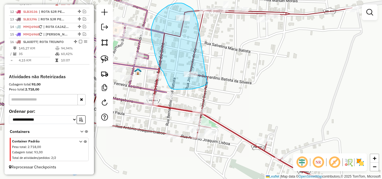
drag, startPoint x: 197, startPoint y: 19, endPoint x: 207, endPoint y: 83, distance: 65.5
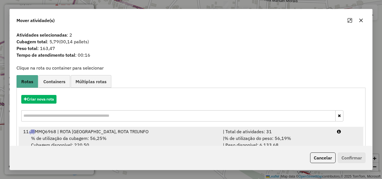
drag, startPoint x: 295, startPoint y: 134, endPoint x: 299, endPoint y: 135, distance: 4.2
click at [295, 134] on div "| Total de atividades: 31" at bounding box center [277, 131] width 114 height 7
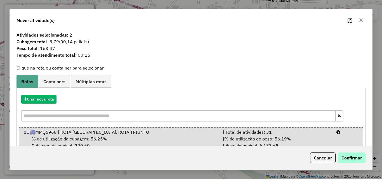
drag, startPoint x: 344, startPoint y: 152, endPoint x: 348, endPoint y: 159, distance: 8.0
click at [345, 157] on div "Cancelar Confirmar" at bounding box center [337, 158] width 58 height 11
drag, startPoint x: 348, startPoint y: 159, endPoint x: 339, endPoint y: 161, distance: 9.2
click at [348, 160] on button "Confirmar" at bounding box center [352, 158] width 28 height 11
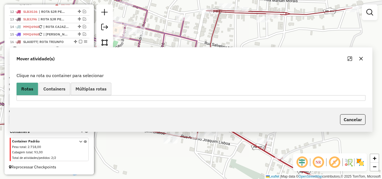
scroll to position [288, 0]
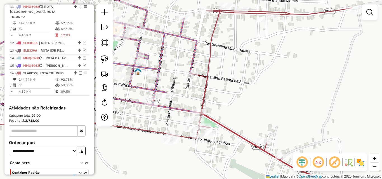
click at [217, 120] on icon at bounding box center [185, 102] width 439 height 189
select select "*********"
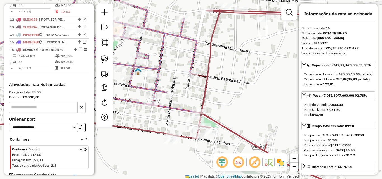
scroll to position [320, 0]
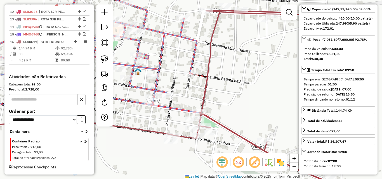
click at [159, 68] on icon at bounding box center [97, 52] width 225 height 131
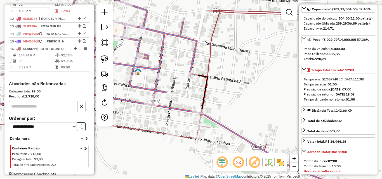
scroll to position [292, 0]
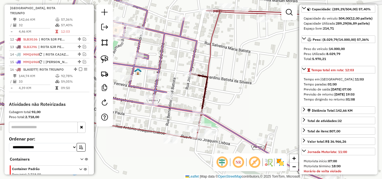
click at [227, 128] on icon at bounding box center [279, 148] width 253 height 100
click at [173, 92] on div "Rota 11 - Placa MMQ6968 12725 - [PERSON_NAME] DE MOR Rota 11 - Placa MMQ6968 10…" at bounding box center [191, 89] width 382 height 179
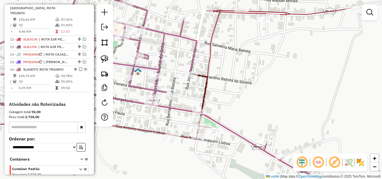
select select "*********"
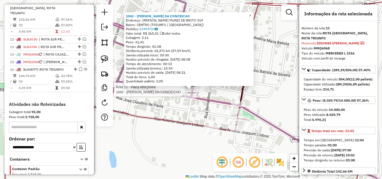
click at [186, 92] on div at bounding box center [191, 90] width 14 height 6
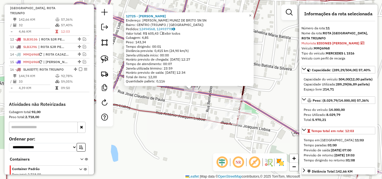
click at [178, 109] on div "12725 - [PERSON_NAME] DE MOR Endereço: [PERSON_NAME] MUNIZ DE BRITO SN SN Bairr…" at bounding box center [191, 89] width 382 height 179
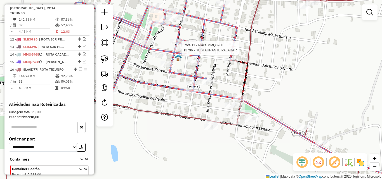
select select "*********"
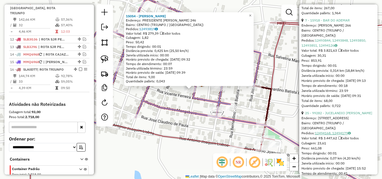
scroll to position [420, 0]
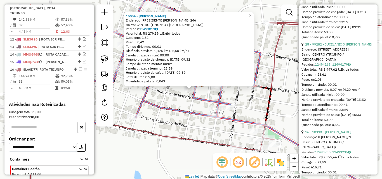
click at [339, 46] on link "25 - 99282 - JUCELANDIO [PERSON_NAME]" at bounding box center [338, 44] width 67 height 4
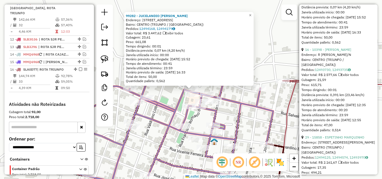
scroll to position [503, 0]
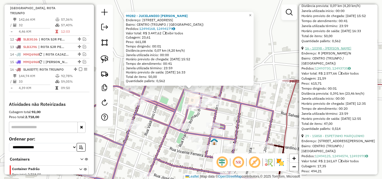
click at [334, 50] on link "16 - 10398 - [PERSON_NAME]" at bounding box center [328, 48] width 46 height 4
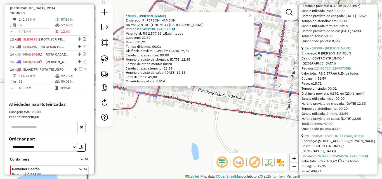
click at [177, 126] on div "10398 - [PERSON_NAME]: R [PERSON_NAME] DE [PERSON_NAME]/N Bairro: CENTRO (TRIUN…" at bounding box center [191, 89] width 382 height 179
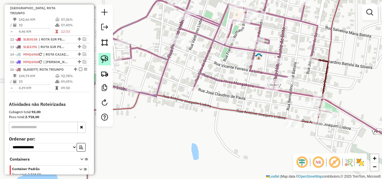
drag, startPoint x: 102, startPoint y: 60, endPoint x: 110, endPoint y: 62, distance: 9.0
click at [102, 60] on img at bounding box center [105, 59] width 8 height 8
drag, startPoint x: 187, startPoint y: 76, endPoint x: 218, endPoint y: 88, distance: 33.4
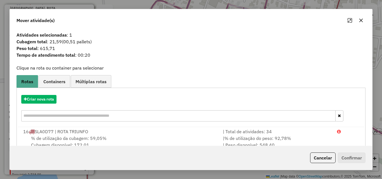
drag, startPoint x: 304, startPoint y: 136, endPoint x: 308, endPoint y: 118, distance: 18.7
click at [304, 136] on div "| % de utilização do peso: 92,78% | Peso disponível: 548,40" at bounding box center [277, 141] width 114 height 13
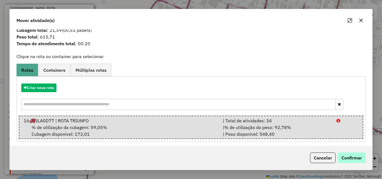
scroll to position [14, 0]
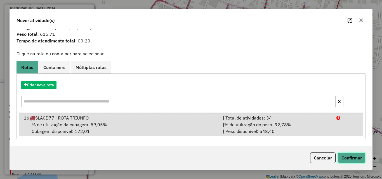
click at [352, 156] on button "Confirmar" at bounding box center [352, 158] width 28 height 11
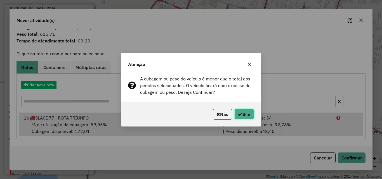
click at [248, 117] on button "Sim" at bounding box center [244, 114] width 20 height 11
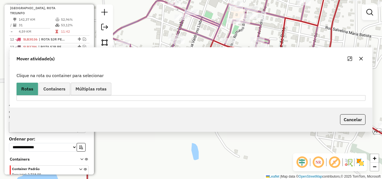
scroll to position [0, 0]
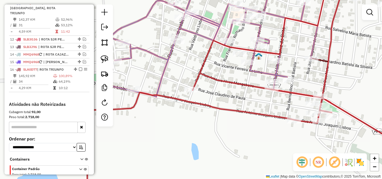
click at [202, 69] on icon at bounding box center [250, 96] width 342 height 202
select select "*********"
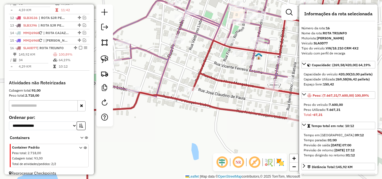
scroll to position [320, 0]
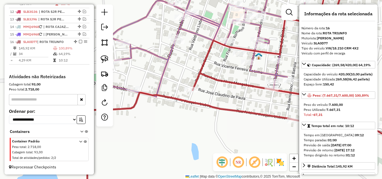
click at [231, 31] on icon at bounding box center [218, 42] width 225 height 121
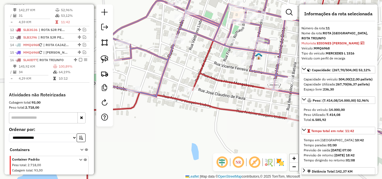
scroll to position [292, 0]
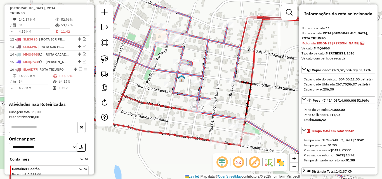
drag, startPoint x: 196, startPoint y: 81, endPoint x: 180, endPoint y: 95, distance: 21.4
click at [146, 98] on div "Janela de atendimento Grade de atendimento Capacidade Transportadoras Veículos …" at bounding box center [191, 89] width 382 height 179
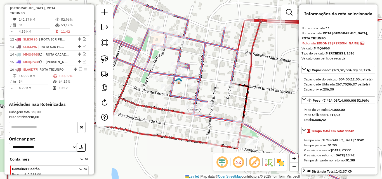
click at [247, 23] on div at bounding box center [247, 21] width 14 height 6
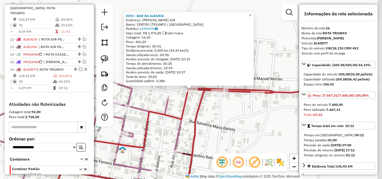
scroll to position [320, 0]
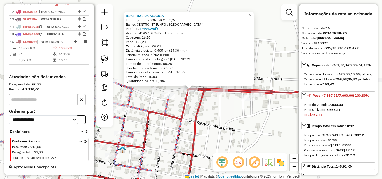
click at [227, 144] on div "8193 - BAR DA [PERSON_NAME]: [PERSON_NAME] S/N Bairro: [GEOGRAPHIC_DATA] (TRIUN…" at bounding box center [191, 89] width 382 height 179
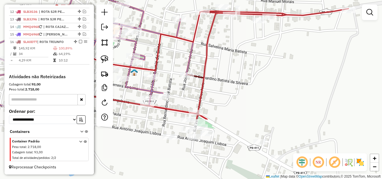
drag, startPoint x: 235, startPoint y: 79, endPoint x: 238, endPoint y: 65, distance: 13.5
click at [238, 65] on div "Janela de atendimento Grade de atendimento Capacidade Transportadoras Veículos …" at bounding box center [191, 89] width 382 height 179
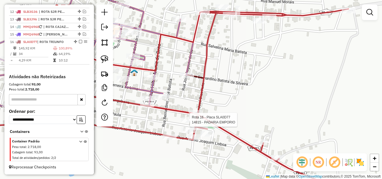
select select "*********"
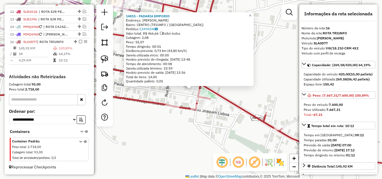
click at [188, 135] on div "14815 - PADARIA EMPORIO Endereço: [PERSON_NAME] SN Bairro: CENTRO (TRIUNFO / [G…" at bounding box center [191, 89] width 382 height 179
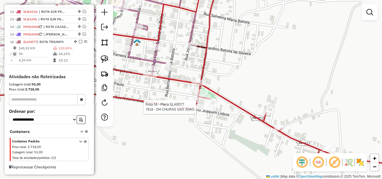
select select "*********"
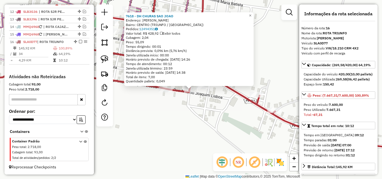
click at [171, 115] on div "7618 - DH CHURAS SAO [PERSON_NAME]: [PERSON_NAME] DE [PERSON_NAME]: CENTRO (TRI…" at bounding box center [191, 89] width 382 height 179
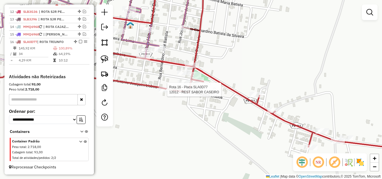
select select "*********"
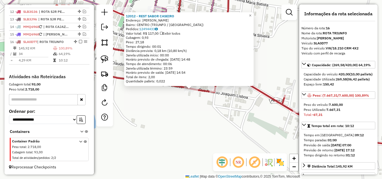
click at [172, 103] on div "12012 - REST SABOR CASEIRO Endereço: [PERSON_NAME] SN Bairro: [GEOGRAPHIC_DATA]…" at bounding box center [191, 89] width 382 height 179
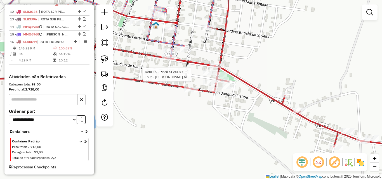
select select "*********"
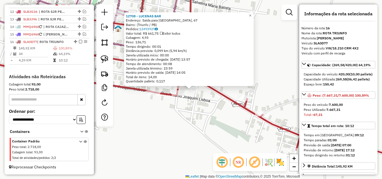
click at [182, 111] on div "Rota 16 - Placa SLA0D77 7618 - DH CHURAS SAO JOAO 12708 - LUCENAS BAR Endereço:…" at bounding box center [191, 89] width 382 height 179
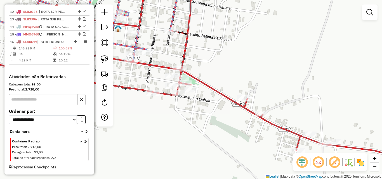
drag, startPoint x: 103, startPoint y: 58, endPoint x: 177, endPoint y: 81, distance: 77.9
click at [103, 58] on img at bounding box center [105, 59] width 8 height 8
click at [189, 92] on div "Rota 16 - Placa SLA0D77 12708 - LUCENAS BAR Janela de atendimento Grade de aten…" at bounding box center [191, 89] width 382 height 179
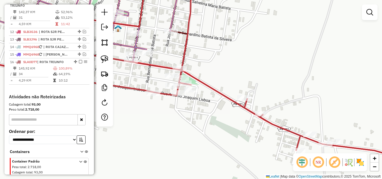
scroll to position [292, 0]
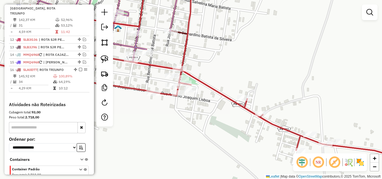
click at [174, 23] on icon at bounding box center [77, 28] width 225 height 93
select select "*********"
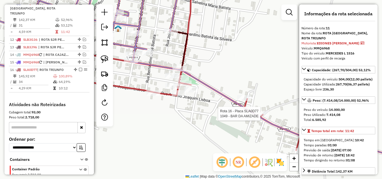
scroll to position [292, 0]
click at [105, 59] on img at bounding box center [105, 59] width 8 height 8
click at [189, 91] on div "Rota 16 - Placa SLA0D77 12708 - LUCENAS BAR Janela de atendimento Grade de aten…" at bounding box center [191, 89] width 382 height 179
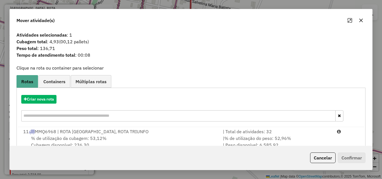
click at [299, 138] on div "| % de utilização do peso: 52,96% | Peso disponível: 6.585,92" at bounding box center [277, 141] width 114 height 13
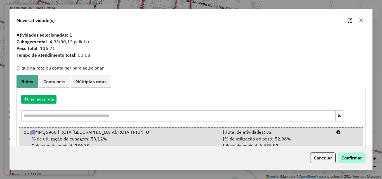
scroll to position [14, 0]
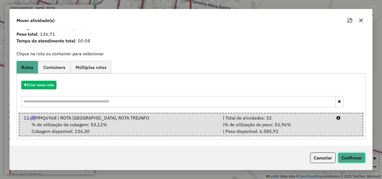
click at [356, 159] on button "Confirmar" at bounding box center [352, 158] width 28 height 11
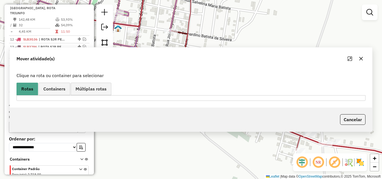
scroll to position [0, 0]
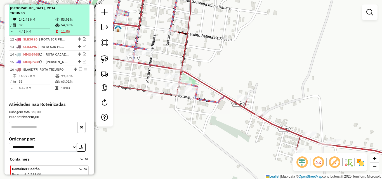
drag, startPoint x: 50, startPoint y: 86, endPoint x: 60, endPoint y: 22, distance: 64.8
click at [50, 86] on td "4,42 KM" at bounding box center [36, 88] width 37 height 6
select select "*********"
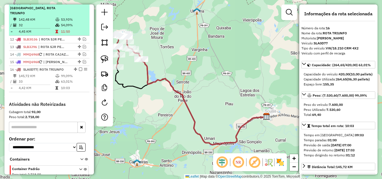
click at [61, 18] on td "53,93%" at bounding box center [74, 20] width 27 height 6
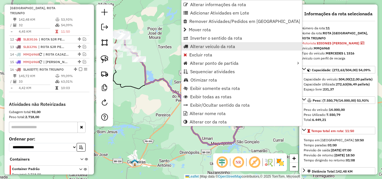
click at [217, 48] on span "Alterar veículo da rota" at bounding box center [212, 46] width 45 height 4
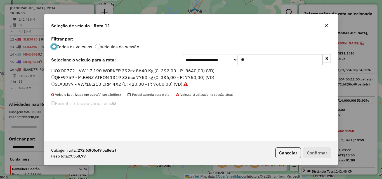
scroll to position [3, 2]
click at [281, 60] on input "**" at bounding box center [281, 59] width 84 height 11
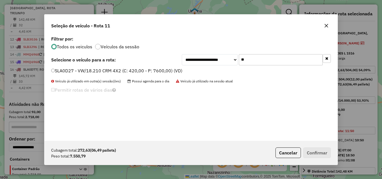
type input "**"
click at [149, 74] on label "SLA0D27 - VW/18.210 CRM 4X2 (C: 420,00 - P: 7600,00) (VD)" at bounding box center [116, 70] width 131 height 7
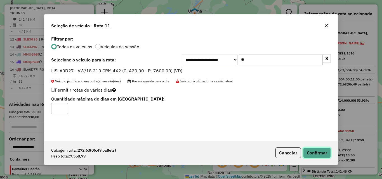
drag, startPoint x: 315, startPoint y: 153, endPoint x: 380, endPoint y: 137, distance: 66.8
click at [316, 154] on button "Confirmar" at bounding box center [317, 153] width 28 height 11
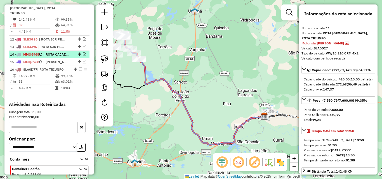
scroll to position [264, 0]
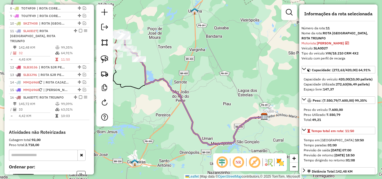
drag, startPoint x: 66, startPoint y: 43, endPoint x: 129, endPoint y: 60, distance: 65.2
click at [66, 43] on div "11 - SLA0D27 | ROTA [GEOGRAPHIC_DATA], [GEOGRAPHIC_DATA] TRIUNFO" at bounding box center [39, 36] width 59 height 15
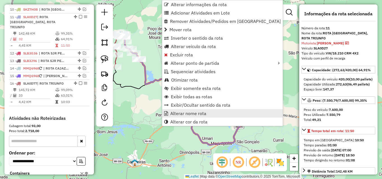
scroll to position [292, 0]
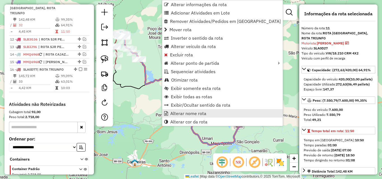
click at [194, 114] on span "Alterar nome rota" at bounding box center [188, 113] width 36 height 4
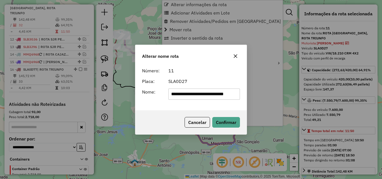
scroll to position [0, 11]
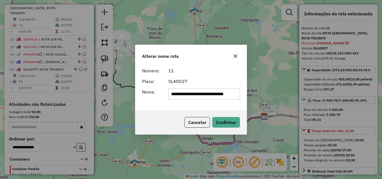
drag, startPoint x: 204, startPoint y: 98, endPoint x: 348, endPoint y: 111, distance: 144.7
click at [343, 108] on div "**********" at bounding box center [191, 89] width 382 height 179
type input "**********"
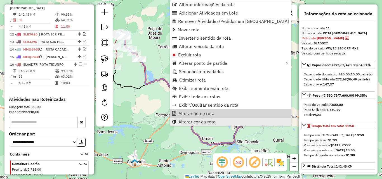
click at [209, 120] on span "Alterar cor da rota" at bounding box center [196, 122] width 37 height 4
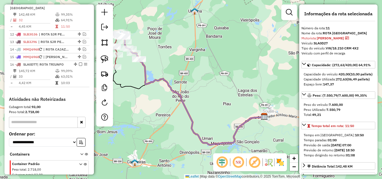
select select "*********"
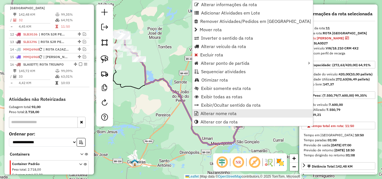
click at [206, 115] on span "Alterar nome rota" at bounding box center [219, 113] width 36 height 4
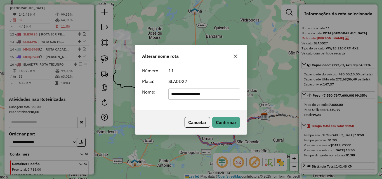
drag, startPoint x: 184, startPoint y: 98, endPoint x: 341, endPoint y: 111, distance: 157.2
click at [339, 110] on div "**********" at bounding box center [191, 89] width 382 height 179
type input "**********"
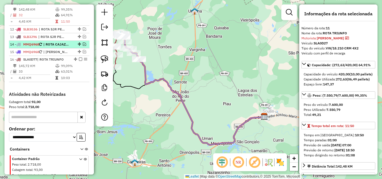
scroll to position [236, 0]
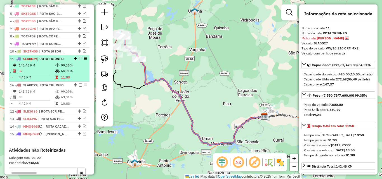
drag, startPoint x: 74, startPoint y: 120, endPoint x: 70, endPoint y: 82, distance: 38.0
click at [80, 60] on em at bounding box center [80, 58] width 3 height 3
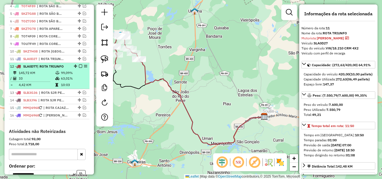
click at [80, 68] on em at bounding box center [80, 66] width 3 height 3
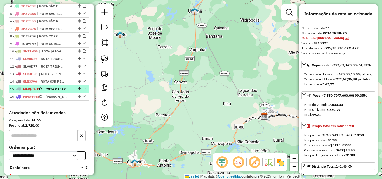
click at [83, 91] on em at bounding box center [84, 88] width 3 height 3
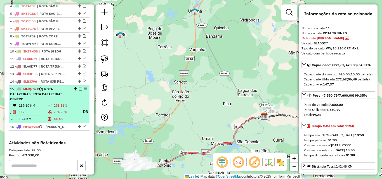
click at [59, 100] on span "| ROTA CAJAZEIRAS, ROTA CAJAZEIRAS CENTRO" at bounding box center [36, 94] width 52 height 14
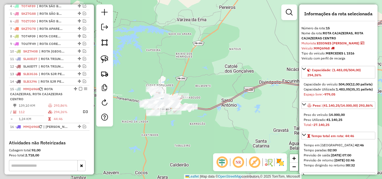
drag, startPoint x: 217, startPoint y: 123, endPoint x: 297, endPoint y: 108, distance: 82.0
click at [297, 108] on div "Janela de atendimento Grade de atendimento Capacidade Transportadoras Veículos …" at bounding box center [191, 89] width 382 height 179
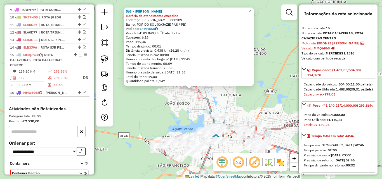
scroll to position [307, 0]
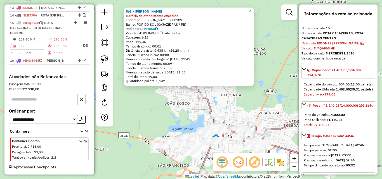
click at [160, 102] on div "563 - [PERSON_NAME] DE OLIVEI Horário de atendimento excedido Endereço: [PERSON…" at bounding box center [191, 89] width 382 height 179
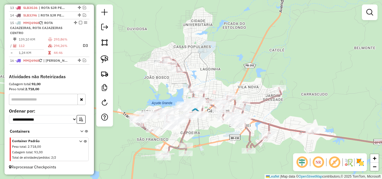
drag, startPoint x: 179, startPoint y: 117, endPoint x: 158, endPoint y: 91, distance: 33.4
click at [158, 91] on div "Janela de atendimento Grade de atendimento Capacidade Transportadoras Veículos …" at bounding box center [191, 89] width 382 height 179
select select "*********"
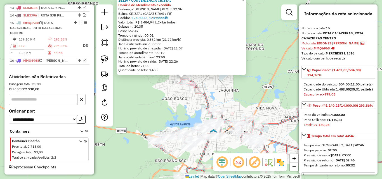
drag, startPoint x: 247, startPoint y: 102, endPoint x: 237, endPoint y: 91, distance: 15.3
click at [237, 91] on div "Rota 15 - Placa MMQ6968 15129 - CONVENIENCIA CRISTAL 15129 - CONVENIENCIA CRIST…" at bounding box center [191, 89] width 382 height 179
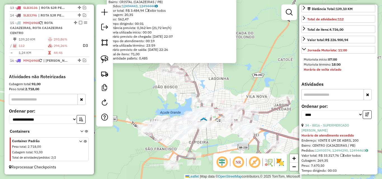
scroll to position [196, 0]
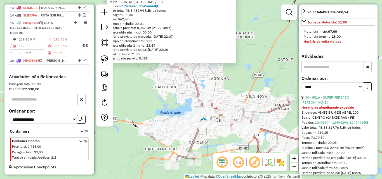
drag, startPoint x: 286, startPoint y: 10, endPoint x: 227, endPoint y: 21, distance: 60.1
click at [286, 10] on em at bounding box center [289, 12] width 7 height 7
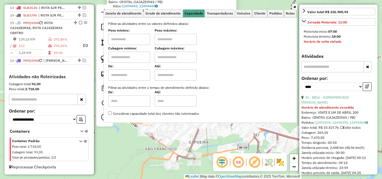
drag, startPoint x: 142, startPoint y: 42, endPoint x: 141, endPoint y: 46, distance: 4.6
click at [142, 42] on input "text" at bounding box center [129, 39] width 42 height 11
type input "*******"
drag, startPoint x: 171, startPoint y: 39, endPoint x: 172, endPoint y: 44, distance: 5.6
click at [171, 39] on input "text" at bounding box center [176, 39] width 42 height 11
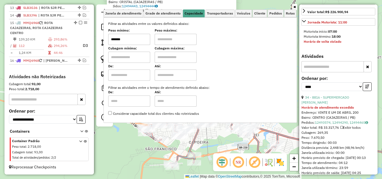
type input "**********"
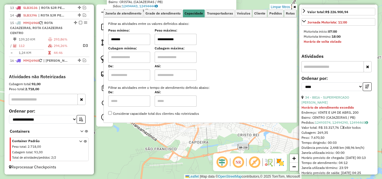
click at [296, 7] on link at bounding box center [294, 7] width 5 height 6
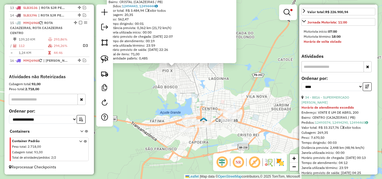
click at [330, 95] on div "**********" at bounding box center [339, 85] width 74 height 19
click at [329, 105] on link "34 - 8816 - SUPERMERCADO [PERSON_NAME]" at bounding box center [326, 99] width 48 height 9
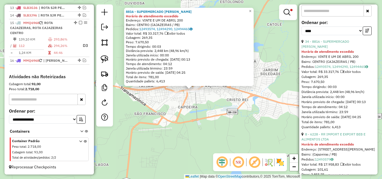
scroll to position [280, 0]
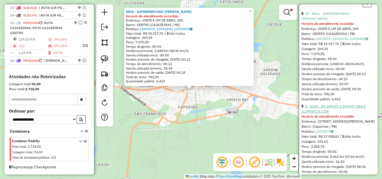
click at [315, 114] on link "8 - 6228 - RR IMPORT E EXPORT BEB E ALIMENTOS LTDA" at bounding box center [334, 108] width 64 height 9
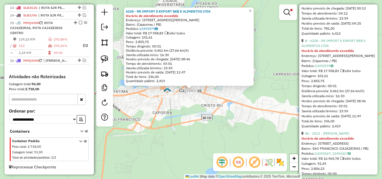
scroll to position [364, 0]
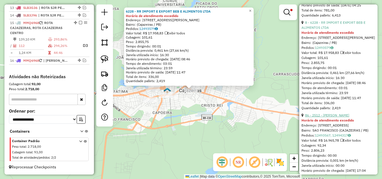
click at [318, 117] on link "86 - 2512 - [PERSON_NAME]" at bounding box center [327, 115] width 44 height 4
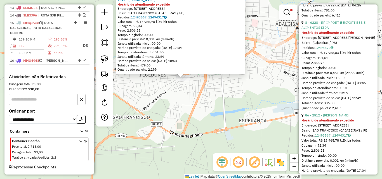
click at [226, 97] on div "2512 - [PERSON_NAME] de atendimento excedido Endereço: [STREET_ADDRESS] Bairro:…" at bounding box center [191, 89] width 382 height 179
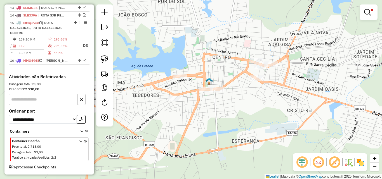
drag, startPoint x: 228, startPoint y: 95, endPoint x: 217, endPoint y: 117, distance: 24.6
click at [218, 118] on div "**********" at bounding box center [191, 89] width 382 height 179
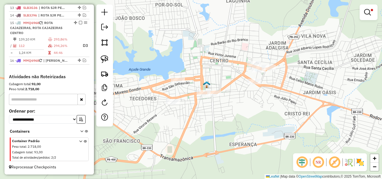
drag, startPoint x: 107, startPoint y: 64, endPoint x: 166, endPoint y: 79, distance: 61.1
click at [107, 64] on link at bounding box center [104, 59] width 12 height 12
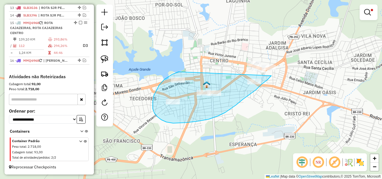
drag, startPoint x: 176, startPoint y: 73, endPoint x: 271, endPoint y: 76, distance: 95.2
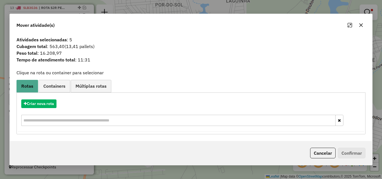
click at [327, 155] on button "Cancelar" at bounding box center [322, 153] width 25 height 11
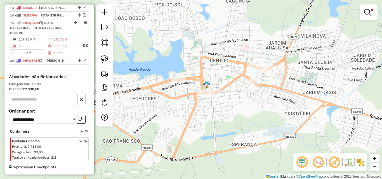
drag, startPoint x: 256, startPoint y: 85, endPoint x: 192, endPoint y: 108, distance: 67.7
click at [256, 84] on div at bounding box center [254, 82] width 14 height 6
select select "*********"
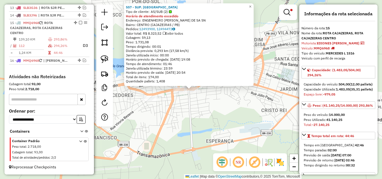
click at [171, 128] on div "Rota 15 - Placa MMQ6968 557 - SUP. BRASIL 557 - SUP. BRASIL Tipo de cliente: AS…" at bounding box center [191, 89] width 382 height 179
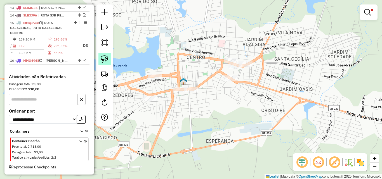
click at [107, 59] on img at bounding box center [105, 59] width 8 height 8
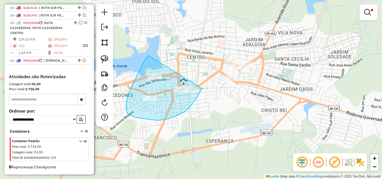
drag, startPoint x: 149, startPoint y: 56, endPoint x: 202, endPoint y: 89, distance: 62.8
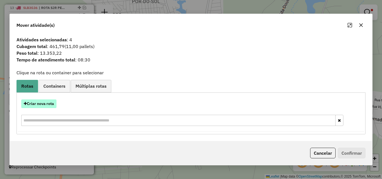
click at [51, 103] on button "Criar nova rota" at bounding box center [38, 104] width 35 height 9
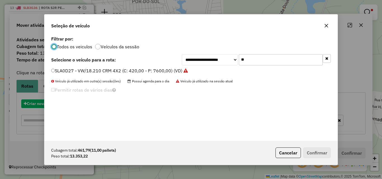
scroll to position [3, 2]
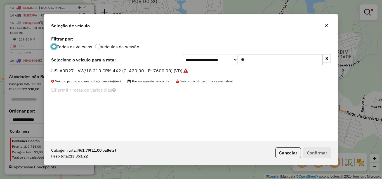
click at [274, 58] on input "**" at bounding box center [281, 59] width 84 height 11
click at [286, 57] on input "**" at bounding box center [281, 59] width 84 height 11
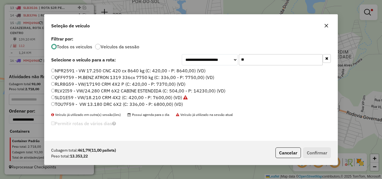
type input "**"
drag, startPoint x: 76, startPoint y: 91, endPoint x: 104, endPoint y: 96, distance: 29.0
click at [75, 91] on label "RLV2I59 - VW/24.280 CRM 6X2 CABINE ESTENDIDA (C: 504,00 - P: 14230,00) (VD)" at bounding box center [138, 91] width 174 height 7
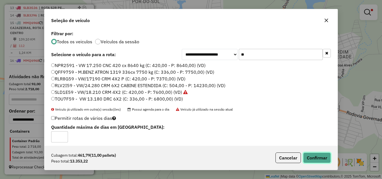
click at [314, 157] on button "Confirmar" at bounding box center [317, 158] width 28 height 11
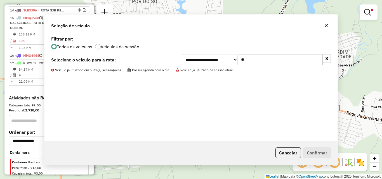
scroll to position [156, 0]
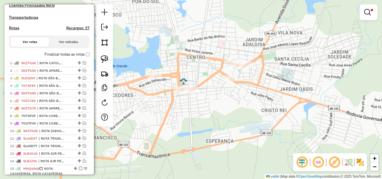
click at [367, 10] on em at bounding box center [367, 12] width 7 height 7
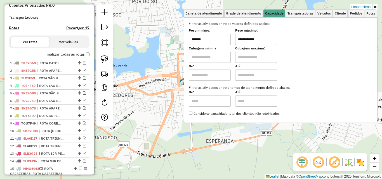
click at [362, 6] on link "Limpar filtros" at bounding box center [361, 7] width 22 height 6
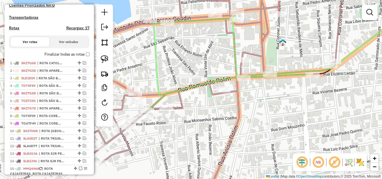
click at [152, 94] on icon at bounding box center [191, 89] width 458 height 215
select select "*********"
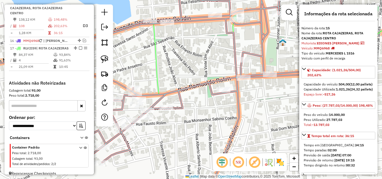
click at [160, 77] on icon at bounding box center [230, 64] width 165 height 93
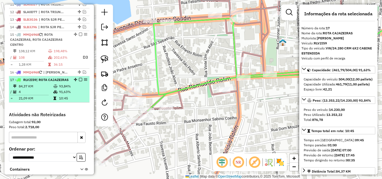
scroll to position [283, 0]
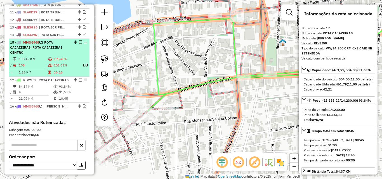
drag, startPoint x: 74, startPoint y: 91, endPoint x: 71, endPoint y: 81, distance: 10.1
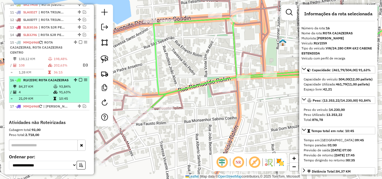
click at [79, 82] on em at bounding box center [80, 79] width 3 height 3
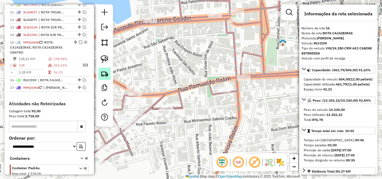
drag, startPoint x: 65, startPoint y: 74, endPoint x: 103, endPoint y: 79, distance: 38.6
click at [64, 74] on table "138,12 KM 198,48% / 108 202,63% D3 = 1,28 KM 36:15" at bounding box center [49, 65] width 78 height 19
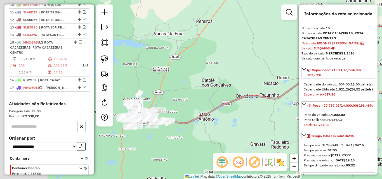
drag, startPoint x: 167, startPoint y: 66, endPoint x: 189, endPoint y: 60, distance: 23.2
click at [190, 59] on div "Janela de atendimento Grade de atendimento Capacidade Transportadoras Veículos …" at bounding box center [191, 89] width 382 height 179
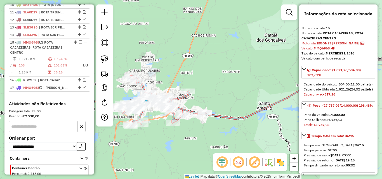
drag, startPoint x: 289, startPoint y: 12, endPoint x: 182, endPoint y: 43, distance: 111.7
click at [289, 12] on em at bounding box center [289, 12] width 7 height 7
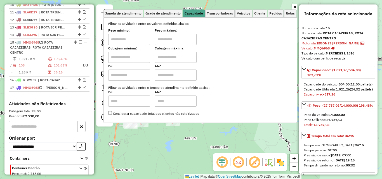
drag, startPoint x: 142, startPoint y: 40, endPoint x: 140, endPoint y: 46, distance: 6.3
click at [141, 40] on input "text" at bounding box center [129, 39] width 42 height 11
type input "*******"
drag, startPoint x: 166, startPoint y: 39, endPoint x: 169, endPoint y: 48, distance: 9.4
click at [166, 39] on input "text" at bounding box center [176, 39] width 42 height 11
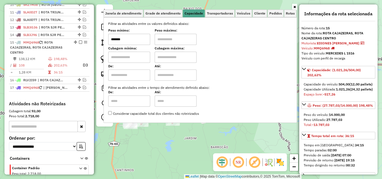
type input "**********"
click at [294, 7] on icon at bounding box center [294, 6] width 3 height 3
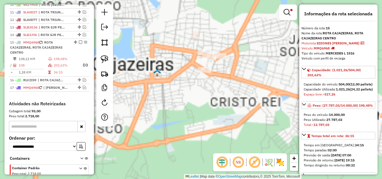
click at [158, 114] on div "**********" at bounding box center [191, 89] width 382 height 179
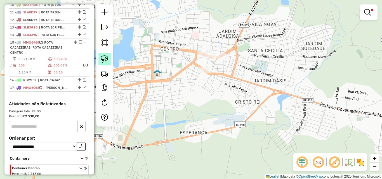
click at [103, 58] on img at bounding box center [105, 59] width 8 height 8
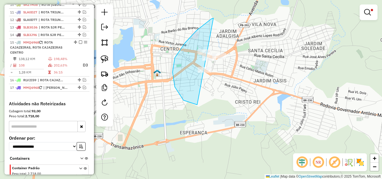
drag, startPoint x: 211, startPoint y: 19, endPoint x: 283, endPoint y: 55, distance: 80.4
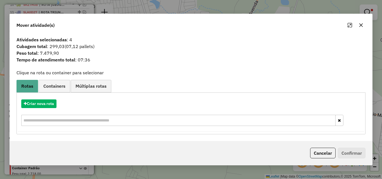
click at [324, 147] on div "Cancelar Confirmar" at bounding box center [191, 153] width 363 height 24
click at [320, 152] on button "Cancelar" at bounding box center [322, 153] width 25 height 11
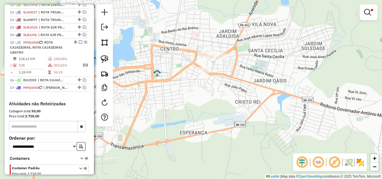
drag, startPoint x: 366, startPoint y: 11, endPoint x: 363, endPoint y: 10, distance: 3.5
click at [366, 11] on em at bounding box center [367, 12] width 7 height 7
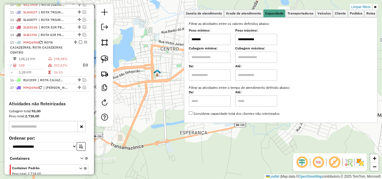
click at [362, 7] on link "Limpar filtros" at bounding box center [361, 7] width 22 height 6
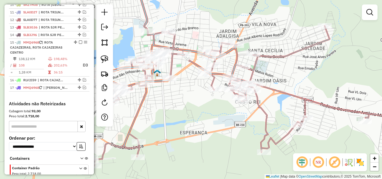
click at [196, 64] on icon at bounding box center [212, 74] width 359 height 184
select select "*********"
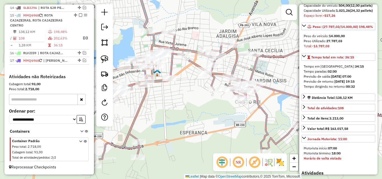
scroll to position [84, 0]
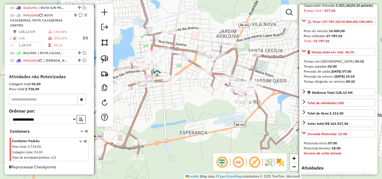
drag, startPoint x: 295, startPoint y: 12, endPoint x: 285, endPoint y: 17, distance: 10.8
click at [295, 12] on link at bounding box center [289, 12] width 11 height 11
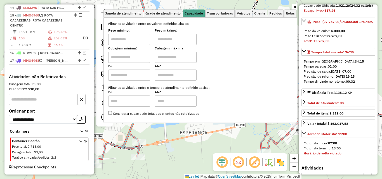
click at [130, 40] on input "text" at bounding box center [129, 39] width 42 height 11
type input "******"
drag, startPoint x: 184, startPoint y: 36, endPoint x: 186, endPoint y: 44, distance: 9.0
click at [183, 36] on input "text" at bounding box center [176, 39] width 42 height 11
type input "**********"
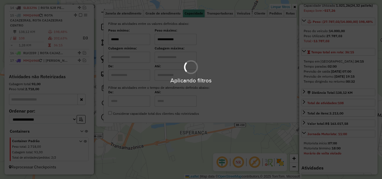
click at [295, 7] on icon at bounding box center [294, 6] width 3 height 3
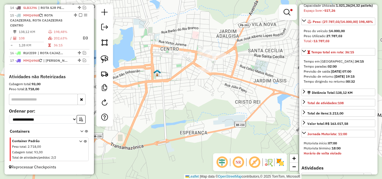
click at [252, 92] on div "**********" at bounding box center [191, 89] width 382 height 179
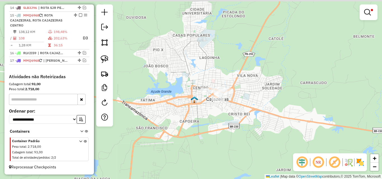
drag, startPoint x: 251, startPoint y: 67, endPoint x: 243, endPoint y: 81, distance: 15.9
click at [244, 80] on div "**********" at bounding box center [191, 89] width 382 height 179
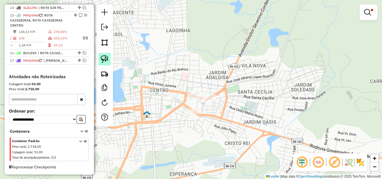
click at [109, 62] on link at bounding box center [104, 59] width 12 height 12
drag, startPoint x: 187, startPoint y: 82, endPoint x: 230, endPoint y: 87, distance: 43.1
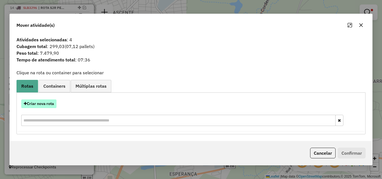
click at [43, 106] on button "Criar nova rota" at bounding box center [38, 104] width 35 height 9
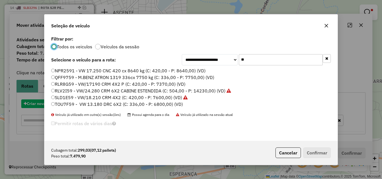
scroll to position [3, 2]
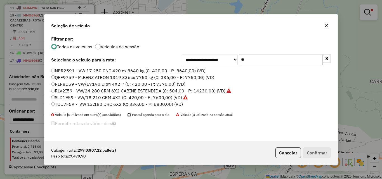
click at [298, 55] on input "**" at bounding box center [281, 59] width 84 height 11
click at [297, 55] on input "**" at bounding box center [281, 59] width 84 height 11
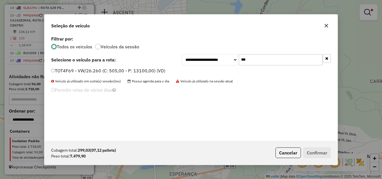
type input "***"
click at [151, 73] on div "TOT4F69 - VW/26.260 (C: 505,00 - P: 13100,00) (VD)" at bounding box center [191, 73] width 286 height 11
drag, startPoint x: 151, startPoint y: 71, endPoint x: 237, endPoint y: 109, distance: 93.1
click at [151, 72] on label "TOT4F69 - VW/26.260 (C: 505,00 - P: 13100,00) (VD)" at bounding box center [108, 70] width 114 height 7
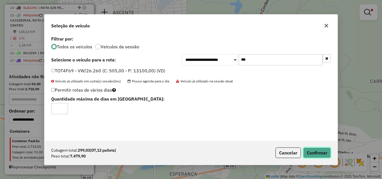
click at [311, 149] on button "Confirmar" at bounding box center [317, 153] width 28 height 11
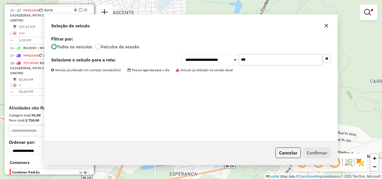
scroll to position [156, 0]
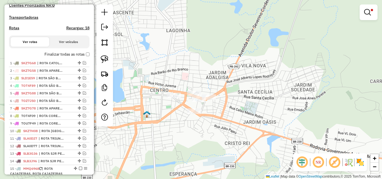
click at [368, 14] on em at bounding box center [367, 12] width 7 height 7
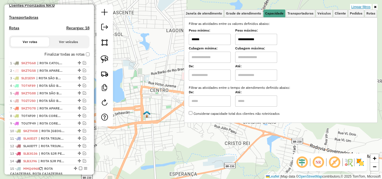
click at [364, 5] on link "Limpar filtros" at bounding box center [361, 7] width 22 height 6
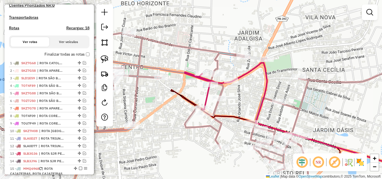
click at [218, 107] on icon at bounding box center [191, 89] width 458 height 215
select select "*********"
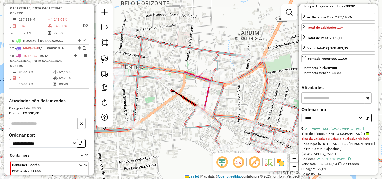
scroll to position [168, 0]
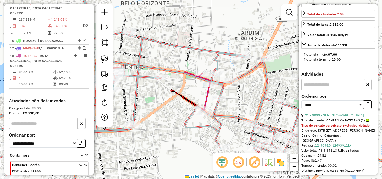
click at [324, 117] on link "21 - 9099 - SUP. [GEOGRAPHIC_DATA]" at bounding box center [334, 115] width 59 height 4
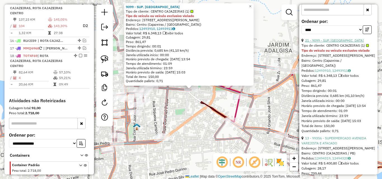
scroll to position [252, 0]
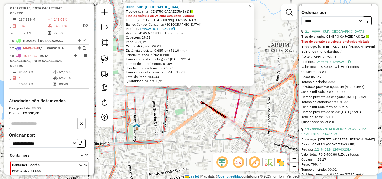
click at [323, 136] on link "13 - 99356 - SUPERMERCADO AVENIDA VAREJISTA E ATACADO" at bounding box center [334, 131] width 65 height 9
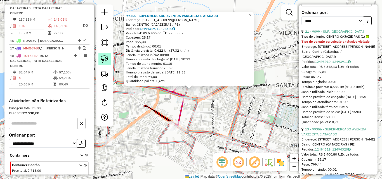
click at [99, 63] on link at bounding box center [104, 59] width 12 height 12
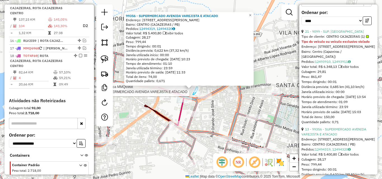
drag, startPoint x: 196, startPoint y: 93, endPoint x: 185, endPoint y: 93, distance: 10.9
click at [185, 93] on div "Rota 15 - Placa MMQ6968 99356 - SUPERMERCADO AVENIDA VAREJISTA E ATACADO 99356 …" at bounding box center [191, 89] width 382 height 179
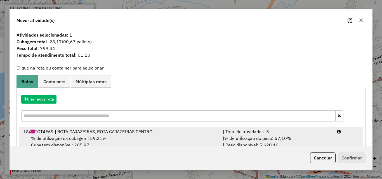
click at [282, 137] on span "% de utilização do peso: 57,10%" at bounding box center [257, 139] width 67 height 6
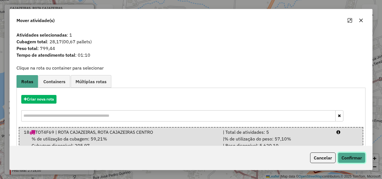
drag, startPoint x: 349, startPoint y: 156, endPoint x: 320, endPoint y: 149, distance: 30.0
click at [348, 156] on button "Confirmar" at bounding box center [352, 158] width 28 height 11
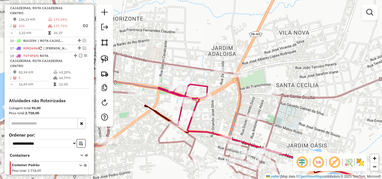
click at [239, 103] on icon at bounding box center [191, 89] width 458 height 215
select select "*********"
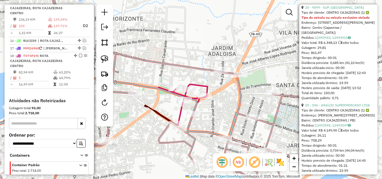
scroll to position [308, 0]
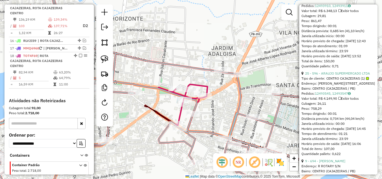
click at [331, 81] on span "CENTRO CAJAZEIRAS (1)" at bounding box center [347, 78] width 43 height 5
click at [332, 76] on link "25 - 596 - ARAUJO SUPERMERCADO LTDA" at bounding box center [337, 73] width 65 height 4
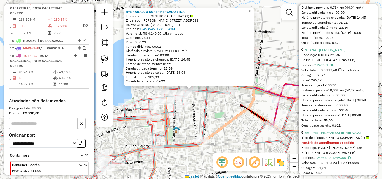
scroll to position [420, 0]
click at [333, 51] on link "9 - 694 - [PERSON_NAME]" at bounding box center [325, 49] width 40 height 4
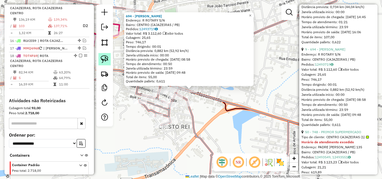
click at [104, 58] on img at bounding box center [105, 59] width 8 height 8
drag, startPoint x: 198, startPoint y: 90, endPoint x: 188, endPoint y: 98, distance: 13.0
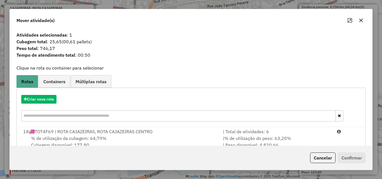
drag, startPoint x: 324, startPoint y: 156, endPoint x: 336, endPoint y: 102, distance: 55.0
click at [324, 156] on button "Cancelar" at bounding box center [322, 158] width 25 height 11
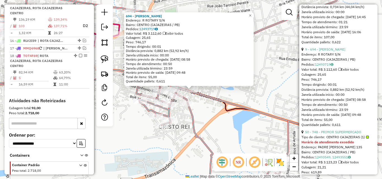
click at [288, 11] on em at bounding box center [289, 12] width 7 height 7
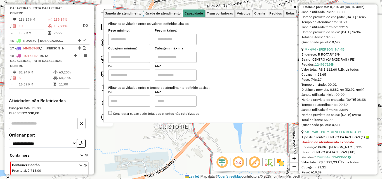
drag, startPoint x: 131, startPoint y: 43, endPoint x: 135, endPoint y: 46, distance: 4.4
click at [130, 44] on input "text" at bounding box center [129, 39] width 42 height 11
type input "******"
drag, startPoint x: 174, startPoint y: 41, endPoint x: 176, endPoint y: 46, distance: 5.1
click at [174, 42] on input "text" at bounding box center [176, 39] width 42 height 11
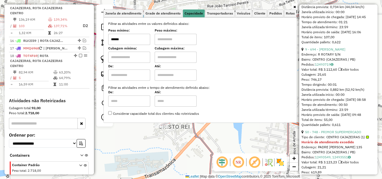
type input "**********"
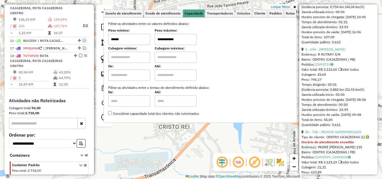
click at [214, 116] on div "Considerar capacidade total dos clientes não roteirizados" at bounding box center [200, 113] width 184 height 5
click at [206, 131] on div "694 - VANIA DANTAS DE ARAUJO Endereço: R ROTARY S/N Bairro: CENTRO ([GEOGRAPHIC…" at bounding box center [191, 89] width 382 height 179
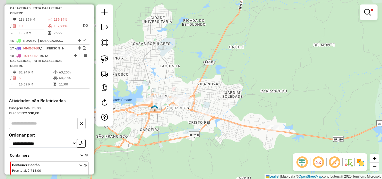
drag, startPoint x: 187, startPoint y: 136, endPoint x: 201, endPoint y: 128, distance: 16.5
click at [201, 128] on div "**********" at bounding box center [191, 89] width 382 height 179
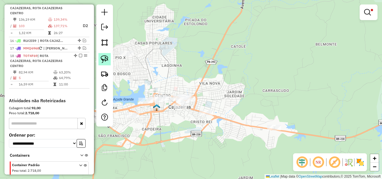
drag, startPoint x: 105, startPoint y: 60, endPoint x: 110, endPoint y: 63, distance: 5.4
click at [105, 60] on img at bounding box center [105, 59] width 8 height 8
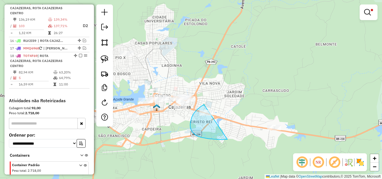
drag, startPoint x: 204, startPoint y: 105, endPoint x: 310, endPoint y: 99, distance: 106.7
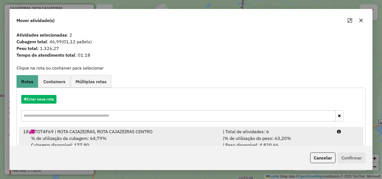
click at [321, 132] on div "| Total de atividades: 6" at bounding box center [277, 131] width 114 height 7
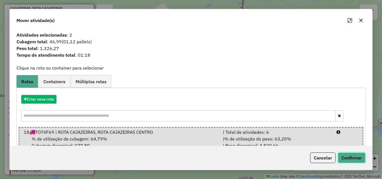
click at [359, 160] on button "Confirmar" at bounding box center [352, 158] width 28 height 11
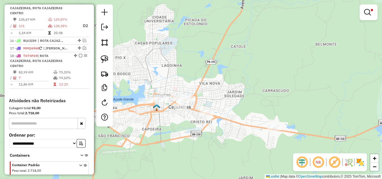
click at [367, 8] on link at bounding box center [368, 12] width 13 height 11
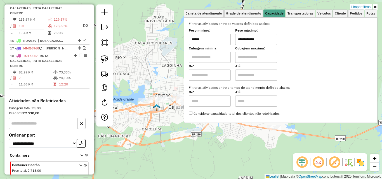
click at [364, 3] on div "**********" at bounding box center [191, 89] width 382 height 179
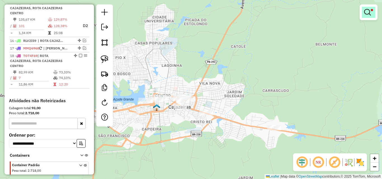
drag, startPoint x: 375, startPoint y: 22, endPoint x: 368, endPoint y: 15, distance: 9.9
click at [374, 20] on div "**********" at bounding box center [369, 14] width 18 height 21
click at [364, 11] on link at bounding box center [368, 12] width 13 height 11
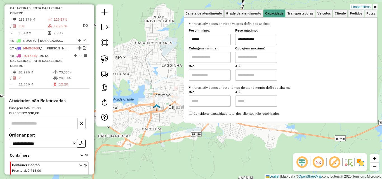
drag, startPoint x: 359, startPoint y: 5, endPoint x: 357, endPoint y: 9, distance: 3.9
click at [359, 6] on link "Limpar filtros" at bounding box center [361, 7] width 22 height 6
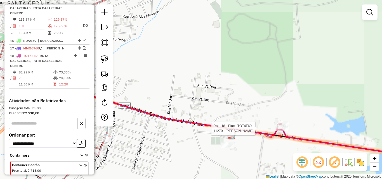
select select "*********"
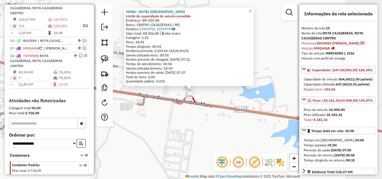
click at [204, 143] on div "15466 - HOTEL PAPALEGUAS Limite de capacidade do veículo excedido Endereço: BR-…" at bounding box center [191, 89] width 382 height 179
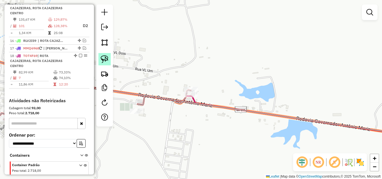
click at [103, 58] on img at bounding box center [105, 59] width 8 height 8
drag, startPoint x: 187, startPoint y: 81, endPoint x: 204, endPoint y: 88, distance: 18.8
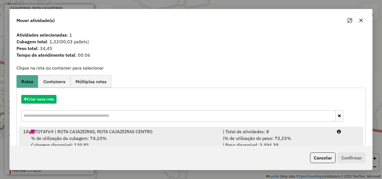
drag, startPoint x: 319, startPoint y: 133, endPoint x: 336, endPoint y: 146, distance: 21.0
click at [319, 133] on div "| Total de atividades: 8" at bounding box center [277, 131] width 114 height 7
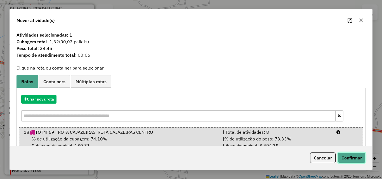
click at [349, 153] on button "Confirmar" at bounding box center [352, 158] width 28 height 11
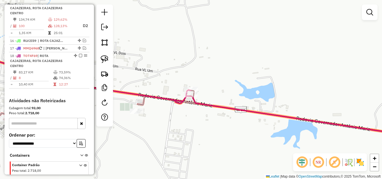
click at [172, 98] on icon at bounding box center [76, 76] width 229 height 53
select select "*********"
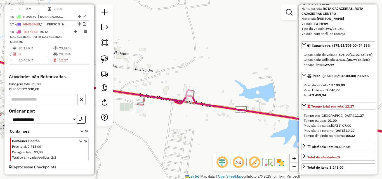
scroll to position [56, 0]
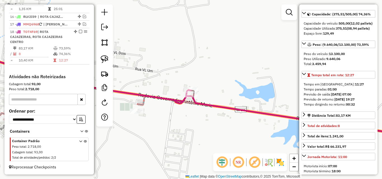
click at [144, 103] on icon at bounding box center [53, 68] width 183 height 172
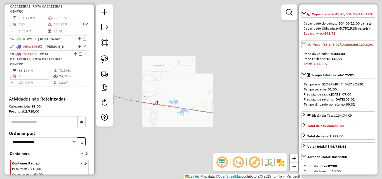
scroll to position [322, 0]
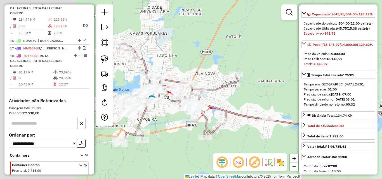
drag, startPoint x: 141, startPoint y: 138, endPoint x: 253, endPoint y: 154, distance: 112.7
click at [253, 154] on hb-router-mapa "Informações da Sessão 978681 - [DATE] Criação: [DATE] 18:29 Depósito: [PERSON_N…" at bounding box center [191, 89] width 382 height 179
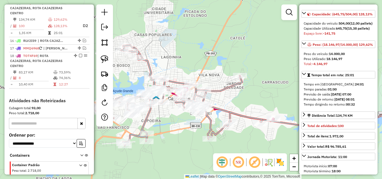
click at [224, 92] on icon at bounding box center [178, 95] width 168 height 100
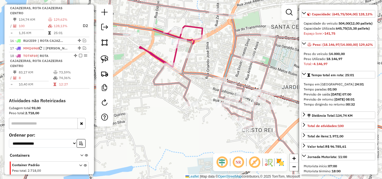
click at [201, 72] on icon at bounding box center [191, 89] width 458 height 215
click at [285, 11] on link at bounding box center [289, 12] width 11 height 11
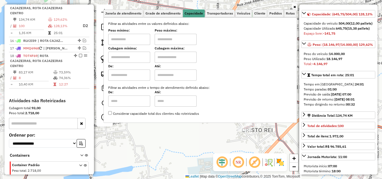
click at [138, 36] on input "text" at bounding box center [129, 39] width 42 height 11
type input "******"
click at [194, 33] on div "Peso máximo:" at bounding box center [176, 37] width 42 height 16
drag, startPoint x: 193, startPoint y: 34, endPoint x: 192, endPoint y: 39, distance: 5.1
click at [192, 35] on input "text" at bounding box center [176, 39] width 42 height 11
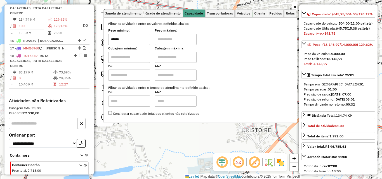
type input "**********"
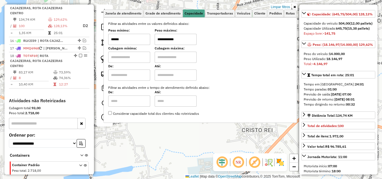
click at [295, 6] on icon at bounding box center [294, 6] width 3 height 3
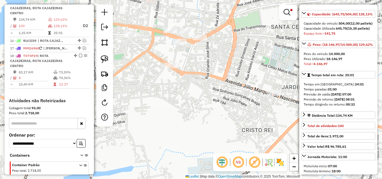
click at [260, 86] on div "**********" at bounding box center [191, 89] width 382 height 179
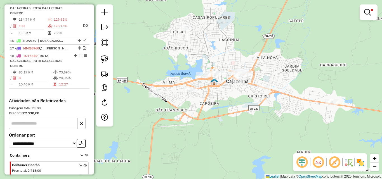
click at [206, 133] on div "**********" at bounding box center [191, 89] width 382 height 179
select select "*********"
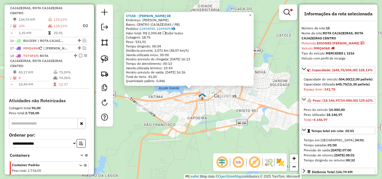
click at [197, 109] on div "17158 - [PERSON_NAME]: R [PERSON_NAME] SN Bairro: CENTRO (CAJAZEIRAS / [GEOGRAP…" at bounding box center [191, 89] width 382 height 179
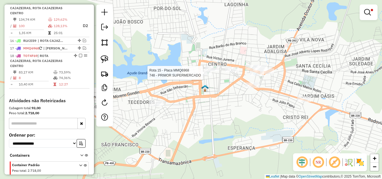
click at [209, 76] on div at bounding box center [205, 73] width 14 height 6
select select "*********"
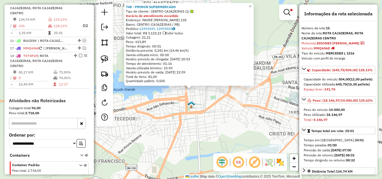
click at [219, 111] on div "748 - PRIMOR SUPERMERCADO Tipo de cliente: CENTRO CAJAZEIRAS (1) Horário de ate…" at bounding box center [191, 89] width 382 height 179
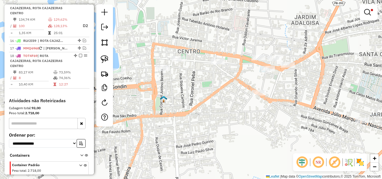
click at [362, 163] on img at bounding box center [360, 162] width 9 height 9
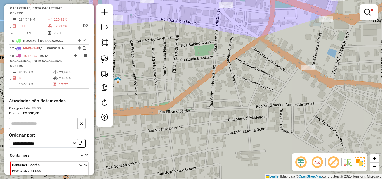
drag, startPoint x: 133, startPoint y: 29, endPoint x: 169, endPoint y: 72, distance: 56.5
click at [169, 72] on div "**********" at bounding box center [191, 89] width 382 height 179
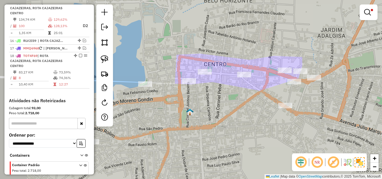
drag, startPoint x: 165, startPoint y: 130, endPoint x: 205, endPoint y: 131, distance: 40.6
click at [205, 131] on div "**********" at bounding box center [191, 89] width 382 height 179
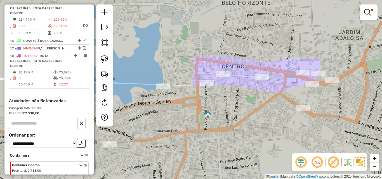
click at [205, 131] on div "**********" at bounding box center [191, 89] width 382 height 179
click at [111, 59] on div at bounding box center [104, 65] width 17 height 122
drag, startPoint x: 109, startPoint y: 58, endPoint x: 119, endPoint y: 62, distance: 10.7
click at [109, 59] on link at bounding box center [104, 59] width 12 height 12
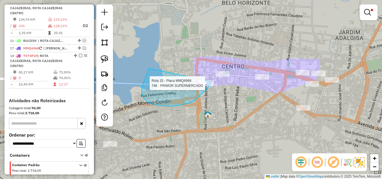
click at [212, 82] on div "**********" at bounding box center [191, 89] width 382 height 179
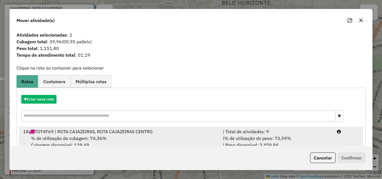
click at [305, 137] on div "| % de utilização do peso: 73,59% | Peso disponível: 3.459,94" at bounding box center [277, 141] width 114 height 13
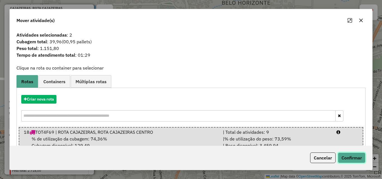
click at [358, 156] on button "Confirmar" at bounding box center [352, 158] width 28 height 11
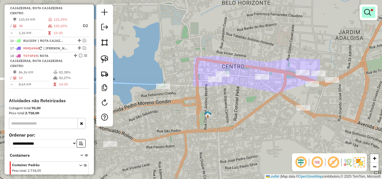
click at [365, 15] on em at bounding box center [367, 12] width 7 height 7
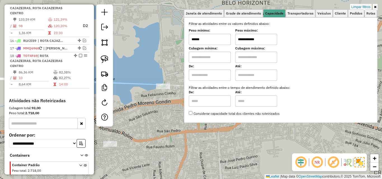
drag, startPoint x: 361, startPoint y: 5, endPoint x: 360, endPoint y: 8, distance: 3.1
click at [361, 6] on link "Limpar filtros" at bounding box center [361, 7] width 22 height 6
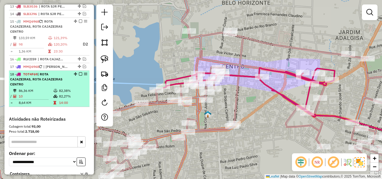
scroll to position [294, 0]
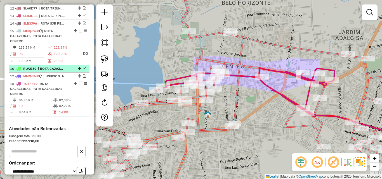
click at [83, 70] on em at bounding box center [84, 68] width 3 height 3
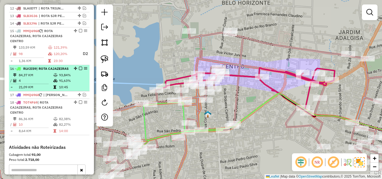
click at [79, 70] on em at bounding box center [80, 68] width 3 height 3
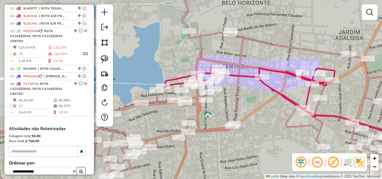
click at [240, 57] on icon at bounding box center [191, 89] width 458 height 215
select select "*********"
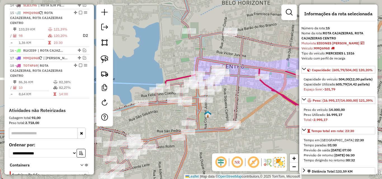
scroll to position [322, 0]
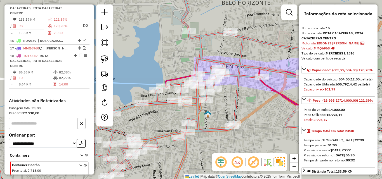
click at [284, 95] on icon at bounding box center [291, 104] width 257 height 73
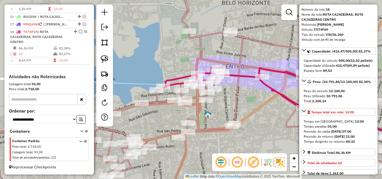
scroll to position [56, 0]
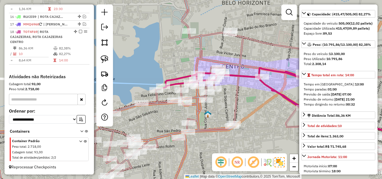
click at [236, 98] on icon at bounding box center [191, 89] width 458 height 215
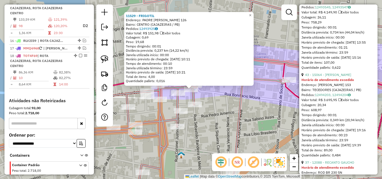
scroll to position [448, 0]
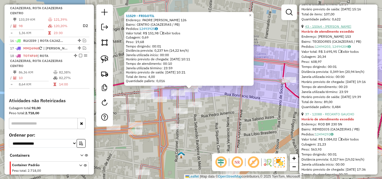
click at [340, 29] on link "43 - 15064 - [PERSON_NAME]" at bounding box center [328, 26] width 46 height 4
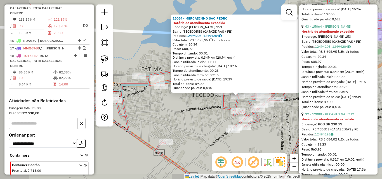
click at [280, 134] on div "15064 - MERCADINHO SAO [PERSON_NAME] de atendimento excedido Endereço: [PERSON_…" at bounding box center [191, 89] width 382 height 179
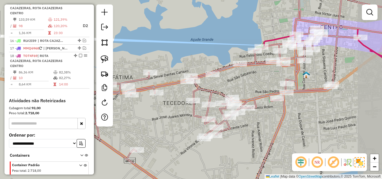
drag, startPoint x: 279, startPoint y: 133, endPoint x: 250, endPoint y: 142, distance: 30.9
click at [250, 142] on div "Janela de atendimento Grade de atendimento Capacidade Transportadoras Veículos …" at bounding box center [191, 89] width 382 height 179
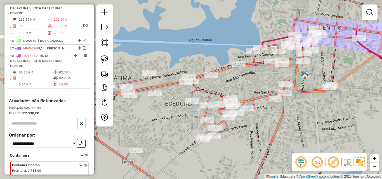
click at [256, 99] on icon at bounding box center [238, 89] width 363 height 215
select select "*********"
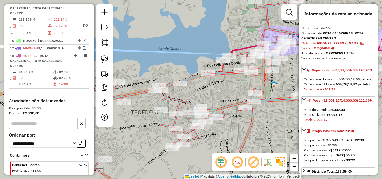
drag, startPoint x: 238, startPoint y: 131, endPoint x: 198, endPoint y: 138, distance: 40.5
click at [198, 138] on div "Janela de atendimento Grade de atendimento Capacidade Transportadoras Veículos …" at bounding box center [191, 89] width 382 height 179
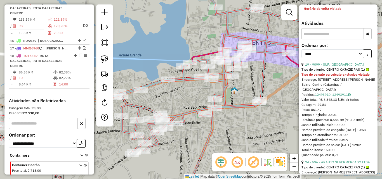
scroll to position [308, 0]
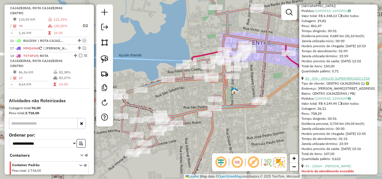
click at [335, 81] on link "24 - 596 - ARAUJO SUPERMERCADO LTDA" at bounding box center [337, 78] width 65 height 4
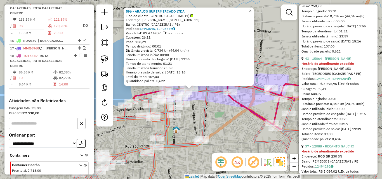
scroll to position [420, 0]
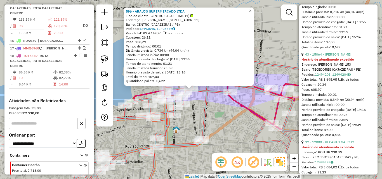
click at [342, 57] on link "43 - 15064 - [PERSON_NAME]" at bounding box center [328, 54] width 46 height 4
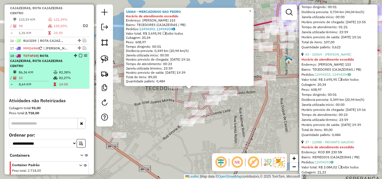
scroll to position [294, 0]
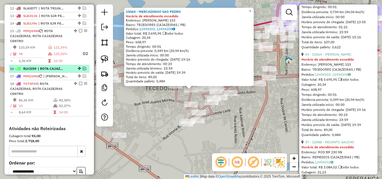
click at [83, 70] on em at bounding box center [84, 68] width 3 height 3
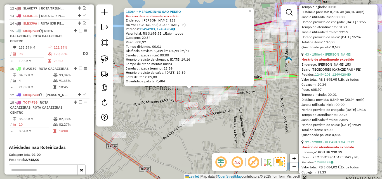
click at [263, 119] on div "Rota 15 - Placa MMQ6968 10416 - LINDOMARIA VICENTE 06587483437 15064 - MERCADIN…" at bounding box center [191, 89] width 382 height 179
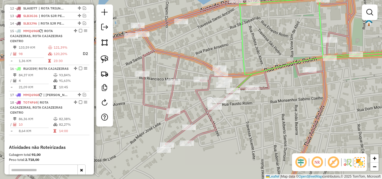
drag, startPoint x: 106, startPoint y: 56, endPoint x: 143, endPoint y: 65, distance: 37.8
click at [106, 56] on img at bounding box center [105, 59] width 8 height 8
drag, startPoint x: 171, startPoint y: 74, endPoint x: 185, endPoint y: 83, distance: 16.2
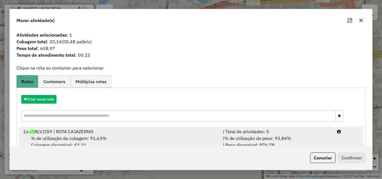
click at [278, 130] on div "| Total de atividades: 5" at bounding box center [277, 131] width 114 height 7
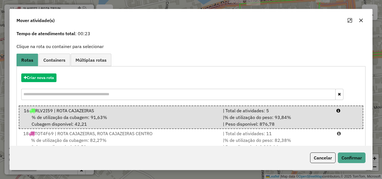
scroll to position [37, 0]
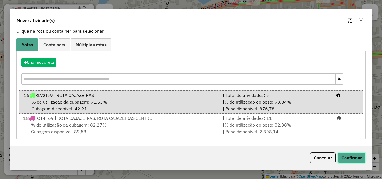
click at [349, 156] on button "Confirmar" at bounding box center [352, 158] width 28 height 11
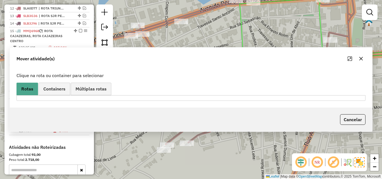
scroll to position [0, 0]
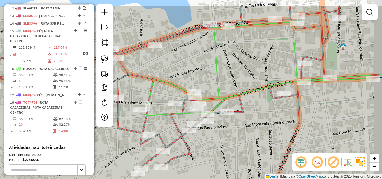
drag, startPoint x: 265, startPoint y: 117, endPoint x: 240, endPoint y: 137, distance: 32.2
click at [240, 139] on div "Janela de atendimento Grade de atendimento Capacidade Transportadoras Veículos …" at bounding box center [191, 89] width 382 height 179
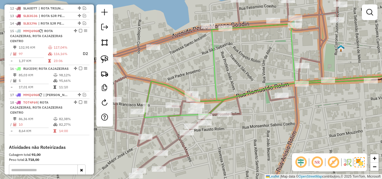
drag, startPoint x: 242, startPoint y: 112, endPoint x: 236, endPoint y: 119, distance: 8.1
click at [241, 112] on icon at bounding box center [182, 89] width 440 height 215
select select "*********"
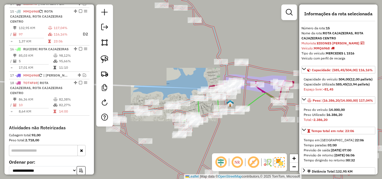
click at [212, 138] on icon at bounding box center [247, 96] width 282 height 201
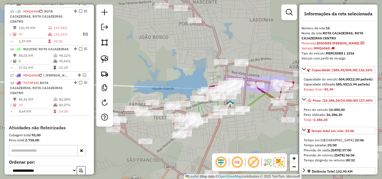
scroll to position [322, 0]
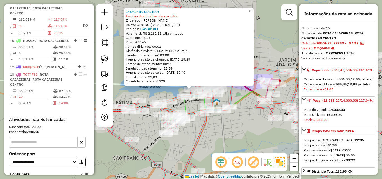
click at [217, 134] on div "14891 - NOSTAL BAR Horário de atendimento excedido Endereço: [PERSON_NAME] SN B…" at bounding box center [191, 89] width 382 height 179
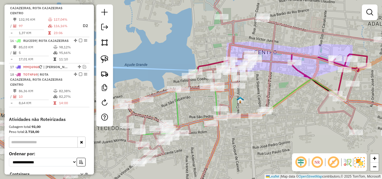
click at [109, 59] on link at bounding box center [104, 59] width 12 height 12
click at [192, 76] on div "Rota 15 - Placa MMQ6968 14891 - NOSTAL BAR Janela de atendimento Grade de atend…" at bounding box center [191, 89] width 382 height 179
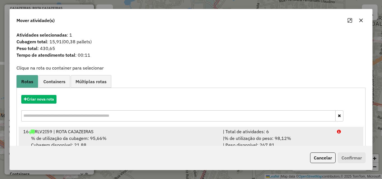
click at [288, 133] on div "| Total de atividades: 6" at bounding box center [277, 131] width 114 height 7
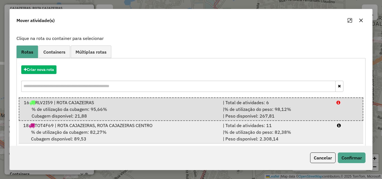
scroll to position [37, 0]
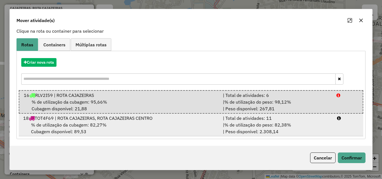
click at [291, 130] on div "| % de utilização do peso: 82,38% | Peso disponível: 2.308,14" at bounding box center [277, 128] width 114 height 13
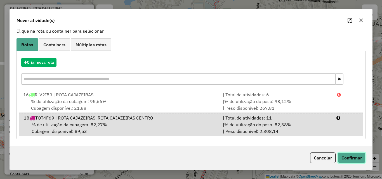
click at [359, 163] on button "Confirmar" at bounding box center [352, 158] width 28 height 11
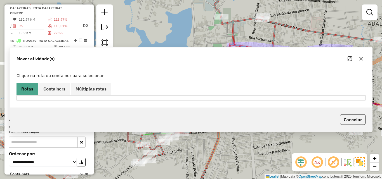
scroll to position [0, 0]
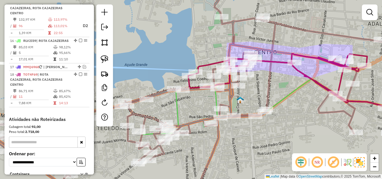
click at [266, 87] on icon at bounding box center [206, 89] width 428 height 215
select select "*********"
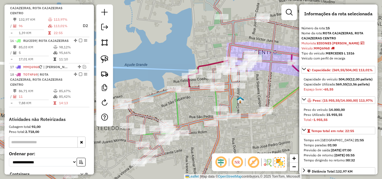
drag, startPoint x: 189, startPoint y: 83, endPoint x: 210, endPoint y: 82, distance: 21.0
click at [189, 82] on icon at bounding box center [304, 86] width 232 height 64
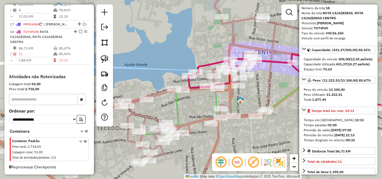
scroll to position [28, 0]
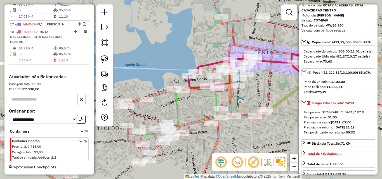
click at [177, 114] on icon at bounding box center [198, 111] width 113 height 47
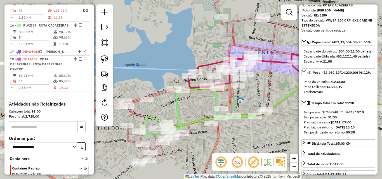
scroll to position [332, 0]
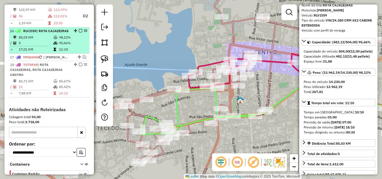
click at [79, 32] on em at bounding box center [80, 30] width 3 height 3
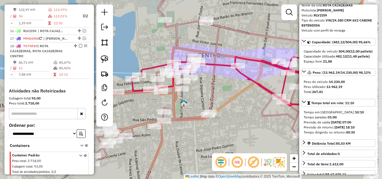
drag, startPoint x: 234, startPoint y: 143, endPoint x: 223, endPoint y: 142, distance: 11.8
click at [225, 145] on div "Janela de atendimento Grade de atendimento Capacidade Transportadoras Veículos …" at bounding box center [191, 89] width 382 height 179
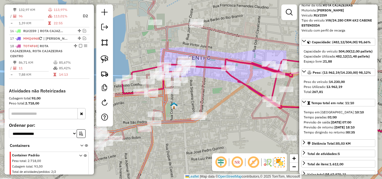
click at [201, 101] on icon at bounding box center [191, 89] width 458 height 215
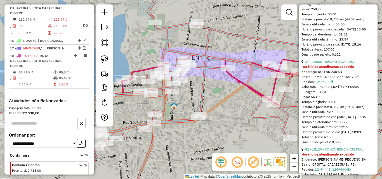
scroll to position [420, 0]
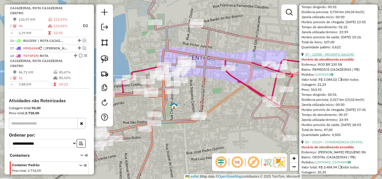
click at [326, 57] on link "37 - 12088 - RECANTO GAUCHO" at bounding box center [329, 54] width 49 height 4
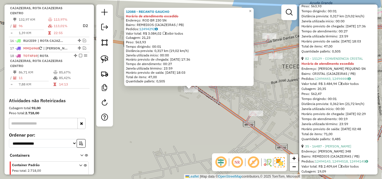
scroll to position [503, 0]
click at [333, 60] on link "82 - 15129 - CONVENIENCIA CRISTAL" at bounding box center [334, 58] width 58 height 4
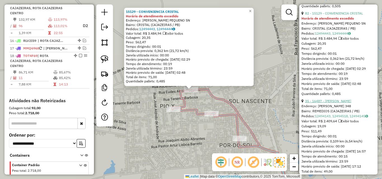
scroll to position [587, 0]
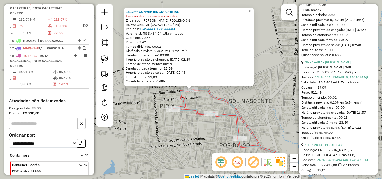
click at [343, 64] on link "35 - 16487 - [PERSON_NAME]" at bounding box center [328, 62] width 46 height 4
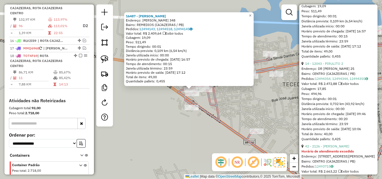
scroll to position [671, 0]
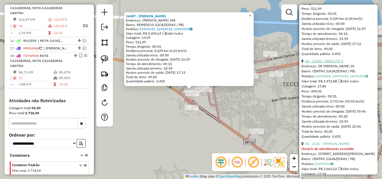
click at [335, 63] on link "14 - 12043 - PIRULITO 2" at bounding box center [324, 61] width 38 height 4
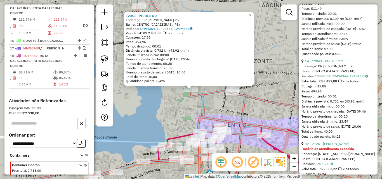
drag, startPoint x: 165, startPoint y: 118, endPoint x: 142, endPoint y: 93, distance: 33.6
click at [165, 118] on div "12043 - PIRULITO 2 Endereço: DR [PERSON_NAME] QUIMARAES 25 Bairro: CENTRO (CAJA…" at bounding box center [191, 89] width 382 height 179
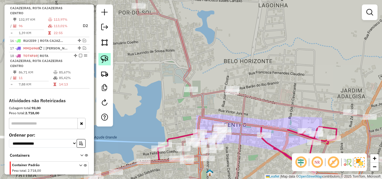
click at [103, 65] on link at bounding box center [104, 59] width 12 height 12
drag, startPoint x: 190, startPoint y: 80, endPoint x: 195, endPoint y: 99, distance: 19.4
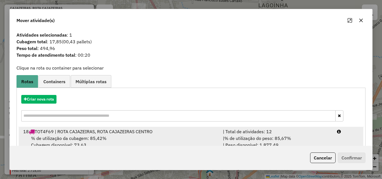
click at [320, 136] on div "| % de utilização do peso: 85,67% | Peso disponível: 1.877,49" at bounding box center [277, 141] width 114 height 13
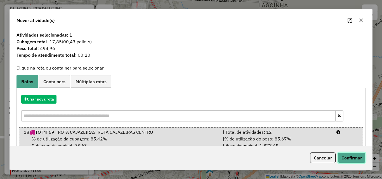
click at [351, 161] on button "Confirmar" at bounding box center [352, 158] width 28 height 11
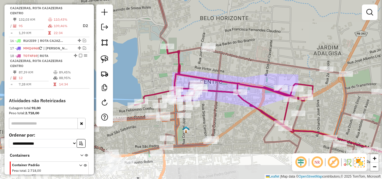
drag, startPoint x: 260, startPoint y: 109, endPoint x: 241, endPoint y: 79, distance: 35.6
click at [241, 79] on div "Janela de atendimento Grade de atendimento Capacidade Transportadoras Veículos …" at bounding box center [191, 89] width 382 height 179
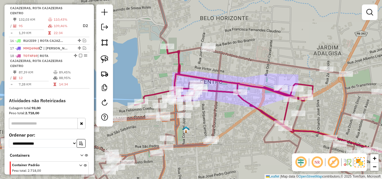
click at [216, 70] on div "Janela de atendimento Grade de atendimento Capacidade Transportadoras Veículos …" at bounding box center [191, 89] width 382 height 179
click at [219, 69] on icon at bounding box center [191, 89] width 458 height 215
select select "*********"
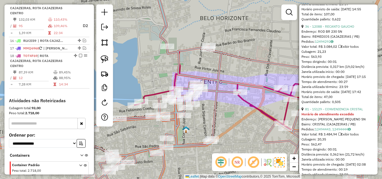
scroll to position [503, 0]
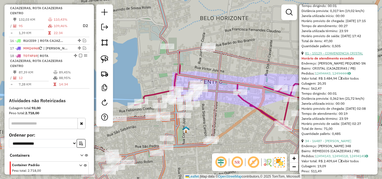
click at [335, 55] on link "81 - 15129 - CONVENIENCIA CRISTAL" at bounding box center [334, 53] width 58 height 4
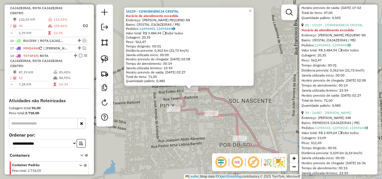
scroll to position [587, 0]
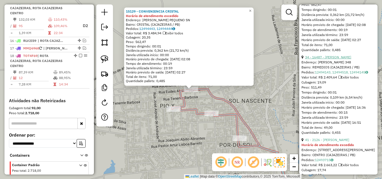
click at [337, 59] on link "34 - 16487 - [PERSON_NAME]" at bounding box center [328, 57] width 46 height 4
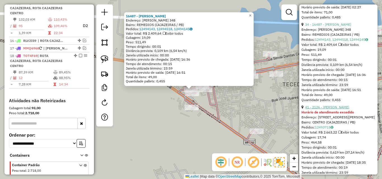
scroll to position [671, 0]
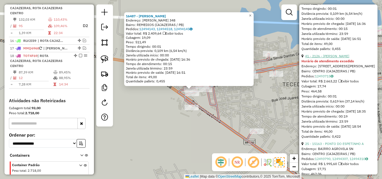
click at [341, 58] on link "41 - 2126 - [PERSON_NAME]" at bounding box center [327, 56] width 44 height 4
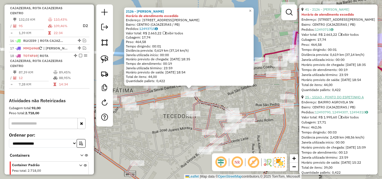
scroll to position [755, 0]
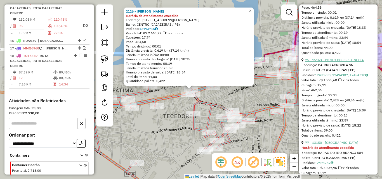
click at [340, 62] on link "25 - 15163 - PONTO DO ESPETINHO A" at bounding box center [334, 60] width 59 height 4
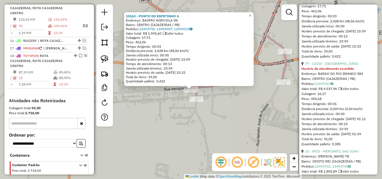
scroll to position [839, 0]
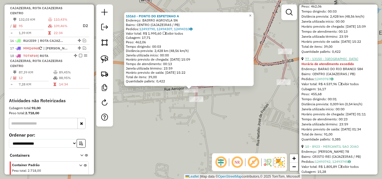
click at [337, 61] on link "77 - 13150 - [GEOGRAPHIC_DATA]" at bounding box center [331, 59] width 53 height 4
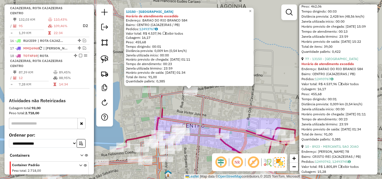
click at [190, 97] on icon at bounding box center [191, 89] width 458 height 215
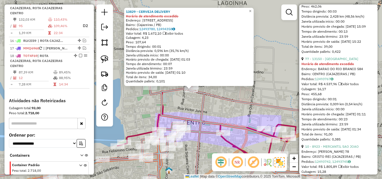
click at [216, 102] on div "13829 - CERVEJA DELIVERY Horário de atendimento excedido Endereço: [STREET_ADDR…" at bounding box center [191, 89] width 382 height 179
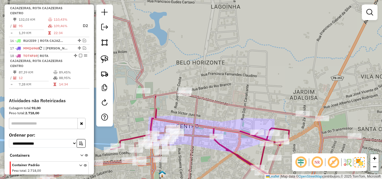
drag, startPoint x: 193, startPoint y: 76, endPoint x: 178, endPoint y: 90, distance: 19.6
click at [180, 91] on div "Janela de atendimento Grade de atendimento Capacidade Transportadoras Veículos …" at bounding box center [191, 89] width 382 height 179
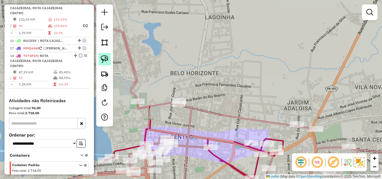
drag, startPoint x: 103, startPoint y: 60, endPoint x: 108, endPoint y: 64, distance: 6.4
click at [103, 60] on img at bounding box center [105, 59] width 8 height 8
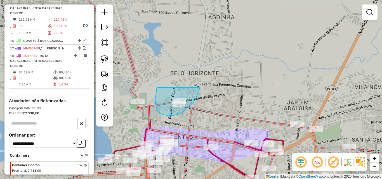
drag, startPoint x: 157, startPoint y: 90, endPoint x: 199, endPoint y: 88, distance: 42.6
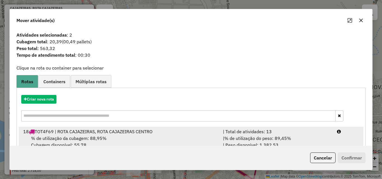
click at [305, 133] on div "| Total de atividades: 13" at bounding box center [277, 131] width 114 height 7
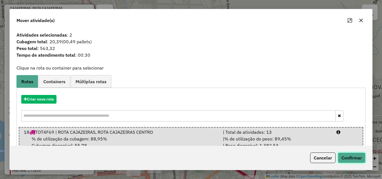
click at [349, 156] on button "Confirmar" at bounding box center [352, 158] width 28 height 11
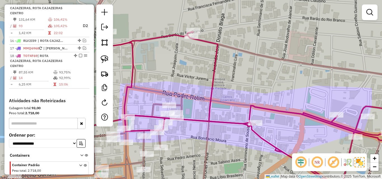
drag, startPoint x: 176, startPoint y: 158, endPoint x: 181, endPoint y: 157, distance: 5.1
click at [182, 157] on div "Janela de atendimento Grade de atendimento Capacidade Transportadoras Veículos …" at bounding box center [191, 89] width 382 height 179
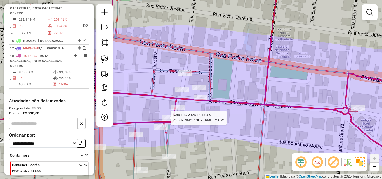
select select "*********"
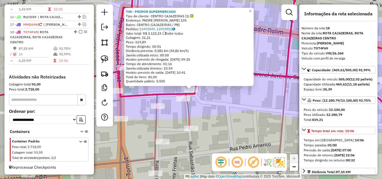
scroll to position [351, 0]
click at [223, 129] on div "748 - PRIMOR SUPERMERCADO Tipo de cliente: CENTRO CAJAZEIRAS (1) Endereço: PADR…" at bounding box center [191, 89] width 382 height 179
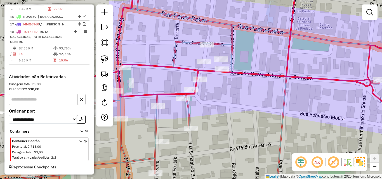
click at [189, 116] on icon at bounding box center [191, 89] width 458 height 215
select select "*********"
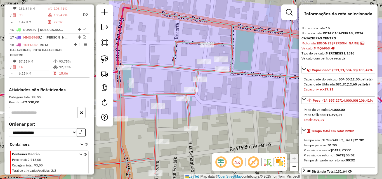
scroll to position [322, 0]
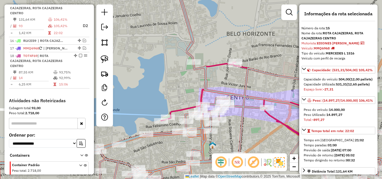
drag, startPoint x: 269, startPoint y: 132, endPoint x: 234, endPoint y: 118, distance: 38.1
click at [241, 125] on icon at bounding box center [178, 82] width 427 height 215
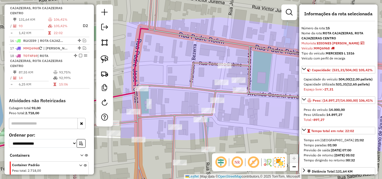
click at [114, 55] on div "Janela de atendimento Grade de atendimento Capacidade Transportadoras Veículos …" at bounding box center [191, 89] width 382 height 179
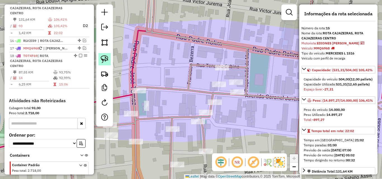
click at [109, 58] on link at bounding box center [104, 59] width 12 height 12
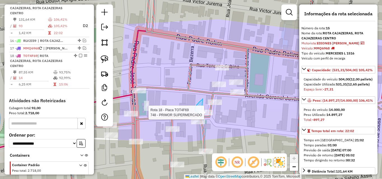
drag, startPoint x: 203, startPoint y: 99, endPoint x: 216, endPoint y: 119, distance: 23.9
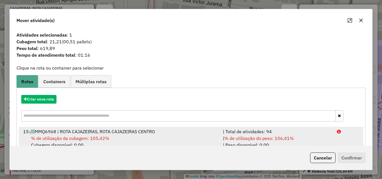
click at [300, 131] on div "| Total de atividades: 94" at bounding box center [277, 131] width 114 height 7
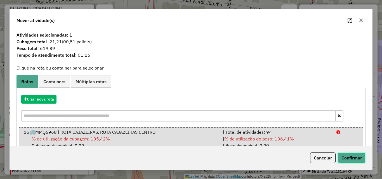
click at [354, 163] on button "Confirmar" at bounding box center [352, 158] width 28 height 11
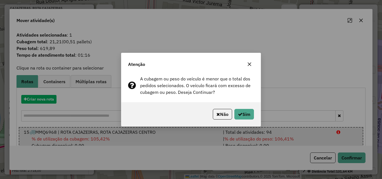
click at [248, 108] on div "Não Sim" at bounding box center [190, 114] width 139 height 24
drag, startPoint x: 246, startPoint y: 106, endPoint x: 244, endPoint y: 113, distance: 7.1
click at [245, 109] on div "Não Sim" at bounding box center [190, 114] width 139 height 24
click at [244, 113] on button "Sim" at bounding box center [244, 114] width 20 height 11
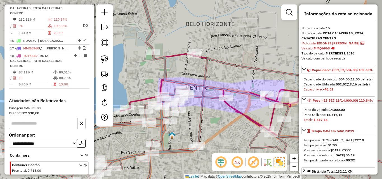
drag, startPoint x: 229, startPoint y: 122, endPoint x: 192, endPoint y: 112, distance: 38.3
click at [191, 112] on icon at bounding box center [166, 82] width 458 height 215
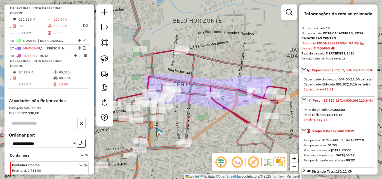
click at [190, 71] on icon at bounding box center [191, 89] width 458 height 215
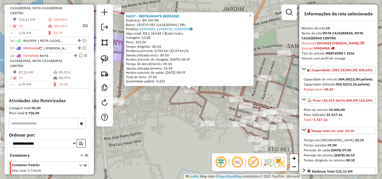
click at [159, 123] on div "14397 - RESTAURANTE BERRADEI Endereço: BR 230 SN Bairro: CRISTO REI (CAJAZEIRAS…" at bounding box center [191, 89] width 382 height 179
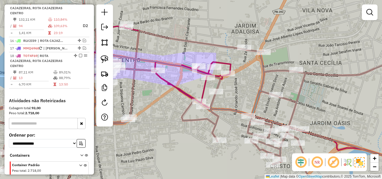
drag, startPoint x: 169, startPoint y: 123, endPoint x: 176, endPoint y: 128, distance: 9.6
click at [177, 130] on div "Janela de atendimento Grade de atendimento Capacidade Transportadoras Veículos …" at bounding box center [191, 89] width 382 height 179
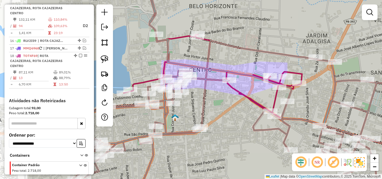
drag, startPoint x: 163, startPoint y: 112, endPoint x: 228, endPoint y: 117, distance: 65.7
click at [228, 117] on div "Janela de atendimento Grade de atendimento Capacidade Transportadoras Veículos …" at bounding box center [191, 89] width 382 height 179
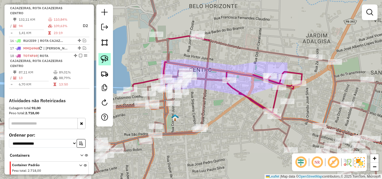
click at [107, 60] on img at bounding box center [105, 59] width 8 height 8
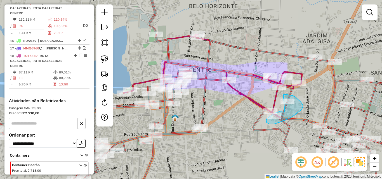
drag, startPoint x: 285, startPoint y: 112, endPoint x: 278, endPoint y: 96, distance: 17.9
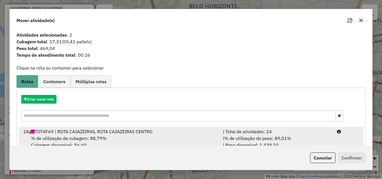
click at [300, 136] on div "| % de utilização do peso: 89,01% | Peso disponível: 1.439,10" at bounding box center [277, 141] width 114 height 13
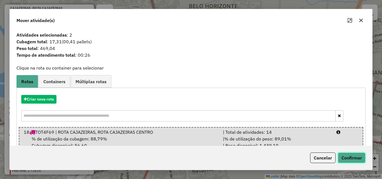
click at [343, 158] on button "Confirmar" at bounding box center [352, 158] width 28 height 11
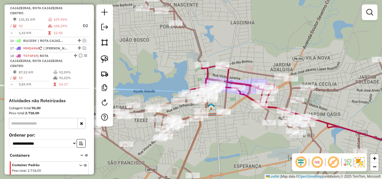
click at [269, 77] on icon at bounding box center [253, 98] width 333 height 199
select select "*********"
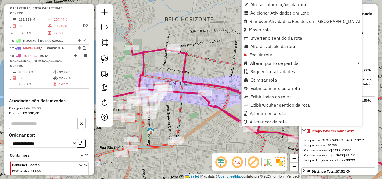
scroll to position [351, 0]
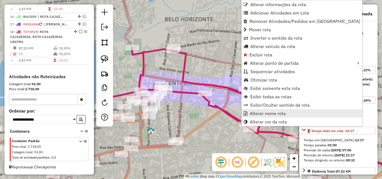
click at [267, 114] on span "Alterar nome rota" at bounding box center [268, 113] width 36 height 4
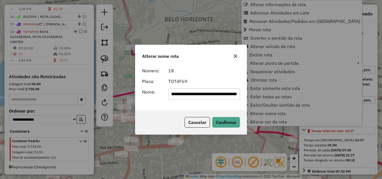
scroll to position [0, 30]
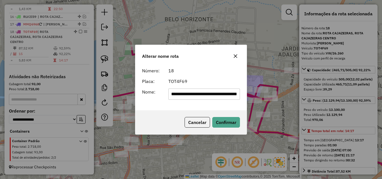
drag, startPoint x: 179, startPoint y: 97, endPoint x: 382, endPoint y: 121, distance: 204.0
click at [376, 119] on div "**********" at bounding box center [191, 89] width 382 height 179
type input "**********"
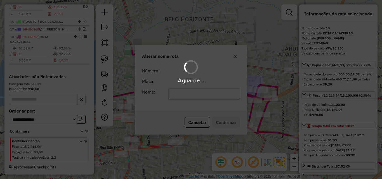
scroll to position [346, 0]
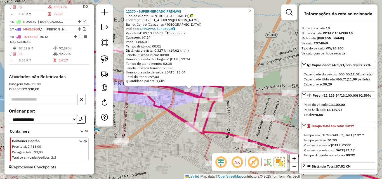
click at [163, 131] on div "12270 - SUPERMERCADO PRIMAVE Tipo de cliente: CENTRO CAJAZEIRAS (1) Endereço: […" at bounding box center [191, 89] width 382 height 179
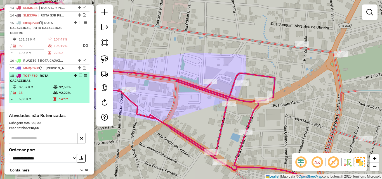
scroll to position [290, 0]
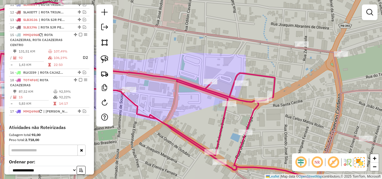
drag, startPoint x: 74, startPoint y: 90, endPoint x: 73, endPoint y: 83, distance: 8.0
drag, startPoint x: 83, startPoint y: 77, endPoint x: 81, endPoint y: 86, distance: 9.0
click at [83, 74] on em at bounding box center [84, 72] width 3 height 3
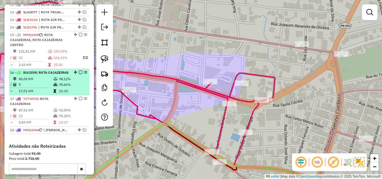
drag, startPoint x: 79, startPoint y: 107, endPoint x: 79, endPoint y: 104, distance: 3.4
click at [79, 100] on em at bounding box center [80, 98] width 3 height 3
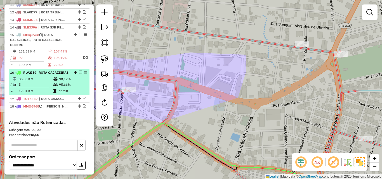
click at [79, 74] on em at bounding box center [80, 72] width 3 height 3
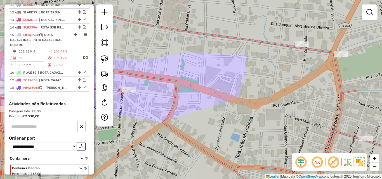
drag, startPoint x: 56, startPoint y: 67, endPoint x: 102, endPoint y: 96, distance: 54.2
click at [56, 67] on table "131,51 KM 107,49% / 92 106,19% D2 = 1,43 KM 22:50" at bounding box center [49, 58] width 78 height 19
select select "*********"
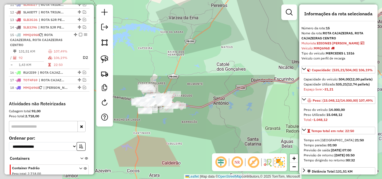
drag, startPoint x: 183, startPoint y: 142, endPoint x: 279, endPoint y: 108, distance: 101.5
click at [281, 107] on div "Janela de atendimento Grade de atendimento Capacidade Transportadoras Veículos …" at bounding box center [191, 89] width 382 height 179
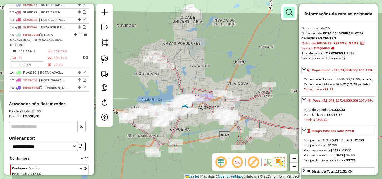
click at [287, 10] on em at bounding box center [289, 12] width 7 height 7
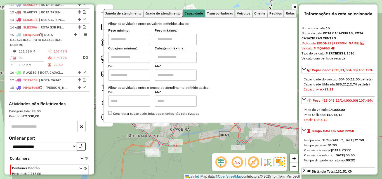
click at [129, 44] on input "text" at bounding box center [129, 39] width 42 height 11
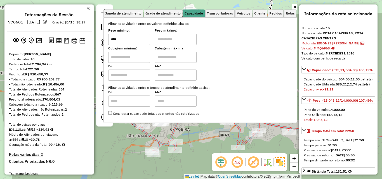
select select "*********"
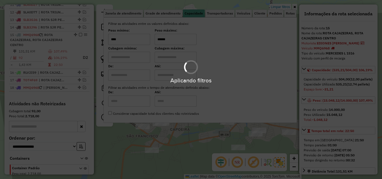
type input "******"
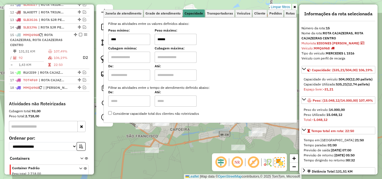
click at [293, 8] on icon at bounding box center [294, 6] width 3 height 3
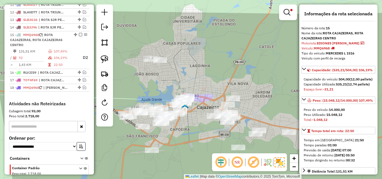
click at [257, 69] on div "Limpar filtros Janela de atendimento Grade de atendimento Capacidade Transporta…" at bounding box center [191, 89] width 382 height 179
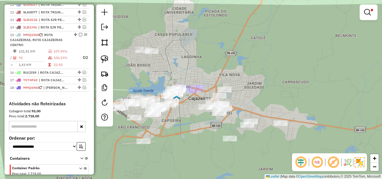
drag, startPoint x: 263, startPoint y: 79, endPoint x: 254, endPoint y: 70, distance: 12.3
click at [255, 70] on div "Limpar filtros Janela de atendimento Grade de atendimento Capacidade Transporta…" at bounding box center [191, 89] width 382 height 179
click at [103, 61] on img at bounding box center [105, 59] width 8 height 8
click at [368, 12] on em at bounding box center [367, 12] width 7 height 7
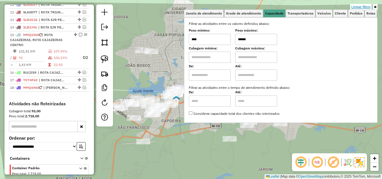
click at [365, 6] on link "Limpar filtros" at bounding box center [361, 7] width 22 height 6
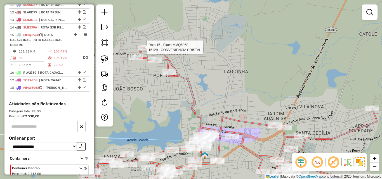
select select "*********"
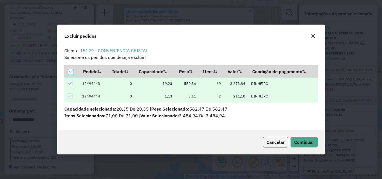
scroll to position [3, 2]
drag, startPoint x: 313, startPoint y: 135, endPoint x: 309, endPoint y: 139, distance: 5.6
click at [311, 136] on div "Cancelar Continuar" at bounding box center [191, 142] width 267 height 24
click at [309, 140] on span "Continuar" at bounding box center [304, 143] width 20 height 6
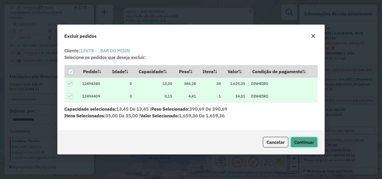
drag, startPoint x: 299, startPoint y: 147, endPoint x: 319, endPoint y: 133, distance: 24.3
click at [299, 147] on button "Continuar" at bounding box center [304, 142] width 27 height 11
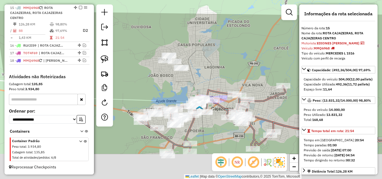
drag, startPoint x: 219, startPoint y: 116, endPoint x: 189, endPoint y: 63, distance: 60.5
click at [189, 63] on div "Janela de atendimento Grade de atendimento Capacidade Transportadoras Veículos …" at bounding box center [191, 89] width 382 height 179
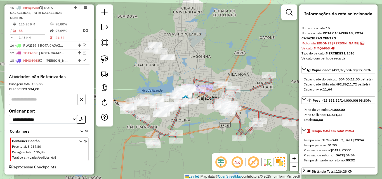
click at [190, 65] on div "Janela de atendimento Grade de atendimento Capacidade Transportadoras Veículos …" at bounding box center [191, 89] width 382 height 179
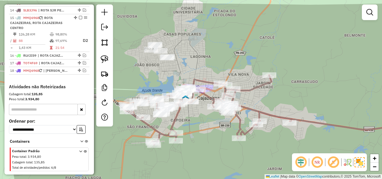
scroll to position [294, 0]
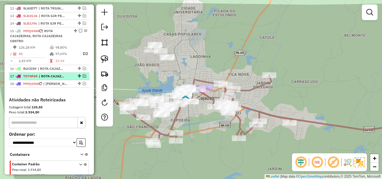
click at [83, 78] on em at bounding box center [84, 75] width 3 height 3
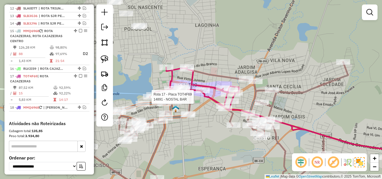
select select "*********"
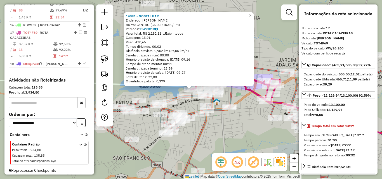
scroll to position [346, 0]
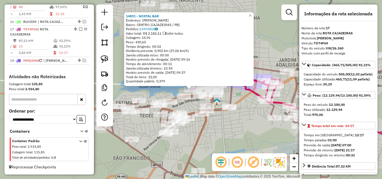
drag, startPoint x: 223, startPoint y: 127, endPoint x: 211, endPoint y: 116, distance: 16.8
click at [223, 128] on div "14891 - NOSTAL BAR Endereço: [PERSON_NAME] SN Bairro: CENTRO ([GEOGRAPHIC_DATA]…" at bounding box center [191, 89] width 382 height 179
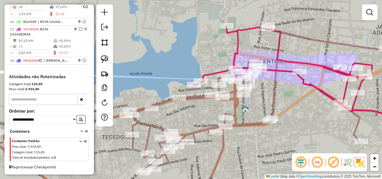
click at [193, 100] on icon at bounding box center [208, 114] width 423 height 165
select select "*********"
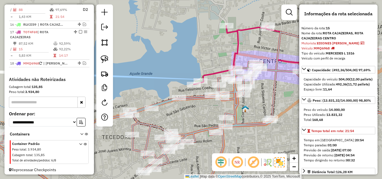
scroll to position [322, 0]
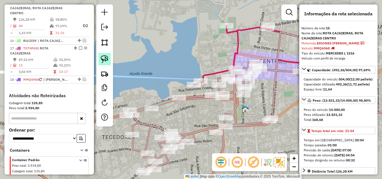
click at [103, 60] on img at bounding box center [105, 59] width 8 height 8
drag, startPoint x: 186, startPoint y: 72, endPoint x: 211, endPoint y: 71, distance: 24.7
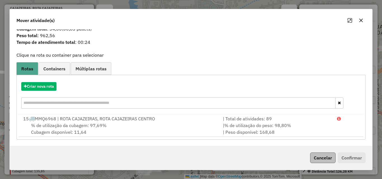
scroll to position [13, 0]
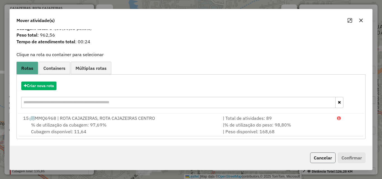
click at [326, 153] on div "Cancelar Confirmar" at bounding box center [337, 158] width 58 height 11
click at [323, 158] on button "Cancelar" at bounding box center [322, 158] width 25 height 11
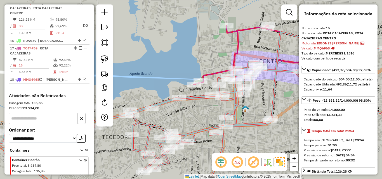
scroll to position [0, 0]
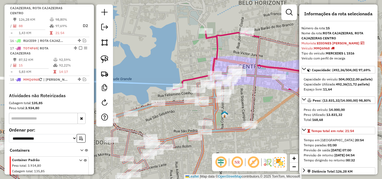
drag, startPoint x: 221, startPoint y: 61, endPoint x: 192, endPoint y: 65, distance: 29.9
click at [190, 69] on div "Janela de atendimento Grade de atendimento Capacidade Transportadoras Veículos …" at bounding box center [191, 89] width 382 height 179
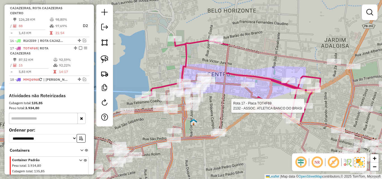
select select "*********"
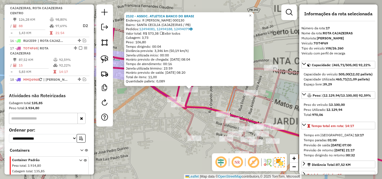
scroll to position [346, 0]
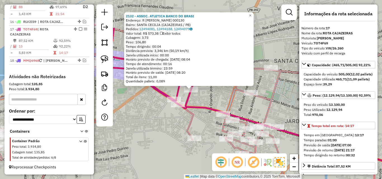
click at [178, 132] on div "Rota 15 - Placa MMQ6968 15707 - IMPERIO VARIEDADES 2132 - ASSOC. ATLETICA BANCO…" at bounding box center [191, 89] width 382 height 179
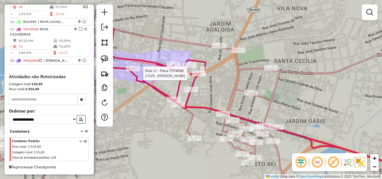
select select "*********"
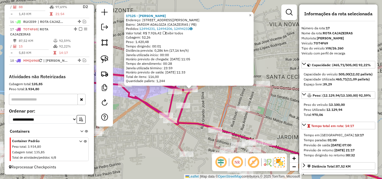
click at [135, 142] on div "17125 - [PERSON_NAME]: R VER [PERSON_NAME] 27 Bairro: JARDIM ADALGIZA ([GEOGRAP…" at bounding box center [191, 89] width 382 height 179
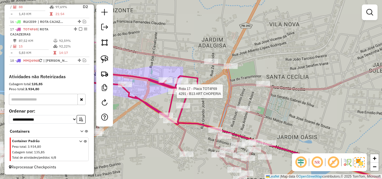
select select "*********"
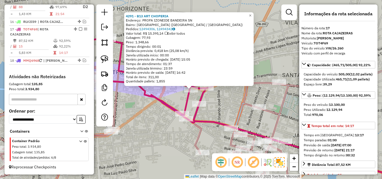
click at [140, 143] on div "4291 - B13 ART CHOPERIA Endereço: PROFA IZONEIDE BANDEIRA SN Bairro: [GEOGRAPHI…" at bounding box center [191, 89] width 382 height 179
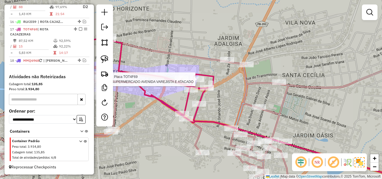
select select "*********"
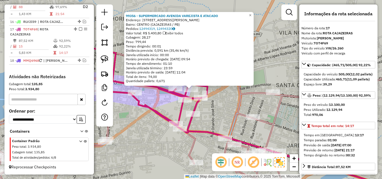
click at [143, 130] on div "Rota 17 - Placa TOT4F69 99356 - SUPERMERCADO AVENIDA VAREJISTA E ATACADO 99356 …" at bounding box center [191, 89] width 382 height 179
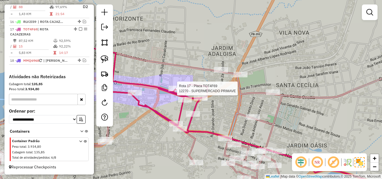
select select "*********"
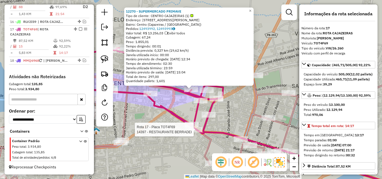
click at [194, 133] on div at bounding box center [196, 130] width 14 height 6
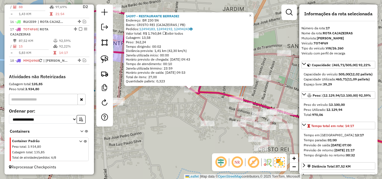
click at [161, 131] on div "14397 - RESTAURANTE BERRADEI Endereço: BR 230 SN Bairro: CRISTO REI (CAJAZEIRAS…" at bounding box center [191, 89] width 382 height 179
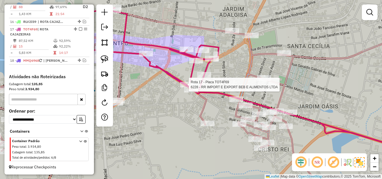
select select "*********"
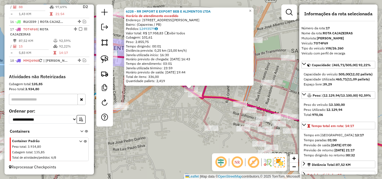
drag, startPoint x: 176, startPoint y: 117, endPoint x: 185, endPoint y: 114, distance: 9.6
click at [176, 117] on div "6228 - RR IMPORT E EXPORT BEB E ALIMENTOS LTDA Horário de atendimento excedido …" at bounding box center [191, 89] width 382 height 179
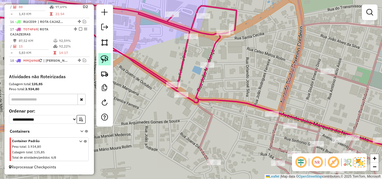
click at [105, 61] on img at bounding box center [105, 59] width 8 height 8
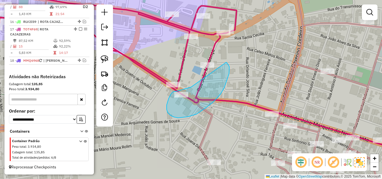
drag, startPoint x: 185, startPoint y: 89, endPoint x: 189, endPoint y: 53, distance: 36.3
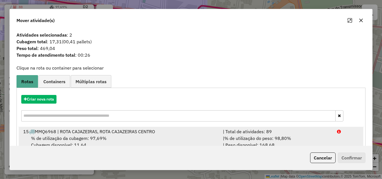
drag, startPoint x: 293, startPoint y: 135, endPoint x: 299, endPoint y: 138, distance: 6.6
click at [293, 135] on li "15 MMQ6968 | ROTA CAJAZEIRAS, ROTA CAJAZEIRAS CENTRO | Total de atividades: 89 …" at bounding box center [191, 138] width 345 height 23
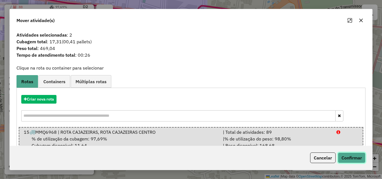
click at [351, 157] on button "Confirmar" at bounding box center [352, 158] width 28 height 11
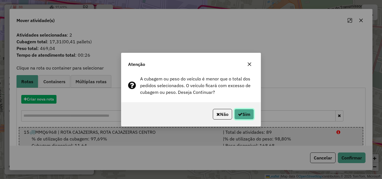
click at [248, 119] on button "Sim" at bounding box center [244, 114] width 20 height 11
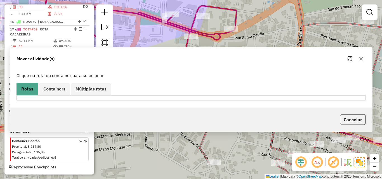
scroll to position [309, 0]
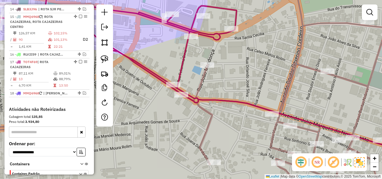
click at [203, 74] on icon at bounding box center [191, 89] width 458 height 215
select select "*********"
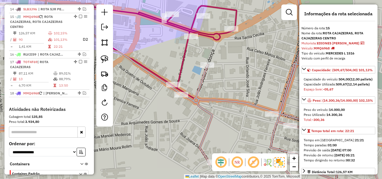
click at [203, 75] on icon at bounding box center [191, 89] width 458 height 215
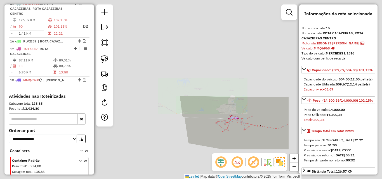
scroll to position [322, 0]
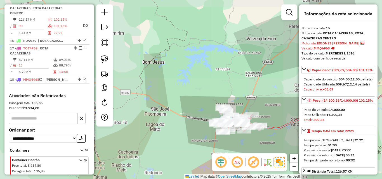
drag, startPoint x: 263, startPoint y: 143, endPoint x: 242, endPoint y: 136, distance: 22.4
click at [242, 136] on div "Janela de atendimento Grade de atendimento Capacidade Transportadoras Veículos …" at bounding box center [191, 89] width 382 height 179
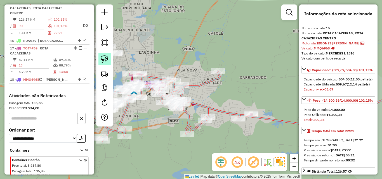
click at [104, 59] on img at bounding box center [105, 59] width 8 height 8
drag, startPoint x: 248, startPoint y: 107, endPoint x: 269, endPoint y: 105, distance: 21.0
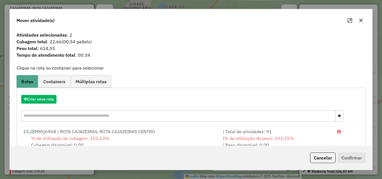
click at [329, 159] on button "Cancelar" at bounding box center [322, 158] width 25 height 11
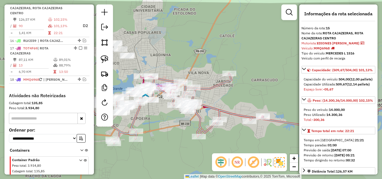
drag, startPoint x: 188, startPoint y: 144, endPoint x: 217, endPoint y: 149, distance: 29.5
click at [217, 149] on div "Janela de atendimento Grade de atendimento Capacidade Transportadoras Veículos …" at bounding box center [191, 89] width 382 height 179
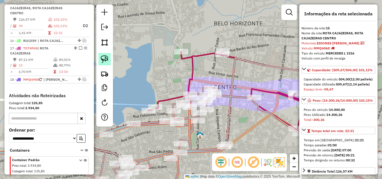
click at [105, 62] on img at bounding box center [105, 59] width 8 height 8
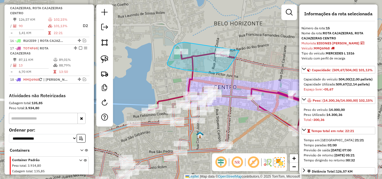
drag, startPoint x: 184, startPoint y: 42, endPoint x: 241, endPoint y: 41, distance: 56.8
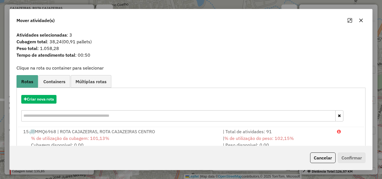
click at [308, 157] on div "Cancelar Confirmar" at bounding box center [337, 158] width 58 height 11
click at [314, 156] on button "Cancelar" at bounding box center [322, 158] width 25 height 11
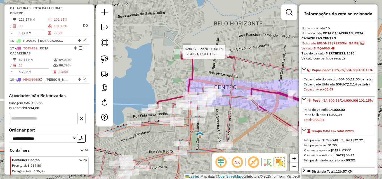
click at [180, 55] on div at bounding box center [181, 52] width 14 height 6
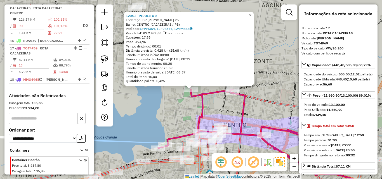
scroll to position [346, 0]
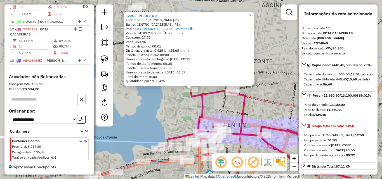
click at [178, 116] on div "12043 - PIRULITO 2 Endereço: DR [PERSON_NAME] QUIMARAES 25 Bairro: CENTRO (CAJA…" at bounding box center [191, 89] width 382 height 179
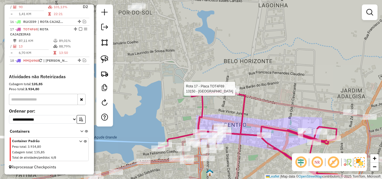
select select "*********"
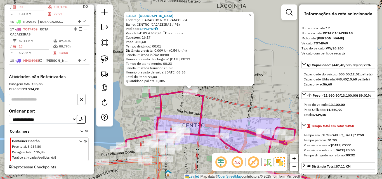
click at [189, 95] on div at bounding box center [190, 93] width 14 height 6
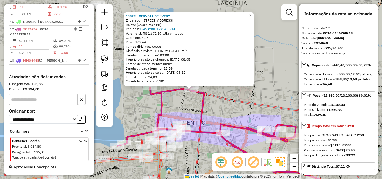
drag, startPoint x: 149, startPoint y: 100, endPoint x: 139, endPoint y: 110, distance: 14.1
click at [149, 100] on div "13829 - CERVEJA DELIVERY Endereço: [STREET_ADDRESS] Pedidos: 12493780, 12494358…" at bounding box center [191, 89] width 382 height 179
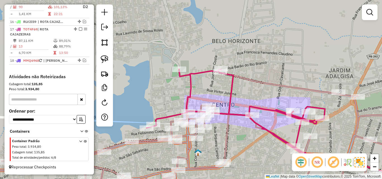
drag, startPoint x: 137, startPoint y: 120, endPoint x: 165, endPoint y: 102, distance: 33.2
click at [165, 102] on div "Janela de atendimento Grade de atendimento Capacidade Transportadoras Veículos …" at bounding box center [191, 89] width 382 height 179
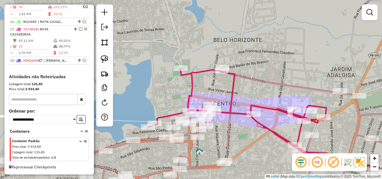
drag, startPoint x: 102, startPoint y: 57, endPoint x: 124, endPoint y: 90, distance: 39.6
click at [101, 57] on img at bounding box center [105, 59] width 8 height 8
drag, startPoint x: 133, startPoint y: 108, endPoint x: 164, endPoint y: 118, distance: 31.9
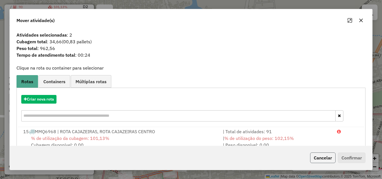
click at [319, 158] on button "Cancelar" at bounding box center [322, 158] width 25 height 11
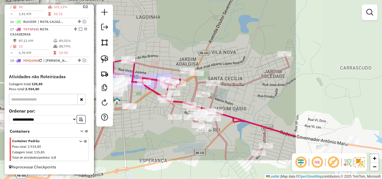
drag, startPoint x: 320, startPoint y: 104, endPoint x: 267, endPoint y: 100, distance: 53.8
click at [224, 78] on div "Janela de atendimento Grade de atendimento Capacidade Transportadoras Veículos …" at bounding box center [191, 89] width 382 height 179
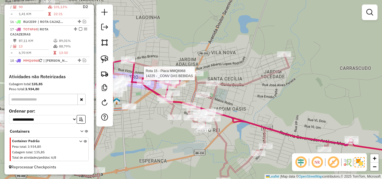
click at [278, 104] on div "Rota 15 - Placa MMQ6968 14225 - _CONV DAS BEBIDAS Janela de atendimento Grade d…" at bounding box center [191, 89] width 382 height 179
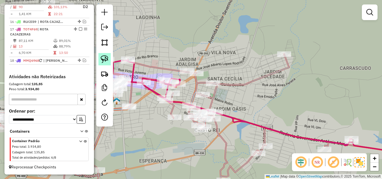
click at [104, 62] on img at bounding box center [105, 59] width 8 height 8
drag, startPoint x: 342, startPoint y: 126, endPoint x: 369, endPoint y: 135, distance: 28.0
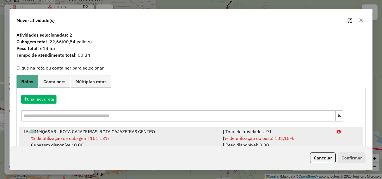
click at [343, 141] on li "15 MMQ6968 | ROTA CAJAZEIRAS, ROTA CAJAZEIRAS CENTRO | Total de atividades: 91 …" at bounding box center [191, 138] width 345 height 23
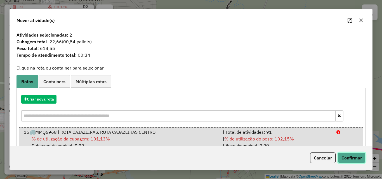
click at [350, 159] on button "Confirmar" at bounding box center [352, 158] width 28 height 11
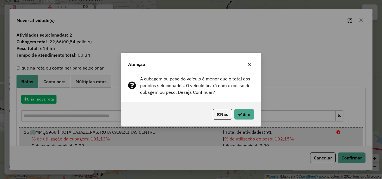
click at [248, 121] on div "Não Sim" at bounding box center [190, 114] width 139 height 24
drag, startPoint x: 246, startPoint y: 119, endPoint x: 248, endPoint y: 120, distance: 2.9
click at [246, 119] on button "Sim" at bounding box center [244, 114] width 20 height 11
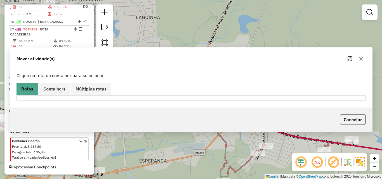
scroll to position [309, 0]
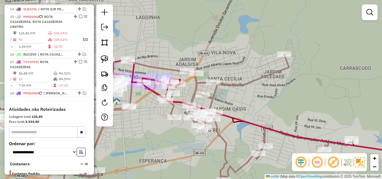
click at [134, 67] on icon at bounding box center [273, 108] width 293 height 96
select select "*********"
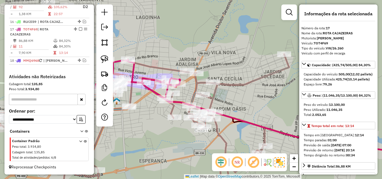
scroll to position [56, 0]
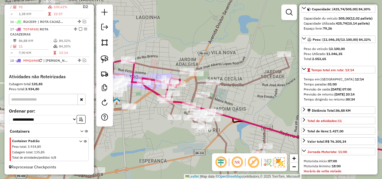
click at [238, 84] on icon at bounding box center [172, 124] width 359 height 140
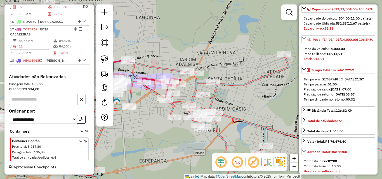
scroll to position [322, 0]
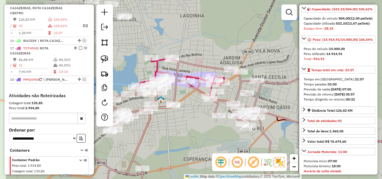
drag, startPoint x: 159, startPoint y: 142, endPoint x: 204, endPoint y: 141, distance: 45.6
click at [204, 141] on div "Janela de atendimento Grade de atendimento Capacidade Transportadoras Veículos …" at bounding box center [191, 89] width 382 height 179
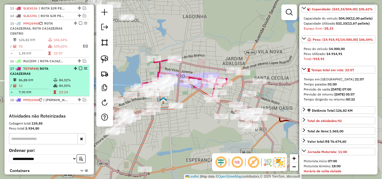
scroll to position [294, 0]
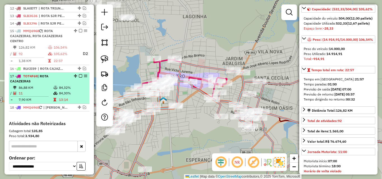
click at [56, 90] on td at bounding box center [56, 88] width 6 height 6
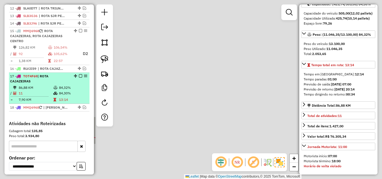
scroll to position [56, 0]
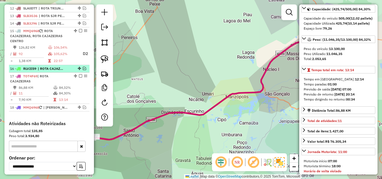
click at [55, 71] on span "| ROTA CAJAZEIRAS" at bounding box center [51, 68] width 26 height 5
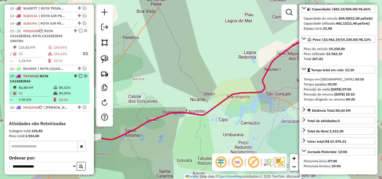
click at [56, 84] on div "17 - TOT4F69 | ROTA CAJAZEIRAS" at bounding box center [39, 79] width 59 height 10
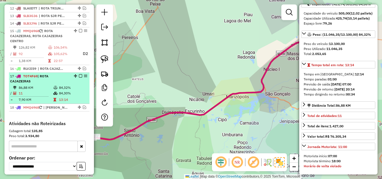
scroll to position [56, 0]
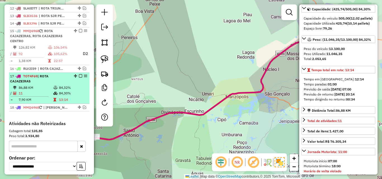
click at [79, 78] on em at bounding box center [80, 75] width 3 height 3
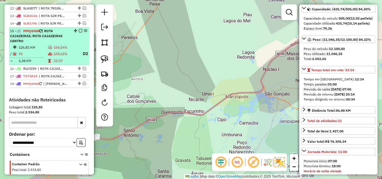
click at [79, 32] on em at bounding box center [80, 30] width 3 height 3
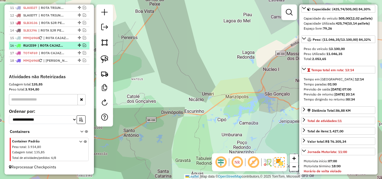
drag, startPoint x: 83, startPoint y: 47, endPoint x: 84, endPoint y: 52, distance: 5.2
click at [83, 47] on em at bounding box center [84, 45] width 3 height 3
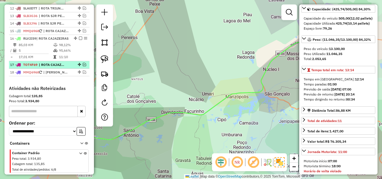
click at [83, 66] on em at bounding box center [84, 64] width 3 height 3
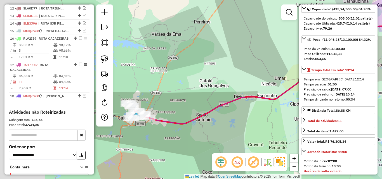
drag, startPoint x: 197, startPoint y: 113, endPoint x: 239, endPoint y: 107, distance: 42.4
click at [239, 106] on icon at bounding box center [265, 74] width 257 height 100
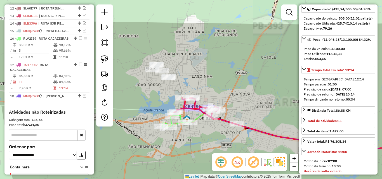
click at [197, 152] on div "Janela de atendimento Grade de atendimento Capacidade Transportadoras Veículos …" at bounding box center [191, 89] width 382 height 179
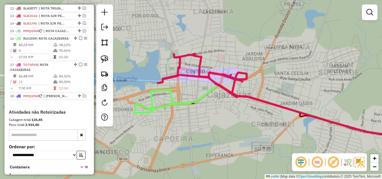
click at [190, 141] on div "Janela de atendimento Grade de atendimento Capacidade Transportadoras Veículos …" at bounding box center [191, 89] width 382 height 179
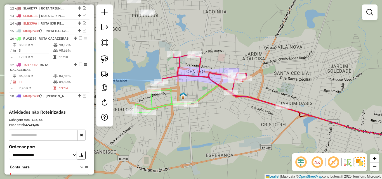
click at [106, 53] on div at bounding box center [104, 65] width 17 height 122
drag, startPoint x: 104, startPoint y: 55, endPoint x: 148, endPoint y: 44, distance: 45.6
click at [104, 55] on link at bounding box center [104, 59] width 12 height 12
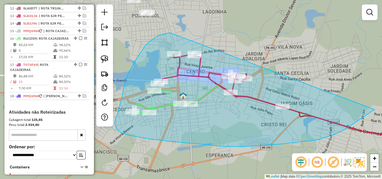
drag, startPoint x: 169, startPoint y: 33, endPoint x: 396, endPoint y: 33, distance: 226.6
click at [382, 33] on html "Aguarde... Pop-up bloqueado! Seu navegador bloqueou automáticamente a abertura …" at bounding box center [191, 89] width 382 height 179
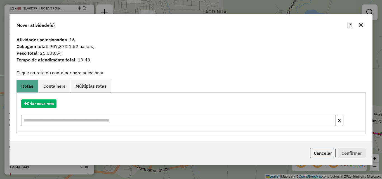
click at [322, 148] on button "Cancelar" at bounding box center [322, 153] width 25 height 11
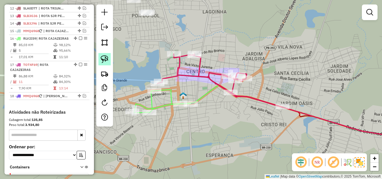
click at [105, 59] on img at bounding box center [105, 59] width 8 height 8
click at [178, 74] on icon at bounding box center [219, 80] width 125 height 53
select select "*********"
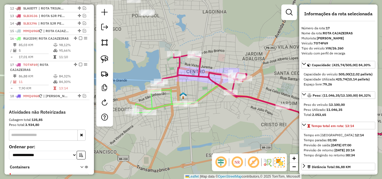
scroll to position [340, 0]
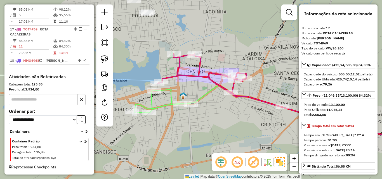
drag, startPoint x: 178, startPoint y: 133, endPoint x: 173, endPoint y: 134, distance: 4.5
click at [177, 133] on div "Rota 16 - Placa RLV2I59 557 - SUP. BRASIL [PERSON_NAME] de atendimento Grade de…" at bounding box center [191, 89] width 382 height 179
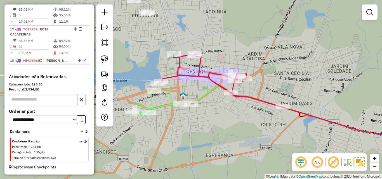
scroll to position [312, 0]
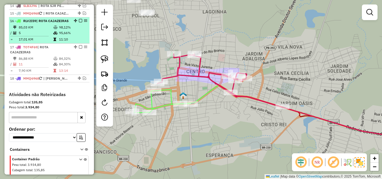
click at [69, 36] on td "95,66%" at bounding box center [73, 33] width 28 height 6
select select "*********"
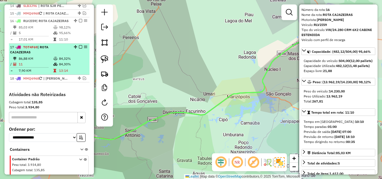
scroll to position [28, 0]
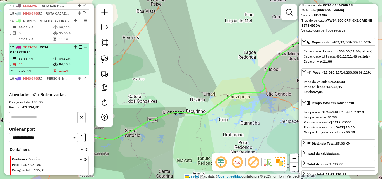
click at [49, 62] on td "86,88 KM" at bounding box center [35, 59] width 35 height 6
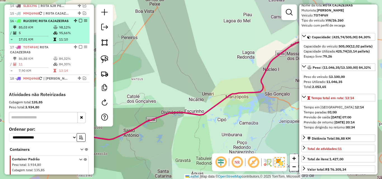
click at [57, 29] on icon at bounding box center [55, 27] width 4 height 3
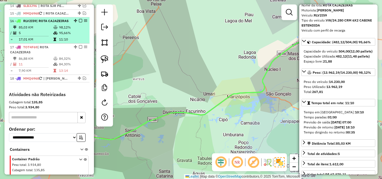
drag, startPoint x: 50, startPoint y: 68, endPoint x: 55, endPoint y: 53, distance: 15.8
click at [50, 62] on td "86,88 KM" at bounding box center [35, 59] width 35 height 6
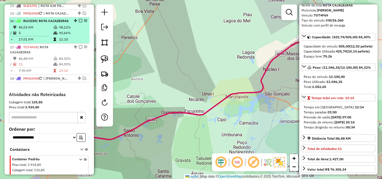
click at [59, 36] on td "95,66%" at bounding box center [73, 33] width 28 height 6
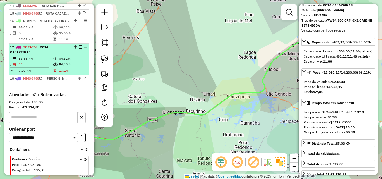
click at [53, 60] on icon at bounding box center [55, 58] width 4 height 3
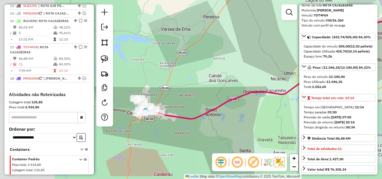
drag, startPoint x: 138, startPoint y: 123, endPoint x: 220, endPoint y: 102, distance: 84.5
click at [220, 102] on icon at bounding box center [281, 69] width 246 height 100
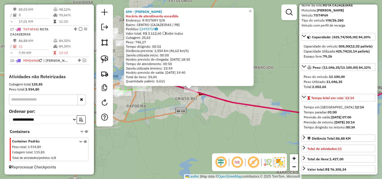
scroll to position [340, 0]
click at [162, 119] on div "694 - VANIA DANTAS DE ARAUJO Horário de atendimento excedido Endereço: R ROTARY…" at bounding box center [191, 89] width 382 height 179
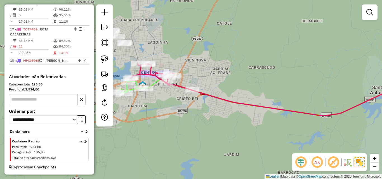
drag, startPoint x: 146, startPoint y: 114, endPoint x: 170, endPoint y: 116, distance: 24.4
click at [171, 116] on div "Janela de atendimento Grade de atendimento Capacidade Transportadoras Veículos …" at bounding box center [191, 89] width 382 height 179
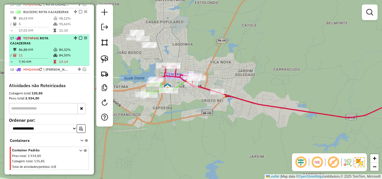
scroll to position [312, 0]
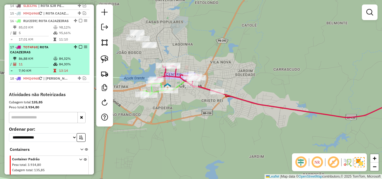
click at [79, 49] on em at bounding box center [80, 46] width 3 height 3
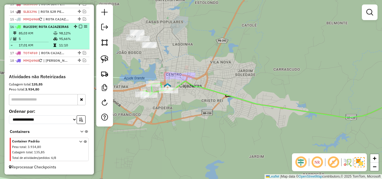
click at [79, 27] on em at bounding box center [80, 26] width 3 height 3
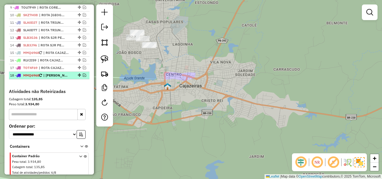
scroll to position [264, 0]
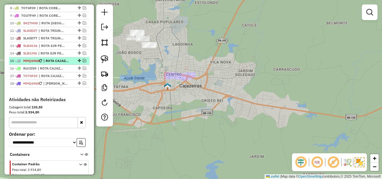
click at [83, 62] on em at bounding box center [84, 60] width 3 height 3
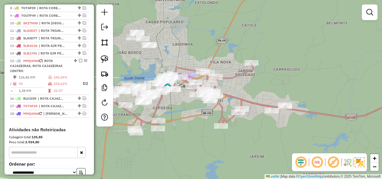
drag, startPoint x: 58, startPoint y: 67, endPoint x: 139, endPoint y: 120, distance: 97.3
click at [57, 67] on div "15 - MMQ6968 | ROTA CAJAZEIRAS, ROTA CAJAZEIRAS CENTRO" at bounding box center [39, 65] width 59 height 15
select select "*********"
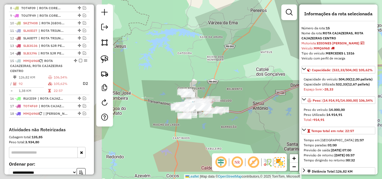
drag, startPoint x: 139, startPoint y: 134, endPoint x: 250, endPoint y: 112, distance: 113.2
click at [250, 112] on icon at bounding box center [327, 62] width 247 height 100
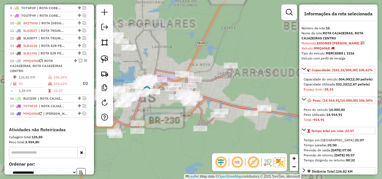
click at [216, 48] on div "Janela de atendimento Grade de atendimento Capacidade Transportadoras Veículos …" at bounding box center [191, 89] width 382 height 179
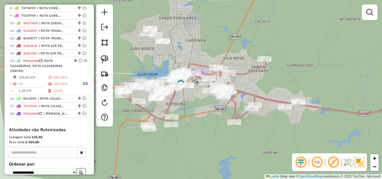
drag, startPoint x: 211, startPoint y: 51, endPoint x: 246, endPoint y: 44, distance: 35.6
click at [246, 44] on div "Janela de atendimento Grade de atendimento Capacidade Transportadoras Veículos …" at bounding box center [191, 89] width 382 height 179
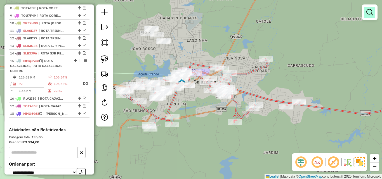
click at [366, 12] on div at bounding box center [370, 12] width 16 height 16
click at [371, 14] on em at bounding box center [369, 12] width 7 height 7
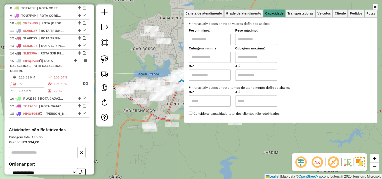
click at [210, 36] on input "text" at bounding box center [210, 39] width 42 height 11
click at [376, 6] on icon at bounding box center [375, 6] width 3 height 3
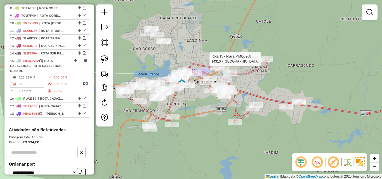
select select "*********"
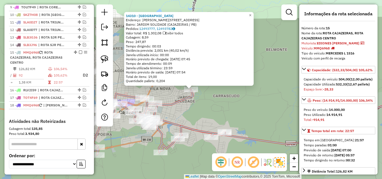
scroll to position [322, 0]
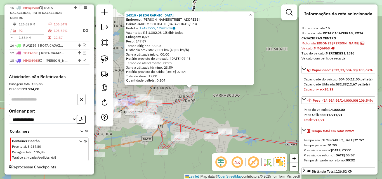
drag, startPoint x: 214, startPoint y: 120, endPoint x: 217, endPoint y: 118, distance: 3.0
click at [215, 120] on div "Rota 15 - Placa MMQ6968 14310 - [GEOGRAPHIC_DATA] 14310 - [GEOGRAPHIC_DATA] End…" at bounding box center [191, 89] width 382 height 179
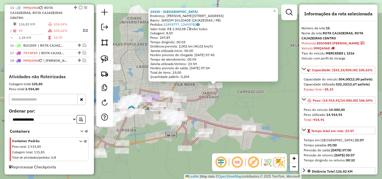
drag, startPoint x: 201, startPoint y: 116, endPoint x: 310, endPoint y: 93, distance: 111.5
click at [310, 92] on hb-router-mapa "Informações da Sessão 978681 - [DATE] Criação: [DATE] 18:29 Depósito: [PERSON_N…" at bounding box center [191, 89] width 382 height 179
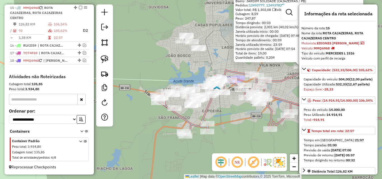
click at [309, 87] on div "Capacidade Utilizada: 532,33 (12,67 pallets)" at bounding box center [338, 84] width 69 height 5
click at [300, 96] on div "**********" at bounding box center [338, 89] width 78 height 170
click at [286, 12] on em at bounding box center [289, 12] width 7 height 7
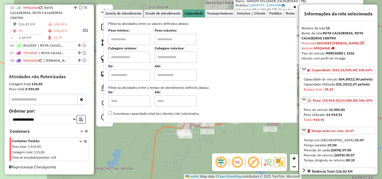
drag, startPoint x: 134, startPoint y: 38, endPoint x: 134, endPoint y: 46, distance: 7.6
click at [134, 39] on input "text" at bounding box center [129, 39] width 42 height 11
type input "****"
drag, startPoint x: 167, startPoint y: 42, endPoint x: 171, endPoint y: 43, distance: 4.6
click at [170, 43] on input "text" at bounding box center [176, 39] width 42 height 11
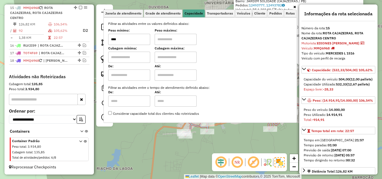
type input "******"
click at [294, 7] on icon at bounding box center [294, 6] width 3 height 3
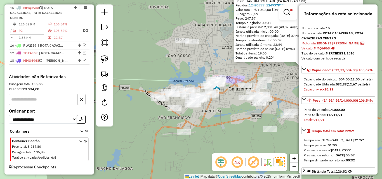
click at [235, 135] on div "14310 - [GEOGRAPHIC_DATA] Endereço: [PERSON_NAME] DE ALENCAR 473 Bairro: JARDIM…" at bounding box center [191, 89] width 382 height 179
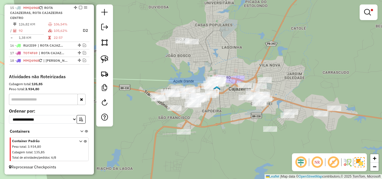
drag, startPoint x: 239, startPoint y: 134, endPoint x: 214, endPoint y: 140, distance: 26.1
click at [214, 140] on div "Limpar filtros Janela de atendimento Grade de atendimento Capacidade Transporta…" at bounding box center [191, 89] width 382 height 179
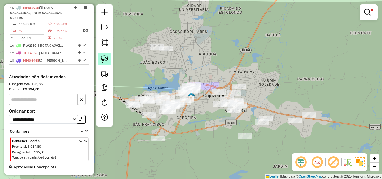
click at [108, 60] on img at bounding box center [105, 59] width 8 height 8
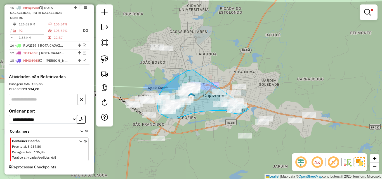
drag, startPoint x: 193, startPoint y: 70, endPoint x: 266, endPoint y: 73, distance: 72.8
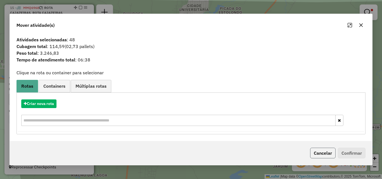
click at [316, 156] on button "Cancelar" at bounding box center [322, 153] width 25 height 11
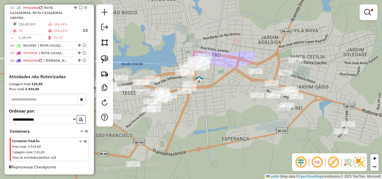
click at [189, 119] on div "Limpar filtros Janela de atendimento Grade de atendimento Capacidade Transporta…" at bounding box center [191, 89] width 382 height 179
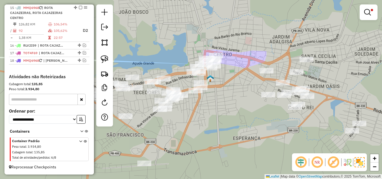
drag, startPoint x: 195, startPoint y: 119, endPoint x: 208, endPoint y: 120, distance: 12.9
click at [208, 120] on div "Limpar filtros Janela de atendimento Grade de atendimento Capacidade Transporta…" at bounding box center [191, 89] width 382 height 179
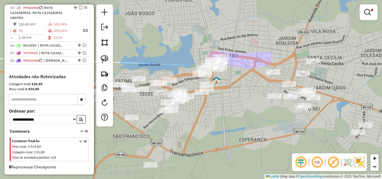
click at [208, 120] on div "Limpar filtros Janela de atendimento Grade de atendimento Capacidade Transporta…" at bounding box center [191, 89] width 382 height 179
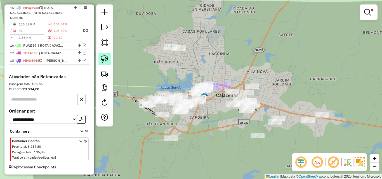
click at [102, 61] on img at bounding box center [105, 59] width 8 height 8
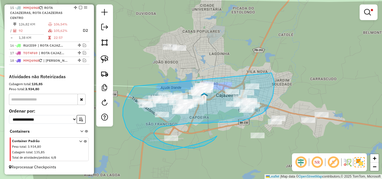
drag, startPoint x: 123, startPoint y: 108, endPoint x: 269, endPoint y: 64, distance: 152.4
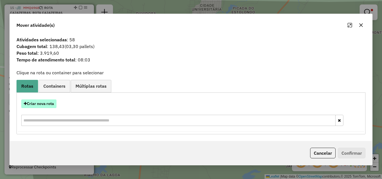
click at [38, 106] on button "Criar nova rota" at bounding box center [38, 104] width 35 height 9
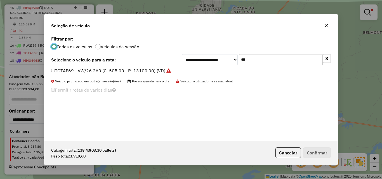
scroll to position [3, 2]
click at [267, 60] on input "***" at bounding box center [281, 59] width 84 height 11
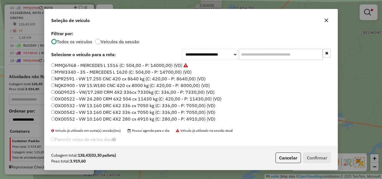
click at [275, 51] on input "text" at bounding box center [281, 54] width 84 height 11
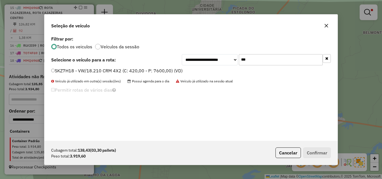
type input "***"
click at [141, 69] on label "SKZ7H18 - VW/18.210 CRM 4X2 (C: 420,00 - P: 7600,00) (VD)" at bounding box center [116, 70] width 131 height 7
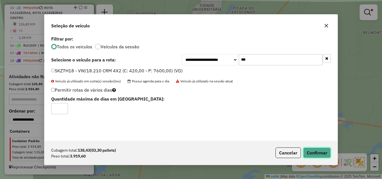
drag, startPoint x: 313, startPoint y: 154, endPoint x: 337, endPoint y: 146, distance: 24.9
click at [314, 154] on button "Confirmar" at bounding box center [317, 153] width 28 height 11
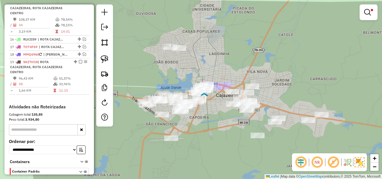
drag, startPoint x: 266, startPoint y: 61, endPoint x: 269, endPoint y: 60, distance: 3.3
click at [269, 60] on div "Limpar filtros Janela de atendimento Grade de atendimento Capacidade Transporta…" at bounding box center [191, 89] width 382 height 179
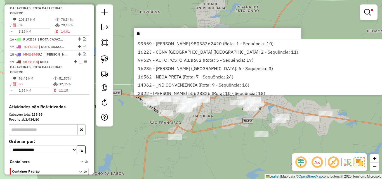
type input "*"
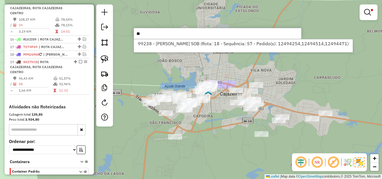
type input "*"
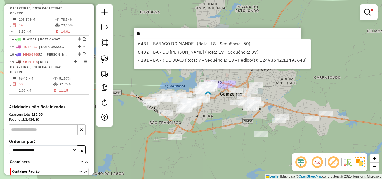
type input "*"
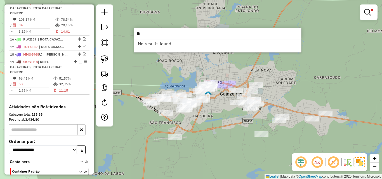
type input "*"
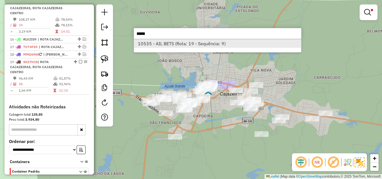
type input "*****"
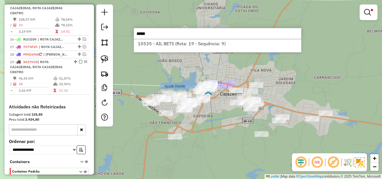
drag, startPoint x: 168, startPoint y: 45, endPoint x: 115, endPoint y: 53, distance: 53.6
click at [168, 46] on li "10535 - AIL BETS (Rota: 19 - Sequência: 9)" at bounding box center [217, 43] width 167 height 8
select select "*********"
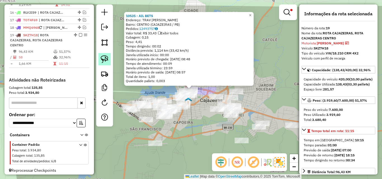
click at [106, 57] on img at bounding box center [105, 59] width 8 height 8
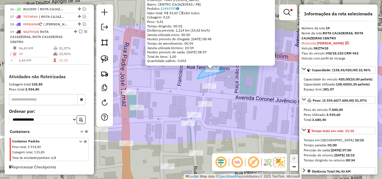
drag, startPoint x: 224, startPoint y: 69, endPoint x: 197, endPoint y: 79, distance: 28.1
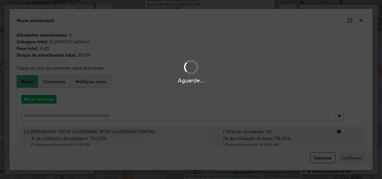
click at [312, 136] on hb-app "Aguarde... Pop-up bloqueado! Seu navegador bloqueou automáticamente a abertura …" at bounding box center [191, 89] width 382 height 179
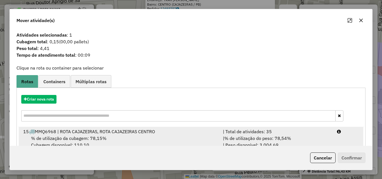
click at [317, 137] on div "| % de utilização do peso: 78,54% | Peso disponível: 3.004,69" at bounding box center [277, 141] width 114 height 13
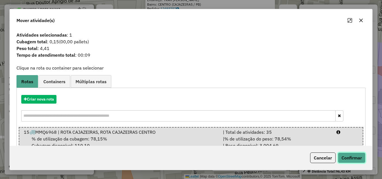
click at [354, 161] on button "Confirmar" at bounding box center [352, 158] width 28 height 11
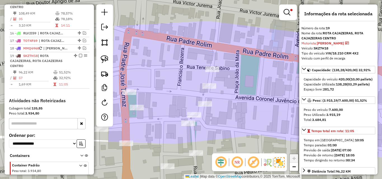
click at [255, 82] on div "Limpar filtros Janela de atendimento Grade de atendimento Capacidade Transporta…" at bounding box center [191, 89] width 382 height 179
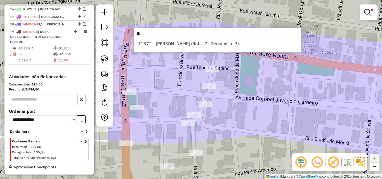
type input "*"
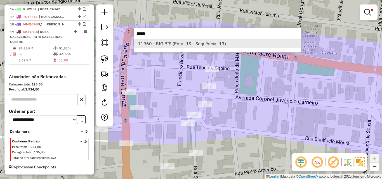
type input "*****"
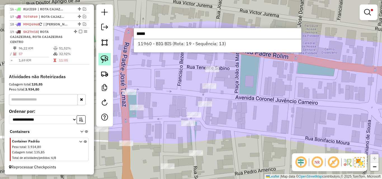
drag, startPoint x: 152, startPoint y: 44, endPoint x: 103, endPoint y: 55, distance: 49.9
click at [152, 44] on li "11960 - BIG BIS (Rota: 19 - Sequência: 13)" at bounding box center [217, 43] width 167 height 8
select select "*********"
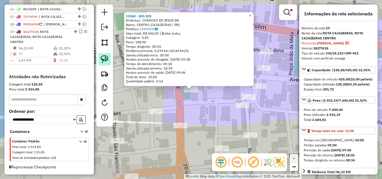
click at [101, 59] on img at bounding box center [105, 59] width 8 height 8
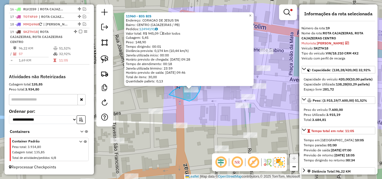
drag, startPoint x: 189, startPoint y: 101, endPoint x: 175, endPoint y: 99, distance: 14.5
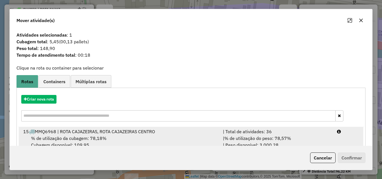
drag, startPoint x: 303, startPoint y: 138, endPoint x: 313, endPoint y: 142, distance: 10.9
click at [304, 138] on div "| % de utilização do peso: 78,57% | Peso disponível: 3.000,28" at bounding box center [277, 141] width 114 height 13
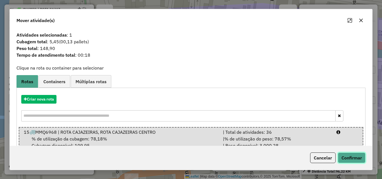
drag, startPoint x: 353, startPoint y: 158, endPoint x: 340, endPoint y: 159, distance: 12.9
click at [353, 159] on button "Confirmar" at bounding box center [352, 158] width 28 height 11
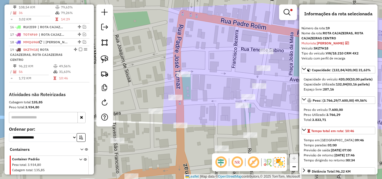
click at [299, 80] on div "Limpar filtros Janela de atendimento Grade de atendimento Capacidade Transporta…" at bounding box center [191, 89] width 382 height 179
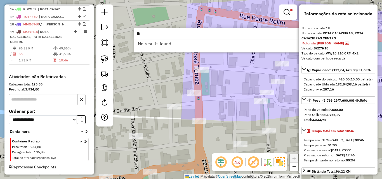
type input "*"
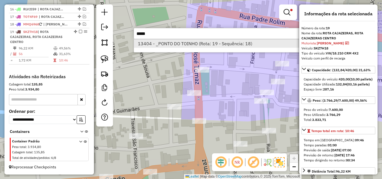
type input "*****"
click at [153, 43] on li "13404 - _PONTO DO TOINHO (Rota: 19 - Sequência: 18)" at bounding box center [217, 43] width 167 height 8
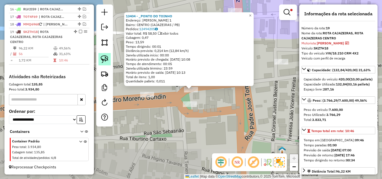
drag, startPoint x: 105, startPoint y: 59, endPoint x: 109, endPoint y: 59, distance: 3.6
click at [106, 59] on img at bounding box center [105, 59] width 8 height 8
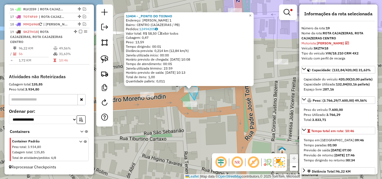
drag, startPoint x: 195, startPoint y: 100, endPoint x: 183, endPoint y: 89, distance: 16.6
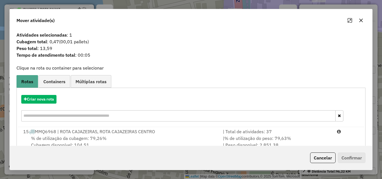
drag, startPoint x: 325, startPoint y: 139, endPoint x: 342, endPoint y: 151, distance: 21.0
click at [325, 139] on div "| % de utilização do peso: 79,63% | Peso disponível: 2.851,38" at bounding box center [277, 141] width 114 height 13
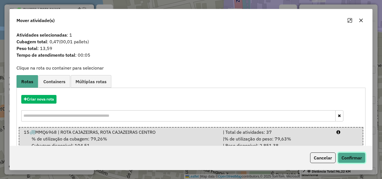
drag, startPoint x: 350, startPoint y: 157, endPoint x: 345, endPoint y: 157, distance: 4.5
click at [348, 157] on button "Confirmar" at bounding box center [352, 158] width 28 height 11
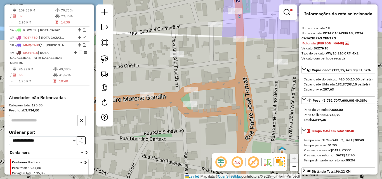
click at [285, 102] on div "Limpar filtros Janela de atendimento Grade de atendimento Capacidade Transporta…" at bounding box center [191, 89] width 382 height 179
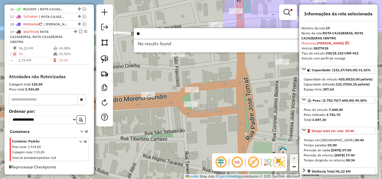
type input "*"
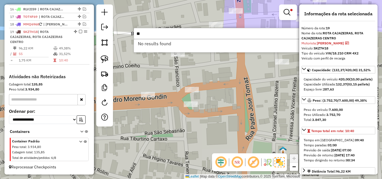
type input "*"
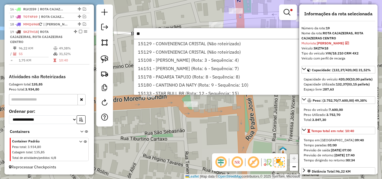
type input "*"
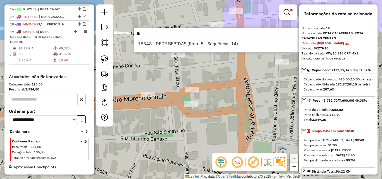
type input "*"
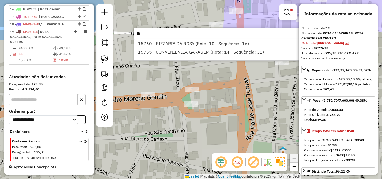
type input "*"
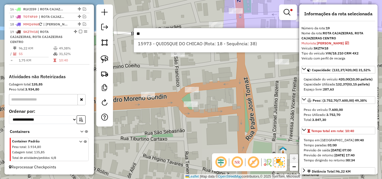
type input "*"
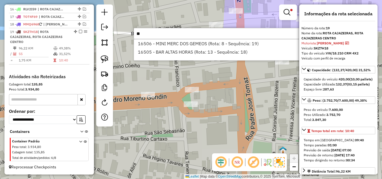
type input "*"
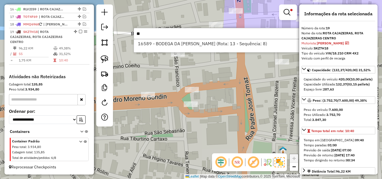
type input "*"
click at [181, 33] on input "*****" at bounding box center [218, 33] width 168 height 11
click at [183, 33] on input "*****" at bounding box center [218, 33] width 168 height 11
type input "*"
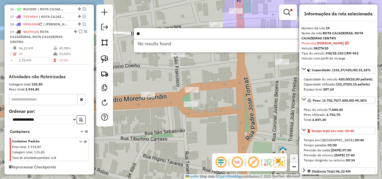
type input "*"
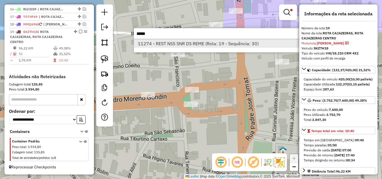
type input "*****"
click at [166, 42] on li "11274 - REST NSS SNR DS REME (Rota: 19 - Sequência: 30)" at bounding box center [217, 43] width 167 height 8
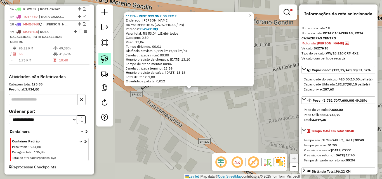
click at [103, 59] on img at bounding box center [105, 59] width 8 height 8
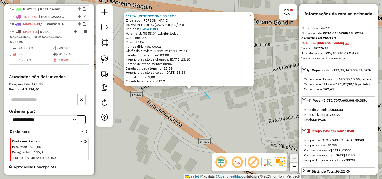
drag, startPoint x: 204, startPoint y: 92, endPoint x: 169, endPoint y: 100, distance: 35.8
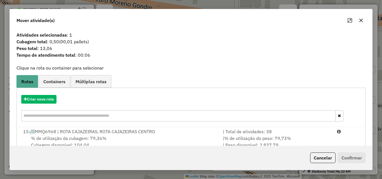
drag, startPoint x: 284, startPoint y: 133, endPoint x: 335, endPoint y: 152, distance: 55.1
click at [286, 134] on div "| Total de atividades: 38" at bounding box center [277, 131] width 114 height 7
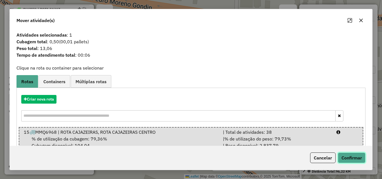
click at [345, 156] on button "Confirmar" at bounding box center [352, 158] width 28 height 11
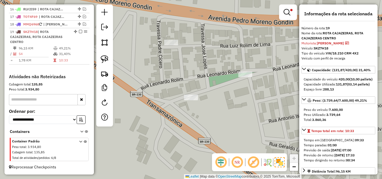
click at [236, 138] on div "Limpar filtros Janela de atendimento Grade de atendimento Capacidade Transporta…" at bounding box center [191, 89] width 382 height 179
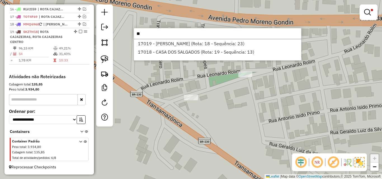
type input "*"
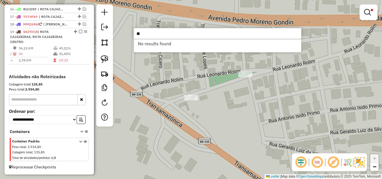
type input "*"
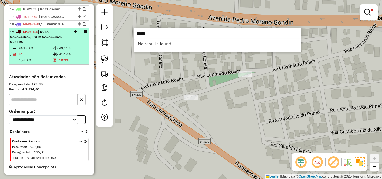
type input "*****"
click at [28, 45] on li "19 - SKZ7H18 | ROTA CAJAZEIRAS, ROTA CAJAZEIRAS CENTRO 96,15 KM 49,21% / 54 31,…" at bounding box center [49, 46] width 81 height 36
select select "*********"
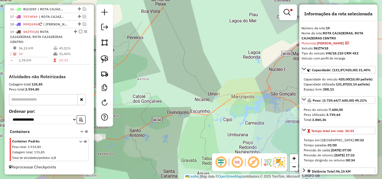
click at [287, 15] on em at bounding box center [287, 12] width 7 height 7
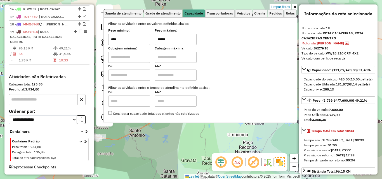
click at [285, 8] on link "Limpar filtros" at bounding box center [281, 7] width 22 height 6
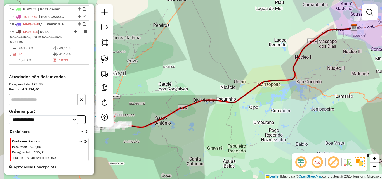
drag, startPoint x: 206, startPoint y: 110, endPoint x: 270, endPoint y: 104, distance: 64.1
click at [286, 94] on div "Janela de atendimento Grade de atendimento Capacidade Transportadoras Veículos …" at bounding box center [191, 89] width 382 height 179
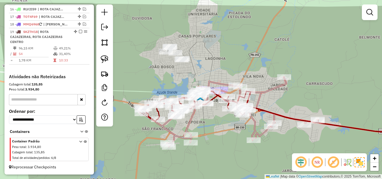
drag, startPoint x: 172, startPoint y: 136, endPoint x: 206, endPoint y: 127, distance: 35.3
click at [206, 127] on div "Janela de atendimento Grade de atendimento Capacidade Transportadoras Veículos …" at bounding box center [191, 89] width 382 height 179
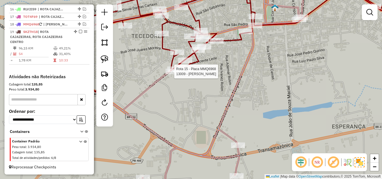
select select "*********"
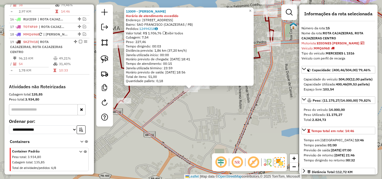
scroll to position [322, 0]
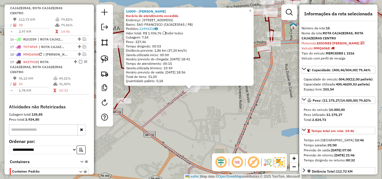
click at [214, 123] on div "13009 - MARIA MARINA ALEXAND Horário de atendimento excedido Endereço: R VITORI…" at bounding box center [191, 89] width 382 height 179
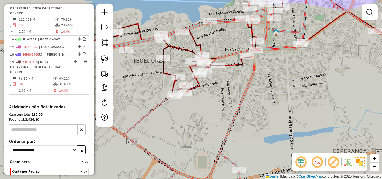
drag, startPoint x: 230, startPoint y: 102, endPoint x: 174, endPoint y: 127, distance: 61.0
click at [174, 127] on div "Janela de atendimento Grade de atendimento Capacidade Transportadoras Veículos …" at bounding box center [191, 89] width 382 height 179
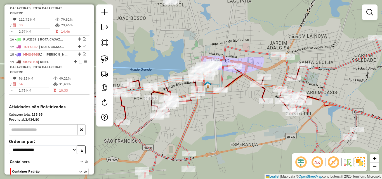
drag, startPoint x: 224, startPoint y: 129, endPoint x: 216, endPoint y: 130, distance: 8.8
click at [216, 130] on div "Janela de atendimento Grade de atendimento Capacidade Transportadoras Veículos …" at bounding box center [191, 89] width 382 height 179
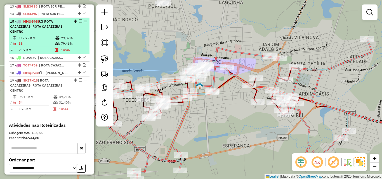
scroll to position [294, 0]
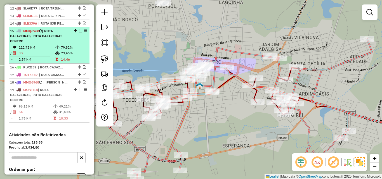
click at [79, 32] on em at bounding box center [80, 30] width 3 height 3
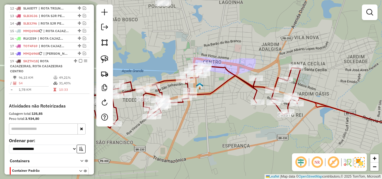
click at [210, 123] on div "Rota 19 - Placa SKZ7H18 17239 - ZIPAN PAES E MASSAS Janela de atendimento Grade…" at bounding box center [191, 89] width 382 height 179
drag, startPoint x: 102, startPoint y: 58, endPoint x: 122, endPoint y: 61, distance: 20.1
click at [102, 58] on img at bounding box center [105, 59] width 8 height 8
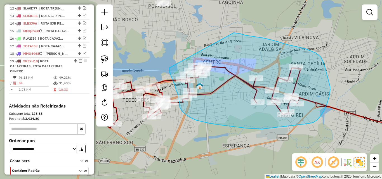
drag, startPoint x: 170, startPoint y: 69, endPoint x: 224, endPoint y: 32, distance: 65.6
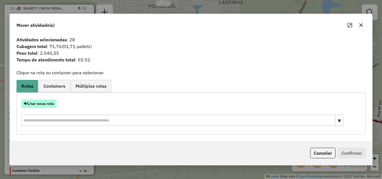
click at [48, 103] on button "Criar nova rota" at bounding box center [38, 104] width 35 height 9
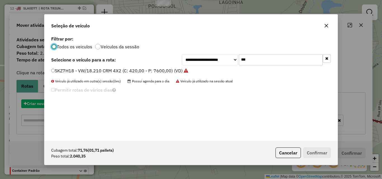
scroll to position [3, 2]
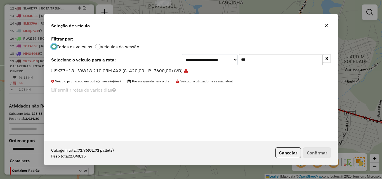
click at [89, 70] on label "SKZ7H18 - VW/18.210 CRM 4X2 (C: 420,00 - P: 7600,00) (VD)" at bounding box center [119, 70] width 137 height 7
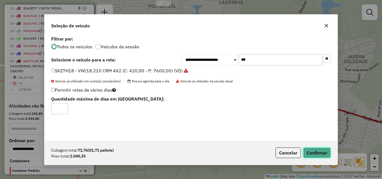
click at [317, 153] on button "Confirmar" at bounding box center [317, 153] width 28 height 11
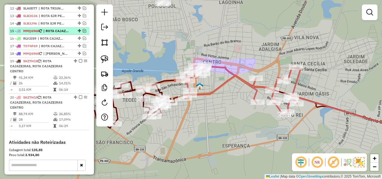
click at [83, 32] on em at bounding box center [84, 30] width 3 height 3
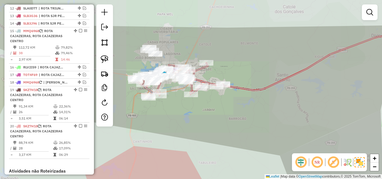
click at [195, 119] on div "Janela de atendimento Grade de atendimento Capacidade Transportadoras Veículos …" at bounding box center [191, 89] width 382 height 179
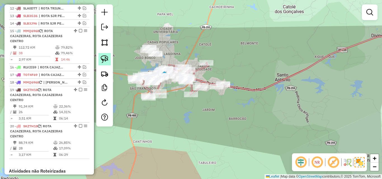
click at [98, 54] on link at bounding box center [104, 59] width 12 height 12
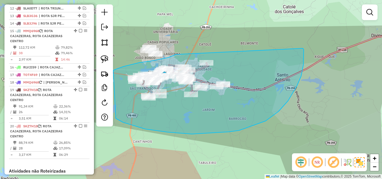
drag, startPoint x: 175, startPoint y: 55, endPoint x: 302, endPoint y: 49, distance: 127.4
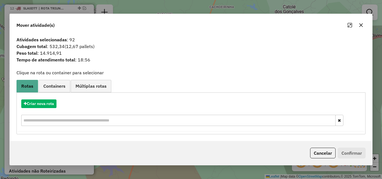
click at [321, 153] on button "Cancelar" at bounding box center [322, 153] width 25 height 11
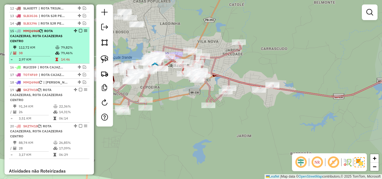
click at [79, 32] on em at bounding box center [80, 30] width 3 height 3
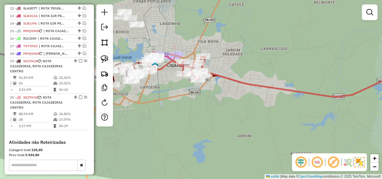
drag, startPoint x: 170, startPoint y: 88, endPoint x: 174, endPoint y: 88, distance: 3.9
click at [173, 90] on div "Janela de atendimento Grade de atendimento Capacidade Transportadoras Veículos …" at bounding box center [191, 89] width 382 height 179
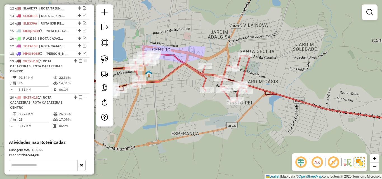
select select "*********"
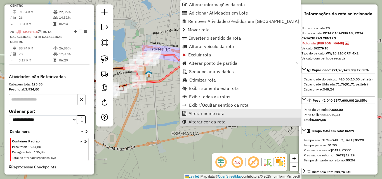
scroll to position [365, 0]
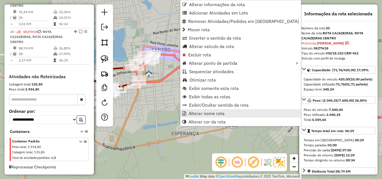
click at [215, 113] on span "Alterar nome rota" at bounding box center [207, 113] width 36 height 4
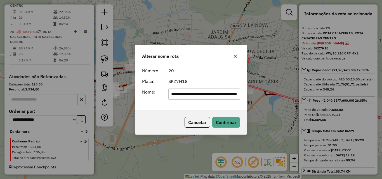
scroll to position [0, 30]
drag, startPoint x: 179, startPoint y: 98, endPoint x: 349, endPoint y: 110, distance: 169.7
click at [344, 108] on div "**********" at bounding box center [191, 89] width 382 height 179
type input "**********"
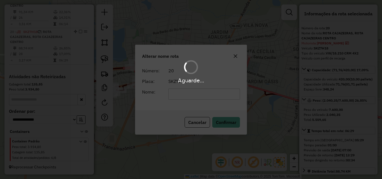
scroll to position [360, 0]
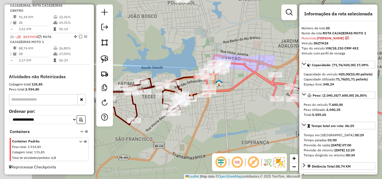
drag, startPoint x: 176, startPoint y: 108, endPoint x: 192, endPoint y: 112, distance: 16.9
click at [194, 113] on div "Janela de atendimento Grade de atendimento Capacidade Transportadoras Veículos …" at bounding box center [191, 89] width 382 height 179
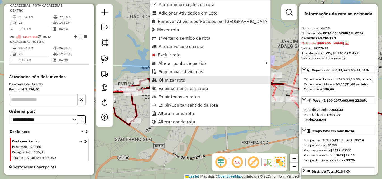
scroll to position [352, 0]
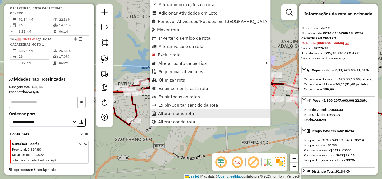
click at [173, 113] on span "Alterar nome rota" at bounding box center [176, 113] width 36 height 4
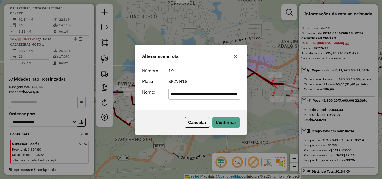
scroll to position [0, 32]
drag, startPoint x: 178, startPoint y: 98, endPoint x: 404, endPoint y: 89, distance: 225.6
click at [382, 89] on html "Aguarde... Pop-up bloqueado! Seu navegador bloqueou automáticamente a abertura …" at bounding box center [191, 89] width 382 height 179
type input "**********"
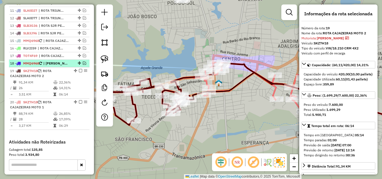
scroll to position [269, 0]
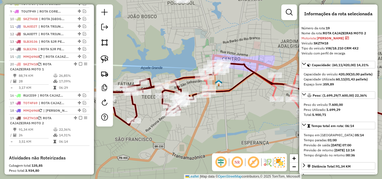
drag, startPoint x: 74, startPoint y: 120, endPoint x: 76, endPoint y: 66, distance: 54.1
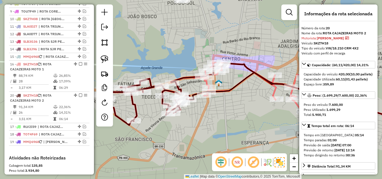
drag, startPoint x: 72, startPoint y: 112, endPoint x: 71, endPoint y: 98, distance: 14.1
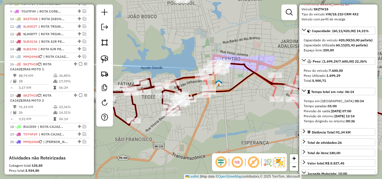
scroll to position [56, 0]
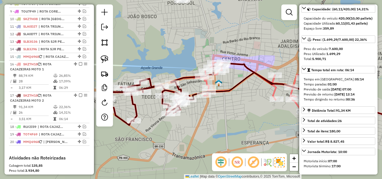
click at [136, 110] on icon at bounding box center [144, 102] width 90 height 46
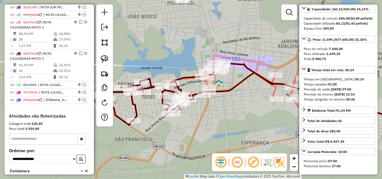
scroll to position [355, 0]
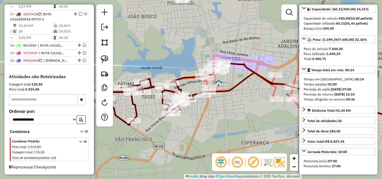
click at [274, 93] on icon at bounding box center [257, 87] width 126 height 49
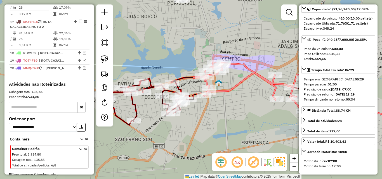
scroll to position [330, 0]
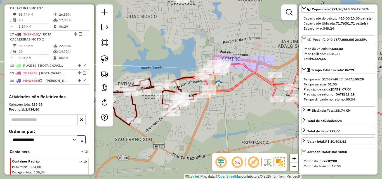
click at [135, 103] on icon at bounding box center [144, 102] width 90 height 46
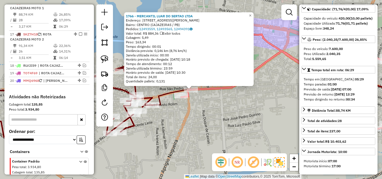
drag, startPoint x: 170, startPoint y: 93, endPoint x: 173, endPoint y: 95, distance: 3.6
click at [170, 93] on icon at bounding box center [286, 78] width 268 height 54
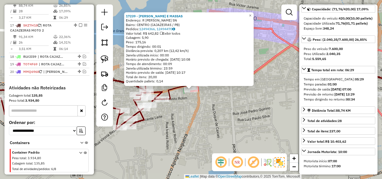
click at [180, 103] on div "17239 - ZIPAN PAES E MASSAS Endereço: R JOAO VIEIRA CARNEIRO SN Bairro: CENTRO …" at bounding box center [191, 89] width 382 height 179
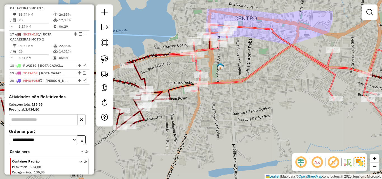
drag, startPoint x: 109, startPoint y: 60, endPoint x: 120, endPoint y: 62, distance: 11.8
click at [109, 60] on link at bounding box center [104, 59] width 12 height 12
drag, startPoint x: 213, startPoint y: 84, endPoint x: 187, endPoint y: 99, distance: 29.7
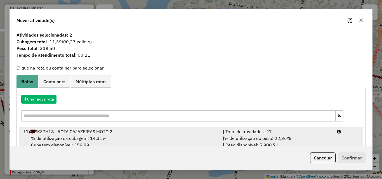
click at [281, 128] on li "17 SKZ7H18 | ROTA CAJAZEIRAS MOTO 2 | Total de atividades: 27 % de utilização d…" at bounding box center [191, 138] width 345 height 23
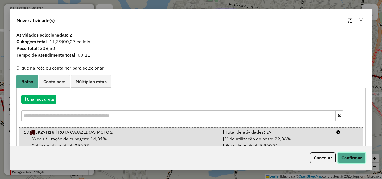
click at [342, 156] on button "Confirmar" at bounding box center [352, 158] width 28 height 11
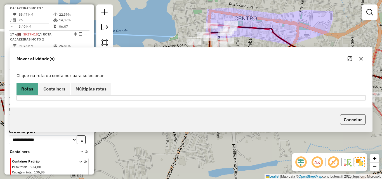
scroll to position [131, 0]
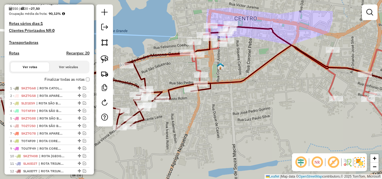
click at [195, 65] on icon at bounding box center [295, 74] width 250 height 98
select select "*********"
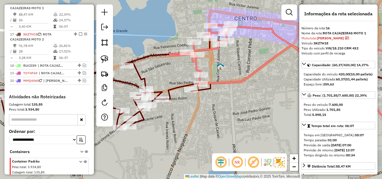
click at [177, 88] on icon at bounding box center [96, 104] width 229 height 93
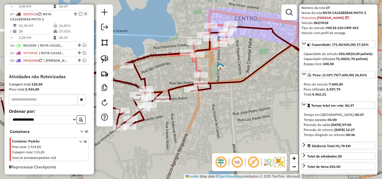
scroll to position [28, 0]
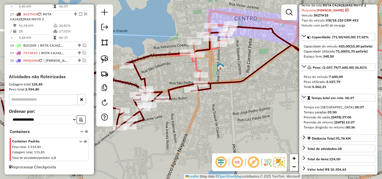
click at [194, 66] on icon at bounding box center [295, 74] width 250 height 98
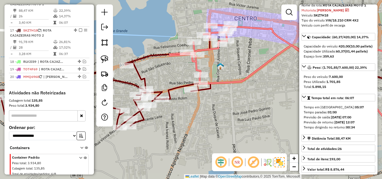
scroll to position [330, 0]
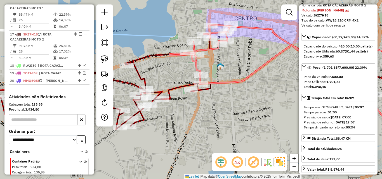
click at [177, 87] on icon at bounding box center [96, 104] width 229 height 93
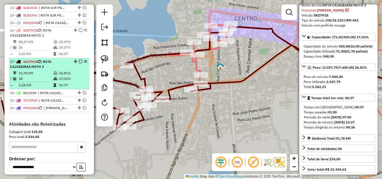
scroll to position [299, 0]
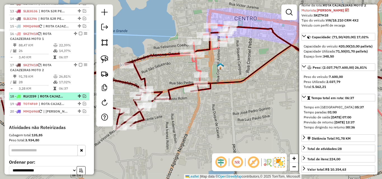
click at [83, 98] on em at bounding box center [84, 96] width 3 height 3
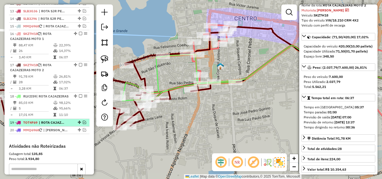
click at [83, 124] on em at bounding box center [84, 122] width 3 height 3
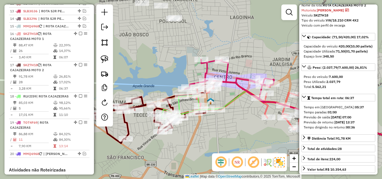
click at [204, 135] on div "Janela de atendimento Grade de atendimento Capacidade Transportadoras Veículos …" at bounding box center [191, 89] width 382 height 179
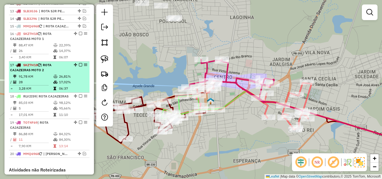
click at [79, 67] on em at bounding box center [80, 64] width 3 height 3
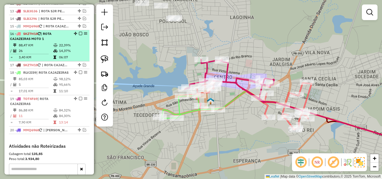
click at [79, 35] on em at bounding box center [80, 33] width 3 height 3
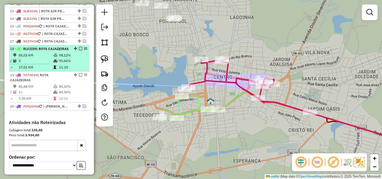
click at [79, 50] on em at bounding box center [80, 48] width 3 height 3
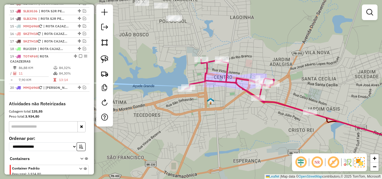
drag, startPoint x: 79, startPoint y: 60, endPoint x: 76, endPoint y: 81, distance: 21.1
click at [79, 58] on em at bounding box center [80, 56] width 3 height 3
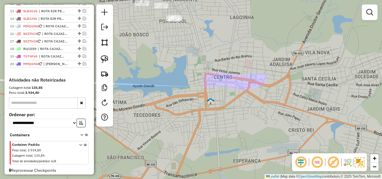
scroll to position [271, 0]
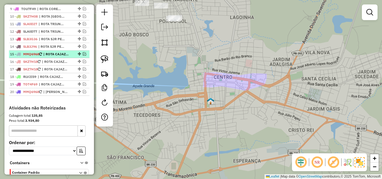
click at [83, 56] on em at bounding box center [84, 53] width 3 height 3
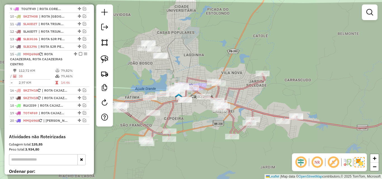
click at [206, 136] on div "Janela de atendimento Grade de atendimento Capacidade Transportadoras Veículos …" at bounding box center [191, 89] width 382 height 179
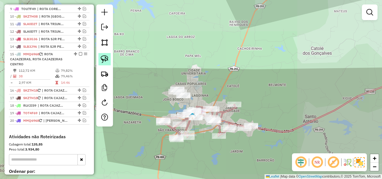
click at [101, 62] on img at bounding box center [105, 59] width 8 height 8
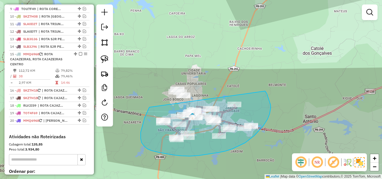
drag, startPoint x: 149, startPoint y: 107, endPoint x: 262, endPoint y: 88, distance: 113.8
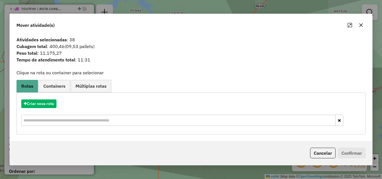
click at [314, 152] on button "Cancelar" at bounding box center [322, 153] width 25 height 11
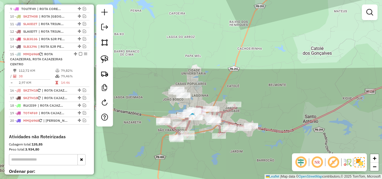
drag, startPoint x: 83, startPoint y: 95, endPoint x: 88, endPoint y: 109, distance: 15.3
click at [83, 92] on em at bounding box center [84, 90] width 3 height 3
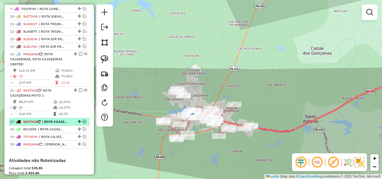
click at [83, 123] on em at bounding box center [84, 121] width 3 height 3
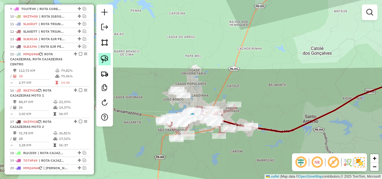
click at [104, 60] on img at bounding box center [105, 59] width 8 height 8
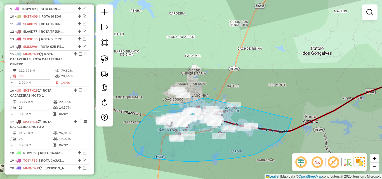
drag, startPoint x: 205, startPoint y: 98, endPoint x: 279, endPoint y: 76, distance: 77.6
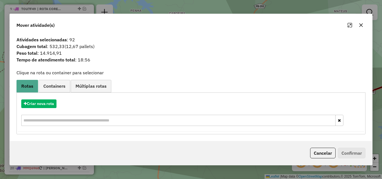
click at [363, 28] on button "button" at bounding box center [361, 25] width 9 height 9
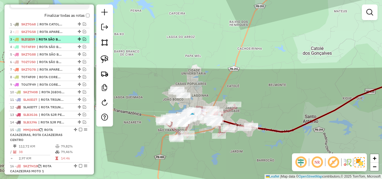
scroll to position [187, 0]
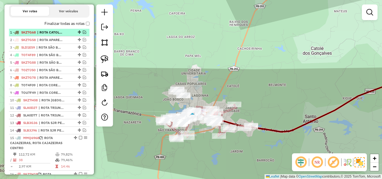
click at [48, 35] on span "| ROTA CATOLÉ DO ROCHA" at bounding box center [50, 32] width 26 height 5
select select "*********"
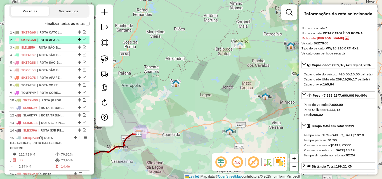
click at [47, 43] on span "| ROTA APARECIDA, ROTA CATOLÉ DO ROCHA" at bounding box center [50, 39] width 26 height 5
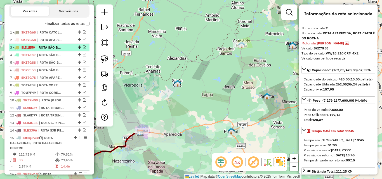
click at [49, 50] on span "| ROTA SÃO BENTO" at bounding box center [49, 47] width 26 height 5
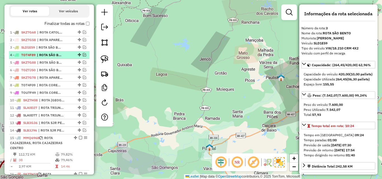
click at [50, 58] on span "| ROTA SÃO BENTO" at bounding box center [50, 55] width 26 height 5
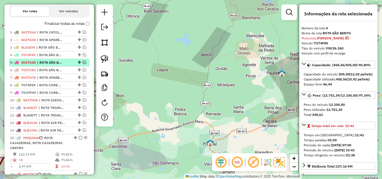
click at [48, 65] on span "| ROTA SÃO BENTO" at bounding box center [50, 62] width 26 height 5
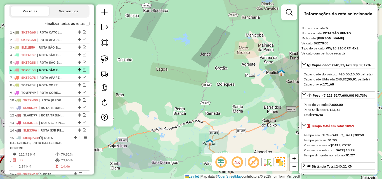
click at [48, 73] on span "| ROTA SÃO BENTO" at bounding box center [50, 70] width 26 height 5
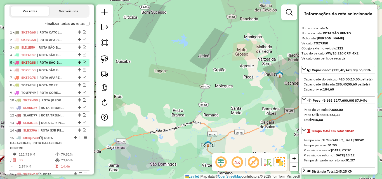
click at [51, 65] on span "| ROTA SÃO BENTO" at bounding box center [50, 62] width 26 height 5
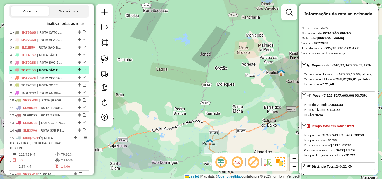
click at [51, 73] on span "| ROTA SÃO BENTO" at bounding box center [50, 70] width 26 height 5
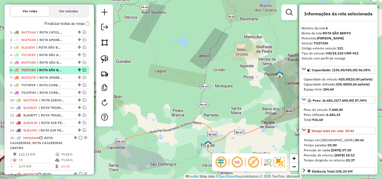
click at [83, 72] on em at bounding box center [84, 69] width 3 height 3
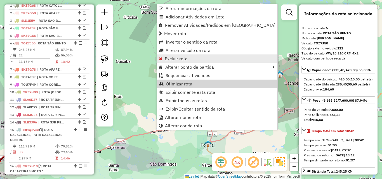
scroll to position [254, 0]
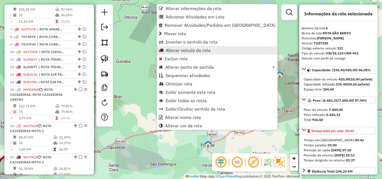
click at [200, 51] on span "Alterar veículo da rota" at bounding box center [188, 50] width 45 height 4
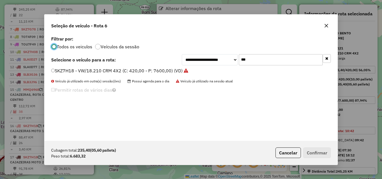
scroll to position [3, 2]
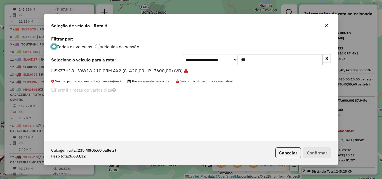
click at [279, 56] on input "***" at bounding box center [281, 59] width 84 height 11
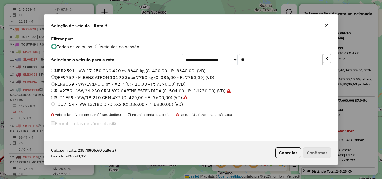
type input "**"
click at [77, 103] on label "TOU7F59 - VW 13.180 DRC 6X2 (C: 336,00 - P: 6800,00) (VD)" at bounding box center [117, 104] width 132 height 7
click at [84, 104] on label "TOU7F59 - VW 13.180 DRC 6X2 (C: 336,00 - P: 6800,00) (VD)" at bounding box center [117, 104] width 132 height 7
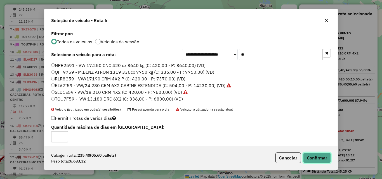
click at [315, 154] on button "Confirmar" at bounding box center [317, 158] width 28 height 11
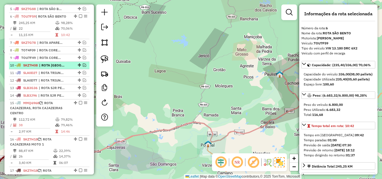
scroll to position [226, 0]
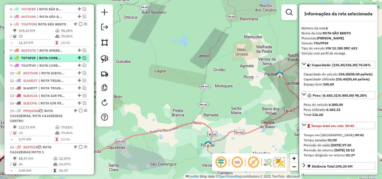
drag, startPoint x: 78, startPoint y: 28, endPoint x: 77, endPoint y: 46, distance: 18.2
click at [79, 26] on em at bounding box center [80, 23] width 3 height 3
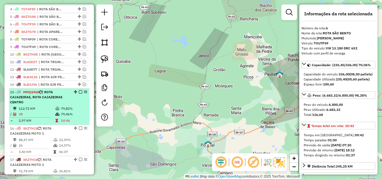
drag, startPoint x: 57, startPoint y: 106, endPoint x: 57, endPoint y: 113, distance: 7.0
click at [57, 105] on div "15 - MMQ6968 | ROTA CAJAZEIRAS, ROTA CAJAZEIRAS CENTRO" at bounding box center [39, 97] width 59 height 15
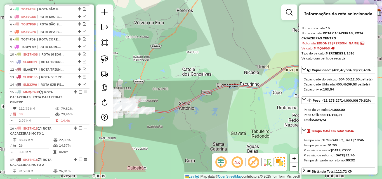
drag, startPoint x: 154, startPoint y: 137, endPoint x: 188, endPoint y: 119, distance: 38.7
click at [188, 119] on div "Janela de atendimento Grade de atendimento Capacidade Transportadoras Veículos …" at bounding box center [191, 89] width 382 height 179
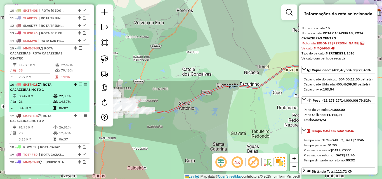
scroll to position [282, 0]
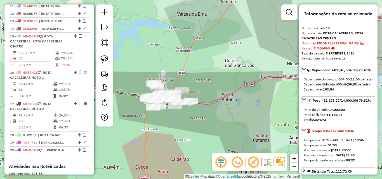
drag, startPoint x: 206, startPoint y: 124, endPoint x: 188, endPoint y: 123, distance: 18.5
click at [212, 123] on div "Janela de atendimento Grade de atendimento Capacidade Transportadoras Veículos …" at bounding box center [191, 89] width 382 height 179
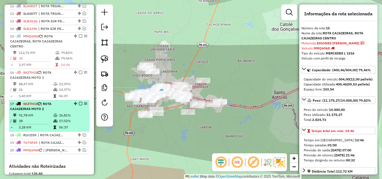
click at [79, 105] on em at bounding box center [80, 103] width 3 height 3
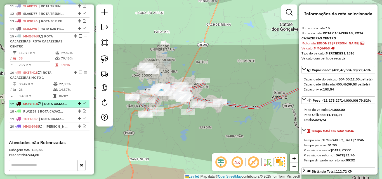
click at [83, 105] on em at bounding box center [84, 103] width 3 height 3
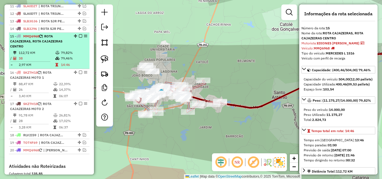
click at [79, 38] on em at bounding box center [80, 35] width 3 height 3
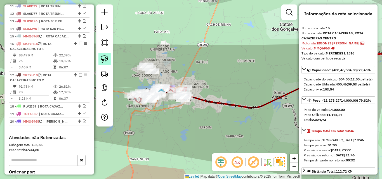
click at [107, 57] on img at bounding box center [105, 59] width 8 height 8
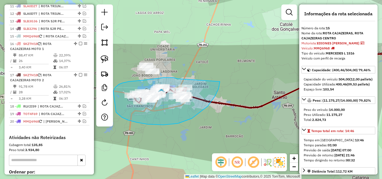
drag, startPoint x: 157, startPoint y: 79, endPoint x: 234, endPoint y: 77, distance: 76.4
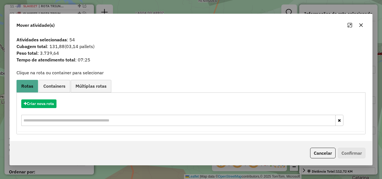
click at [360, 25] on icon "button" at bounding box center [361, 25] width 4 height 4
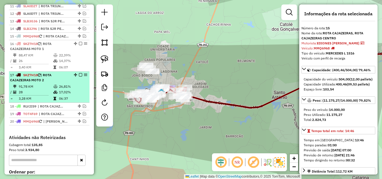
click at [79, 77] on em at bounding box center [80, 74] width 3 height 3
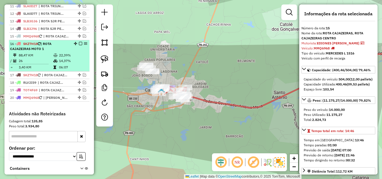
click at [80, 45] on em at bounding box center [80, 43] width 3 height 3
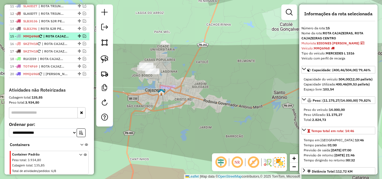
click at [83, 38] on em at bounding box center [84, 35] width 3 height 3
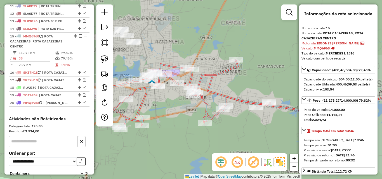
click at [176, 114] on div "Janela de atendimento Grade de atendimento Capacidade Transportadoras Veículos …" at bounding box center [191, 89] width 382 height 179
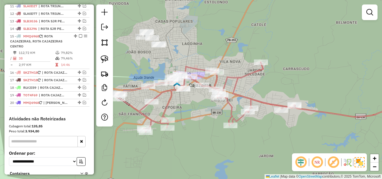
drag, startPoint x: 168, startPoint y: 111, endPoint x: 194, endPoint y: 114, distance: 26.2
click at [194, 114] on div "Janela de atendimento Grade de atendimento Capacidade Transportadoras Veículos …" at bounding box center [191, 89] width 382 height 179
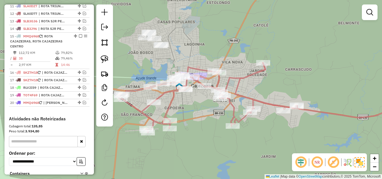
drag, startPoint x: 187, startPoint y: 115, endPoint x: 197, endPoint y: 117, distance: 10.7
click at [197, 117] on div "Janela de atendimento Grade de atendimento Capacidade Transportadoras Veículos …" at bounding box center [191, 89] width 382 height 179
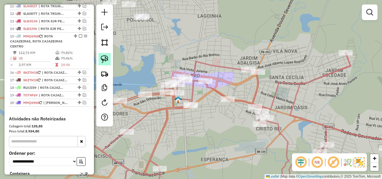
click at [104, 58] on img at bounding box center [105, 59] width 8 height 8
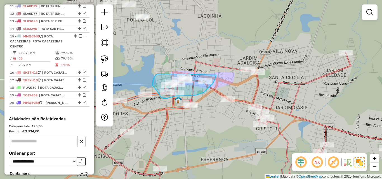
drag, startPoint x: 155, startPoint y: 77, endPoint x: 215, endPoint y: 71, distance: 61.0
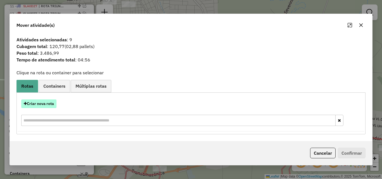
click at [44, 102] on button "Criar nova rota" at bounding box center [38, 104] width 35 height 9
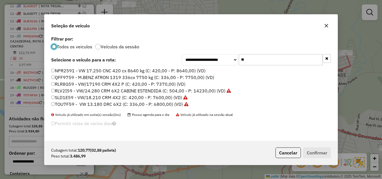
scroll to position [3, 2]
click at [325, 27] on icon "button" at bounding box center [326, 25] width 4 height 4
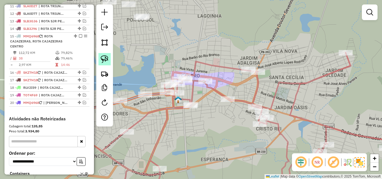
drag, startPoint x: 107, startPoint y: 60, endPoint x: 110, endPoint y: 62, distance: 3.9
click at [107, 60] on img at bounding box center [105, 59] width 8 height 8
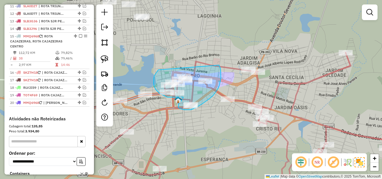
drag, startPoint x: 158, startPoint y: 70, endPoint x: 218, endPoint y: 65, distance: 60.4
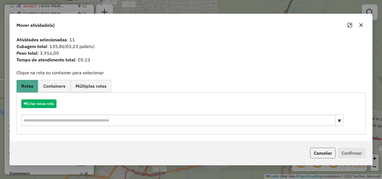
click at [318, 150] on button "Cancelar" at bounding box center [322, 153] width 25 height 11
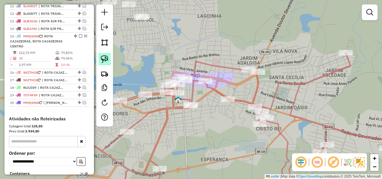
click at [105, 62] on img at bounding box center [105, 59] width 8 height 8
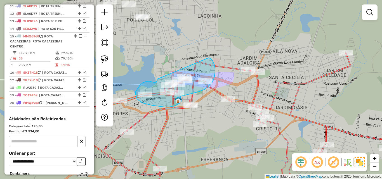
drag, startPoint x: 156, startPoint y: 83, endPoint x: 209, endPoint y: 58, distance: 57.9
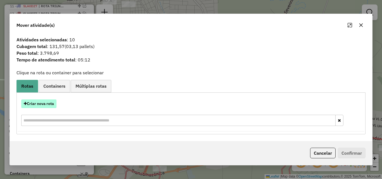
click at [39, 105] on button "Criar nova rota" at bounding box center [38, 104] width 35 height 9
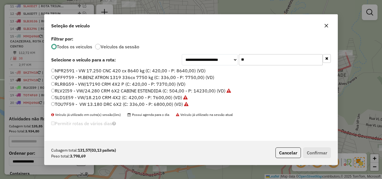
click at [258, 62] on input "**" at bounding box center [281, 59] width 84 height 11
drag, startPoint x: 258, startPoint y: 62, endPoint x: 263, endPoint y: 62, distance: 5.3
click at [263, 62] on input "**" at bounding box center [281, 59] width 84 height 11
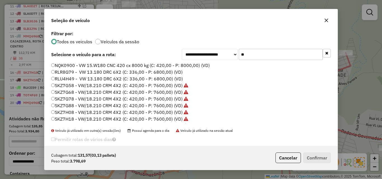
type input "**"
drag, startPoint x: 63, startPoint y: 121, endPoint x: 103, endPoint y: 120, distance: 40.0
click at [62, 121] on ul "NQK0900 - VW 15.W180 CNC 420 cx 8000 kg (C: 420,00 - P: 8000,00) (VD) RLR8G79 -…" at bounding box center [191, 93] width 280 height 62
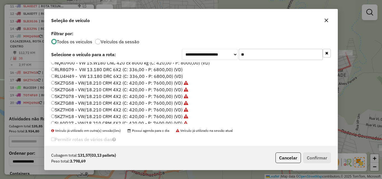
click at [102, 114] on label "SKZ7H18 - VW/18.210 CRM 4X2 (C: 420,00 - P: 7600,00) (VD)" at bounding box center [119, 116] width 137 height 7
click at [307, 157] on button "Confirmar" at bounding box center [317, 158] width 28 height 11
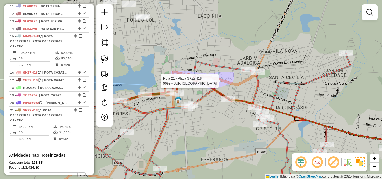
select select "*********"
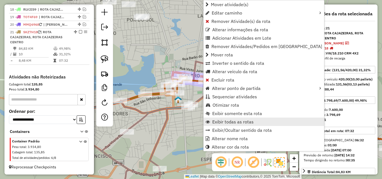
scroll to position [366, 0]
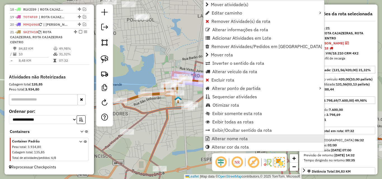
click at [229, 139] on span "Alterar nome rota" at bounding box center [230, 138] width 36 height 4
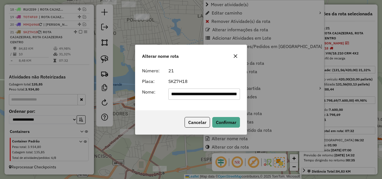
scroll to position [0, 30]
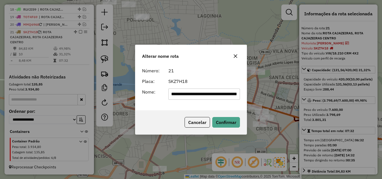
drag, startPoint x: 180, startPoint y: 98, endPoint x: 342, endPoint y: 100, distance: 162.5
click at [342, 100] on div "**********" at bounding box center [191, 89] width 382 height 179
type input "**********"
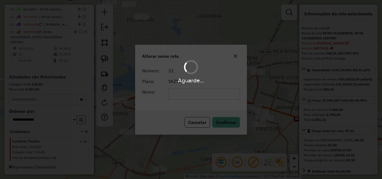
scroll to position [361, 0]
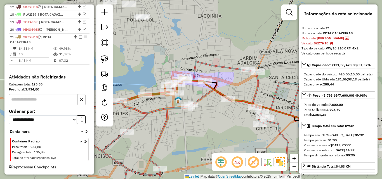
click at [258, 93] on icon at bounding box center [233, 123] width 359 height 140
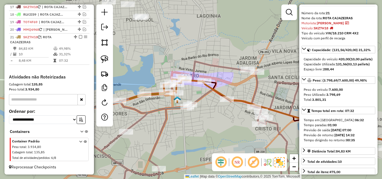
scroll to position [28, 0]
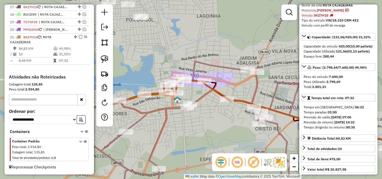
click at [258, 89] on icon at bounding box center [232, 123] width 359 height 140
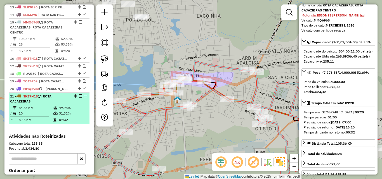
scroll to position [288, 0]
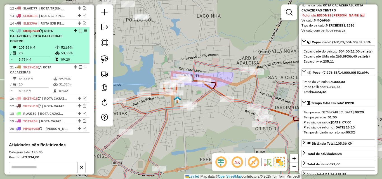
drag, startPoint x: 74, startPoint y: 109, endPoint x: 65, endPoint y: 68, distance: 42.2
click at [79, 32] on em at bounding box center [80, 30] width 3 height 3
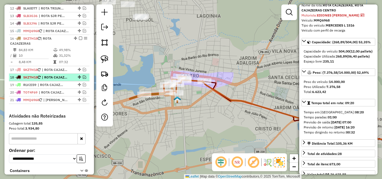
click at [82, 72] on div "17 - SKZ7H18 | ROTA CAJAZEIRAS MOTO 1" at bounding box center [49, 69] width 78 height 5
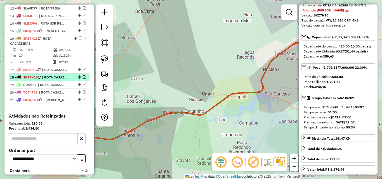
click at [82, 80] on div "18 - SKZ7H18 | ROTA CAJAZEIRAS MOTO 2" at bounding box center [49, 77] width 78 height 5
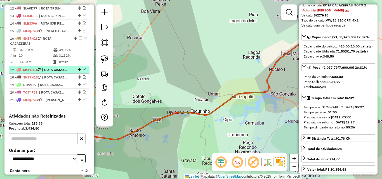
click at [83, 71] on em at bounding box center [84, 69] width 3 height 3
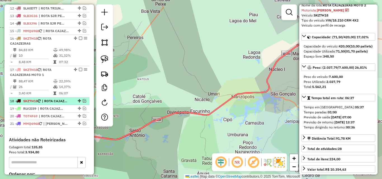
click at [83, 103] on em at bounding box center [84, 100] width 3 height 3
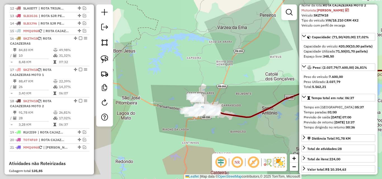
drag, startPoint x: 237, startPoint y: 103, endPoint x: 267, endPoint y: 98, distance: 30.7
click at [267, 98] on div "Janela de atendimento Grade de atendimento Capacidade Transportadoras Veículos …" at bounding box center [191, 89] width 382 height 179
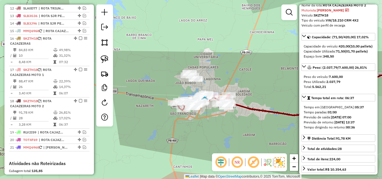
drag, startPoint x: 219, startPoint y: 127, endPoint x: 149, endPoint y: 94, distance: 77.7
click at [219, 127] on div "Janela de atendimento Grade de atendimento Capacidade Transportadoras Veículos …" at bounding box center [191, 89] width 382 height 179
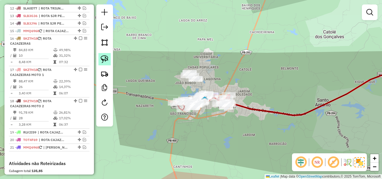
click at [107, 61] on img at bounding box center [105, 59] width 8 height 8
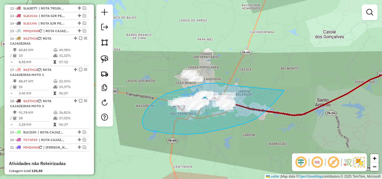
drag, startPoint x: 216, startPoint y: 83, endPoint x: 284, endPoint y: 91, distance: 69.2
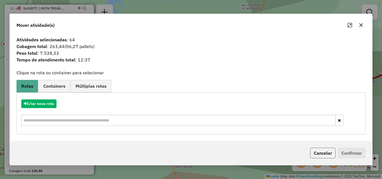
drag, startPoint x: 316, startPoint y: 150, endPoint x: 310, endPoint y: 152, distance: 5.7
click at [316, 150] on button "Cancelar" at bounding box center [322, 153] width 25 height 11
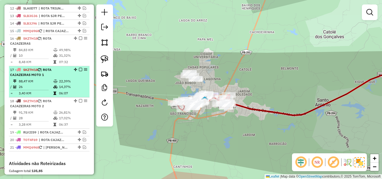
click at [80, 71] on em at bounding box center [80, 69] width 3 height 3
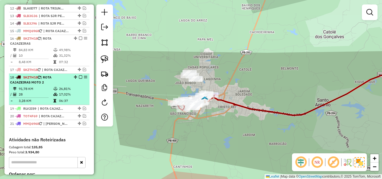
click at [79, 79] on em at bounding box center [80, 77] width 3 height 3
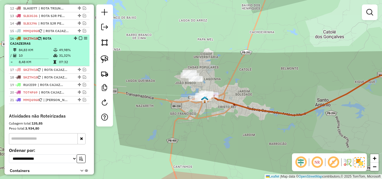
click at [79, 40] on em at bounding box center [80, 38] width 3 height 3
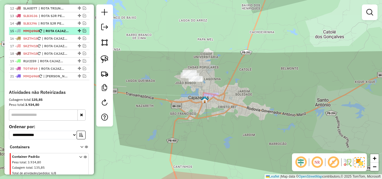
click at [83, 32] on em at bounding box center [84, 30] width 3 height 3
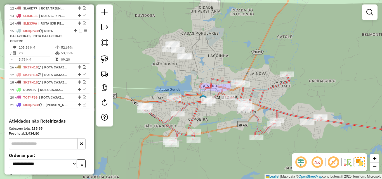
click at [203, 89] on icon at bounding box center [230, 109] width 179 height 70
select select "*********"
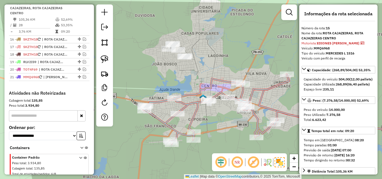
scroll to position [56, 0]
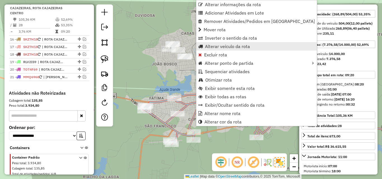
click at [237, 45] on span "Alterar veículo da rota" at bounding box center [227, 46] width 45 height 4
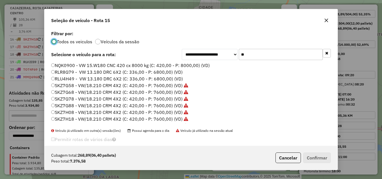
scroll to position [3, 2]
click at [261, 59] on input "**" at bounding box center [281, 54] width 84 height 11
drag, startPoint x: 261, startPoint y: 59, endPoint x: 271, endPoint y: 65, distance: 11.7
click at [267, 62] on div "**********" at bounding box center [190, 87] width 293 height 117
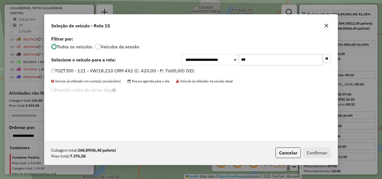
type input "***"
click at [164, 71] on label "TOZ7J50 - 121 - VW/18.210 CRM 4X2 (C: 420,00 - P: 7600,00) (VD)" at bounding box center [122, 70] width 143 height 7
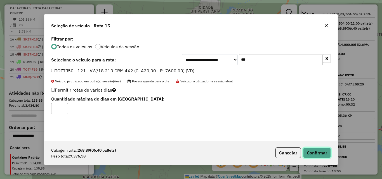
click at [317, 150] on button "Confirmar" at bounding box center [317, 153] width 28 height 11
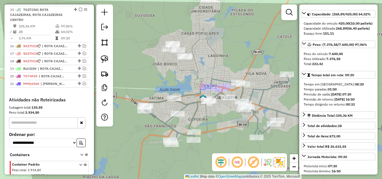
scroll to position [288, 0]
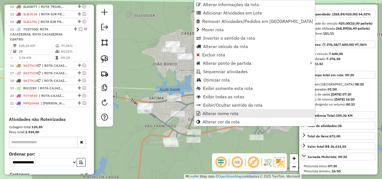
click at [220, 113] on span "Alterar nome rota" at bounding box center [221, 113] width 36 height 4
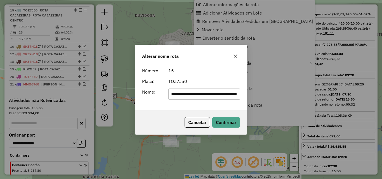
scroll to position [322, 0]
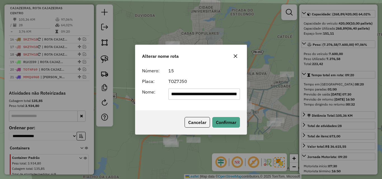
drag, startPoint x: 178, startPoint y: 99, endPoint x: 349, endPoint y: 112, distance: 172.2
click at [346, 112] on div "**********" at bounding box center [191, 89] width 382 height 179
type input "**********"
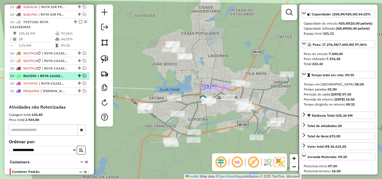
scroll to position [294, 0]
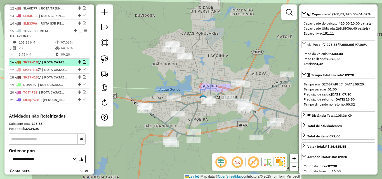
click at [83, 64] on em at bounding box center [84, 61] width 3 height 3
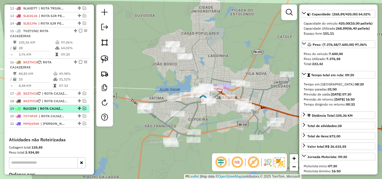
click at [84, 110] on em at bounding box center [84, 108] width 3 height 3
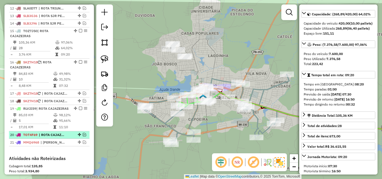
click at [83, 136] on em at bounding box center [84, 134] width 3 height 3
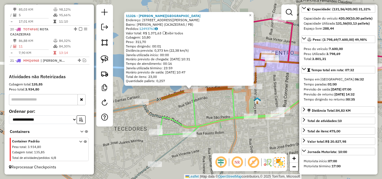
scroll to position [354, 0]
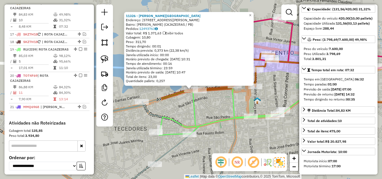
click at [170, 108] on div "11326 - JOSE NILTON DE SA QUIRINO Endereço: Av PEDRO MORENO GONDIM 8 Bairro: FA…" at bounding box center [191, 89] width 382 height 179
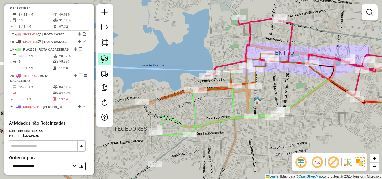
click at [105, 60] on img at bounding box center [105, 59] width 8 height 8
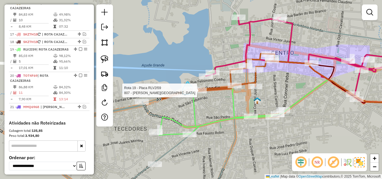
click at [195, 88] on div "Rota 16 - Placa SKZ7H18 11326 - JOSE NILTON DE SA QUIRINO Rota 19 - Placa RLV2I…" at bounding box center [191, 89] width 382 height 179
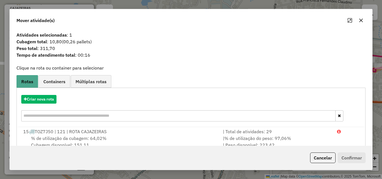
click at [319, 156] on button "Cancelar" at bounding box center [322, 158] width 25 height 11
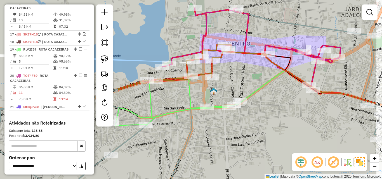
drag, startPoint x: 296, startPoint y: 129, endPoint x: 253, endPoint y: 121, distance: 43.7
click at [253, 120] on div "Janela de atendimento Grade de atendimento Capacidade Transportadoras Veículos …" at bounding box center [191, 89] width 382 height 179
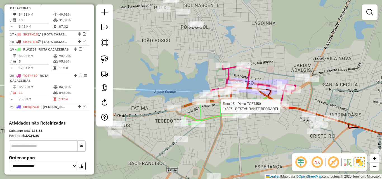
select select "*********"
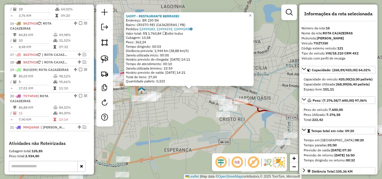
scroll to position [322, 0]
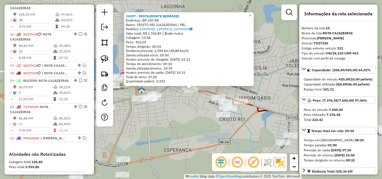
click at [175, 128] on div "14397 - RESTAURANTE BERRADEI Endereço: BR 230 SN Bairro: CRISTO REI (CAJAZEIRAS…" at bounding box center [191, 89] width 382 height 179
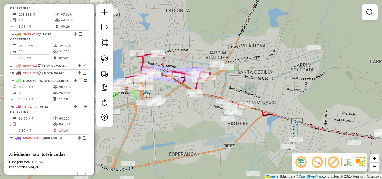
drag, startPoint x: 174, startPoint y: 127, endPoint x: 179, endPoint y: 132, distance: 7.3
click at [179, 132] on div "Janela de atendimento Grade de atendimento Capacidade Transportadoras Veículos …" at bounding box center [191, 89] width 382 height 179
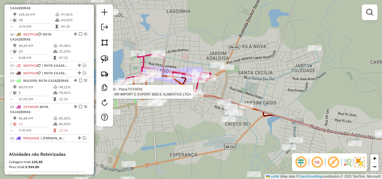
select select "*********"
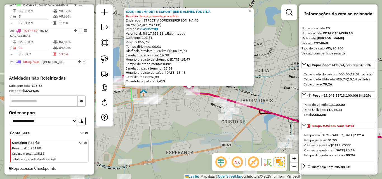
scroll to position [410, 0]
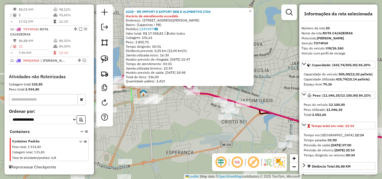
click at [184, 113] on div "6228 - RR IMPORT E EXPORT BEB E ALIMENTOS LTDA Horário de atendimento excedido …" at bounding box center [191, 89] width 382 height 179
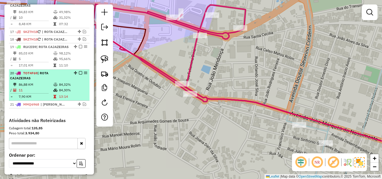
scroll to position [354, 0]
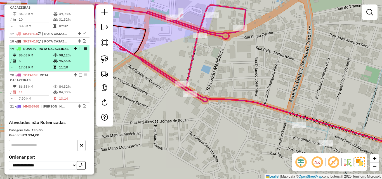
drag, startPoint x: 79, startPoint y: 85, endPoint x: 78, endPoint y: 77, distance: 8.1
click at [79, 77] on em at bounding box center [80, 74] width 3 height 3
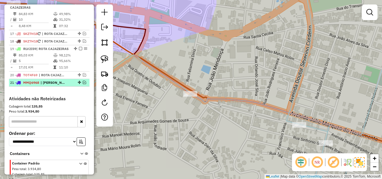
drag, startPoint x: 78, startPoint y: 53, endPoint x: 72, endPoint y: 67, distance: 15.4
click at [79, 50] on em at bounding box center [80, 48] width 3 height 3
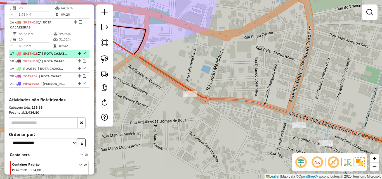
scroll to position [326, 0]
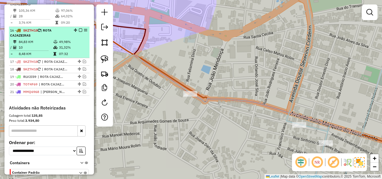
click at [65, 56] on table "84,83 KM 49,98% / 10 31,32% = 8,48 KM 07:32" at bounding box center [49, 48] width 78 height 18
select select "*********"
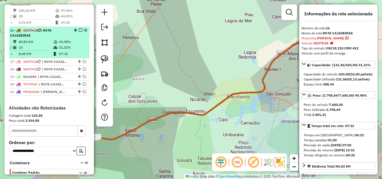
click at [79, 32] on em at bounding box center [80, 30] width 3 height 3
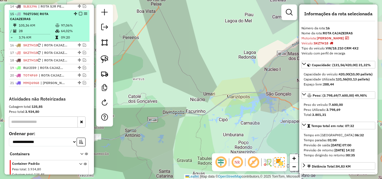
scroll to position [298, 0]
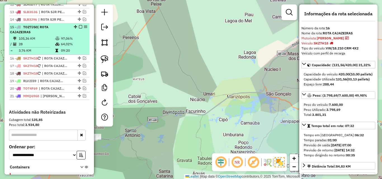
click at [63, 47] on td "64,02%" at bounding box center [74, 44] width 27 height 6
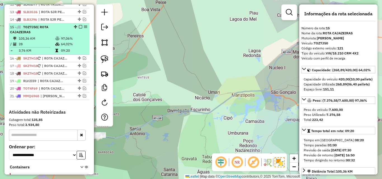
click at [80, 29] on em at bounding box center [80, 26] width 3 height 3
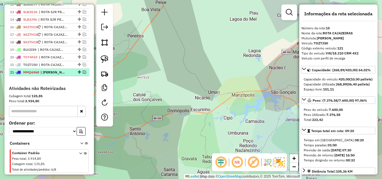
drag, startPoint x: 77, startPoint y: 32, endPoint x: 69, endPoint y: 74, distance: 42.7
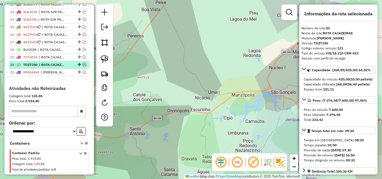
click at [82, 67] on div "20 - TOZ7J50 | ROTA CAJAZEIRAS" at bounding box center [49, 64] width 78 height 5
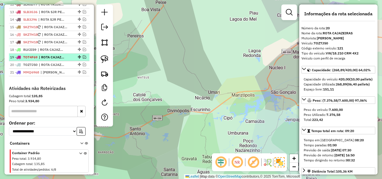
click at [83, 59] on em at bounding box center [84, 56] width 3 height 3
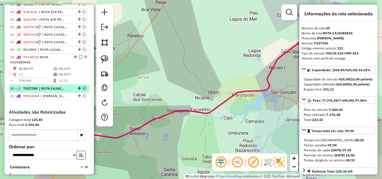
drag, startPoint x: 83, startPoint y: 94, endPoint x: 82, endPoint y: 98, distance: 4.1
click at [83, 90] on em at bounding box center [84, 88] width 3 height 3
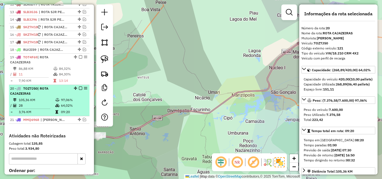
drag, startPoint x: 74, startPoint y: 87, endPoint x: 72, endPoint y: 71, distance: 15.8
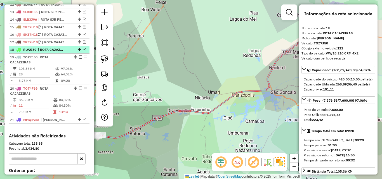
click at [83, 51] on em at bounding box center [84, 49] width 3 height 3
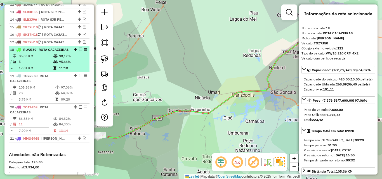
click at [79, 52] on div "18 - RLV2I59 | ROTA CAJAZEIRAS" at bounding box center [49, 49] width 78 height 5
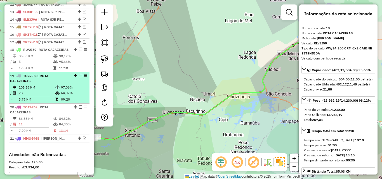
drag, startPoint x: 79, startPoint y: 55, endPoint x: 79, endPoint y: 63, distance: 8.1
click at [79, 51] on em at bounding box center [80, 49] width 3 height 3
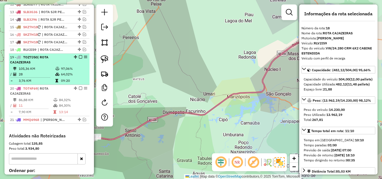
click at [79, 59] on em at bounding box center [80, 56] width 3 height 3
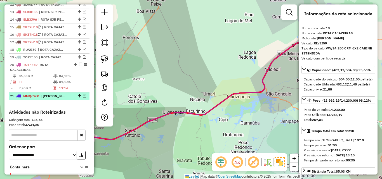
drag, startPoint x: 79, startPoint y: 70, endPoint x: 81, endPoint y: 74, distance: 4.4
click at [79, 66] on em at bounding box center [80, 64] width 3 height 3
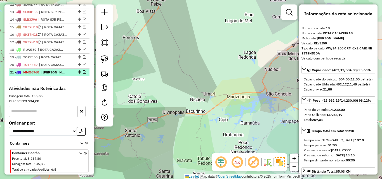
click at [83, 74] on em at bounding box center [84, 71] width 3 height 3
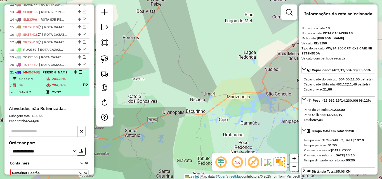
click at [59, 82] on td "203,29%" at bounding box center [65, 79] width 26 height 6
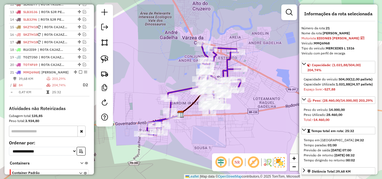
click at [340, 76] on div "Capacidade do veículo: 504,00 (12,00 pallets) Capacidade Utilizada: 1.031,88 (2…" at bounding box center [339, 85] width 74 height 20
click at [289, 13] on em at bounding box center [289, 12] width 7 height 7
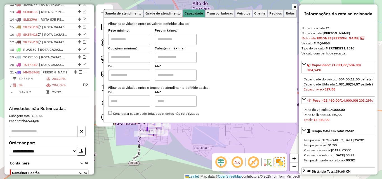
click at [129, 42] on input "text" at bounding box center [129, 39] width 42 height 11
type input "****"
drag, startPoint x: 190, startPoint y: 41, endPoint x: 197, endPoint y: 46, distance: 8.2
click at [190, 41] on input "text" at bounding box center [176, 39] width 42 height 11
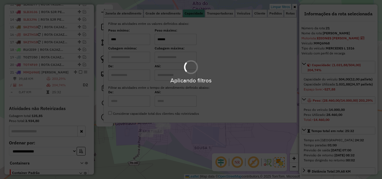
type input "******"
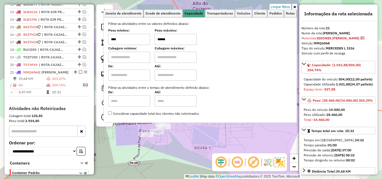
click at [295, 7] on icon at bounding box center [294, 6] width 3 height 3
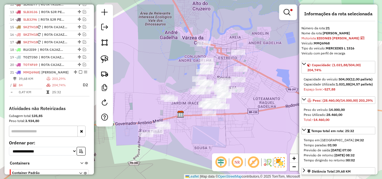
click at [281, 163] on img at bounding box center [280, 162] width 10 height 10
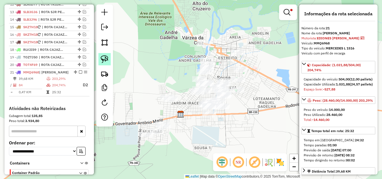
click at [109, 59] on link at bounding box center [104, 59] width 12 height 12
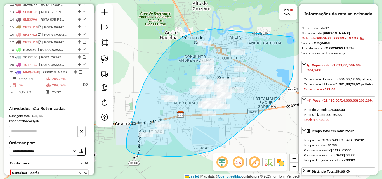
drag, startPoint x: 195, startPoint y: 32, endPoint x: 287, endPoint y: 32, distance: 92.0
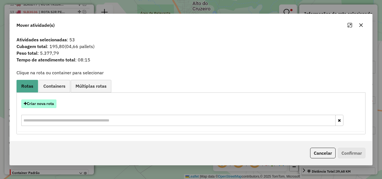
click at [43, 105] on button "Criar nova rota" at bounding box center [38, 104] width 35 height 9
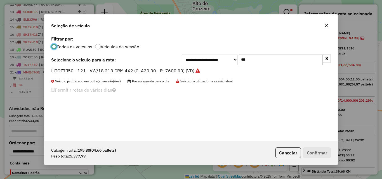
scroll to position [3, 2]
click at [272, 61] on input "***" at bounding box center [281, 59] width 84 height 11
drag, startPoint x: 272, startPoint y: 61, endPoint x: 278, endPoint y: 64, distance: 6.8
click at [278, 64] on input "***" at bounding box center [281, 59] width 84 height 11
type input "**"
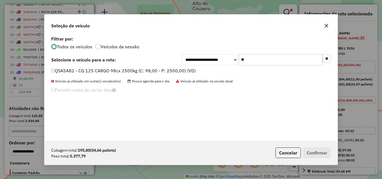
click at [131, 72] on label "QSA5A82 - CG 125 CARGO 98cx 2500kg (C: 98,00 - P: 2500,00) (VD)" at bounding box center [123, 70] width 145 height 7
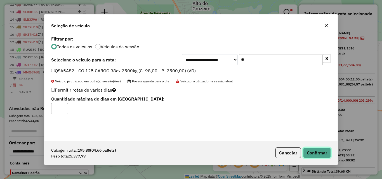
click at [310, 153] on button "Confirmar" at bounding box center [317, 153] width 28 height 11
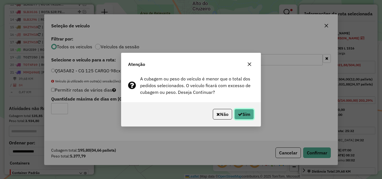
click at [244, 111] on button "Sim" at bounding box center [244, 114] width 20 height 11
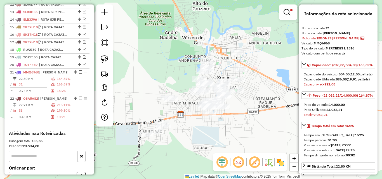
click at [224, 154] on div "NR R" at bounding box center [250, 163] width 74 height 18
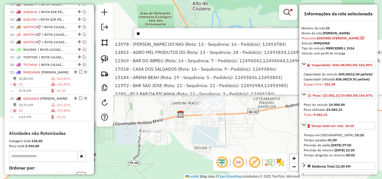
scroll to position [190, 0]
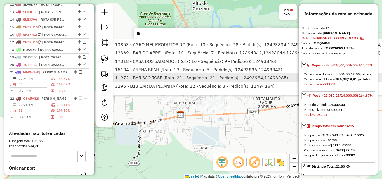
type input "*"
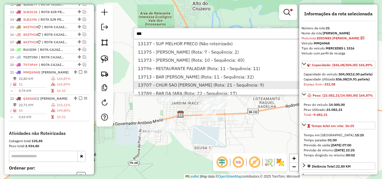
scroll to position [16, 0]
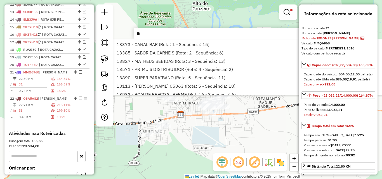
type input "*"
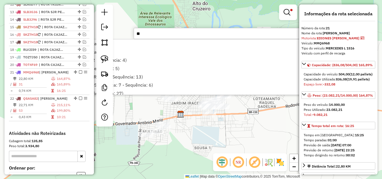
type input "*"
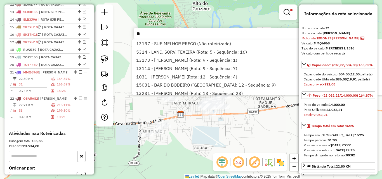
type input "*"
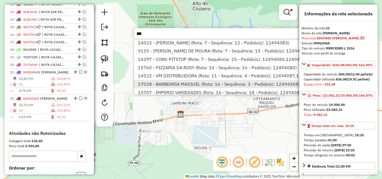
scroll to position [24, 0]
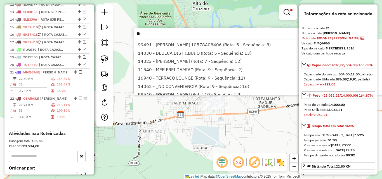
type input "*"
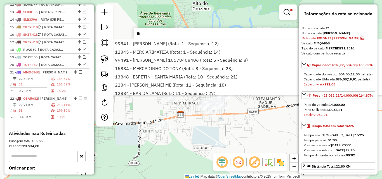
type input "*"
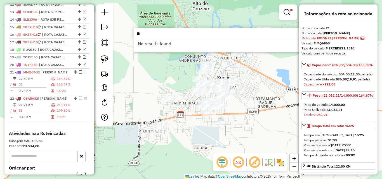
type input "*"
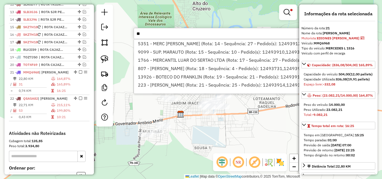
type input "*"
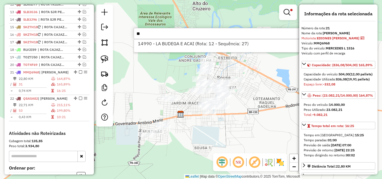
type input "*"
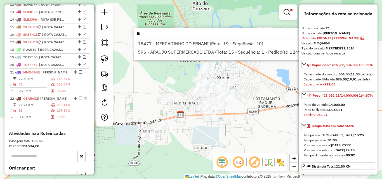
type input "*"
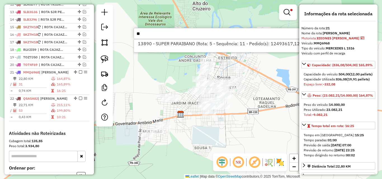
type input "*"
type input "****"
click at [166, 45] on li "6092 - ESPETINHO DA JANAINA (Rota: 22 - Sequência: 19)" at bounding box center [217, 43] width 167 height 8
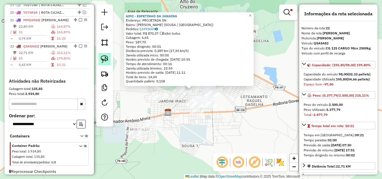
scroll to position [360, 0]
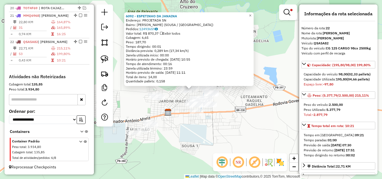
drag, startPoint x: 102, startPoint y: 56, endPoint x: 127, endPoint y: 70, distance: 28.8
click at [102, 56] on img at bounding box center [105, 59] width 8 height 8
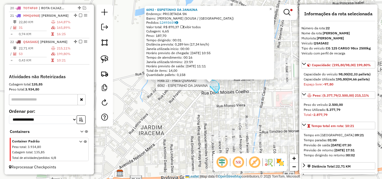
click at [206, 83] on div "Rota 22 - Placa QSA5A82 6092 - ESPETINHO DA JANAINA 6092 - ESPETINHO DA JANAINA…" at bounding box center [191, 89] width 382 height 179
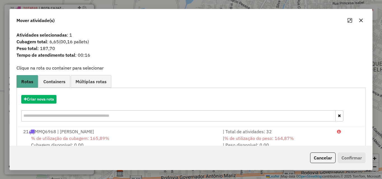
drag, startPoint x: 276, startPoint y: 137, endPoint x: 302, endPoint y: 99, distance: 45.7
click at [276, 137] on span "% de utilização do peso: 164,87%" at bounding box center [259, 139] width 70 height 6
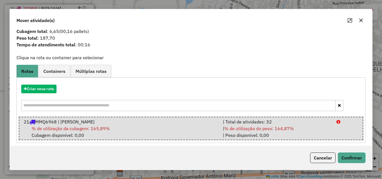
scroll to position [14, 0]
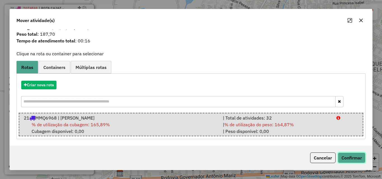
click at [357, 158] on button "Confirmar" at bounding box center [352, 158] width 28 height 11
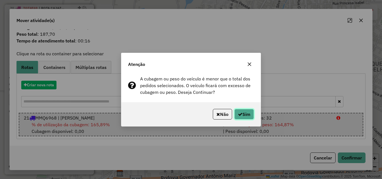
drag, startPoint x: 249, startPoint y: 111, endPoint x: 368, endPoint y: 94, distance: 120.1
click at [249, 111] on button "Sim" at bounding box center [244, 114] width 20 height 11
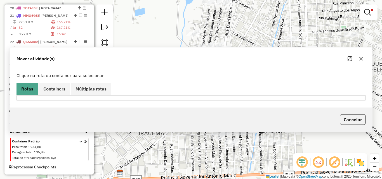
scroll to position [0, 0]
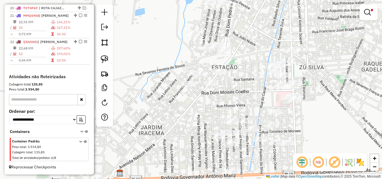
click at [263, 133] on div "Limpar filtros Janela de atendimento Grade de atendimento Capacidade Transporta…" at bounding box center [191, 89] width 382 height 179
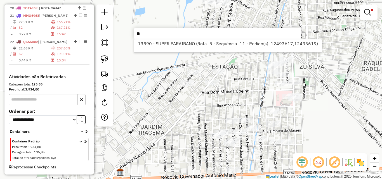
type input "*"
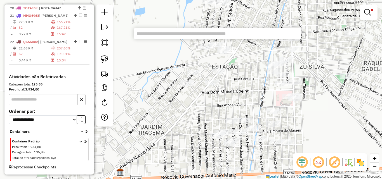
type input "*"
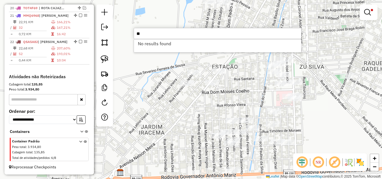
type input "*"
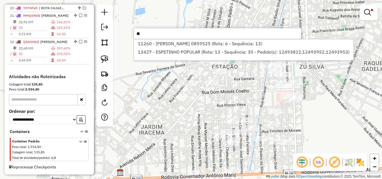
type input "*"
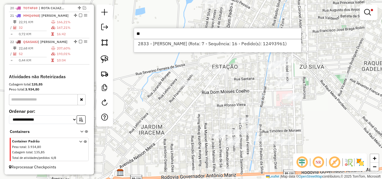
type input "*"
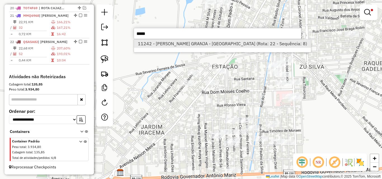
type input "*****"
drag, startPoint x: 166, startPoint y: 46, endPoint x: 92, endPoint y: 64, distance: 75.8
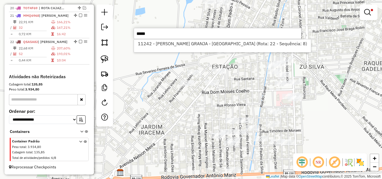
click at [166, 46] on li "11242 - ERNANE BARBOSA GRANJA - ME (Rota: 22 - Sequência: 8)" at bounding box center [222, 43] width 177 height 8
select select "*********"
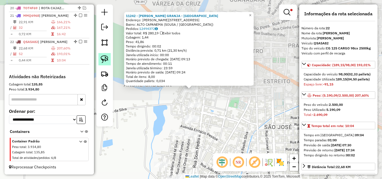
click at [109, 56] on link at bounding box center [104, 59] width 12 height 12
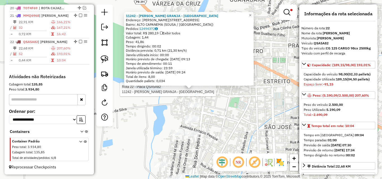
drag, startPoint x: 197, startPoint y: 93, endPoint x: 182, endPoint y: 91, distance: 15.6
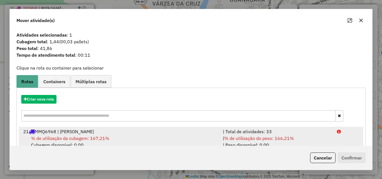
drag, startPoint x: 307, startPoint y: 135, endPoint x: 339, endPoint y: 144, distance: 33.6
click at [309, 135] on li "21 MMQ6968 | ROTA SOUSA | Total de atividades: 33 % de utilização da cubagem: 1…" at bounding box center [191, 138] width 345 height 23
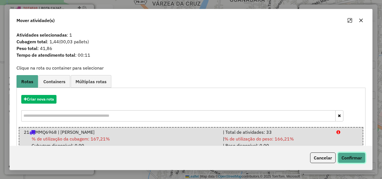
click at [349, 156] on button "Confirmar" at bounding box center [352, 158] width 28 height 11
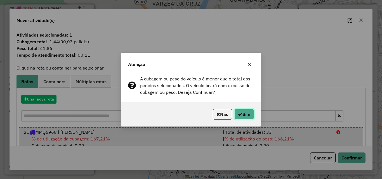
drag, startPoint x: 247, startPoint y: 114, endPoint x: 378, endPoint y: 102, distance: 131.2
click at [247, 114] on button "Sim" at bounding box center [244, 114] width 20 height 11
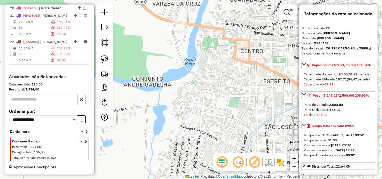
click at [253, 98] on div "Limpar filtros Janela de atendimento Grade de atendimento Capacidade Transporta…" at bounding box center [191, 89] width 382 height 179
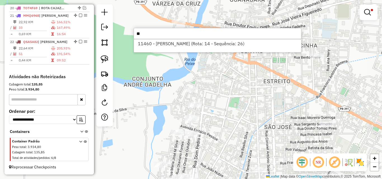
type input "*"
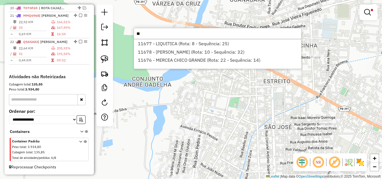
type input "*"
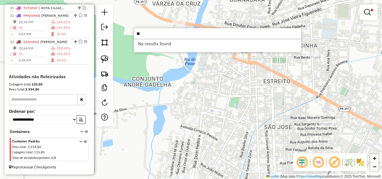
type input "*"
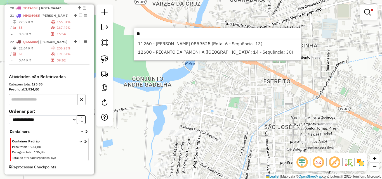
type input "*"
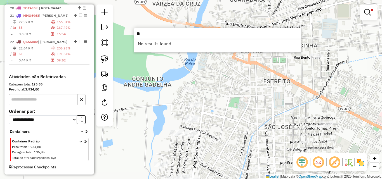
type input "*"
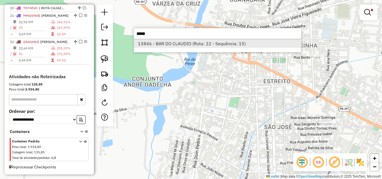
type input "*****"
drag, startPoint x: 222, startPoint y: 44, endPoint x: 95, endPoint y: 59, distance: 127.9
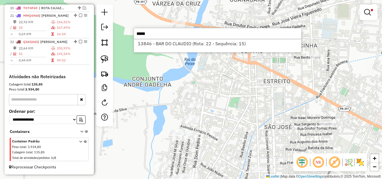
click at [222, 44] on li "13846 - BAR DO CLAUDIO (Rota: 22 - Sequência: 15)" at bounding box center [217, 43] width 167 height 8
select select "*********"
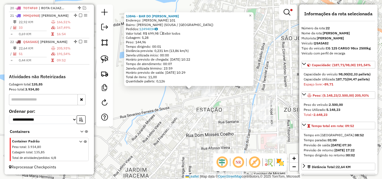
click at [104, 59] on img at bounding box center [105, 59] width 8 height 8
click at [187, 91] on div "Rota 22 - Placa QSA5A82 13846 - BAR DO CLAUDIO 13846 - BAR DO CLAUDIO Endereço:…" at bounding box center [191, 89] width 382 height 179
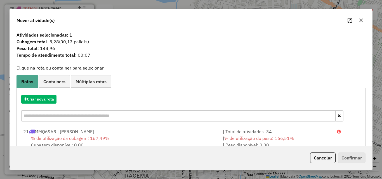
drag, startPoint x: 278, startPoint y: 139, endPoint x: 336, endPoint y: 153, distance: 60.3
click at [278, 140] on span "% de utilização do peso: 166,51%" at bounding box center [259, 139] width 70 height 6
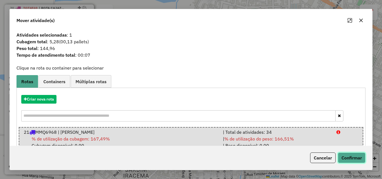
click at [349, 159] on button "Confirmar" at bounding box center [352, 158] width 28 height 11
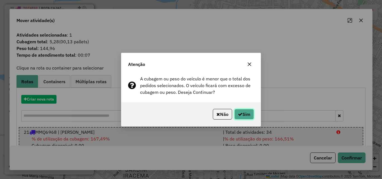
drag, startPoint x: 248, startPoint y: 115, endPoint x: 276, endPoint y: 123, distance: 30.0
click at [248, 115] on button "Sim" at bounding box center [244, 114] width 20 height 11
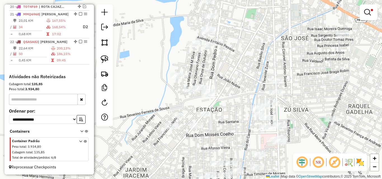
click at [159, 63] on div "Limpar filtros Janela de atendimento Grade de atendimento Capacidade Transporta…" at bounding box center [191, 89] width 382 height 179
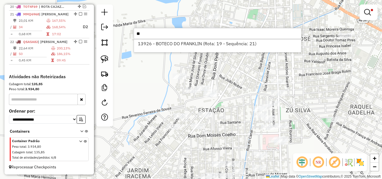
type input "*"
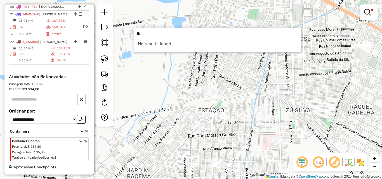
type input "*"
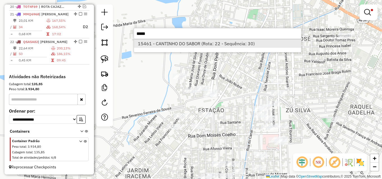
type input "*****"
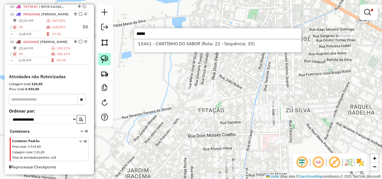
drag, startPoint x: 159, startPoint y: 41, endPoint x: 105, endPoint y: 59, distance: 56.9
click at [158, 42] on li "15461 - CANTINHO DO SABOR (Rota: 22 - Sequência: 30)" at bounding box center [217, 43] width 167 height 8
select select "*********"
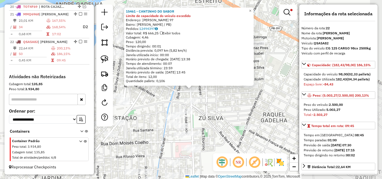
drag, startPoint x: 103, startPoint y: 59, endPoint x: 141, endPoint y: 80, distance: 43.9
click at [103, 59] on img at bounding box center [105, 59] width 8 height 8
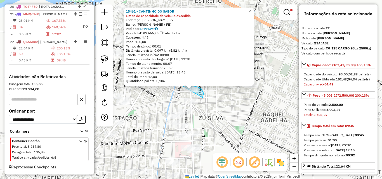
drag, startPoint x: 201, startPoint y: 89, endPoint x: 172, endPoint y: 90, distance: 29.1
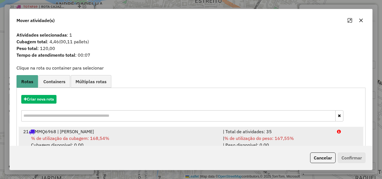
drag, startPoint x: 313, startPoint y: 136, endPoint x: 317, endPoint y: 136, distance: 3.9
click at [314, 136] on div "| % de utilização do peso: 167,55% | Peso disponível: 0,00" at bounding box center [277, 141] width 114 height 13
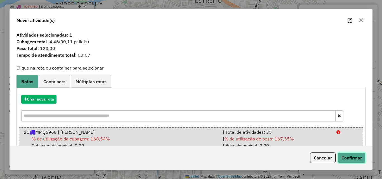
click at [346, 154] on button "Confirmar" at bounding box center [352, 158] width 28 height 11
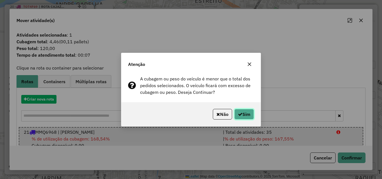
drag, startPoint x: 248, startPoint y: 113, endPoint x: 378, endPoint y: 112, distance: 130.6
click at [248, 113] on button "Sim" at bounding box center [244, 114] width 20 height 11
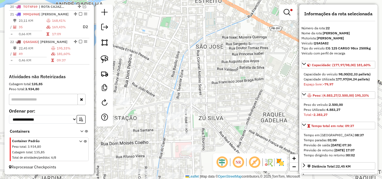
click at [253, 47] on div at bounding box center [258, 44] width 14 height 6
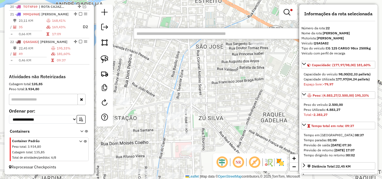
click at [220, 35] on input "text" at bounding box center [218, 33] width 168 height 11
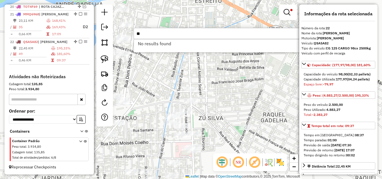
type input "*"
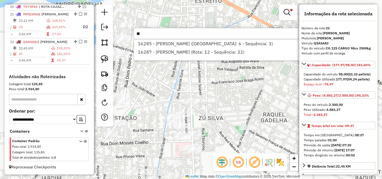
type input "*"
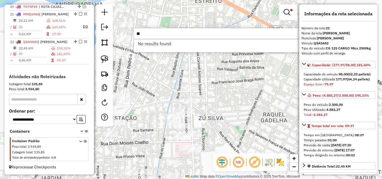
type input "*"
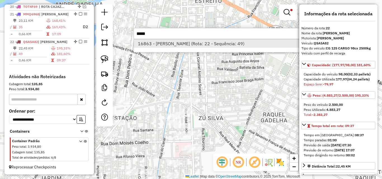
type input "*****"
drag, startPoint x: 183, startPoint y: 44, endPoint x: 109, endPoint y: 63, distance: 76.3
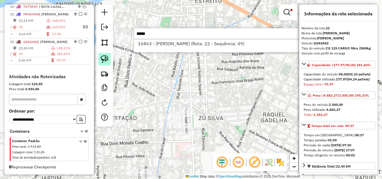
click at [183, 44] on li "16863 - DAVID SAMUEL ALVES D (Rota: 22 - Sequência: 49)" at bounding box center [217, 43] width 167 height 8
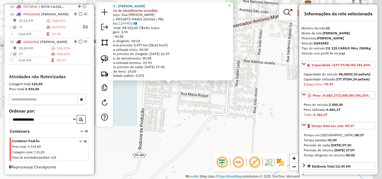
drag, startPoint x: 209, startPoint y: 88, endPoint x: 173, endPoint y: 97, distance: 37.0
click at [180, 101] on div "16863 - DAVID SAMUEL ALVES D Horário de atendimento excedido Endereço: Rua Seba…" at bounding box center [191, 89] width 382 height 179
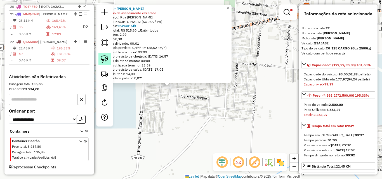
click at [104, 57] on img at bounding box center [105, 59] width 8 height 8
drag, startPoint x: 175, startPoint y: 95, endPoint x: 157, endPoint y: 90, distance: 18.8
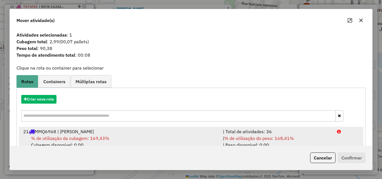
drag, startPoint x: 302, startPoint y: 131, endPoint x: 338, endPoint y: 142, distance: 37.9
click at [307, 132] on div "| Total de atividades: 36" at bounding box center [277, 131] width 114 height 7
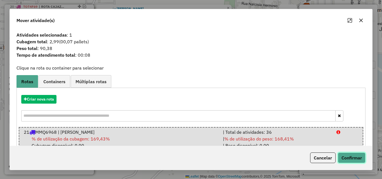
drag, startPoint x: 365, startPoint y: 155, endPoint x: 362, endPoint y: 155, distance: 3.1
click at [362, 155] on button "Confirmar" at bounding box center [352, 158] width 28 height 11
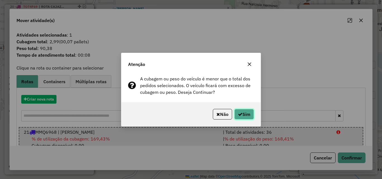
click at [252, 114] on button "Sim" at bounding box center [244, 114] width 20 height 11
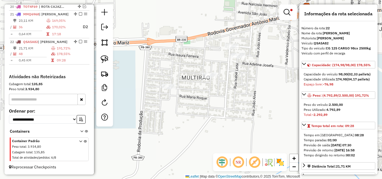
drag, startPoint x: 168, startPoint y: 105, endPoint x: 171, endPoint y: 100, distance: 5.8
click at [171, 100] on div "Rota 21 - Placa MMQ6968 16863 - DAVID SAMUEL ALVES D Limpar filtros Janela de a…" at bounding box center [191, 89] width 382 height 179
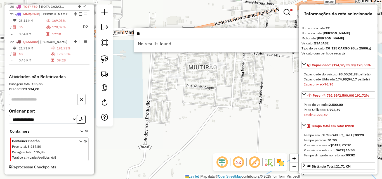
type input "*"
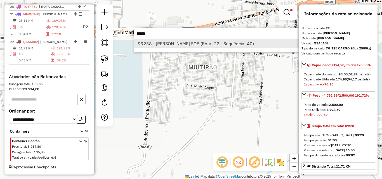
type input "*****"
click at [153, 43] on li "99238 - MARIA DO SOCORRO SOB (Rota: 22 - Sequência: 40)" at bounding box center [217, 43] width 167 height 8
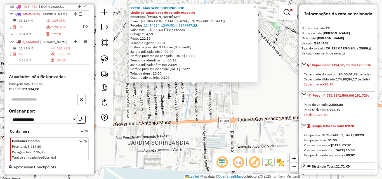
drag, startPoint x: 197, startPoint y: 97, endPoint x: 152, endPoint y: 90, distance: 45.3
click at [197, 95] on div "99238 - MARIA DO SOCORRO SOB Limite de capacidade do veículo excedido Endereço:…" at bounding box center [191, 89] width 382 height 179
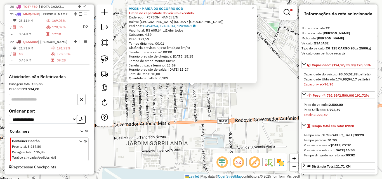
click at [109, 67] on div at bounding box center [104, 65] width 17 height 122
click at [105, 61] on img at bounding box center [105, 59] width 8 height 8
drag, startPoint x: 199, startPoint y: 91, endPoint x: 186, endPoint y: 87, distance: 13.6
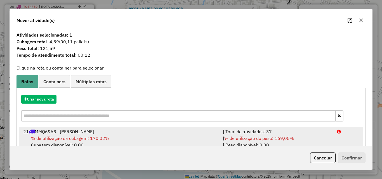
drag, startPoint x: 297, startPoint y: 134, endPoint x: 338, endPoint y: 152, distance: 44.5
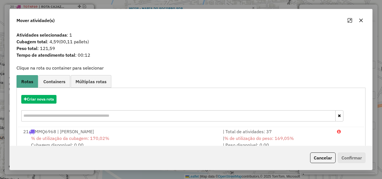
click at [297, 134] on div "| Total de atividades: 37" at bounding box center [277, 131] width 114 height 7
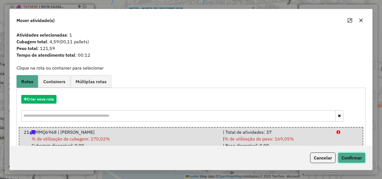
click at [351, 160] on button "Confirmar" at bounding box center [352, 158] width 28 height 11
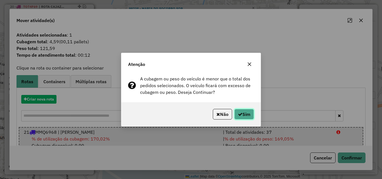
click at [241, 117] on button "Sim" at bounding box center [244, 114] width 20 height 11
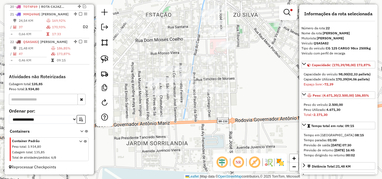
drag, startPoint x: 267, startPoint y: 100, endPoint x: 273, endPoint y: 97, distance: 6.4
click at [273, 97] on div "Limpar filtros Janela de atendimento Grade de atendimento Capacidade Transporta…" at bounding box center [191, 89] width 382 height 179
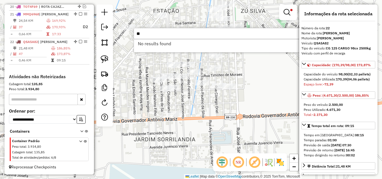
type input "*"
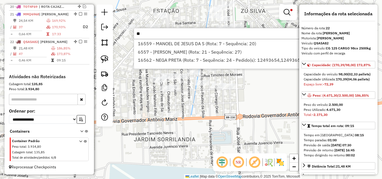
type input "*"
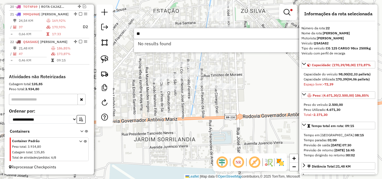
type input "*"
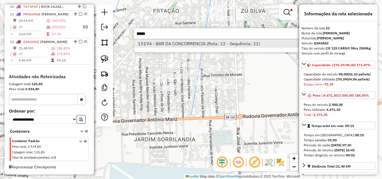
type input "*****"
click at [170, 46] on li "15194 - BAR DA CONCORRENCIA (Rota: 22 - Sequência: 21)" at bounding box center [217, 43] width 167 height 8
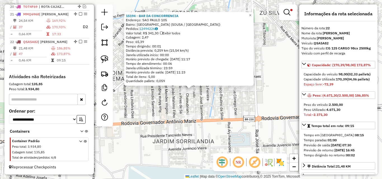
click at [104, 60] on img at bounding box center [105, 59] width 8 height 8
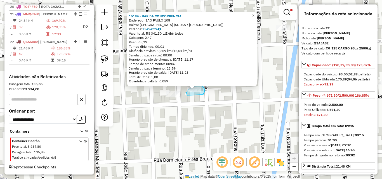
drag, startPoint x: 203, startPoint y: 95, endPoint x: 190, endPoint y: 97, distance: 13.6
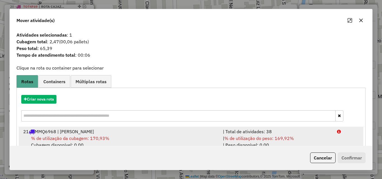
click at [269, 138] on span "% de utilização do peso: 169,92%" at bounding box center [259, 139] width 70 height 6
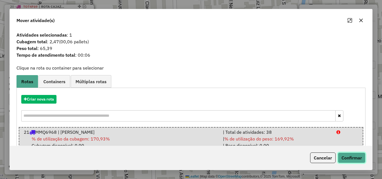
click at [347, 155] on button "Confirmar" at bounding box center [352, 158] width 28 height 11
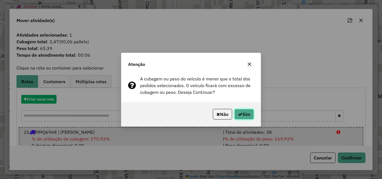
drag, startPoint x: 246, startPoint y: 113, endPoint x: 368, endPoint y: 114, distance: 121.7
click at [246, 114] on button "Sim" at bounding box center [244, 114] width 20 height 11
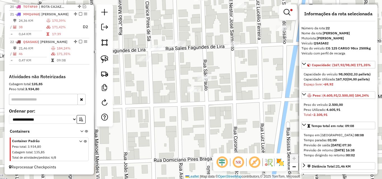
click at [238, 127] on div "Limpar filtros Janela de atendimento Grade de atendimento Capacidade Transporta…" at bounding box center [191, 89] width 382 height 179
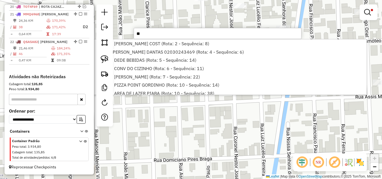
type input "*"
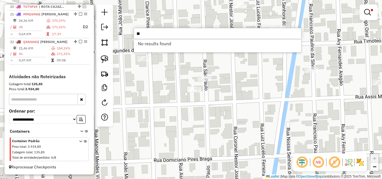
type input "*"
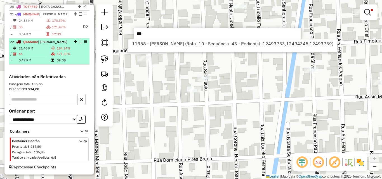
type input "***"
click at [51, 48] on td at bounding box center [54, 49] width 6 height 6
select select "*********"
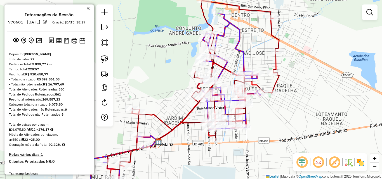
scroll to position [361, 0]
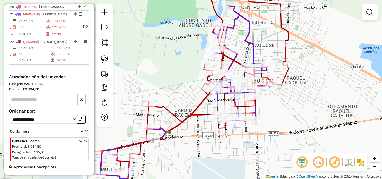
click at [167, 132] on icon at bounding box center [196, 86] width 59 height 91
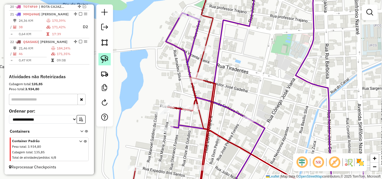
click at [105, 62] on img at bounding box center [105, 59] width 8 height 8
drag, startPoint x: 201, startPoint y: 96, endPoint x: 210, endPoint y: 110, distance: 15.9
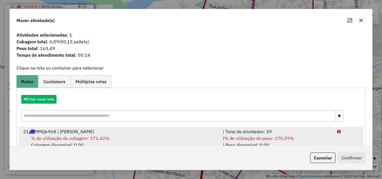
drag, startPoint x: 296, startPoint y: 137, endPoint x: 299, endPoint y: 137, distance: 3.6
click at [299, 137] on div "| % de utilização do peso: 170,39% | Peso disponível: 0,00" at bounding box center [277, 141] width 114 height 13
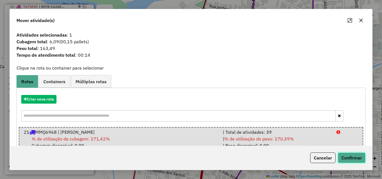
click at [351, 156] on button "Confirmar" at bounding box center [352, 158] width 28 height 11
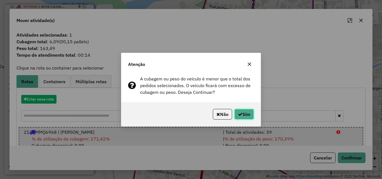
click at [243, 115] on button "Sim" at bounding box center [244, 114] width 20 height 11
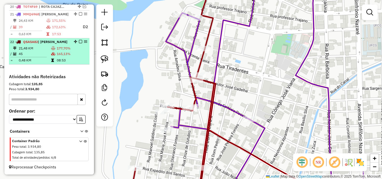
click at [47, 51] on td "45" at bounding box center [34, 54] width 32 height 6
select select "*********"
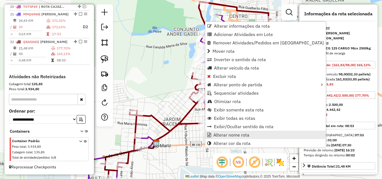
click at [234, 134] on span "Alterar nome rota" at bounding box center [231, 135] width 36 height 4
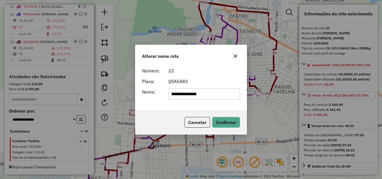
type input "**********"
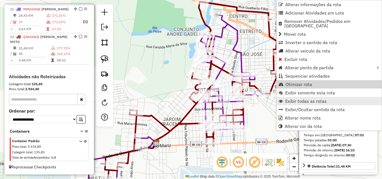
scroll to position [366, 0]
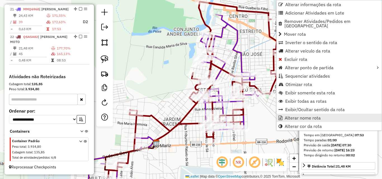
click at [287, 116] on span "Alterar nome rota" at bounding box center [303, 118] width 36 height 4
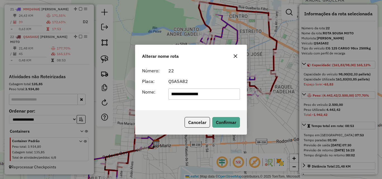
type input "**********"
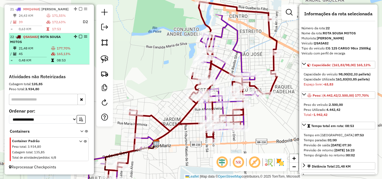
click at [57, 55] on td "165,13%" at bounding box center [72, 54] width 31 height 6
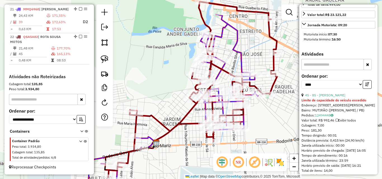
scroll to position [196, 0]
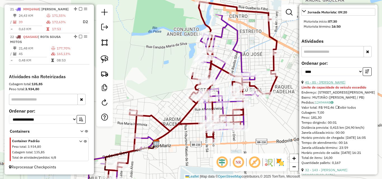
click at [330, 84] on link "45 - 85 - [PERSON_NAME]" at bounding box center [325, 82] width 40 height 4
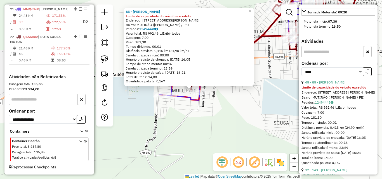
click at [238, 105] on div "85 - [PERSON_NAME] Limite de capacidade do veículo excedido Endereço: [STREET_A…" at bounding box center [191, 89] width 382 height 179
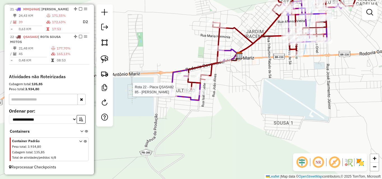
select select "*********"
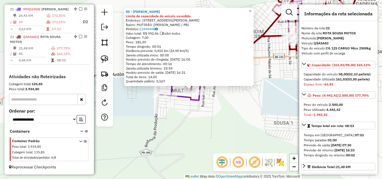
drag, startPoint x: 183, startPoint y: 121, endPoint x: 91, endPoint y: 86, distance: 98.6
click at [183, 121] on div "Rota 22 - Placa QSA5A82 85 - [PERSON_NAME] 85 - [PERSON_NAME] Limite de capacid…" at bounding box center [191, 89] width 382 height 179
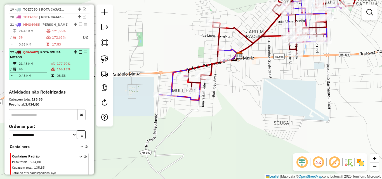
scroll to position [338, 0]
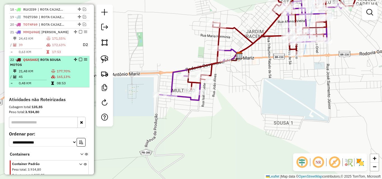
click at [79, 61] on em at bounding box center [80, 59] width 3 height 3
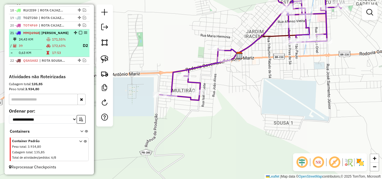
click at [62, 49] on td "172,63%" at bounding box center [65, 45] width 26 height 7
select select "*********"
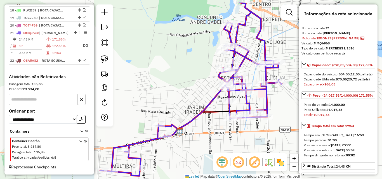
scroll to position [56, 0]
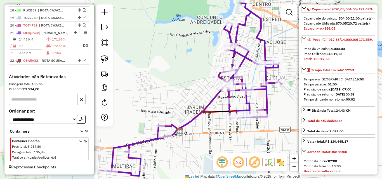
click at [266, 45] on icon at bounding box center [191, 90] width 182 height 174
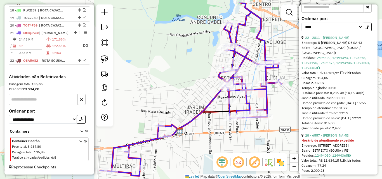
scroll to position [252, 0]
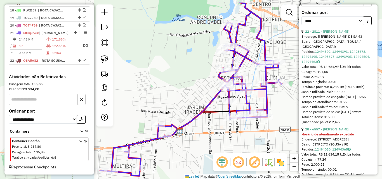
click at [286, 13] on em at bounding box center [289, 12] width 7 height 7
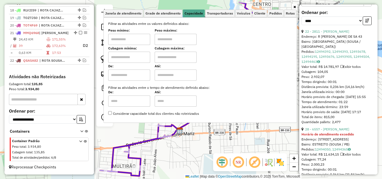
click at [140, 42] on input "text" at bounding box center [129, 39] width 42 height 11
type input "*******"
click at [162, 46] on div "Filtrar as atividades entre os valores definidos abaixo: Peso mínimo: ******* P…" at bounding box center [200, 68] width 184 height 95
drag, startPoint x: 167, startPoint y: 41, endPoint x: 169, endPoint y: 53, distance: 12.7
click at [167, 42] on input "text" at bounding box center [176, 39] width 42 height 11
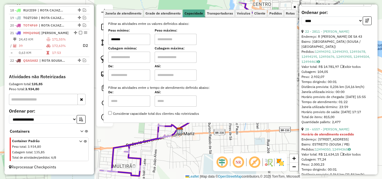
type input "**********"
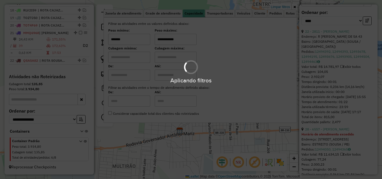
click at [295, 7] on icon at bounding box center [294, 6] width 3 height 3
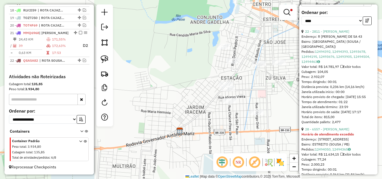
click at [250, 100] on div "**********" at bounding box center [191, 89] width 382 height 179
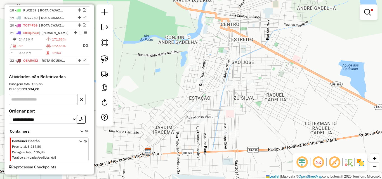
drag, startPoint x: 230, startPoint y: 107, endPoint x: 227, endPoint y: 95, distance: 11.9
click at [227, 108] on div "**********" at bounding box center [191, 89] width 382 height 179
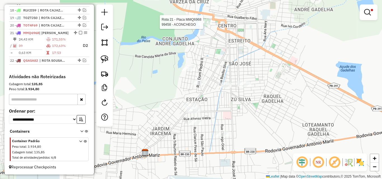
select select "*********"
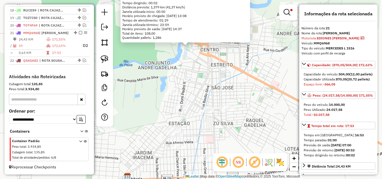
drag, startPoint x: 180, startPoint y: 133, endPoint x: 177, endPoint y: 89, distance: 43.8
click at [177, 89] on div "99458 - ACONCHEGO Endereço: [PERSON_NAME] 1 Bairro: GATO PRETO (SOUSA / [GEOGRA…" at bounding box center [191, 89] width 382 height 179
click at [234, 125] on div "99458 - ACONCHEGO Endereço: [PERSON_NAME] 1 Bairro: GATO PRETO (SOUSA / [GEOGRA…" at bounding box center [191, 89] width 382 height 179
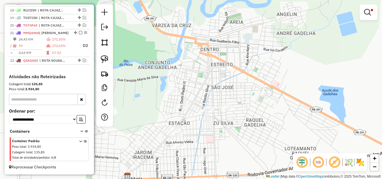
drag, startPoint x: 105, startPoint y: 54, endPoint x: 119, endPoint y: 53, distance: 14.1
click at [105, 54] on link at bounding box center [104, 59] width 12 height 12
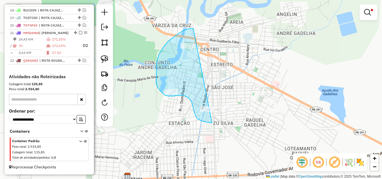
drag, startPoint x: 184, startPoint y: 30, endPoint x: 276, endPoint y: 88, distance: 108.3
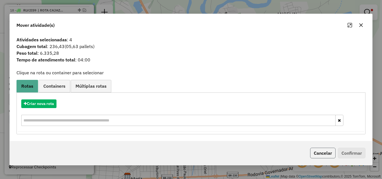
click at [318, 155] on button "Cancelar" at bounding box center [322, 153] width 25 height 11
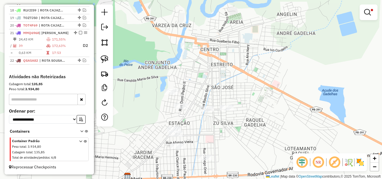
click at [96, 60] on div "**********" at bounding box center [191, 89] width 382 height 179
click at [102, 58] on img at bounding box center [105, 59] width 8 height 8
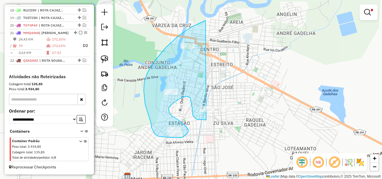
drag, startPoint x: 178, startPoint y: 36, endPoint x: 267, endPoint y: 88, distance: 102.7
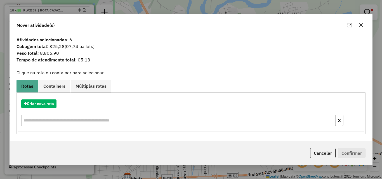
click at [331, 159] on div "Cancelar Confirmar" at bounding box center [191, 153] width 363 height 24
click at [326, 154] on button "Cancelar" at bounding box center [322, 153] width 25 height 11
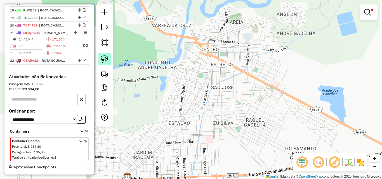
click at [105, 56] on img at bounding box center [105, 59] width 8 height 8
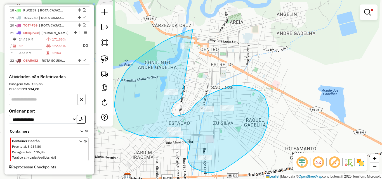
drag, startPoint x: 170, startPoint y: 39, endPoint x: 182, endPoint y: 97, distance: 59.8
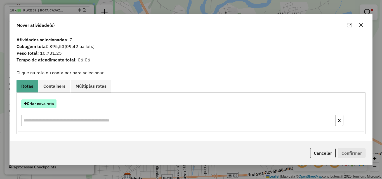
click at [37, 108] on button "Criar nova rota" at bounding box center [38, 104] width 35 height 9
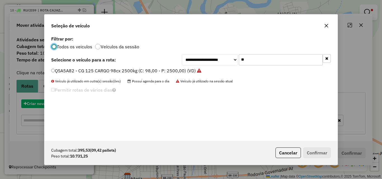
scroll to position [3, 2]
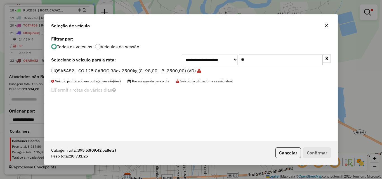
click at [280, 57] on input "**" at bounding box center [281, 59] width 84 height 11
drag, startPoint x: 280, startPoint y: 57, endPoint x: 286, endPoint y: 60, distance: 7.4
click at [286, 60] on input "**" at bounding box center [281, 59] width 84 height 11
type input "***"
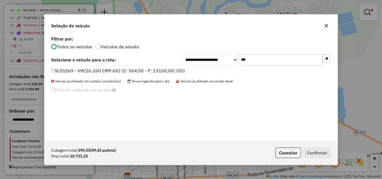
drag, startPoint x: 61, startPoint y: 70, endPoint x: 195, endPoint y: 91, distance: 135.7
click at [61, 70] on label "SLD1E69 - VW/26.260 CRM 6X2 (C: 504,00 - P: 13100,00) (VD)" at bounding box center [118, 70] width 134 height 7
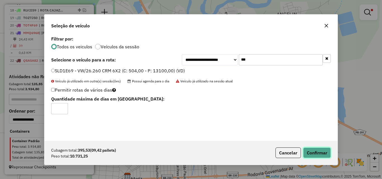
click at [320, 154] on button "Confirmar" at bounding box center [317, 153] width 28 height 11
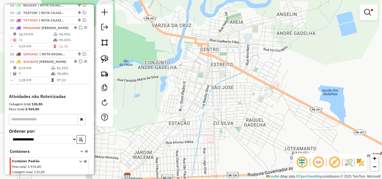
click at [368, 17] on link at bounding box center [368, 12] width 13 height 11
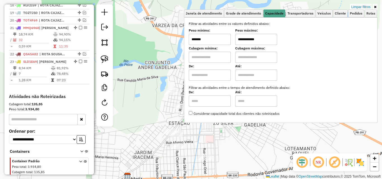
click at [362, 4] on link "Limpar filtros" at bounding box center [361, 7] width 22 height 6
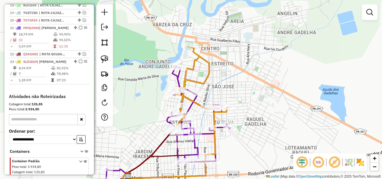
drag, startPoint x: 233, startPoint y: 137, endPoint x: 251, endPoint y: 112, distance: 31.7
click at [251, 111] on div "Janela de atendimento Grade de atendimento Capacidade Transportadoras Veículos …" at bounding box center [191, 89] width 382 height 179
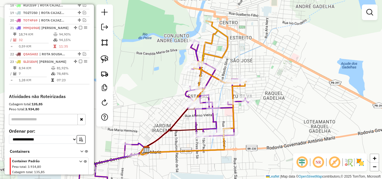
click at [216, 120] on icon at bounding box center [158, 118] width 182 height 154
select select "*********"
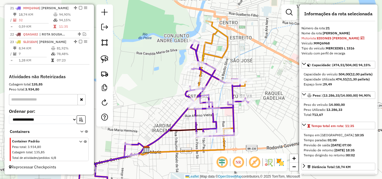
scroll to position [368, 0]
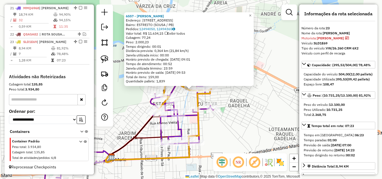
click at [224, 131] on div "6557 - [PERSON_NAME] Endereço: R TENENTE ZUCA 48 Bairro: ESTREITO (SOUSA / PB) …" at bounding box center [191, 89] width 382 height 179
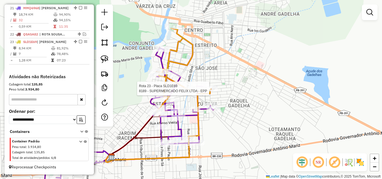
click at [209, 86] on div "Rota 21 - Placa MMQ6968 11973 - CONV TODO DIA Rota 23 - Placa SLD1E69 8189 - SU…" at bounding box center [191, 89] width 382 height 179
select select "*********"
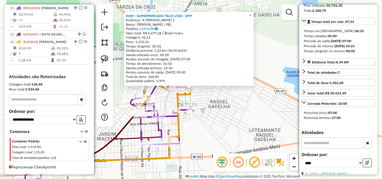
scroll to position [168, 0]
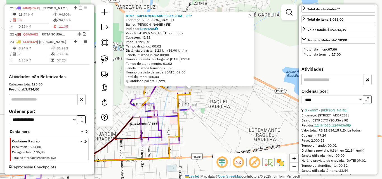
click at [363, 104] on button "button" at bounding box center [367, 99] width 9 height 9
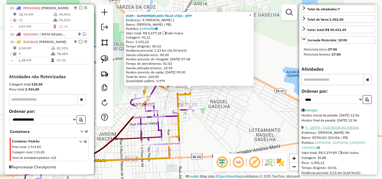
click at [341, 130] on link "7 - 15973 - QUIOSQUE DO CHICAO" at bounding box center [332, 128] width 54 height 4
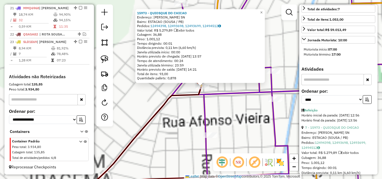
drag, startPoint x: 168, startPoint y: 105, endPoint x: 118, endPoint y: 78, distance: 56.7
click at [168, 105] on div "15973 - QUIOSQUE DO CHICAO Endereço: [PERSON_NAME] SN Bairro: ESTACAO (SOUSA / …" at bounding box center [191, 89] width 382 height 179
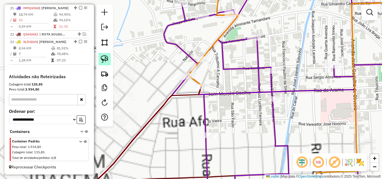
drag, startPoint x: 102, startPoint y: 60, endPoint x: 107, endPoint y: 63, distance: 5.9
click at [102, 60] on img at bounding box center [105, 59] width 8 height 8
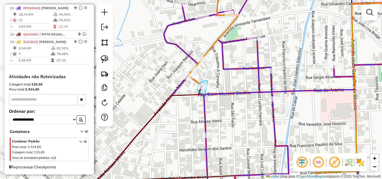
drag, startPoint x: 207, startPoint y: 81, endPoint x: 238, endPoint y: 95, distance: 34.8
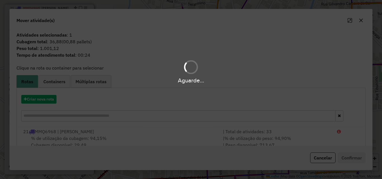
click at [315, 137] on div "Aguarde..." at bounding box center [191, 89] width 382 height 179
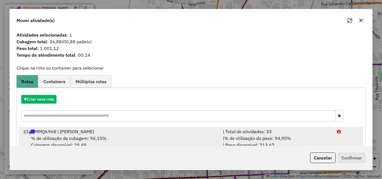
drag, startPoint x: 320, startPoint y: 135, endPoint x: 329, endPoint y: 145, distance: 14.3
click at [320, 135] on li "21 MMQ6968 | ROTA SOUSA | Total de atividades: 33 % de utilização da cubagem: 9…" at bounding box center [191, 138] width 345 height 23
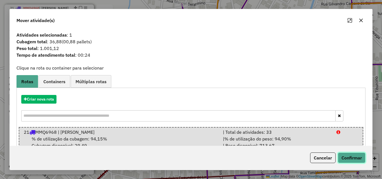
click at [345, 160] on button "Confirmar" at bounding box center [352, 158] width 28 height 11
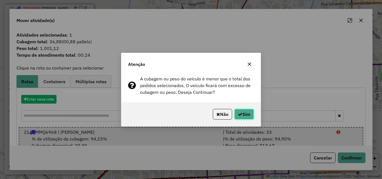
click at [245, 114] on button "Sim" at bounding box center [244, 114] width 20 height 11
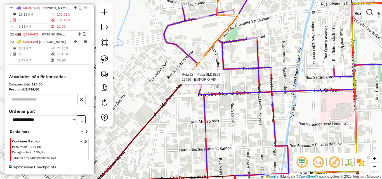
select select "*********"
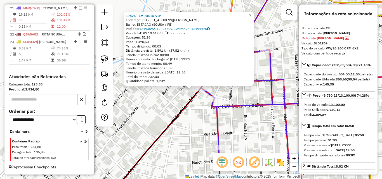
click at [244, 107] on icon at bounding box center [263, 89] width 316 height 215
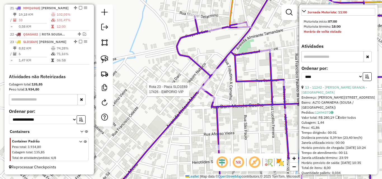
scroll to position [186, 0]
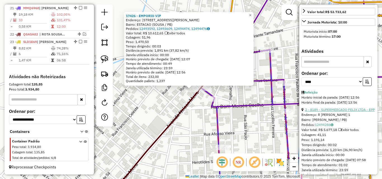
click at [330, 112] on link "2 - 8189 - SUPERMERCADO FELIX LTDA - EPP" at bounding box center [340, 110] width 70 height 4
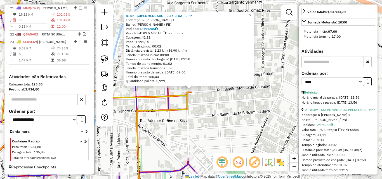
click at [261, 119] on div "8189 - SUPERMERCADO FELIX LTDA - EPP Endereço: [PERSON_NAME] 1 Bairro: [GEOGRAP…" at bounding box center [191, 89] width 382 height 179
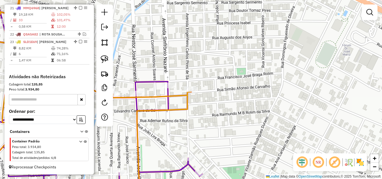
drag, startPoint x: 105, startPoint y: 58, endPoint x: 114, endPoint y: 62, distance: 9.3
click at [105, 58] on img at bounding box center [105, 59] width 8 height 8
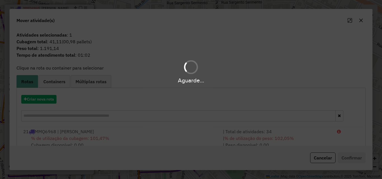
click at [319, 139] on hb-app "Aguarde... Pop-up bloqueado! Seu navegador bloqueou automáticamente a abertura …" at bounding box center [191, 89] width 382 height 179
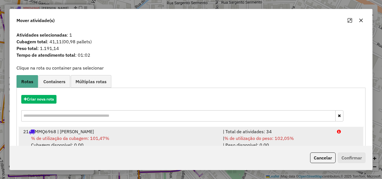
click at [325, 137] on div "| % de utilização do peso: 102,05% | Peso disponível: 0,00" at bounding box center [277, 141] width 114 height 13
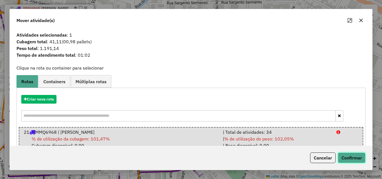
click at [342, 153] on button "Confirmar" at bounding box center [352, 158] width 28 height 11
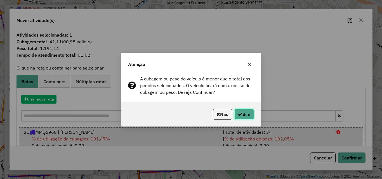
click at [244, 114] on button "Sim" at bounding box center [244, 114] width 20 height 11
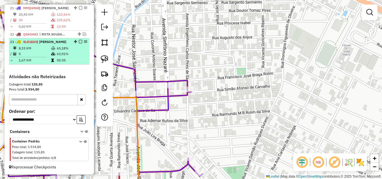
click at [45, 62] on td "1,67 KM" at bounding box center [34, 61] width 32 height 6
select select "*********"
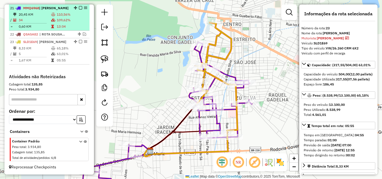
click at [58, 18] on td "109,62%" at bounding box center [72, 20] width 31 height 6
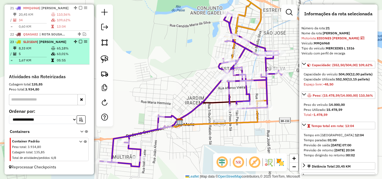
click at [70, 62] on td "05:55" at bounding box center [72, 61] width 30 height 6
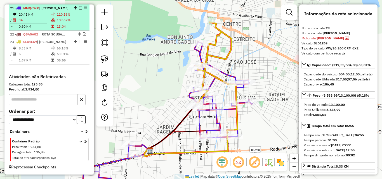
click at [67, 23] on table "20,45 KM 110,56% / 34 109,62% = 0,60 KM 13:04" at bounding box center [49, 21] width 78 height 18
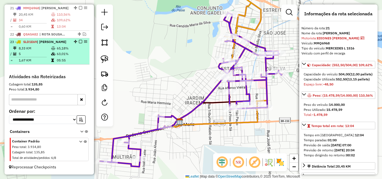
click at [64, 51] on td "65,18%" at bounding box center [72, 49] width 30 height 6
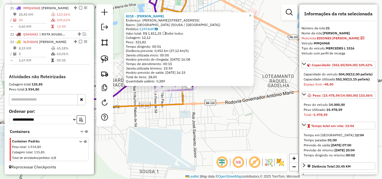
scroll to position [368, 0]
click at [227, 121] on div "8218 - [PERSON_NAME]: [PERSON_NAME][STREET_ADDRESS] Pedidos: 12493687 Valor tot…" at bounding box center [191, 89] width 382 height 179
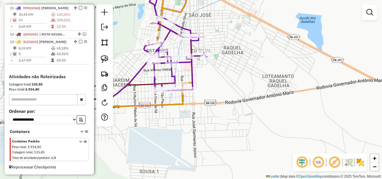
drag, startPoint x: 216, startPoint y: 88, endPoint x: 222, endPoint y: 98, distance: 11.9
click at [222, 98] on div "Janela de atendimento Grade de atendimento Capacidade Transportadoras Veículos …" at bounding box center [191, 89] width 382 height 179
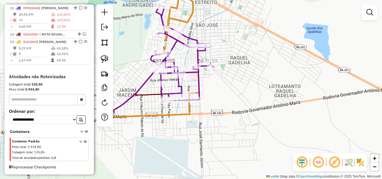
click at [196, 78] on icon at bounding box center [123, 82] width 182 height 154
select select "*********"
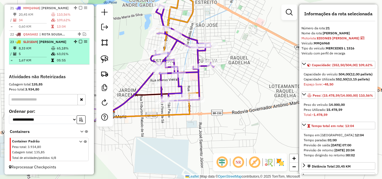
scroll to position [340, 0]
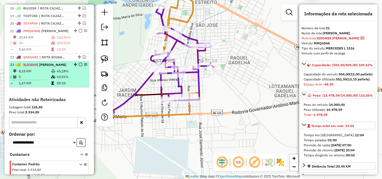
click at [41, 80] on td "5" at bounding box center [34, 77] width 32 height 6
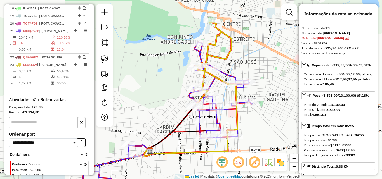
scroll to position [28, 0]
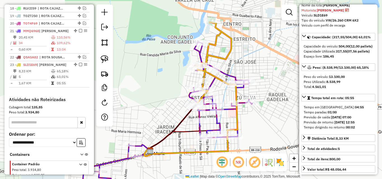
click at [228, 60] on icon at bounding box center [216, 77] width 42 height 110
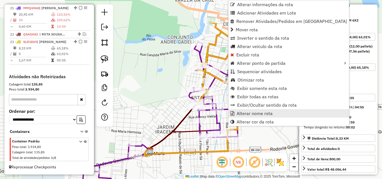
click at [239, 116] on span "Alterar nome rota" at bounding box center [255, 113] width 36 height 4
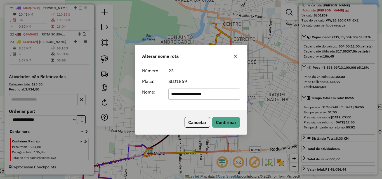
type input "**********"
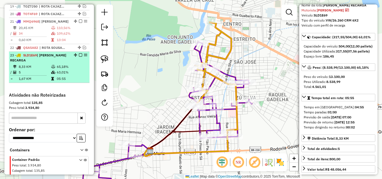
scroll to position [340, 0]
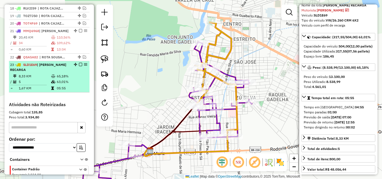
drag, startPoint x: 73, startPoint y: 70, endPoint x: 71, endPoint y: 61, distance: 8.6
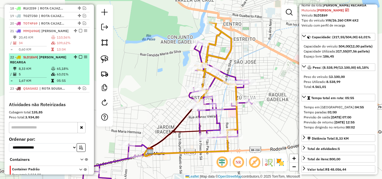
click at [79, 59] on em at bounding box center [80, 56] width 3 height 3
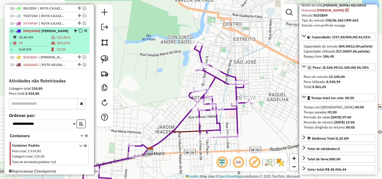
click at [57, 46] on td "109,62%" at bounding box center [72, 43] width 31 height 6
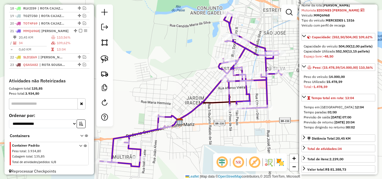
click at [181, 133] on div "Rota 21 - Placa MMQ6968 34 - [PERSON_NAME] - EPP Janela de atendimento Grade de…" at bounding box center [191, 89] width 382 height 179
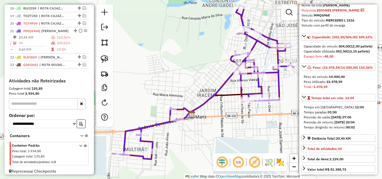
drag, startPoint x: 212, startPoint y: 143, endPoint x: 242, endPoint y: 122, distance: 36.4
click at [242, 122] on div "Janela de atendimento Grade de atendimento Capacidade Transportadoras Veículos …" at bounding box center [191, 89] width 382 height 179
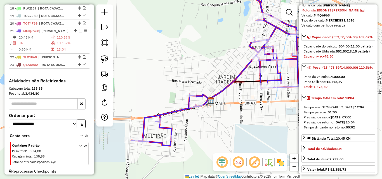
drag, startPoint x: 242, startPoint y: 123, endPoint x: 207, endPoint y: 122, distance: 35.5
click at [241, 123] on div "Janela de atendimento Grade de atendimento Capacidade Transportadoras Veículos …" at bounding box center [191, 89] width 382 height 179
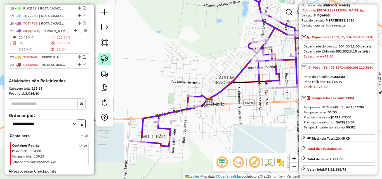
click at [103, 58] on img at bounding box center [105, 59] width 8 height 8
click at [166, 72] on div "Janela de atendimento Grade de atendimento Capacidade Transportadoras Veículos …" at bounding box center [191, 89] width 382 height 179
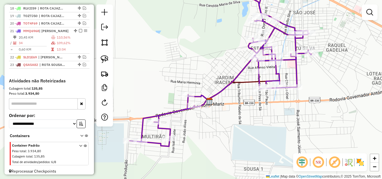
drag, startPoint x: 105, startPoint y: 58, endPoint x: 166, endPoint y: 79, distance: 64.9
click at [104, 58] on img at bounding box center [105, 59] width 8 height 8
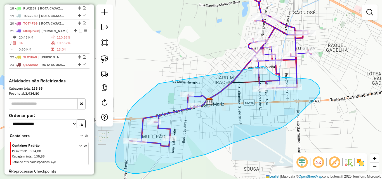
drag, startPoint x: 150, startPoint y: 91, endPoint x: 263, endPoint y: 66, distance: 115.2
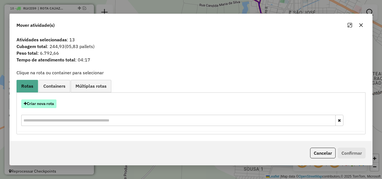
click at [42, 103] on button "Criar nova rota" at bounding box center [38, 104] width 35 height 9
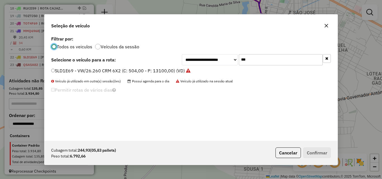
scroll to position [3, 2]
click at [295, 58] on input "***" at bounding box center [281, 59] width 84 height 11
click at [294, 58] on input "***" at bounding box center [281, 59] width 84 height 11
drag, startPoint x: 294, startPoint y: 58, endPoint x: 296, endPoint y: 64, distance: 6.8
click at [296, 64] on input "***" at bounding box center [281, 59] width 84 height 11
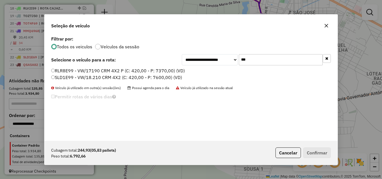
type input "***"
drag, startPoint x: 119, startPoint y: 78, endPoint x: 197, endPoint y: 92, distance: 79.0
click at [119, 78] on label "SLD1E99 - VW/18.210 CRM 4X2 (C: 420,00 - P: 7600,00) (VD)" at bounding box center [116, 77] width 131 height 7
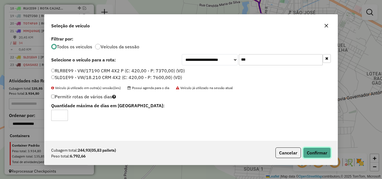
click at [310, 154] on button "Confirmar" at bounding box center [317, 153] width 28 height 11
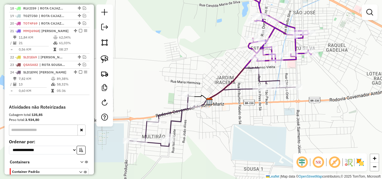
select select "*********"
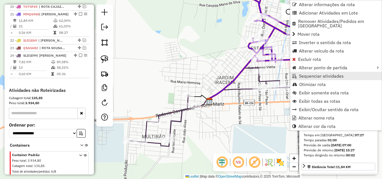
scroll to position [368, 0]
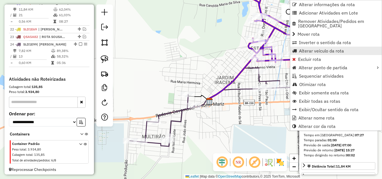
click at [314, 49] on span "Alterar veículo da rota" at bounding box center [321, 51] width 45 height 4
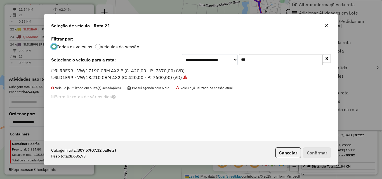
scroll to position [3, 2]
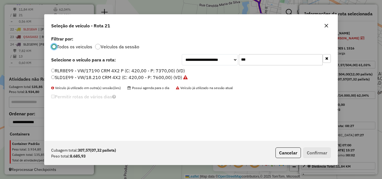
click at [280, 56] on input "***" at bounding box center [281, 59] width 84 height 11
drag, startPoint x: 280, startPoint y: 56, endPoint x: 298, endPoint y: 52, distance: 18.3
click at [284, 55] on input "***" at bounding box center [281, 59] width 84 height 11
click at [314, 60] on input "***" at bounding box center [281, 59] width 84 height 11
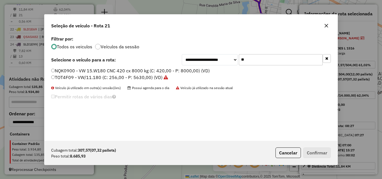
type input "**"
drag, startPoint x: 168, startPoint y: 71, endPoint x: 251, endPoint y: 99, distance: 87.0
click at [168, 71] on label "NQK0900 - VW 15.W180 CNC 420 cx 8000 kg (C: 420,00 - P: 8000,00) (VD)" at bounding box center [130, 70] width 159 height 7
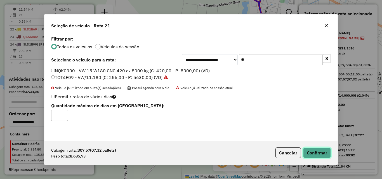
click at [318, 154] on button "Confirmar" at bounding box center [317, 153] width 28 height 11
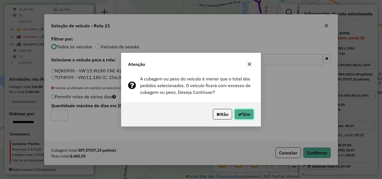
click at [243, 112] on button "Sim" at bounding box center [244, 114] width 20 height 11
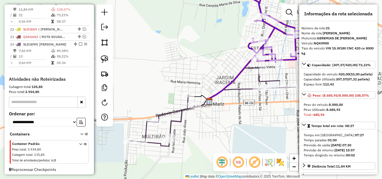
click at [248, 91] on icon at bounding box center [233, 94] width 51 height 10
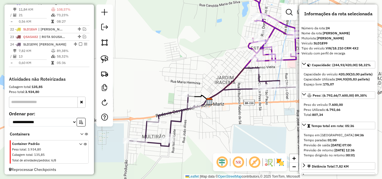
scroll to position [375, 0]
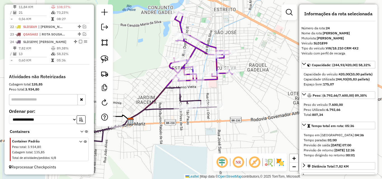
drag, startPoint x: 227, startPoint y: 126, endPoint x: 146, endPoint y: 144, distance: 82.8
click at [143, 147] on div "Janela de atendimento Grade de atendimento Capacidade Transportadoras Veículos …" at bounding box center [191, 89] width 382 height 179
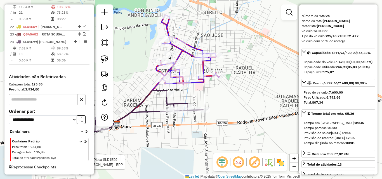
scroll to position [28, 0]
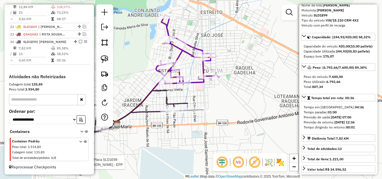
click at [204, 69] on icon at bounding box center [190, 50] width 59 height 70
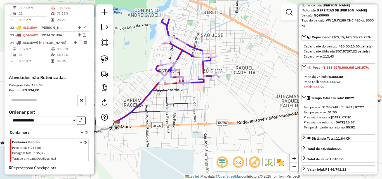
scroll to position [368, 0]
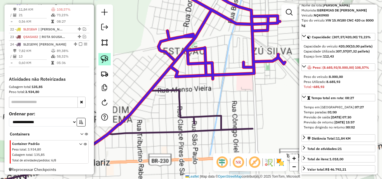
click at [103, 58] on img at bounding box center [105, 59] width 8 height 8
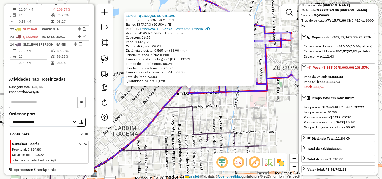
click at [217, 113] on div "15973 - QUIOSQUE DO CHICAO Endereço: [PERSON_NAME] SN Bairro: ESTACAO (SOUSA / …" at bounding box center [191, 89] width 382 height 179
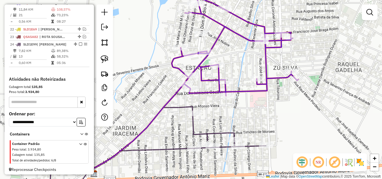
select select "*********"
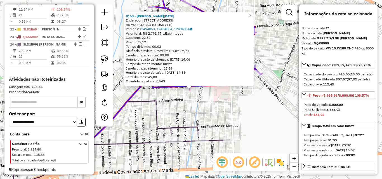
click at [184, 112] on div "8160 - [PERSON_NAME][DATE]: R NOSSA SENHORA DO ROSARIO 75 Bairro: ESTACAO (SOUS…" at bounding box center [191, 89] width 382 height 179
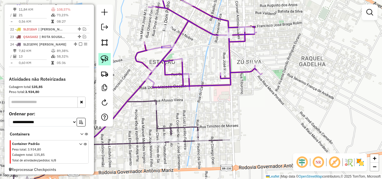
click at [107, 61] on img at bounding box center [105, 59] width 8 height 8
drag, startPoint x: 197, startPoint y: 84, endPoint x: 206, endPoint y: 93, distance: 12.5
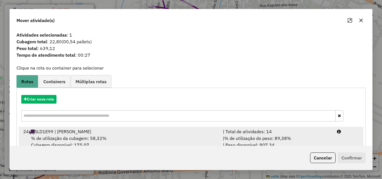
drag, startPoint x: 306, startPoint y: 139, endPoint x: 326, endPoint y: 147, distance: 21.7
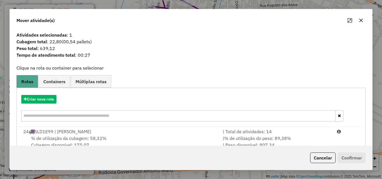
click at [306, 139] on div "| % de utilização do peso: 89,38% | Peso disponível: 807,34" at bounding box center [277, 141] width 114 height 13
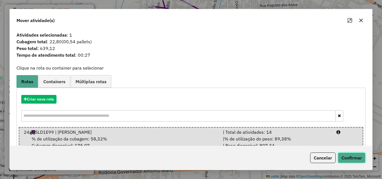
click at [343, 154] on button "Confirmar" at bounding box center [352, 158] width 28 height 11
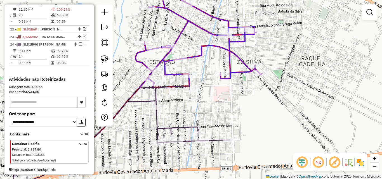
click at [168, 73] on icon at bounding box center [203, 34] width 118 height 105
select select "*********"
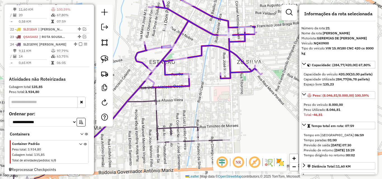
click at [156, 98] on icon at bounding box center [96, 141] width 268 height 111
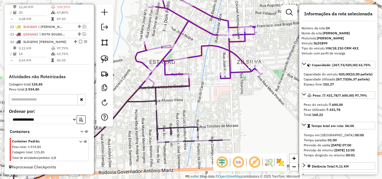
click at [176, 74] on icon at bounding box center [203, 34] width 118 height 105
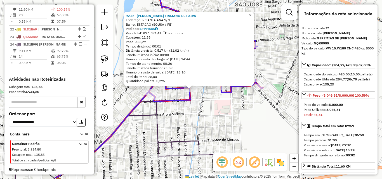
click at [218, 116] on div "9239 - [PERSON_NAME] TRAJANO DE PAIVA Endereço: [PERSON_NAME] S/N Bairro: ESTAC…" at bounding box center [191, 89] width 382 height 179
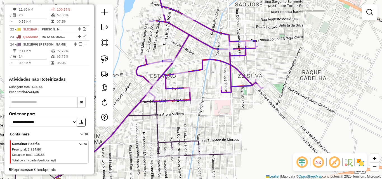
click at [159, 94] on div "Rota 21 - Placa NQK0900 15973 - QUIOSQUE DO CHICAO Janela de atendimento Grade …" at bounding box center [191, 89] width 382 height 179
select select "*********"
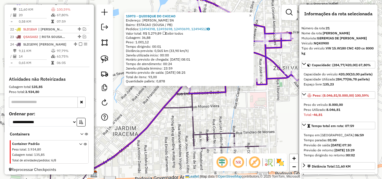
click at [260, 113] on div "15973 - QUIOSQUE DO CHICAO Endereço: [PERSON_NAME] SN Bairro: ESTACAO (SOUSA / …" at bounding box center [191, 89] width 382 height 179
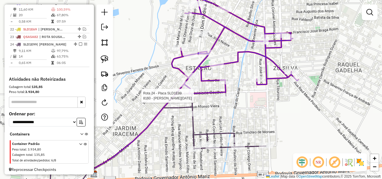
select select "*********"
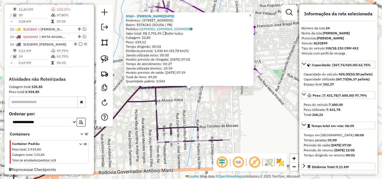
scroll to position [375, 0]
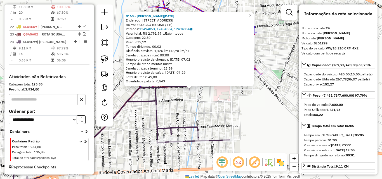
drag, startPoint x: 232, startPoint y: 116, endPoint x: 151, endPoint y: 87, distance: 86.2
click at [231, 116] on div "8160 - [PERSON_NAME][DATE]: R NOSSA SENHORA DO ROSARIO 75 Bairro: ESTACAO (SOUS…" at bounding box center [191, 89] width 382 height 179
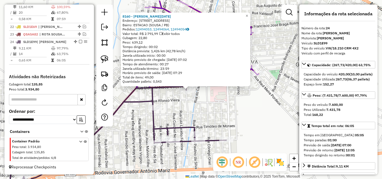
click at [200, 99] on div "8160 - [PERSON_NAME][DATE]: R NOSSA SENHORA DO ROSARIO 75 Bairro: ESTACAO (SOUS…" at bounding box center [191, 89] width 382 height 179
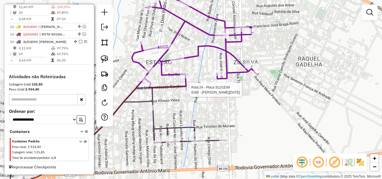
select select "*********"
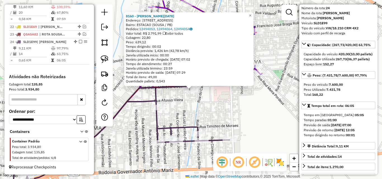
scroll to position [28, 0]
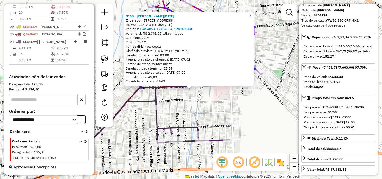
click at [221, 110] on div "8160 - [PERSON_NAME][DATE]: R NOSSA SENHORA DO ROSARIO 75 Bairro: ESTACAO (SOUS…" at bounding box center [191, 89] width 382 height 179
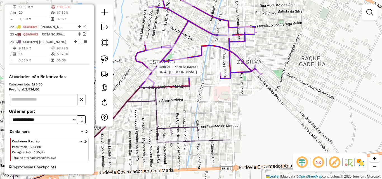
select select "*********"
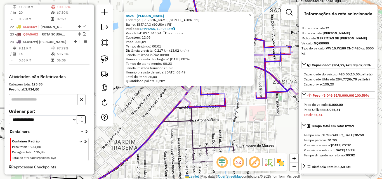
scroll to position [368, 0]
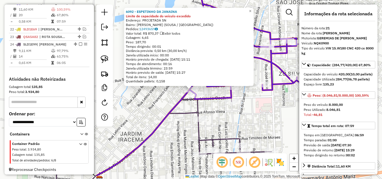
drag, startPoint x: 164, startPoint y: 104, endPoint x: 112, endPoint y: 79, distance: 57.4
click at [164, 104] on div "6092 - ESPETINHO DA JANAINA Limite de capacidade do veículo excedido Endereço: …" at bounding box center [191, 89] width 382 height 179
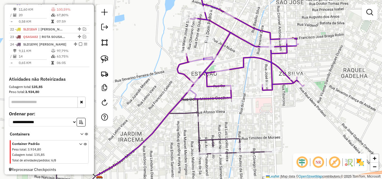
drag, startPoint x: 100, startPoint y: 60, endPoint x: 158, endPoint y: 82, distance: 61.9
click at [100, 60] on link at bounding box center [104, 59] width 12 height 12
click at [196, 89] on div "Rota 21 - Placa NQK0900 6092 - ESPETINHO DA JANAINA Janela de atendimento Grade…" at bounding box center [191, 89] width 382 height 179
click at [109, 58] on link at bounding box center [104, 59] width 12 height 12
drag, startPoint x: 208, startPoint y: 89, endPoint x: 172, endPoint y: 97, distance: 37.5
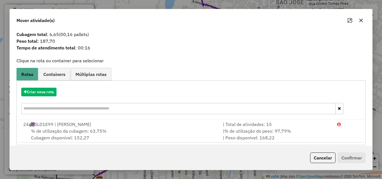
scroll to position [13, 0]
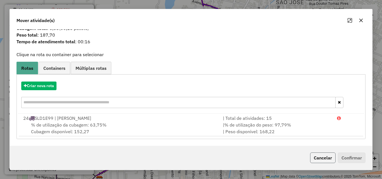
click at [324, 155] on button "Cancelar" at bounding box center [322, 158] width 25 height 11
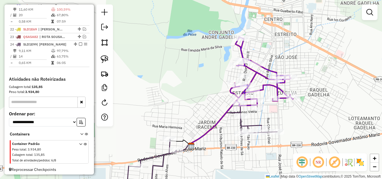
click at [261, 74] on icon at bounding box center [264, 71] width 59 height 69
select select "*********"
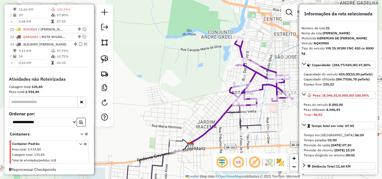
drag, startPoint x: 284, startPoint y: 114, endPoint x: 269, endPoint y: 107, distance: 16.1
click at [269, 107] on div "Janela de atendimento Grade de atendimento Capacidade Transportadoras Veículos …" at bounding box center [191, 89] width 382 height 179
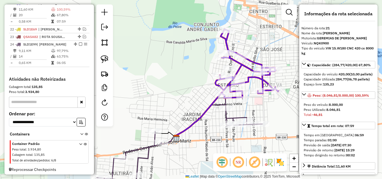
click at [227, 117] on icon at bounding box center [180, 140] width 166 height 86
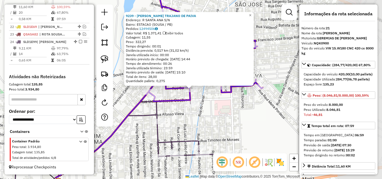
scroll to position [368, 0]
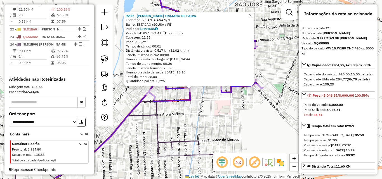
click at [222, 125] on div "9239 - [PERSON_NAME] TRAJANO DE PAIVA Endereço: [PERSON_NAME] S/N Bairro: ESTAC…" at bounding box center [191, 89] width 382 height 179
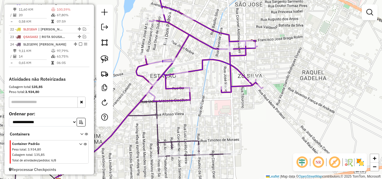
click at [178, 77] on div "Rota 21 - Placa NQK0900 9239 - [PERSON_NAME] DE PAIVA [PERSON_NAME] de atendime…" at bounding box center [191, 89] width 382 height 179
click at [178, 76] on div at bounding box center [181, 73] width 14 height 6
select select "*********"
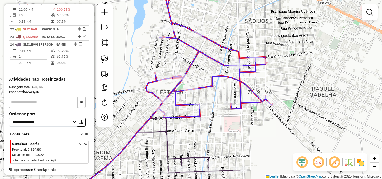
select select "*********"
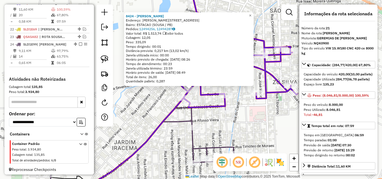
click at [248, 95] on div "Rota 21 - Placa NQK0900 16538 - [PERSON_NAME] GO 8424 - [PERSON_NAME] Endereço:…" at bounding box center [191, 89] width 382 height 179
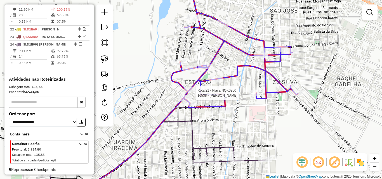
select select "*********"
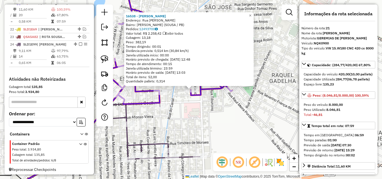
drag, startPoint x: 219, startPoint y: 124, endPoint x: 228, endPoint y: 105, distance: 21.0
click at [220, 123] on div "16538 - [PERSON_NAME]: [GEOGRAPHIC_DATA] Raimundo Vieira SN Bairro: FREI DAMIAO…" at bounding box center [191, 89] width 382 height 179
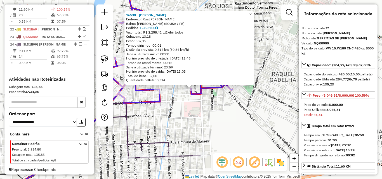
drag, startPoint x: 227, startPoint y: 104, endPoint x: 278, endPoint y: 99, distance: 52.0
click at [227, 105] on div "16538 - [PERSON_NAME]: [GEOGRAPHIC_DATA] Raimundo Vieira SN Bairro: FREI DAMIAO…" at bounding box center [191, 89] width 382 height 179
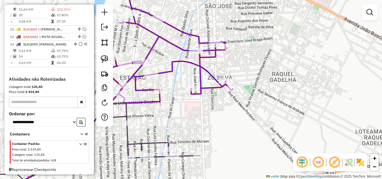
click at [283, 93] on div "Janela de atendimento Grade de atendimento Capacidade Transportadoras Veículos …" at bounding box center [191, 89] width 382 height 179
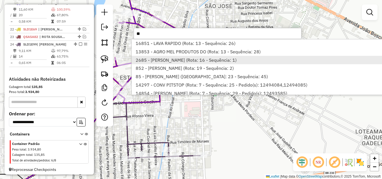
scroll to position [140, 0]
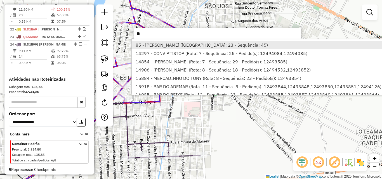
type input "**"
click at [234, 44] on li "85 - [PERSON_NAME] ([GEOGRAPHIC_DATA]: 23 - Sequência: 45)" at bounding box center [258, 45] width 253 height 8
select select "*********"
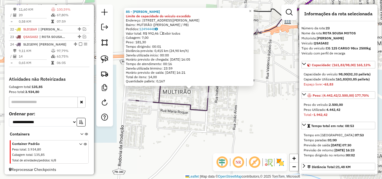
scroll to position [375, 0]
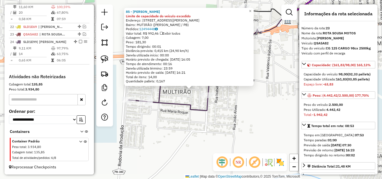
click at [241, 100] on div "85 - [PERSON_NAME] Limite de capacidade do veículo excedido Endereço: [STREET_A…" at bounding box center [191, 89] width 382 height 179
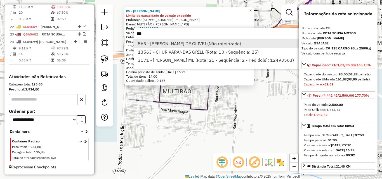
type input "***"
click at [207, 43] on li "563 - [PERSON_NAME] DE OLIVEI (Não roteirizado)" at bounding box center [217, 43] width 167 height 8
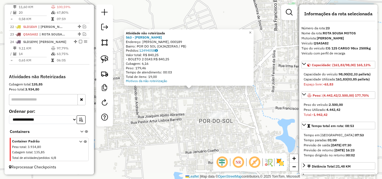
click at [252, 106] on div "Atividade não roteirizada 563 - RITA ROLIM DE OLIVEI Endereço: [PERSON_NAME], 0…" at bounding box center [191, 89] width 382 height 179
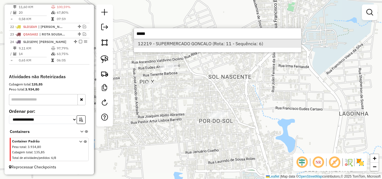
type input "*****"
click at [244, 41] on li "12219 - SUPERMERCADO GONCALO (Rota: 11 - Sequência: 6)" at bounding box center [217, 43] width 167 height 8
select select "*********"
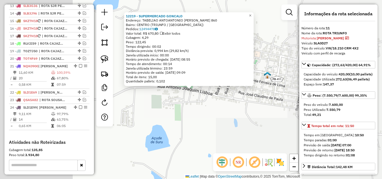
scroll to position [292, 0]
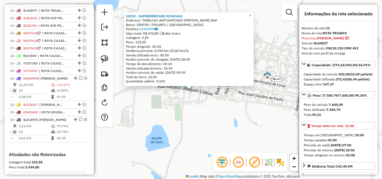
click at [264, 102] on div "12219 - SUPERMERCADO GONCALO Endereço: TABELIAO ANTOANTONIO JOAQUIM L 860 Bairr…" at bounding box center [191, 89] width 382 height 179
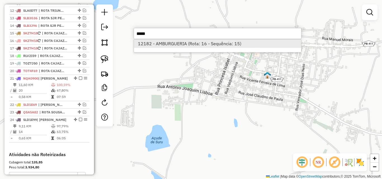
type input "*****"
click at [225, 43] on li "12182 - AMBURGUERIA (Rota: 16 - Sequência: 15)" at bounding box center [217, 43] width 167 height 8
select select "*********"
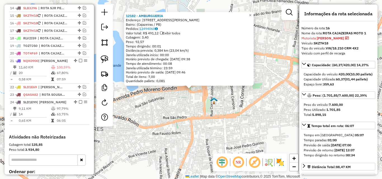
scroll to position [330, 0]
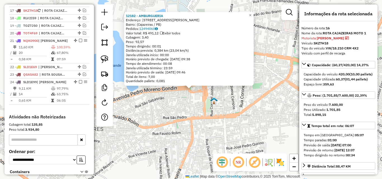
click at [243, 107] on div "12182 - AMBURGUERIA Endereço: [STREET_ADDRESS][PERSON_NAME] Pedidos: 12494060 V…" at bounding box center [191, 89] width 382 height 179
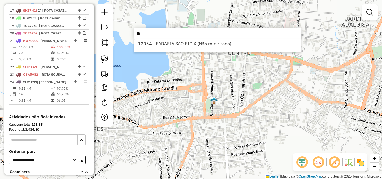
type input "*"
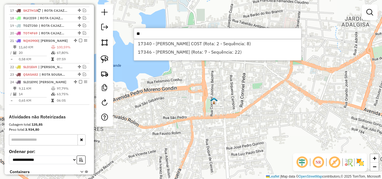
type input "*"
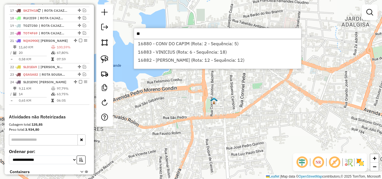
type input "*"
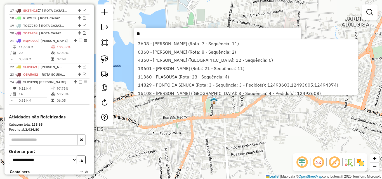
type input "*"
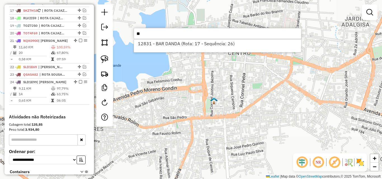
type input "*"
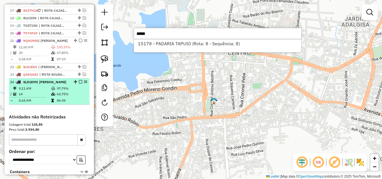
type input "*****"
click at [64, 91] on td "97,79%" at bounding box center [72, 89] width 30 height 6
select select "*********"
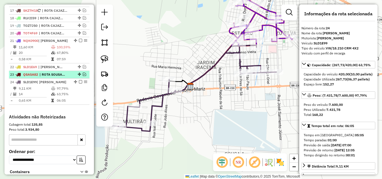
click at [84, 76] on em at bounding box center [84, 74] width 3 height 3
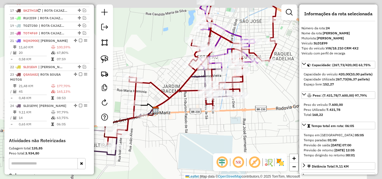
drag, startPoint x: 164, startPoint y: 47, endPoint x: 121, endPoint y: 77, distance: 52.8
click at [121, 77] on div "Janela de atendimento Grade de atendimento Capacidade Transportadoras Veículos …" at bounding box center [191, 89] width 382 height 179
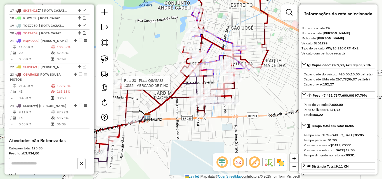
click at [246, 130] on div "Rota 23 - Placa QSA5A82 13335 - MERCADO DE [PERSON_NAME] de atendimento Grade d…" at bounding box center [191, 89] width 382 height 179
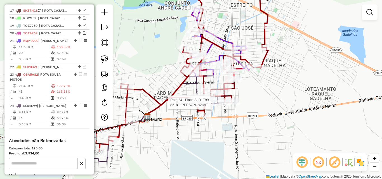
select select "*********"
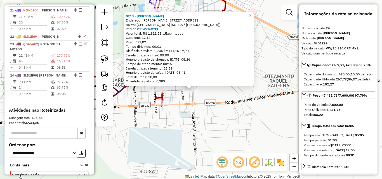
scroll to position [399, 0]
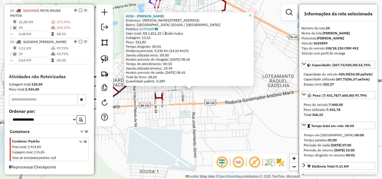
drag, startPoint x: 202, startPoint y: 110, endPoint x: 195, endPoint y: 108, distance: 7.5
click at [202, 110] on div "8218 - [PERSON_NAME]: [PERSON_NAME][STREET_ADDRESS] (SOUSA / [GEOGRAPHIC_DATA])…" at bounding box center [191, 89] width 382 height 179
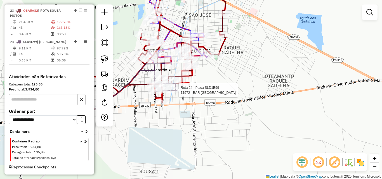
click at [178, 93] on div at bounding box center [177, 91] width 14 height 6
select select "*********"
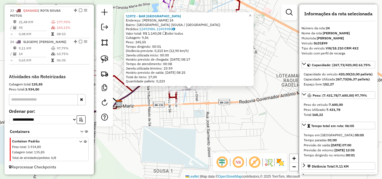
click at [194, 105] on div "11972 - BAR [GEOGRAPHIC_DATA] Endereço: [PERSON_NAME] 24 Bairro: [GEOGRAPHIC_DA…" at bounding box center [191, 89] width 382 height 179
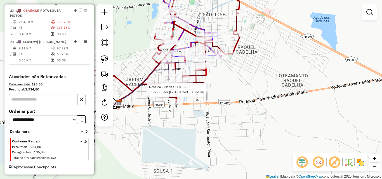
click at [190, 93] on div at bounding box center [191, 90] width 14 height 6
select select "*********"
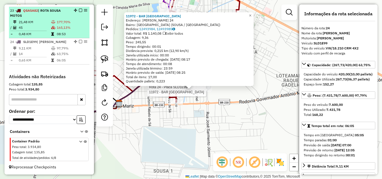
click at [48, 28] on td "45" at bounding box center [34, 28] width 32 height 6
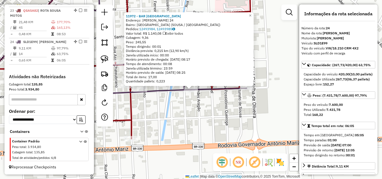
click at [242, 109] on div "11972 - BAR [GEOGRAPHIC_DATA] Endereço: [PERSON_NAME] 24 Bairro: [GEOGRAPHIC_DA…" at bounding box center [191, 89] width 382 height 179
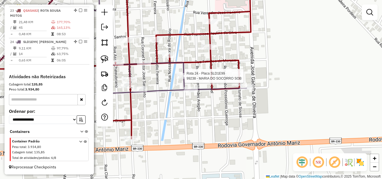
select select "*********"
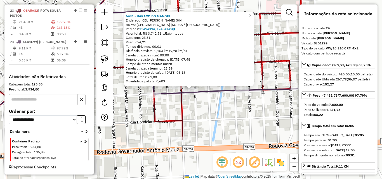
click at [174, 84] on div "6431 - BARACO DO [PERSON_NAME]: CEL [PERSON_NAME] S/N Bairro: [GEOGRAPHIC_DATA]…" at bounding box center [189, 49] width 130 height 74
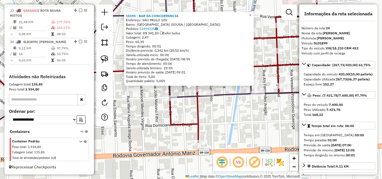
click at [165, 96] on div "15194 - BAR DA CONCORRENCIA Endereço: [GEOGRAPHIC_DATA] 105 Bairro: [GEOGRAPHIC…" at bounding box center [191, 89] width 382 height 179
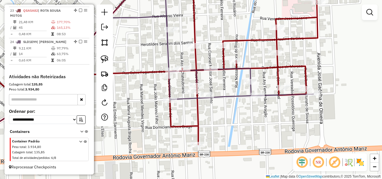
drag, startPoint x: 244, startPoint y: 106, endPoint x: 213, endPoint y: 190, distance: 89.7
click at [213, 179] on html "Aguarde... Pop-up bloqueado! Seu navegador bloqueou automáticamente a abertura …" at bounding box center [191, 89] width 382 height 179
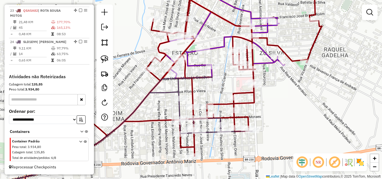
drag, startPoint x: 284, startPoint y: 57, endPoint x: 276, endPoint y: 99, distance: 43.3
click at [276, 99] on div "Rota 21 - Placa NQK0900 223 - [PERSON_NAME] de atendimento Grade de atendimento…" at bounding box center [191, 89] width 382 height 179
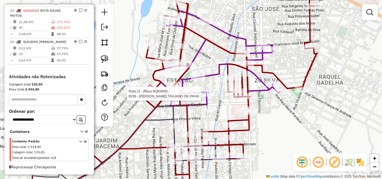
select select "*********"
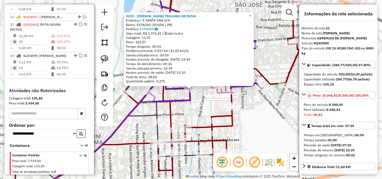
scroll to position [368, 0]
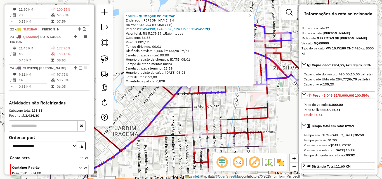
click at [170, 98] on icon at bounding box center [139, 109] width 97 height 122
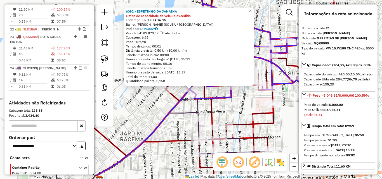
click at [171, 98] on icon at bounding box center [193, 89] width 295 height 215
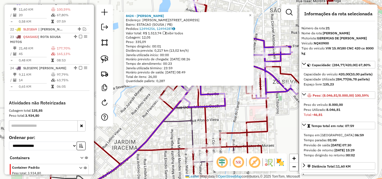
click at [147, 112] on div "8424 - MAGNOLIA LOPES DOS SANTOS Endereço: Av NELSON MEIRA 14 Bairro: ESTACAO (…" at bounding box center [191, 89] width 382 height 179
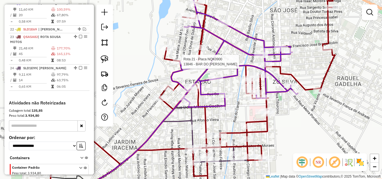
select select "*********"
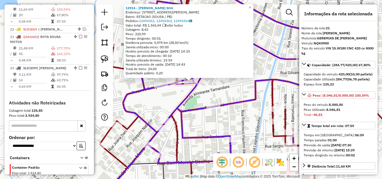
drag, startPoint x: 202, startPoint y: 92, endPoint x: 175, endPoint y: 91, distance: 27.4
click at [203, 92] on div "12914 - MANUELLA CRISPIM SOA Endereço: R PADRE CICERO 416 416 Bairro: ESTACAO (…" at bounding box center [191, 89] width 382 height 179
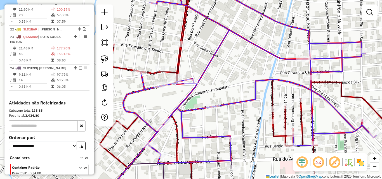
drag, startPoint x: 102, startPoint y: 57, endPoint x: 164, endPoint y: 79, distance: 66.6
click at [102, 58] on img at bounding box center [105, 59] width 8 height 8
drag, startPoint x: 187, startPoint y: 77, endPoint x: 202, endPoint y: 81, distance: 16.0
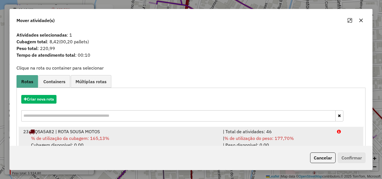
drag, startPoint x: 311, startPoint y: 136, endPoint x: 315, endPoint y: 138, distance: 4.0
click at [312, 136] on div "| % de utilização do peso: 177,70% | Peso disponível: 0,00" at bounding box center [277, 141] width 114 height 13
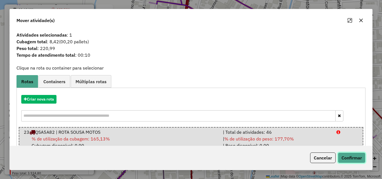
click at [346, 156] on button "Confirmar" at bounding box center [352, 158] width 28 height 11
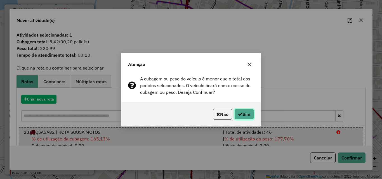
click at [251, 115] on button "Sim" at bounding box center [244, 114] width 20 height 11
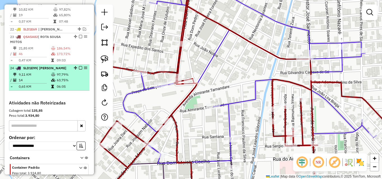
click at [48, 90] on td "0,65 KM" at bounding box center [34, 87] width 32 height 6
select select "*********"
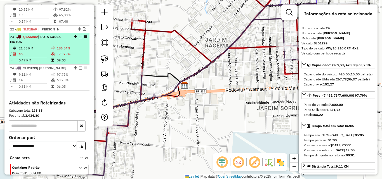
click at [57, 57] on td "173,72%" at bounding box center [72, 54] width 31 height 6
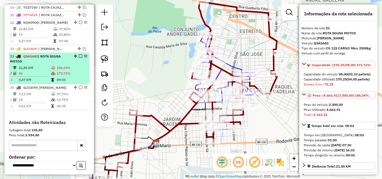
scroll to position [340, 0]
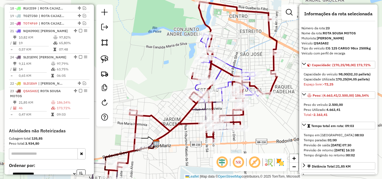
drag, startPoint x: 73, startPoint y: 101, endPoint x: 70, endPoint y: 56, distance: 44.8
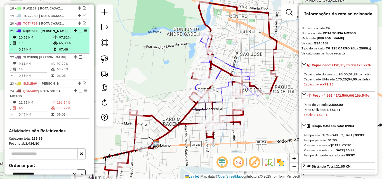
click at [80, 32] on em at bounding box center [80, 30] width 3 height 3
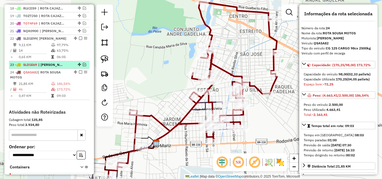
drag, startPoint x: 80, startPoint y: 44, endPoint x: 81, endPoint y: 48, distance: 4.0
click at [80, 40] on em at bounding box center [80, 38] width 3 height 3
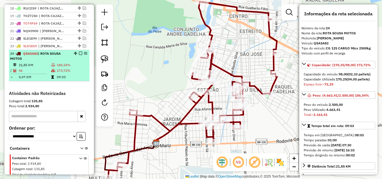
drag, startPoint x: 78, startPoint y: 58, endPoint x: 69, endPoint y: 65, distance: 10.8
click at [77, 55] on div at bounding box center [78, 53] width 17 height 3
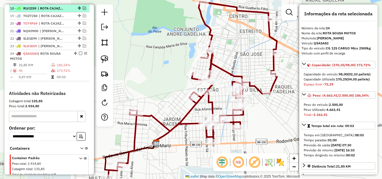
scroll to position [284, 0]
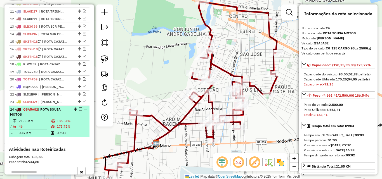
drag, startPoint x: 79, startPoint y: 113, endPoint x: 67, endPoint y: 118, distance: 13.0
click at [79, 111] on em at bounding box center [80, 109] width 3 height 3
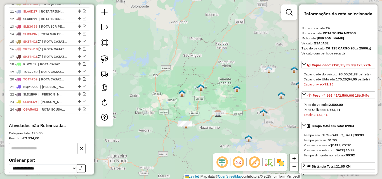
click at [242, 122] on div "Janela de atendimento Grade de atendimento Capacidade Transportadoras Veículos …" at bounding box center [191, 89] width 382 height 179
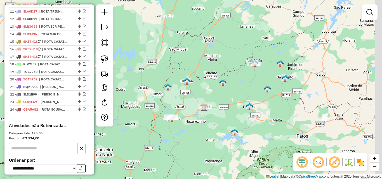
drag, startPoint x: 243, startPoint y: 120, endPoint x: 228, endPoint y: 114, distance: 15.8
click at [228, 114] on div "Janela de atendimento Grade de atendimento Capacidade Transportadoras Veículos …" at bounding box center [191, 89] width 382 height 179
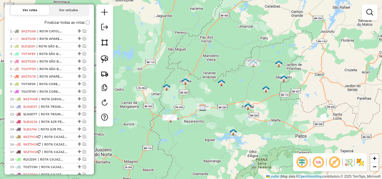
scroll to position [228, 0]
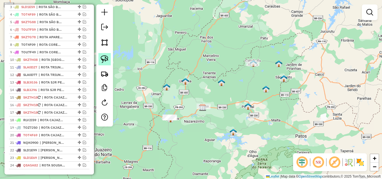
click at [105, 59] on img at bounding box center [105, 59] width 8 height 8
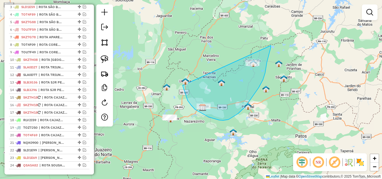
drag, startPoint x: 195, startPoint y: 110, endPoint x: 270, endPoint y: 41, distance: 101.5
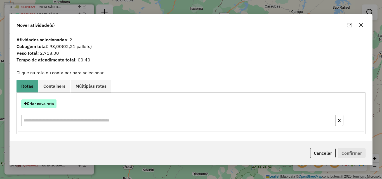
click at [39, 105] on button "Criar nova rota" at bounding box center [38, 104] width 35 height 9
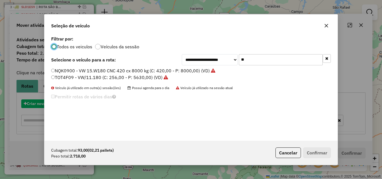
scroll to position [3, 2]
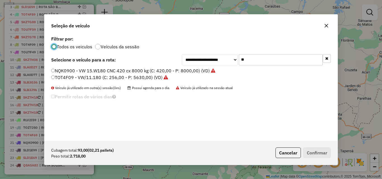
click at [326, 60] on icon "button" at bounding box center [326, 59] width 3 height 4
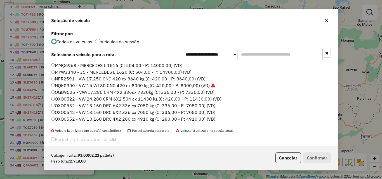
click at [164, 65] on label "MMQ6968 - MERCEDES L 1516 (C: 504,00 - P: 14000,00) (VD)" at bounding box center [116, 65] width 131 height 7
drag, startPoint x: 327, startPoint y: 157, endPoint x: 262, endPoint y: 124, distance: 73.1
click at [326, 156] on button "Confirmar" at bounding box center [317, 158] width 28 height 11
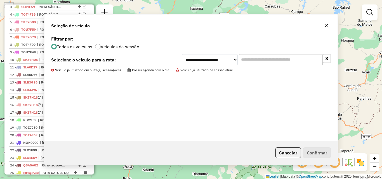
scroll to position [46, 0]
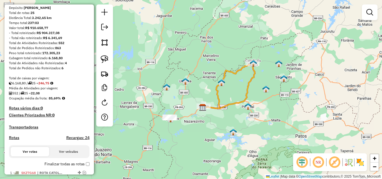
drag, startPoint x: 106, startPoint y: 57, endPoint x: 164, endPoint y: 93, distance: 68.6
click at [106, 57] on img at bounding box center [105, 59] width 8 height 8
drag, startPoint x: 170, startPoint y: 97, endPoint x: 192, endPoint y: 149, distance: 56.8
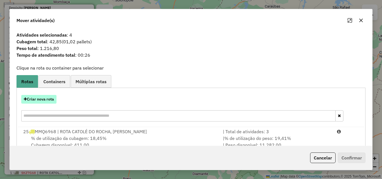
click at [44, 102] on button "Criar nova rota" at bounding box center [38, 99] width 35 height 9
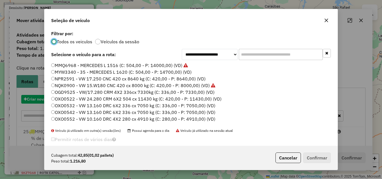
scroll to position [3, 2]
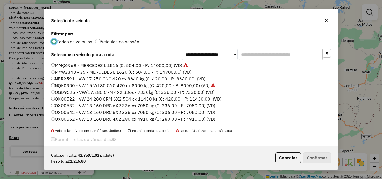
drag, startPoint x: 139, startPoint y: 63, endPoint x: 148, endPoint y: 71, distance: 11.9
click at [139, 64] on label "MMQ6968 - MERCEDES L 1516 (C: 504,00 - P: 14000,00) (VD)" at bounding box center [119, 65] width 137 height 7
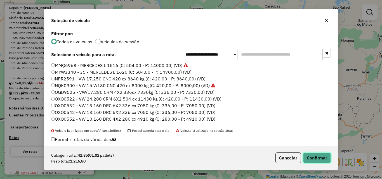
drag, startPoint x: 317, startPoint y: 161, endPoint x: 288, endPoint y: 143, distance: 34.0
click at [296, 148] on div "Cubagem total: 42,85 (01,02 pallets) Peso total: 1.216,80 Cancelar Confirmar" at bounding box center [190, 158] width 293 height 24
click at [314, 158] on button "Confirmar" at bounding box center [317, 158] width 28 height 11
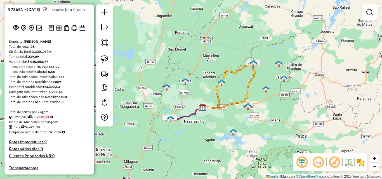
scroll to position [0, 0]
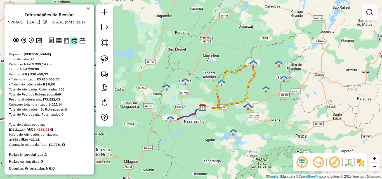
click at [74, 44] on img at bounding box center [74, 41] width 6 height 6
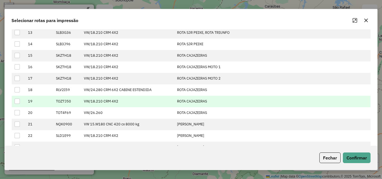
scroll to position [216, 0]
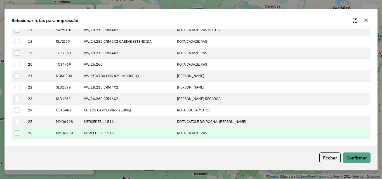
drag, startPoint x: 8, startPoint y: 135, endPoint x: 13, endPoint y: 135, distance: 4.8
click at [8, 135] on div "Filtrar rotas: Filtrar tipo de veículo Filtrar transportadora Filtrar ponto de …" at bounding box center [191, 87] width 373 height 117
click at [15, 135] on div at bounding box center [17, 133] width 5 height 5
click at [361, 155] on button "Confirmar" at bounding box center [357, 158] width 28 height 11
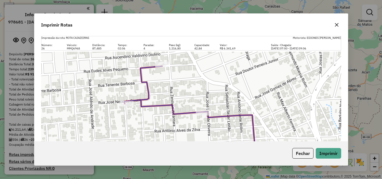
scroll to position [64, 0]
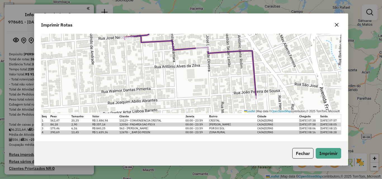
click at [337, 25] on icon "button" at bounding box center [337, 25] width 4 height 4
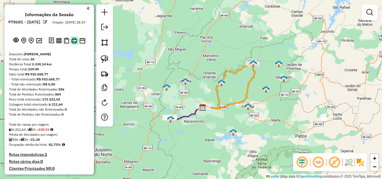
click at [76, 44] on img at bounding box center [74, 41] width 6 height 6
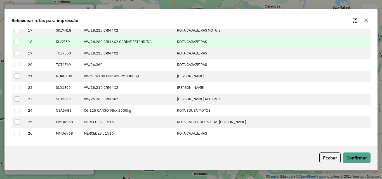
scroll to position [216, 0]
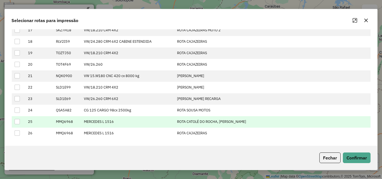
click at [13, 122] on td at bounding box center [18, 121] width 13 height 11
click at [18, 121] on div at bounding box center [17, 121] width 5 height 5
click at [355, 154] on button "Confirmar" at bounding box center [357, 158] width 28 height 11
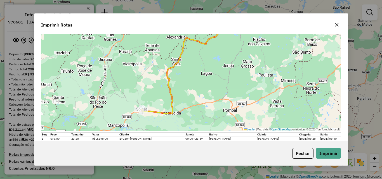
scroll to position [60, 0]
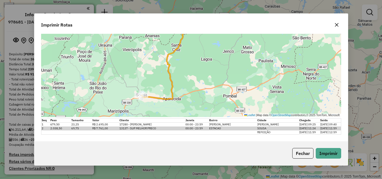
click at [336, 26] on icon "button" at bounding box center [337, 25] width 4 height 4
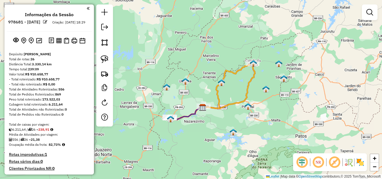
select select "*********"
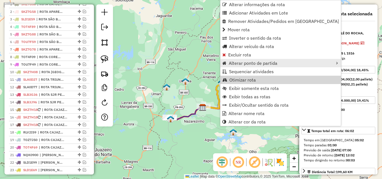
scroll to position [319, 0]
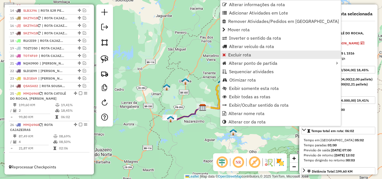
click at [248, 54] on span "Excluir rota" at bounding box center [239, 55] width 23 height 4
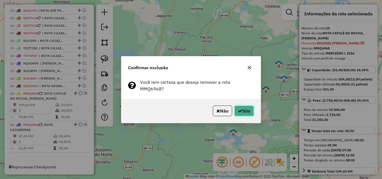
click at [241, 109] on icon "button" at bounding box center [240, 111] width 4 height 4
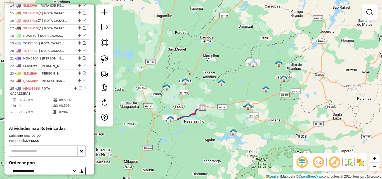
select select "*********"
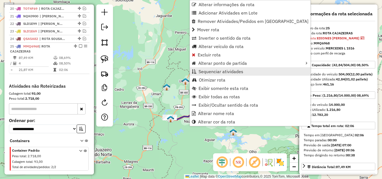
scroll to position [376, 0]
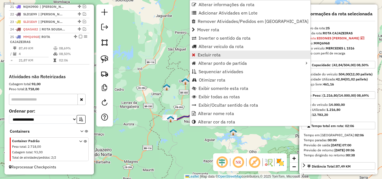
click at [211, 58] on link "Excluir rota" at bounding box center [250, 55] width 121 height 8
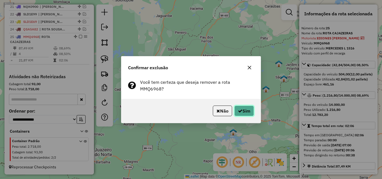
click at [249, 114] on button "Sim" at bounding box center [244, 111] width 20 height 11
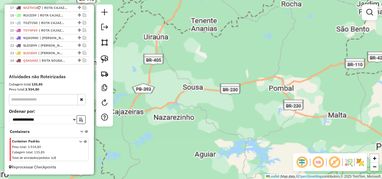
scroll to position [338, 0]
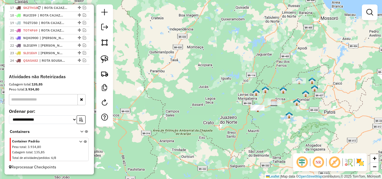
drag, startPoint x: 322, startPoint y: 124, endPoint x: 288, endPoint y: 130, distance: 34.4
click at [288, 130] on div "Janela de atendimento Grade de atendimento Capacidade Transportadoras Veículos …" at bounding box center [191, 89] width 382 height 179
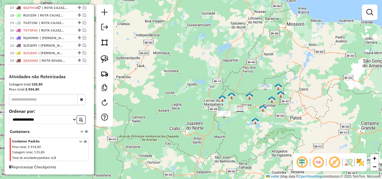
click at [290, 129] on div "Janela de atendimento Grade de atendimento Capacidade Transportadoras Veículos …" at bounding box center [191, 89] width 382 height 179
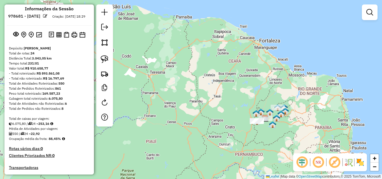
scroll to position [0, 0]
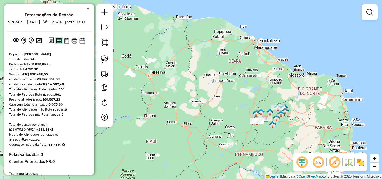
click at [61, 44] on button at bounding box center [59, 41] width 8 height 8
click at [73, 44] on img at bounding box center [74, 41] width 6 height 6
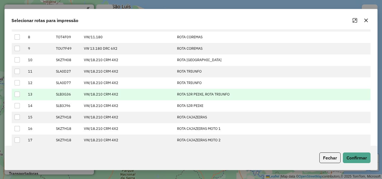
scroll to position [140, 0]
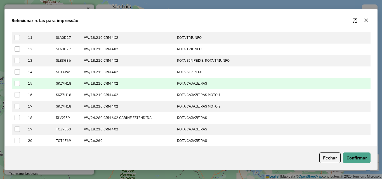
drag, startPoint x: 18, startPoint y: 84, endPoint x: 35, endPoint y: 88, distance: 17.7
click at [18, 84] on div at bounding box center [17, 83] width 5 height 5
click at [352, 154] on button "Confirmar" at bounding box center [357, 158] width 28 height 11
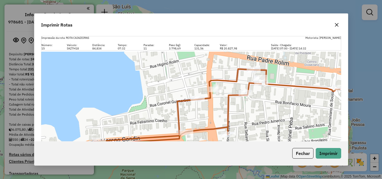
scroll to position [92, 0]
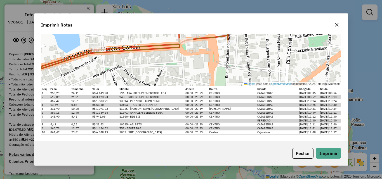
click at [338, 22] on button "button" at bounding box center [336, 24] width 9 height 9
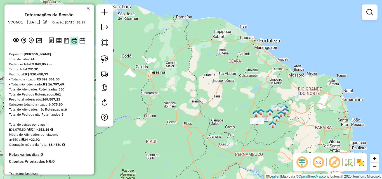
click at [72, 44] on img at bounding box center [74, 41] width 6 height 6
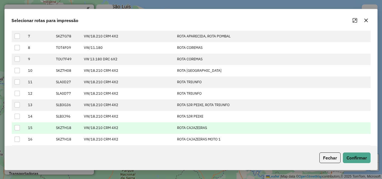
scroll to position [140, 0]
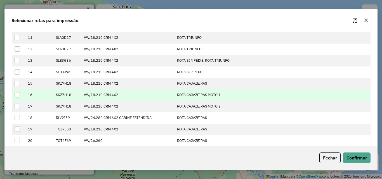
click at [18, 96] on div at bounding box center [17, 94] width 5 height 5
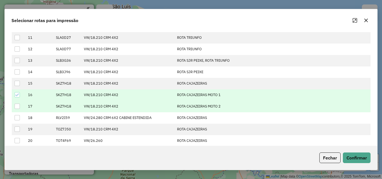
click at [17, 103] on td at bounding box center [18, 106] width 13 height 11
click at [18, 106] on div at bounding box center [17, 106] width 5 height 5
click at [358, 157] on button "Confirmar" at bounding box center [357, 158] width 28 height 11
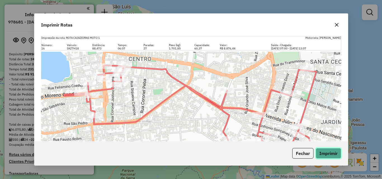
drag, startPoint x: 325, startPoint y: 153, endPoint x: 288, endPoint y: 161, distance: 37.8
click at [325, 152] on button "Imprimir" at bounding box center [328, 153] width 25 height 11
click at [341, 23] on div at bounding box center [336, 24] width 9 height 9
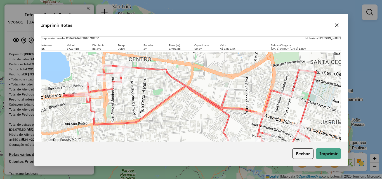
click at [338, 24] on icon "button" at bounding box center [337, 25] width 4 height 4
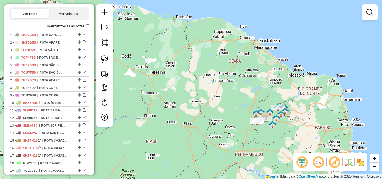
scroll to position [252, 0]
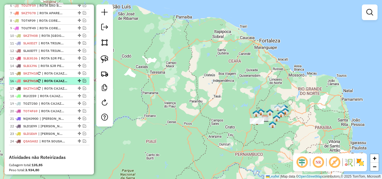
drag, startPoint x: 83, startPoint y: 94, endPoint x: 83, endPoint y: 90, distance: 4.6
click at [83, 90] on em at bounding box center [84, 88] width 3 height 3
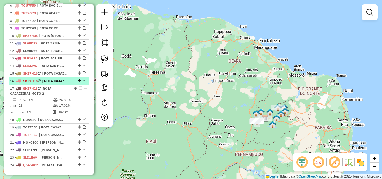
click at [83, 83] on em at bounding box center [84, 80] width 3 height 3
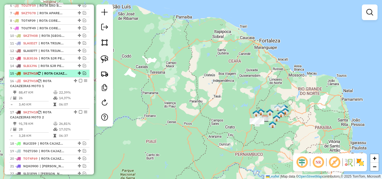
drag, startPoint x: 83, startPoint y: 79, endPoint x: 82, endPoint y: 82, distance: 3.2
click at [83, 75] on em at bounding box center [84, 73] width 3 height 3
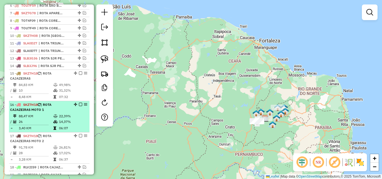
click at [63, 119] on td "22,39%" at bounding box center [73, 117] width 28 height 6
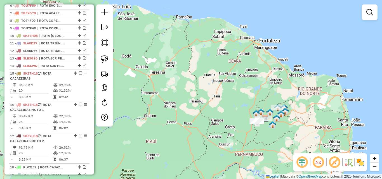
select select "*********"
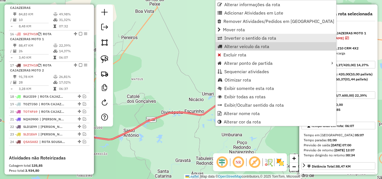
scroll to position [354, 0]
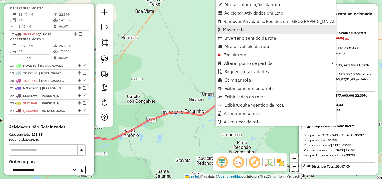
click at [241, 32] on span "Mover rota" at bounding box center [234, 29] width 22 height 4
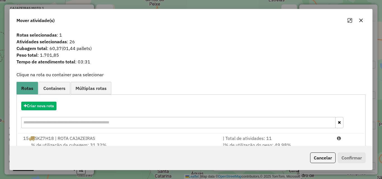
drag, startPoint x: 246, startPoint y: 145, endPoint x: 257, endPoint y: 132, distance: 16.7
click at [246, 145] on span "% de utilização do peso: 49,98%" at bounding box center [257, 145] width 67 height 6
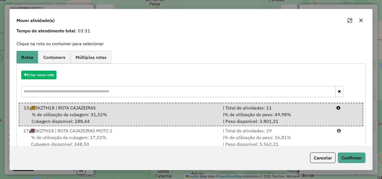
scroll to position [44, 0]
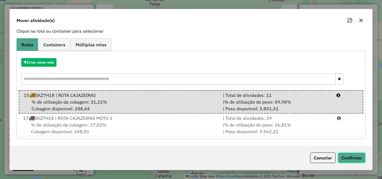
drag, startPoint x: 351, startPoint y: 154, endPoint x: 346, endPoint y: 152, distance: 5.3
click at [352, 154] on button "Confirmar" at bounding box center [352, 158] width 28 height 11
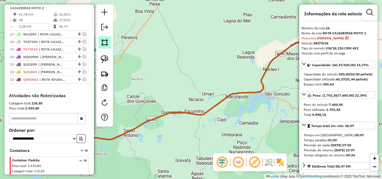
scroll to position [322, 0]
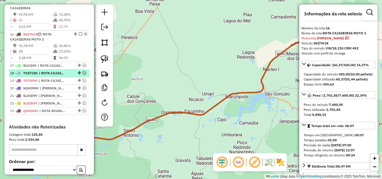
drag, startPoint x: 63, startPoint y: 54, endPoint x: 87, endPoint y: 76, distance: 32.1
click at [64, 54] on td "17,02%" at bounding box center [73, 52] width 28 height 6
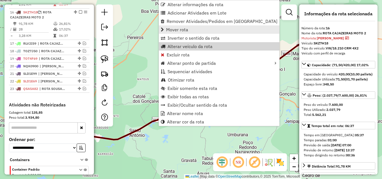
scroll to position [354, 0]
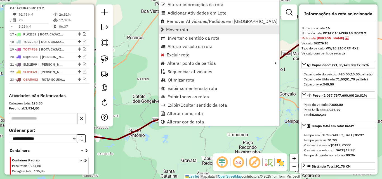
click at [182, 26] on link "Mover rota" at bounding box center [219, 29] width 121 height 8
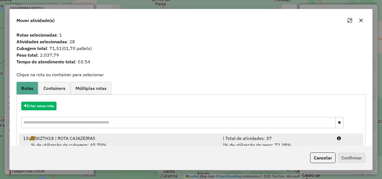
click at [289, 141] on div "| Total de atividades: 37" at bounding box center [277, 138] width 114 height 7
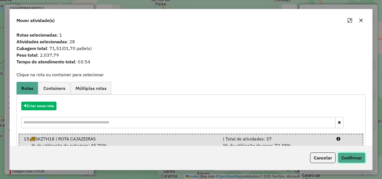
click at [340, 156] on button "Confirmar" at bounding box center [352, 158] width 28 height 11
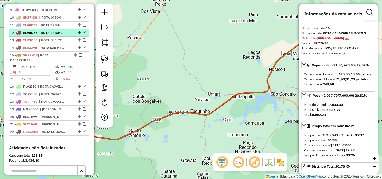
scroll to position [266, 0]
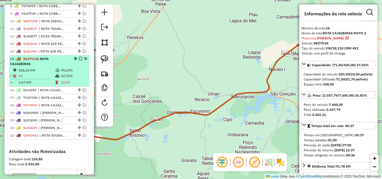
click at [79, 60] on em at bounding box center [80, 58] width 3 height 3
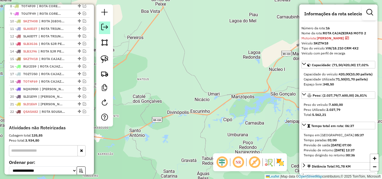
click at [103, 31] on link at bounding box center [104, 28] width 11 height 13
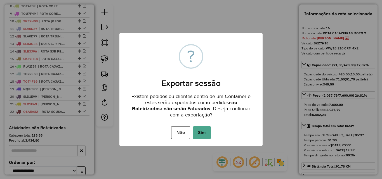
drag, startPoint x: 211, startPoint y: 126, endPoint x: 205, endPoint y: 131, distance: 8.2
click at [210, 127] on div "Não No Sim" at bounding box center [190, 133] width 143 height 16
click at [204, 131] on button "Sim" at bounding box center [202, 132] width 18 height 13
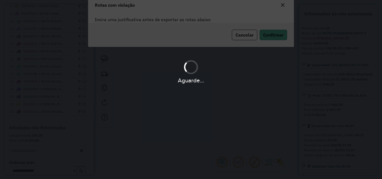
scroll to position [10, 0]
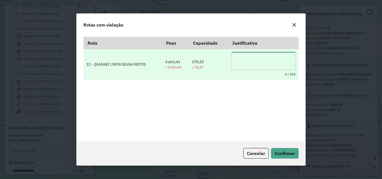
click at [260, 64] on textarea at bounding box center [263, 61] width 64 height 18
type textarea "**********"
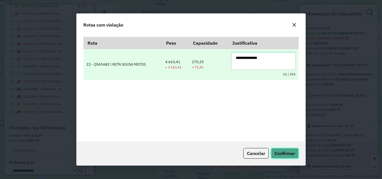
click at [271, 148] on button "Confirmar" at bounding box center [285, 153] width 28 height 11
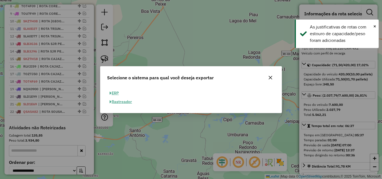
click at [116, 90] on button "ERP" at bounding box center [114, 93] width 14 height 9
select select "**"
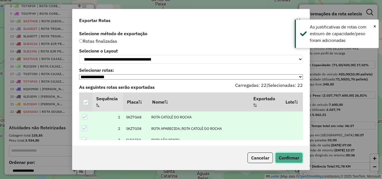
click at [279, 160] on button "Confirmar" at bounding box center [289, 158] width 28 height 11
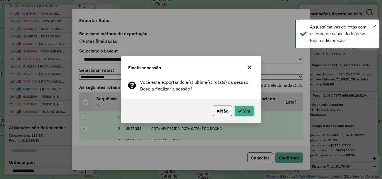
click at [247, 111] on button "Sim" at bounding box center [244, 111] width 20 height 11
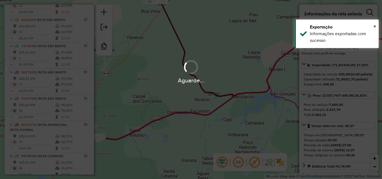
scroll to position [398, 0]
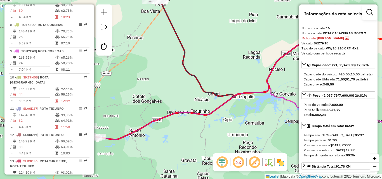
click at [251, 110] on div "Janela de atendimento Grade de atendimento Capacidade Transportadoras Veículos …" at bounding box center [191, 89] width 382 height 179
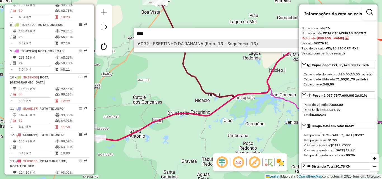
type input "****"
click at [240, 44] on li "6092 - ESPETINHO DA JANAINA (Rota: 19 - Sequência: 19)" at bounding box center [217, 43] width 167 height 8
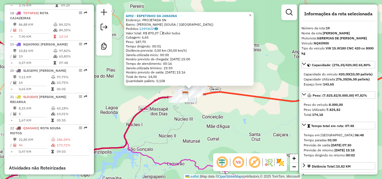
scroll to position [744, 0]
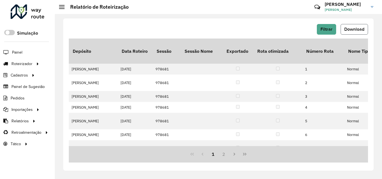
click at [354, 29] on span "Download" at bounding box center [354, 29] width 20 height 5
click at [351, 28] on span "Download" at bounding box center [354, 29] width 20 height 5
